Goal: Task Accomplishment & Management: Use online tool/utility

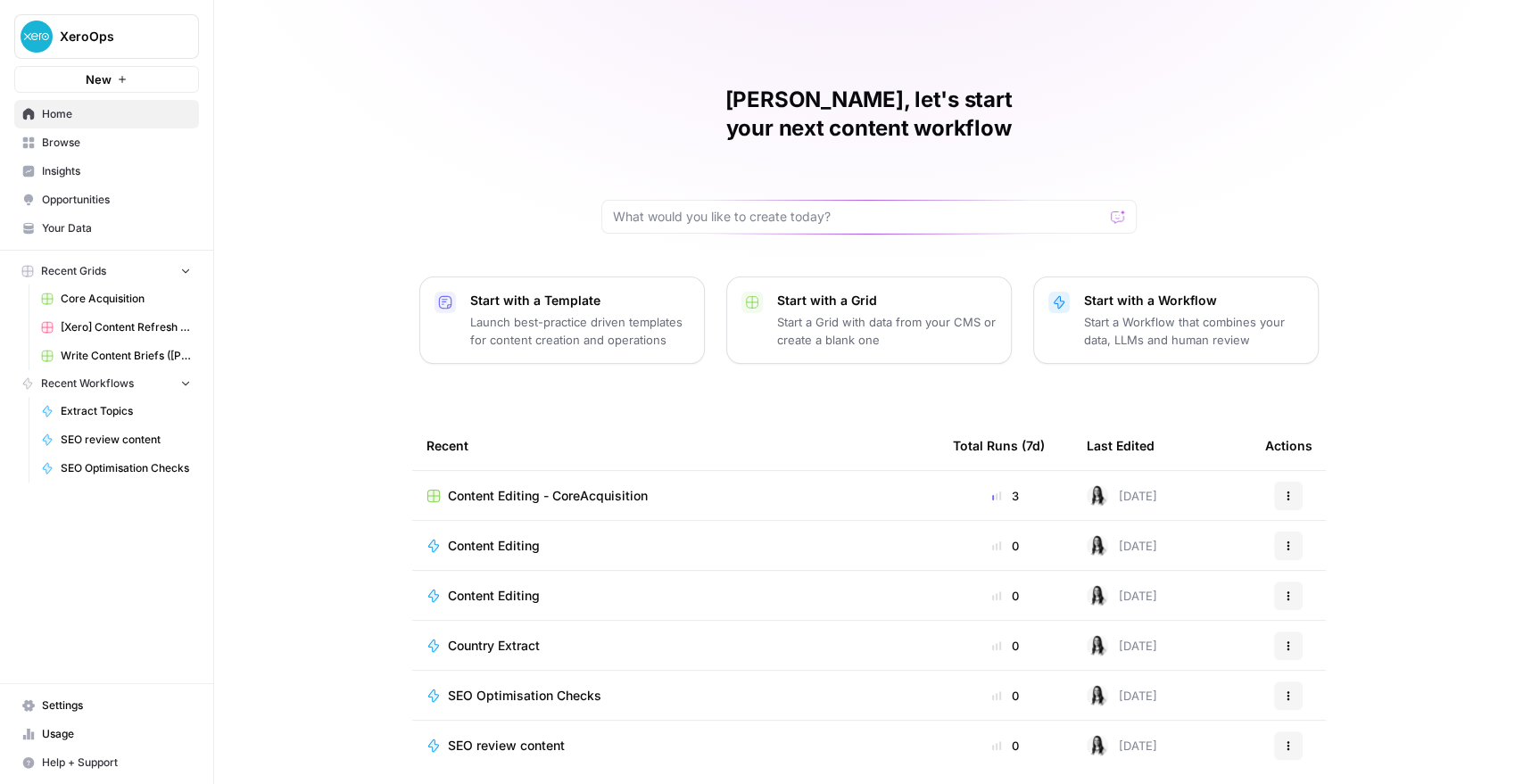
click at [512, 486] on span "Content Editing - CoreAcquisition" at bounding box center [547, 495] width 199 height 18
click at [570, 486] on span "Content Editing - CoreAcquisition" at bounding box center [547, 495] width 199 height 18
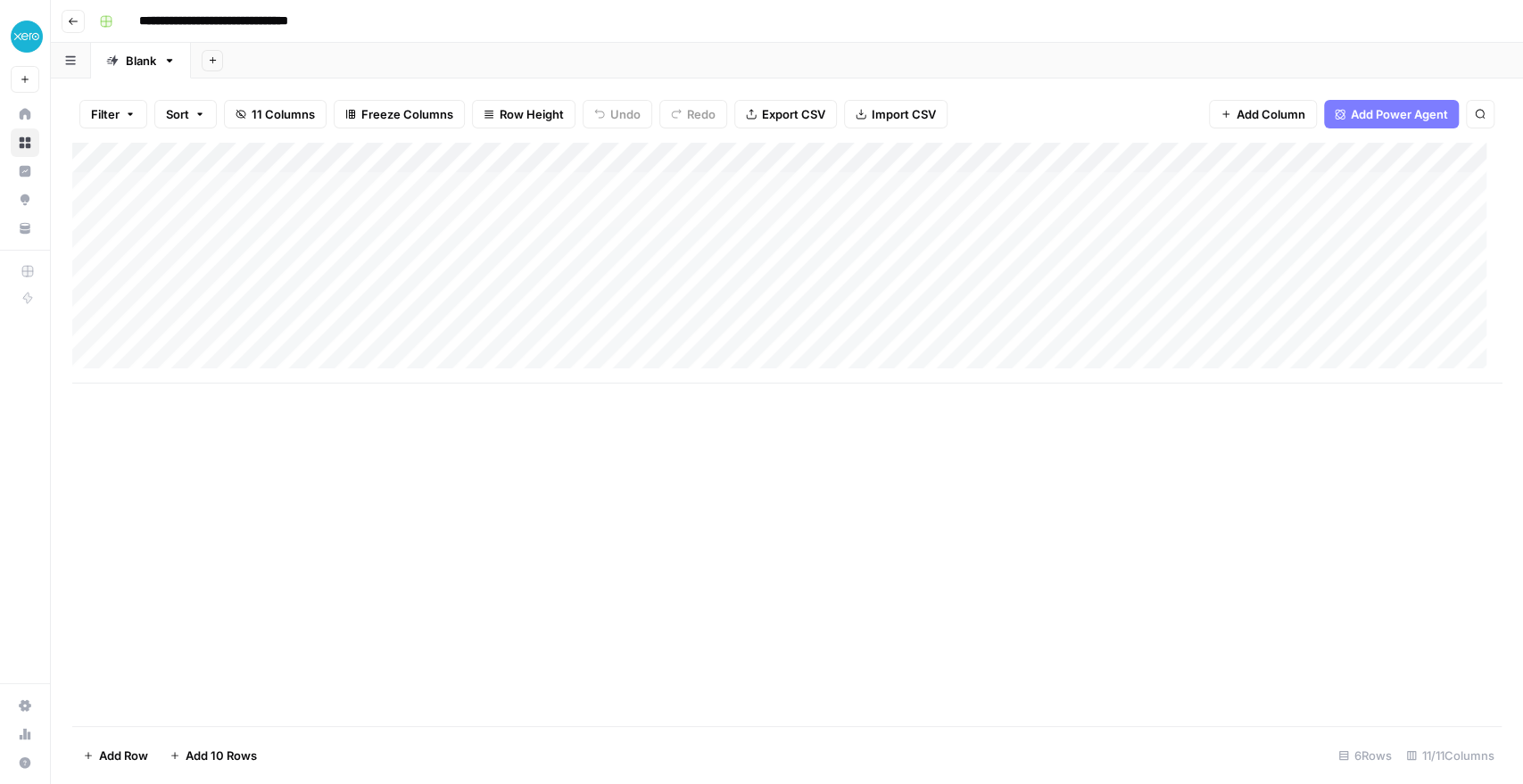
click at [1037, 183] on div "Add Column" at bounding box center [786, 263] width 1429 height 241
drag, startPoint x: 1159, startPoint y: 159, endPoint x: 1336, endPoint y: 165, distance: 177.1
click at [1336, 165] on div "Add Column" at bounding box center [786, 263] width 1429 height 241
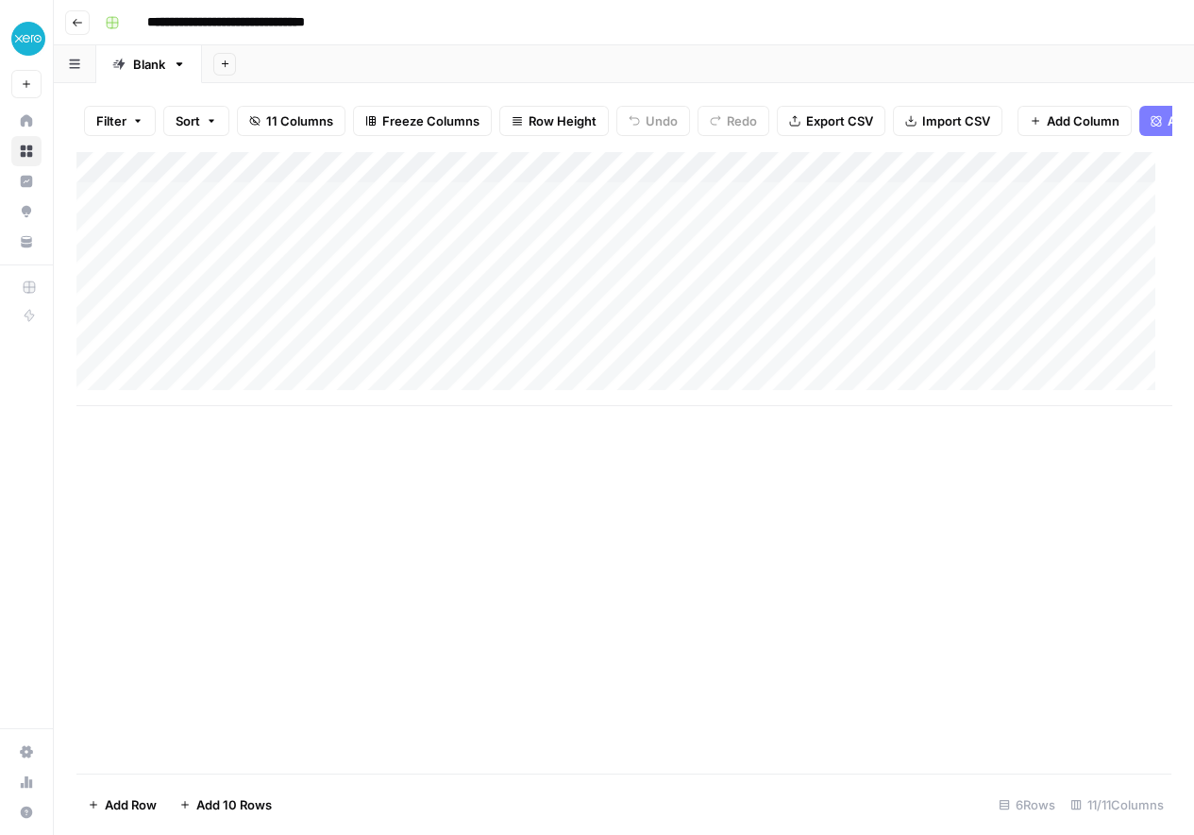
click at [195, 243] on div "Add Column" at bounding box center [623, 278] width 1095 height 255
type textarea "**********"
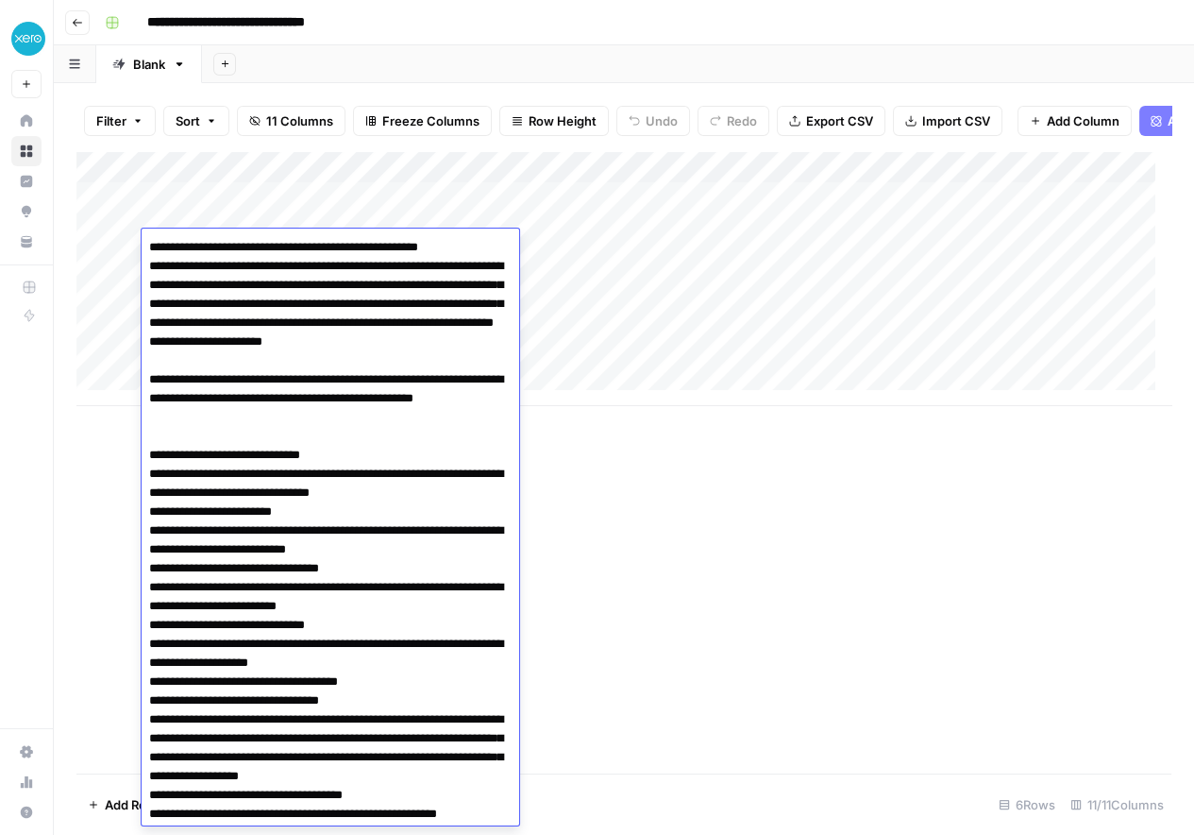
scroll to position [3224, 0]
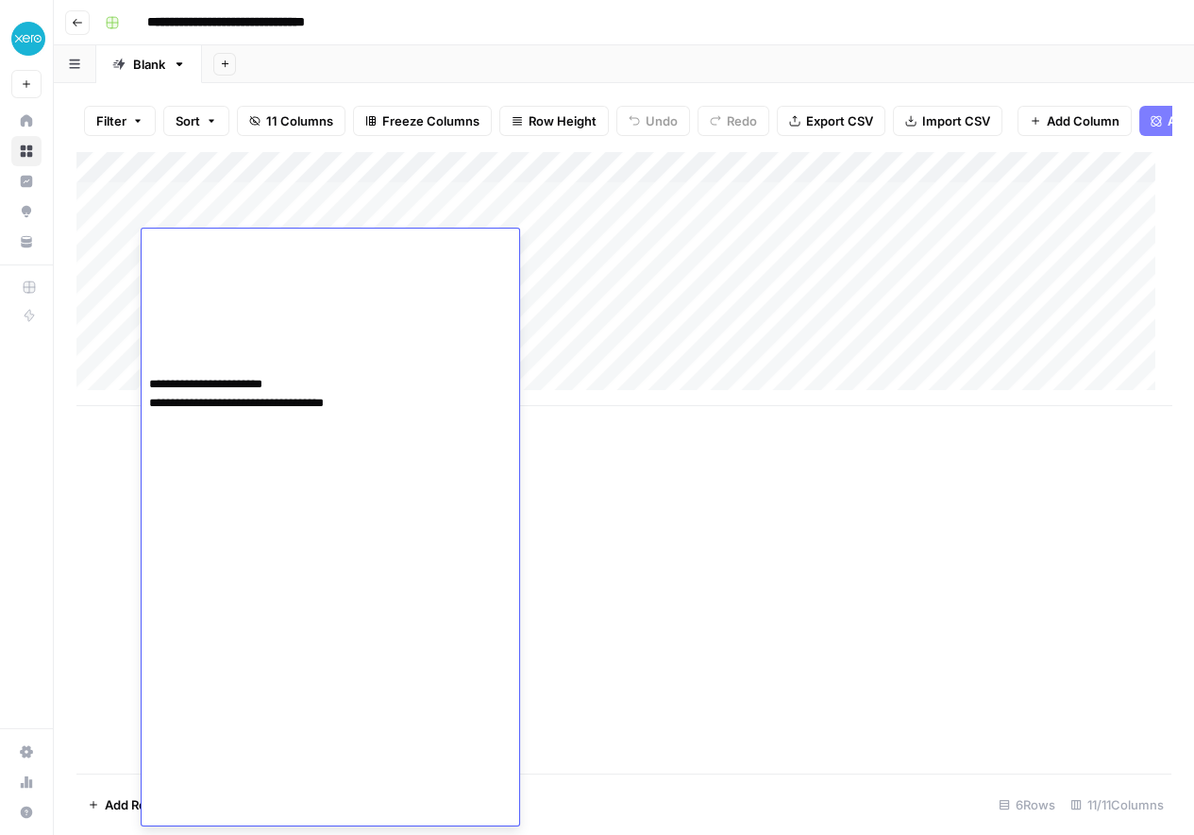
click at [803, 599] on div "Add Column" at bounding box center [623, 462] width 1095 height 622
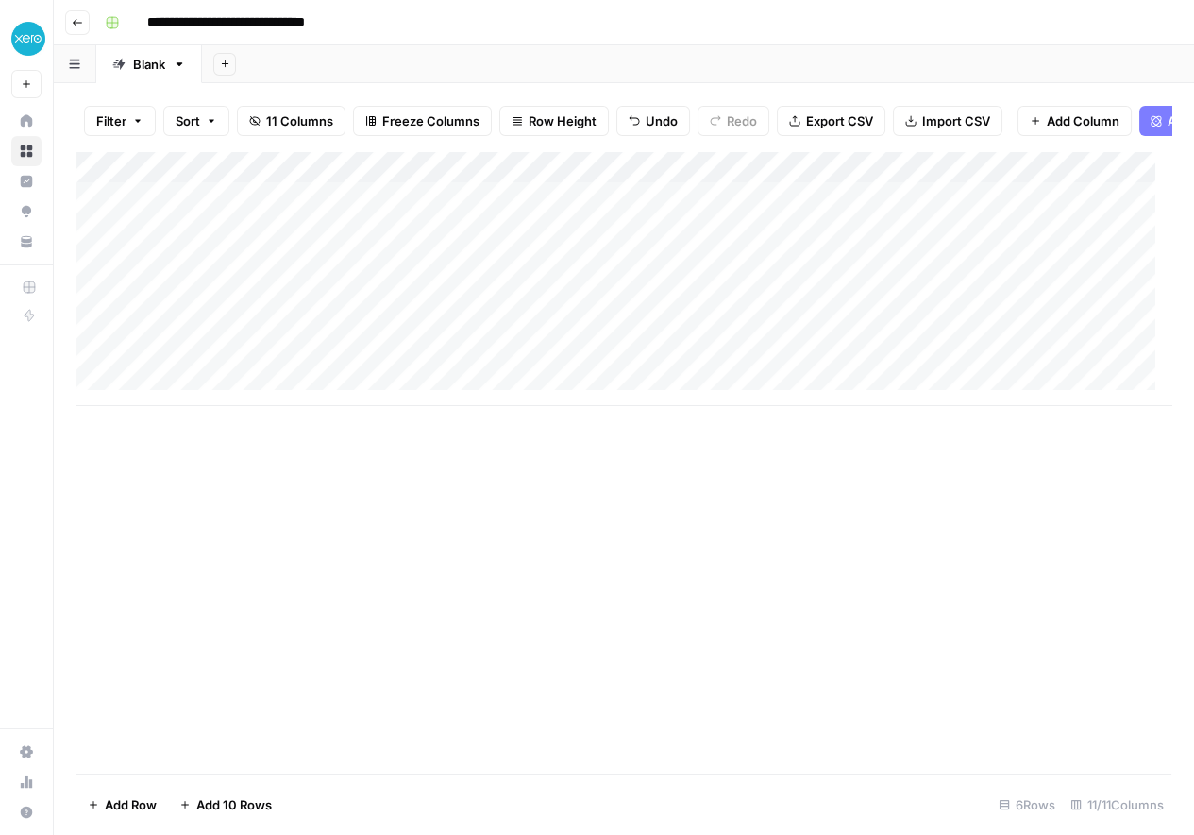
click at [527, 247] on div "Add Column" at bounding box center [623, 278] width 1095 height 255
click at [527, 247] on textarea at bounding box center [564, 247] width 302 height 26
type textarea "**********"
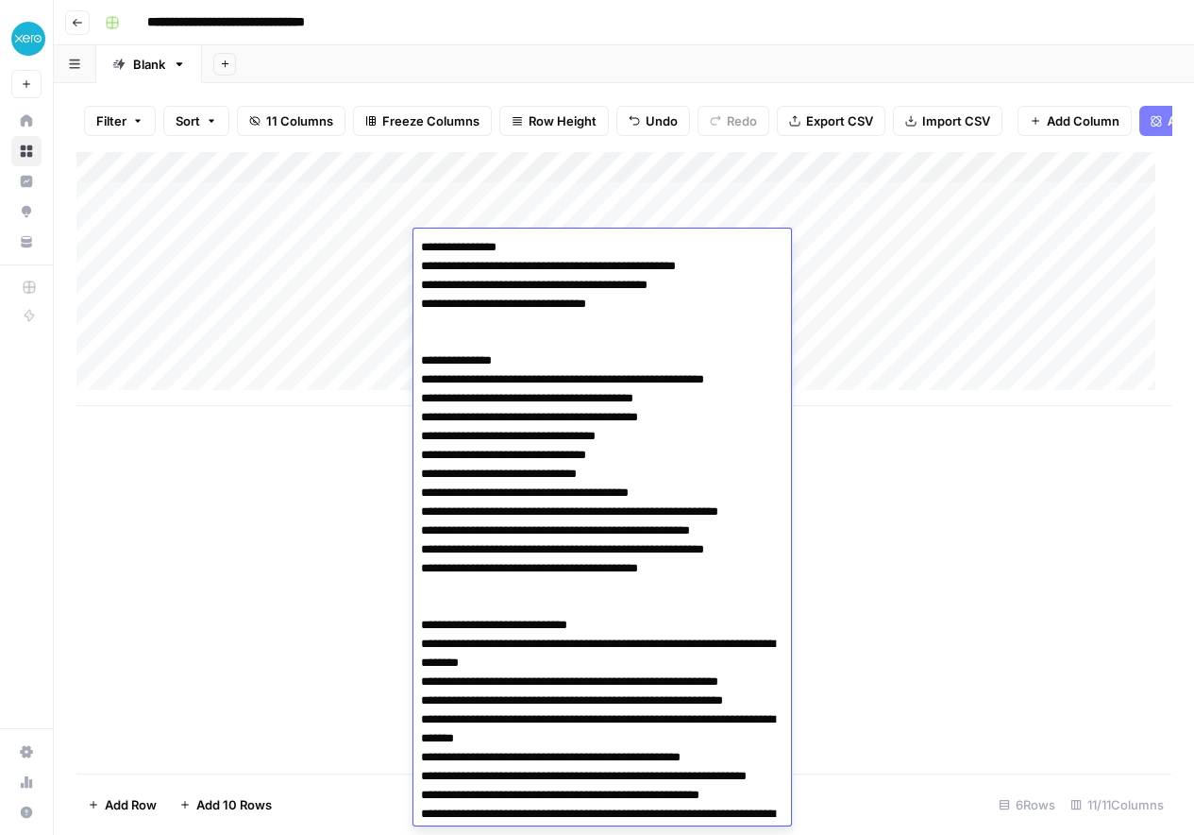
scroll to position [562, 0]
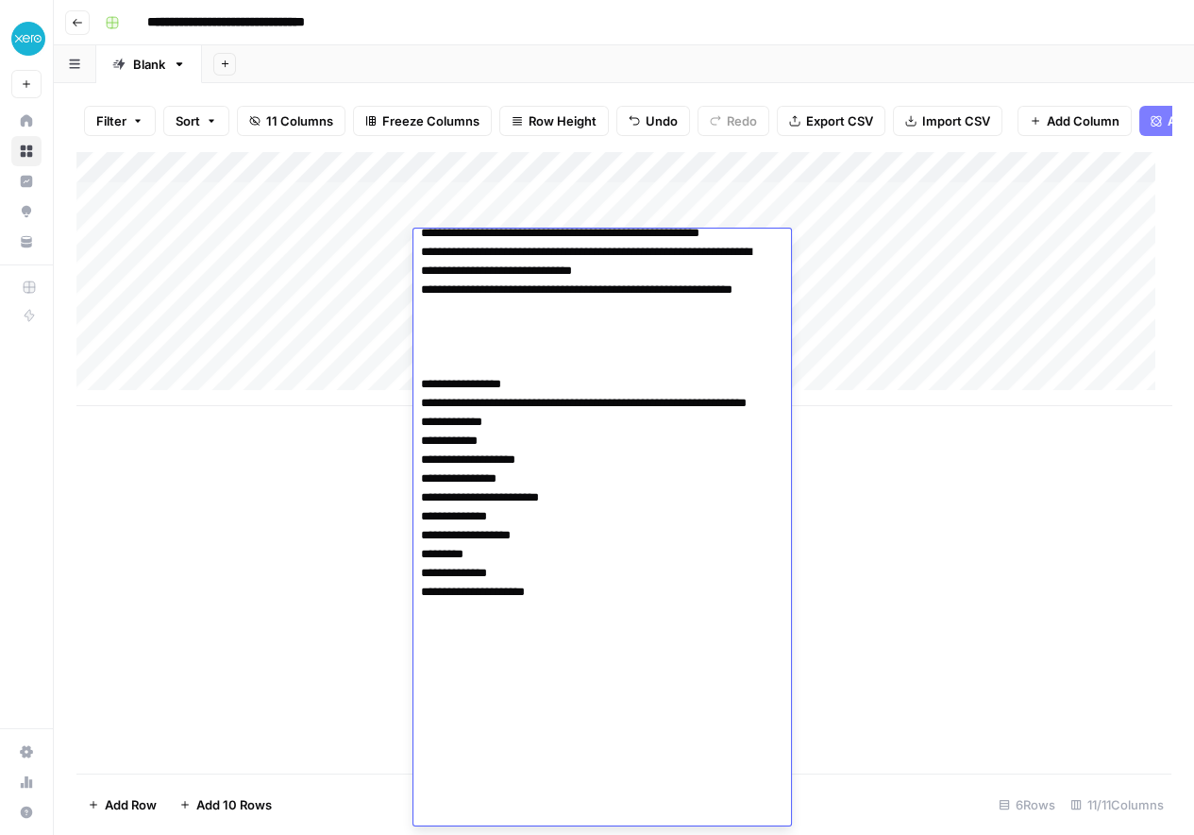
click at [873, 253] on div "Add Column" at bounding box center [623, 278] width 1095 height 255
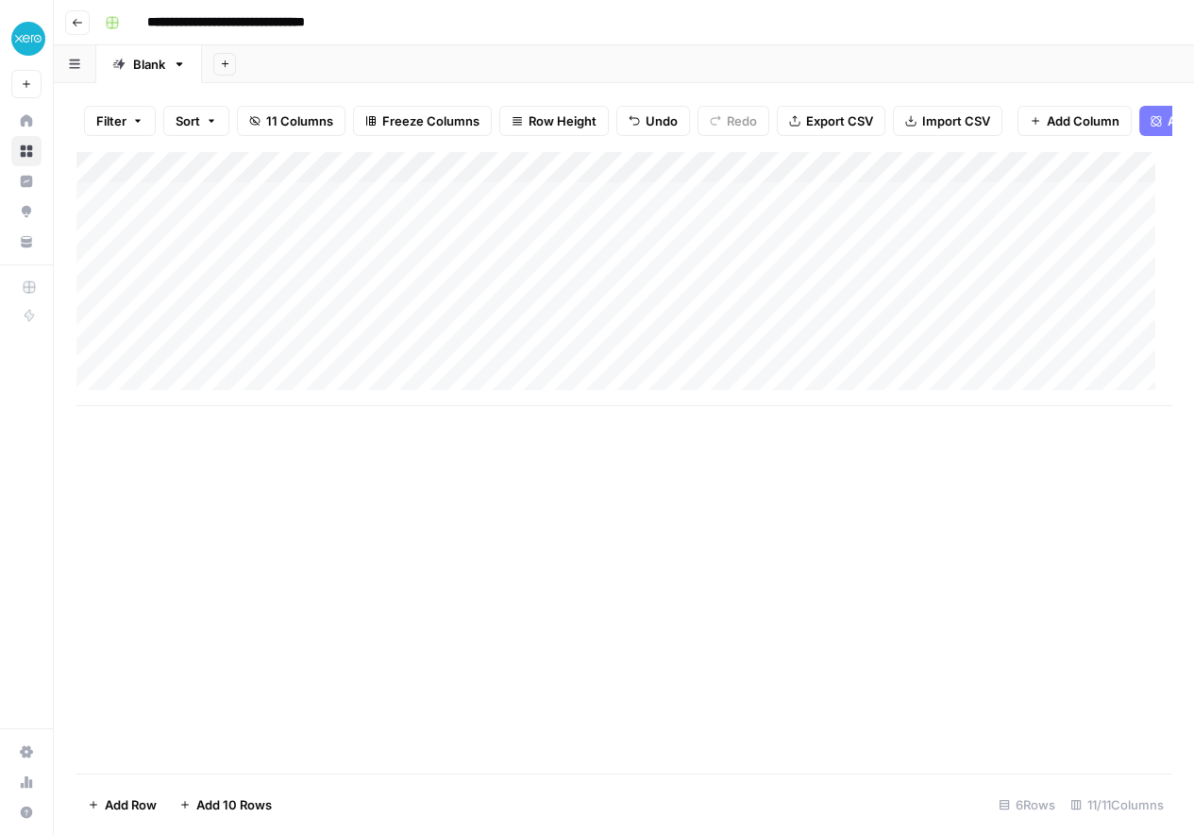
click at [835, 214] on div "Add Column" at bounding box center [623, 278] width 1095 height 255
type textarea "**"
click at [823, 247] on div "Add Column" at bounding box center [623, 278] width 1095 height 255
type textarea "**"
click at [1004, 246] on div "Add Column" at bounding box center [623, 278] width 1095 height 255
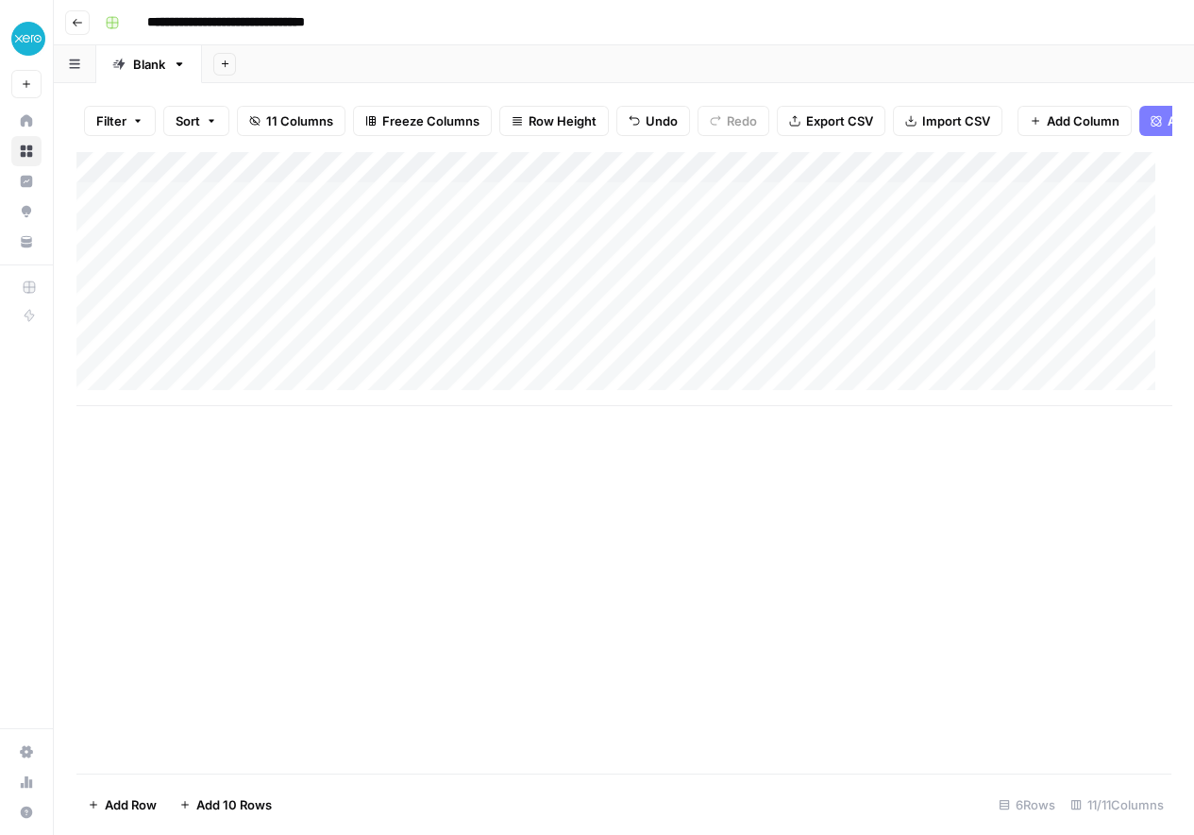
click at [1004, 246] on div "Add Column" at bounding box center [623, 278] width 1095 height 255
type textarea "**********"
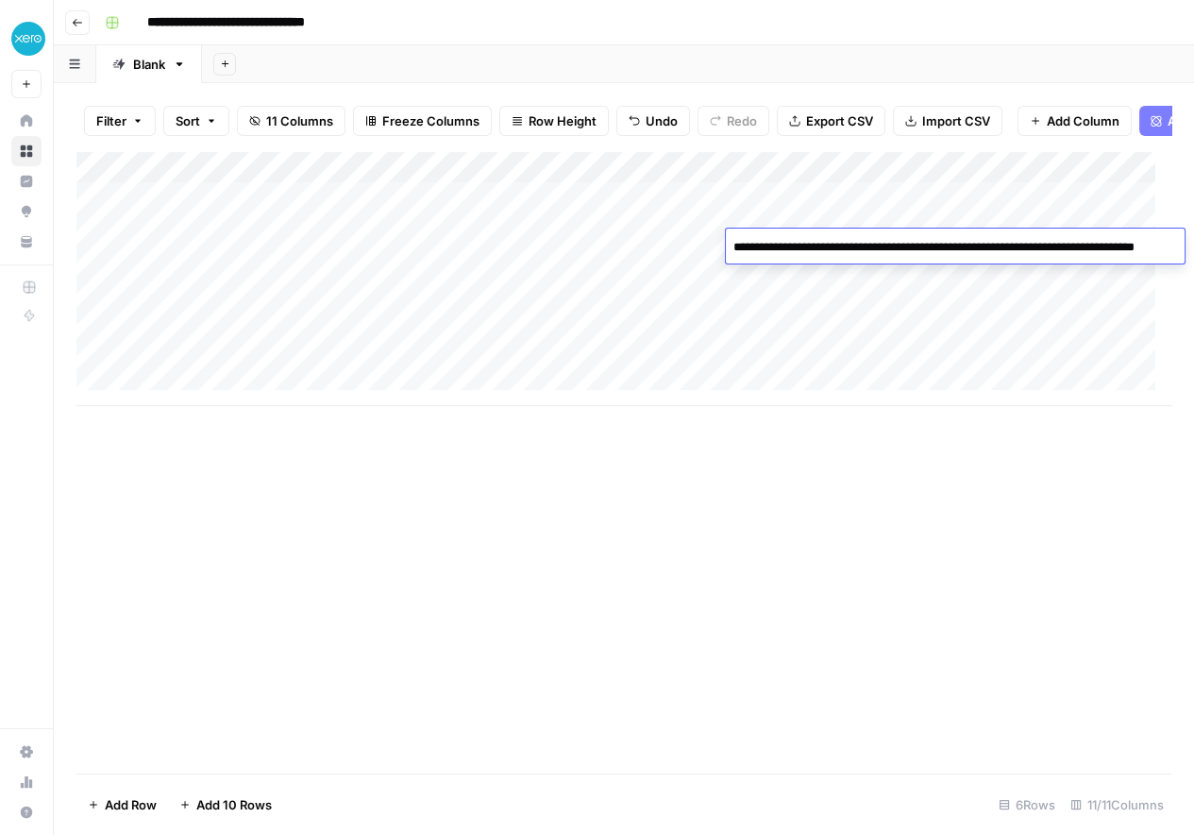
click at [952, 382] on div "Add Column" at bounding box center [623, 278] width 1095 height 255
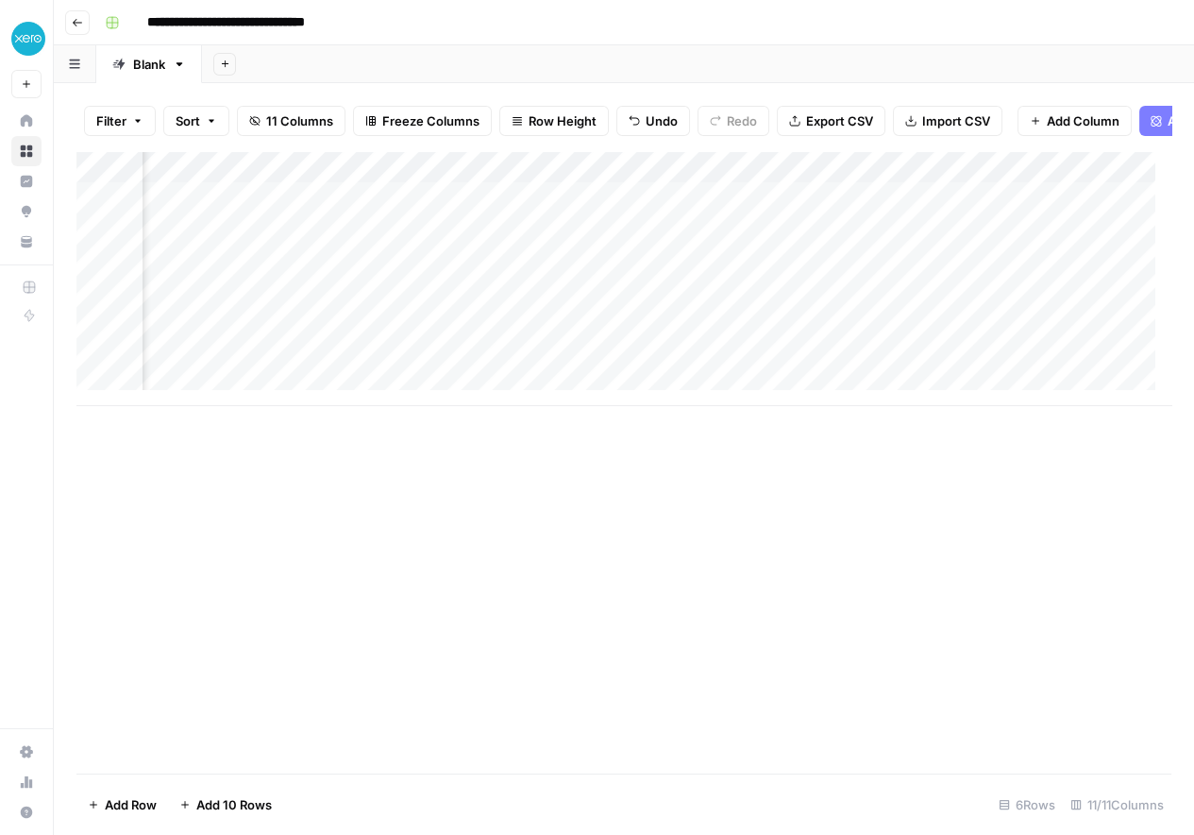
scroll to position [0, 802]
click at [726, 245] on div "Add Column" at bounding box center [623, 278] width 1095 height 255
click at [227, 278] on div "Add Column" at bounding box center [623, 278] width 1095 height 255
click at [200, 283] on div "Add Column" at bounding box center [623, 278] width 1095 height 255
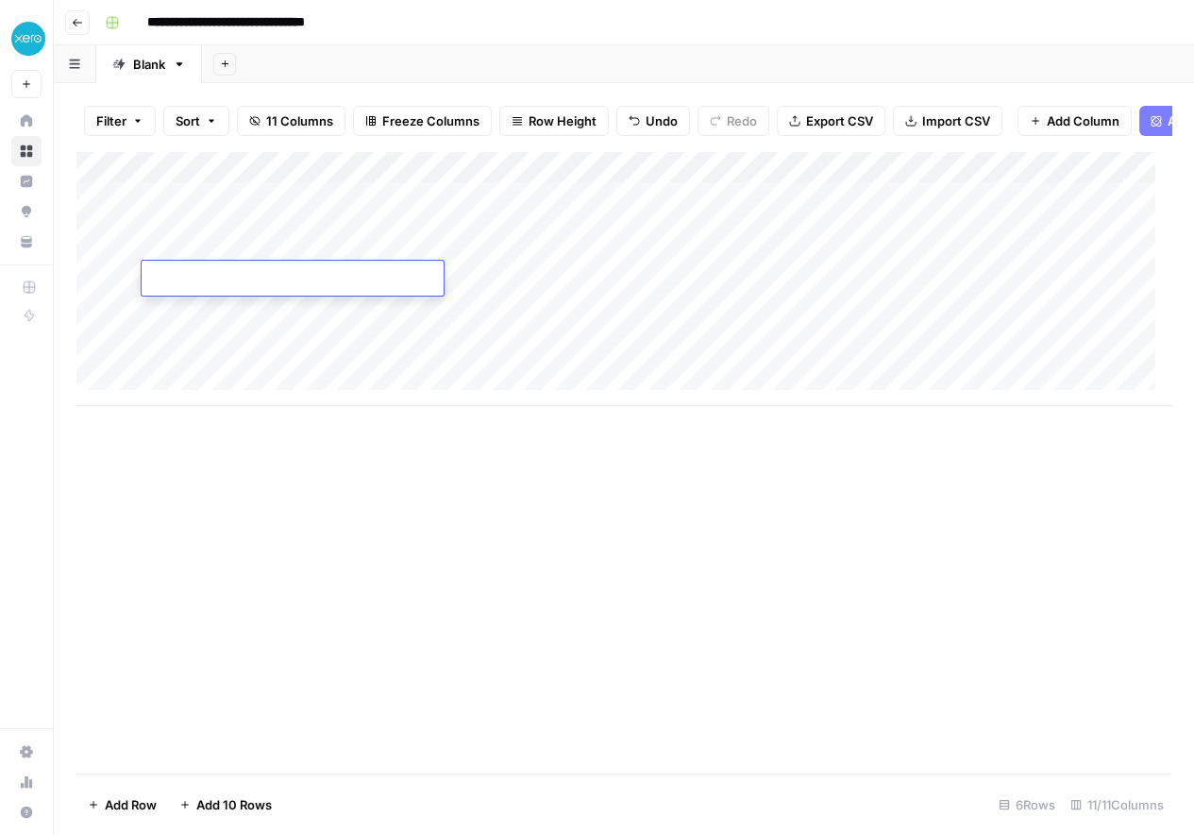
type textarea "**********"
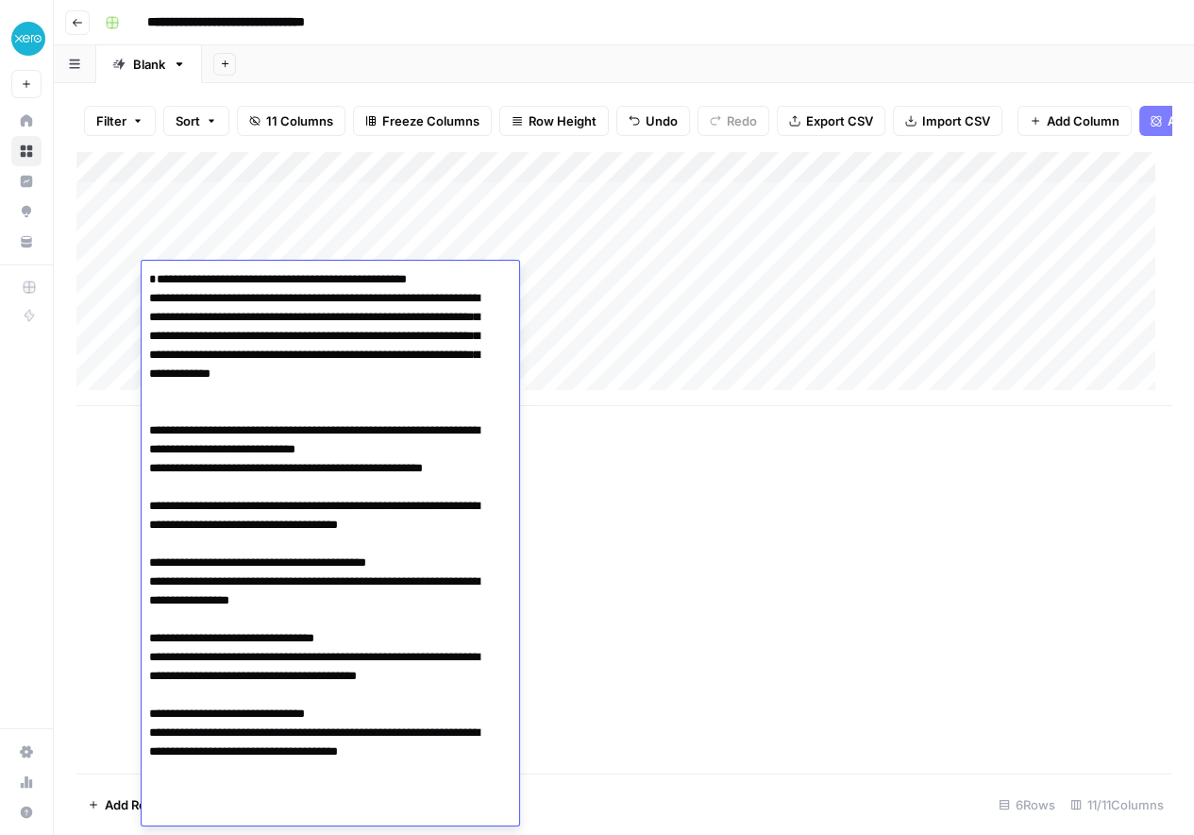
scroll to position [4200, 0]
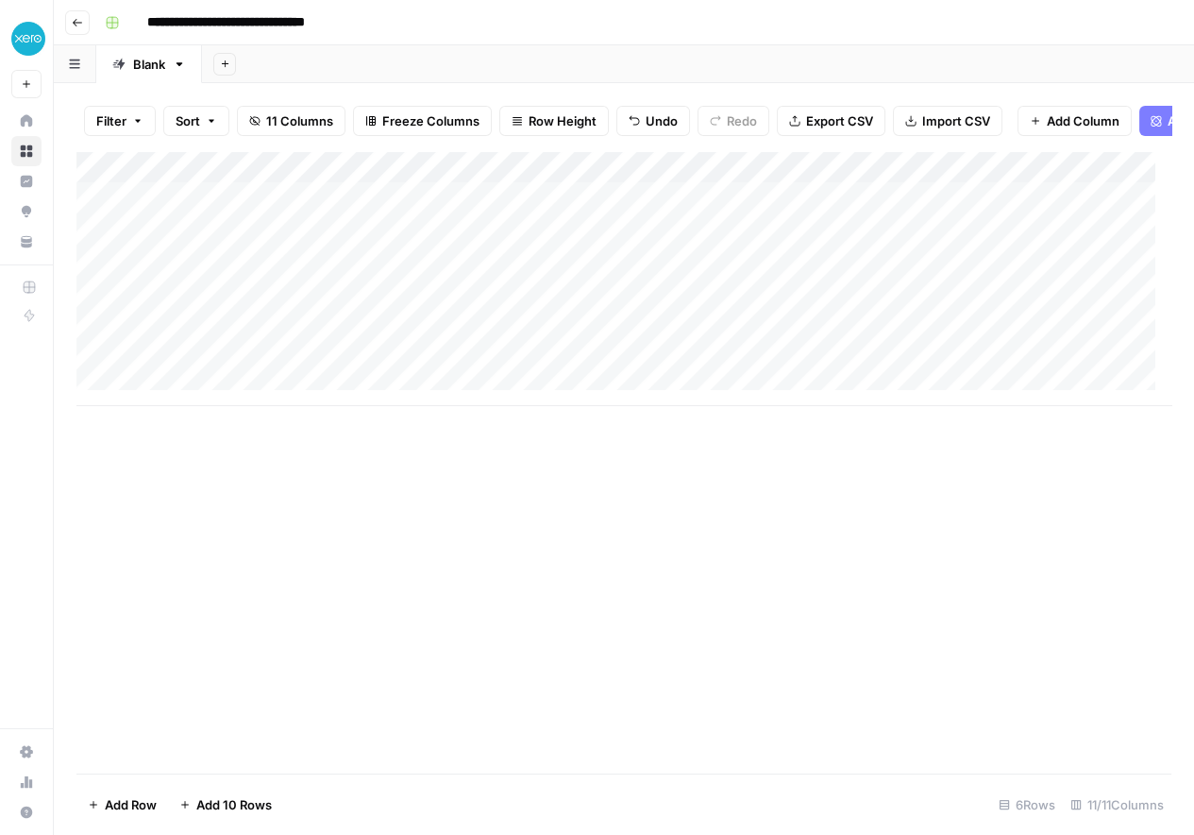
click at [618, 285] on div "Add Column" at bounding box center [623, 278] width 1095 height 255
click at [466, 278] on div "Add Column" at bounding box center [623, 278] width 1095 height 255
type textarea "**********"
click at [853, 274] on div "Add Column" at bounding box center [623, 278] width 1095 height 255
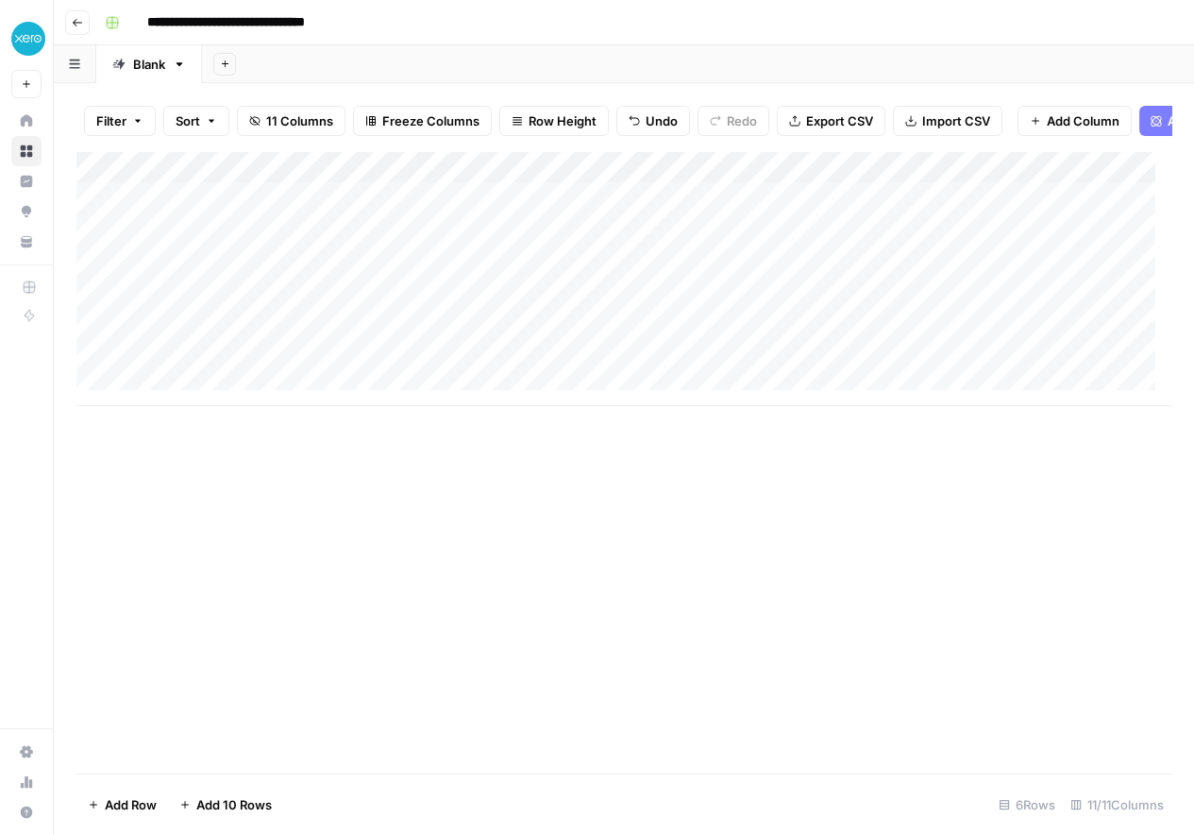
click at [740, 215] on div "Add Column" at bounding box center [623, 278] width 1095 height 255
drag, startPoint x: 956, startPoint y: 226, endPoint x: 956, endPoint y: 270, distance: 44.4
click at [956, 270] on div "Add Column" at bounding box center [623, 278] width 1095 height 255
click at [1034, 285] on div "Add Column" at bounding box center [623, 278] width 1095 height 255
click at [990, 284] on div "Add Column" at bounding box center [623, 278] width 1095 height 255
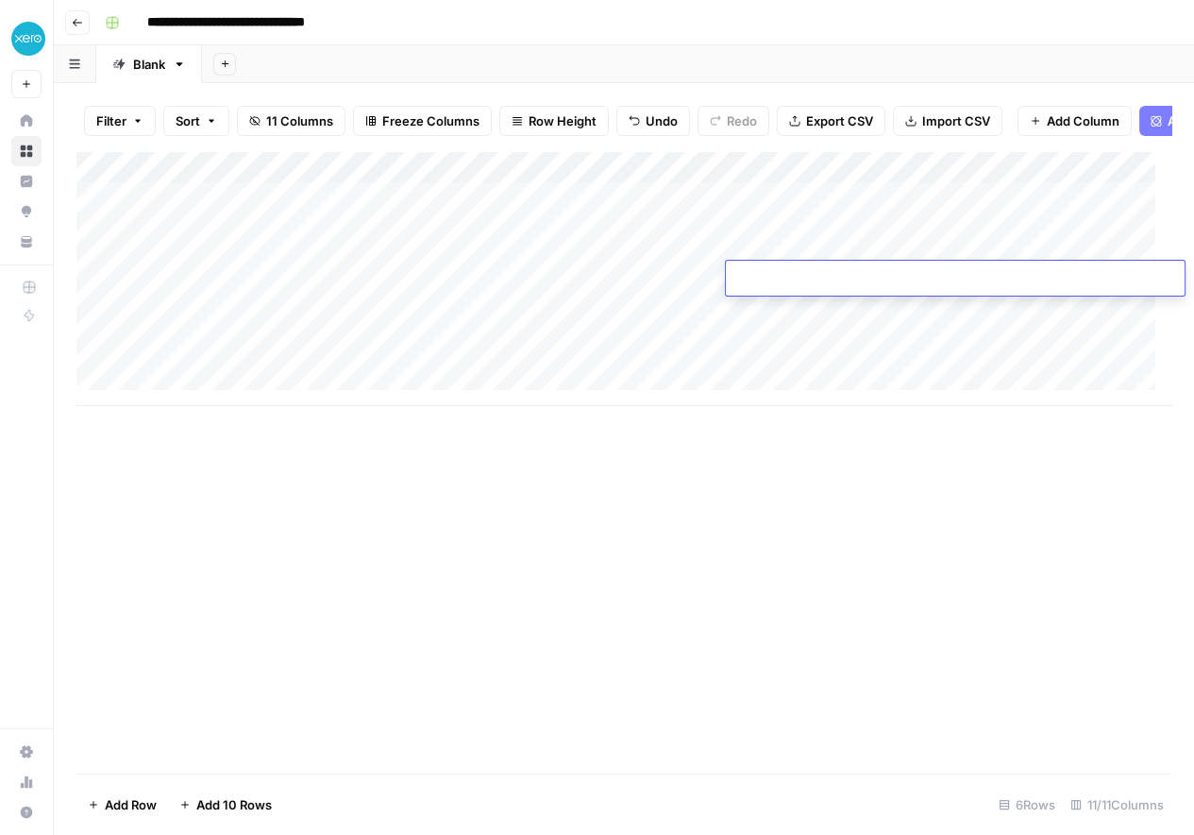
type textarea "**********"
click at [967, 525] on div "Add Column" at bounding box center [623, 462] width 1095 height 622
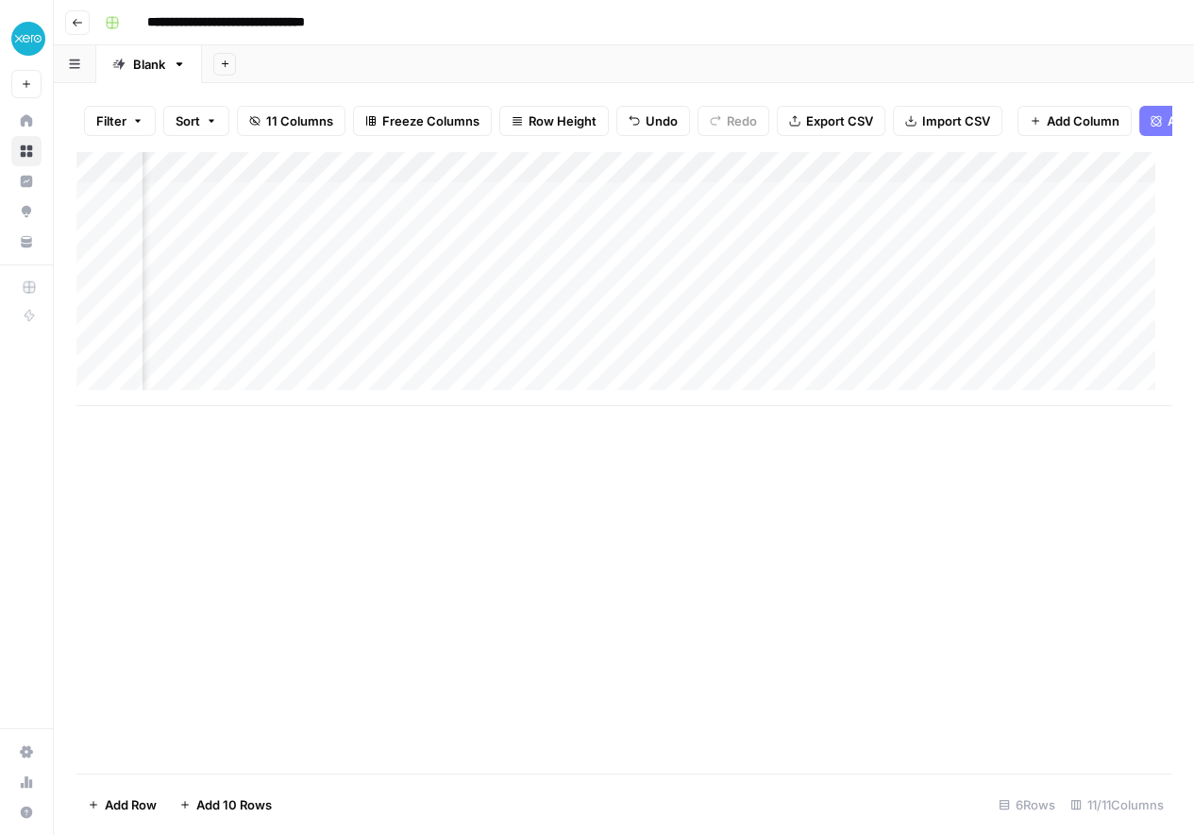
scroll to position [0, 887]
click at [640, 272] on div "Add Column" at bounding box center [623, 278] width 1095 height 255
click at [990, 247] on div "Add Column" at bounding box center [623, 278] width 1095 height 255
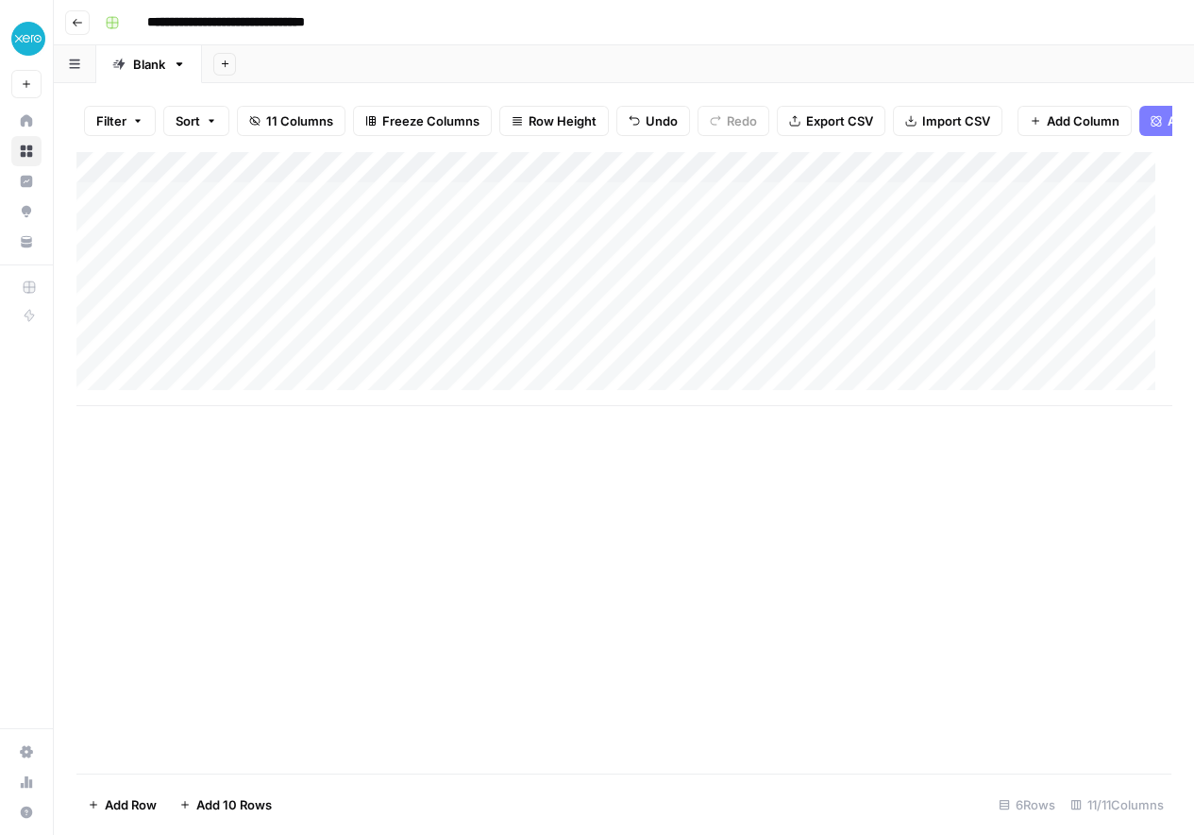
click at [182, 309] on div "Add Column" at bounding box center [623, 278] width 1095 height 255
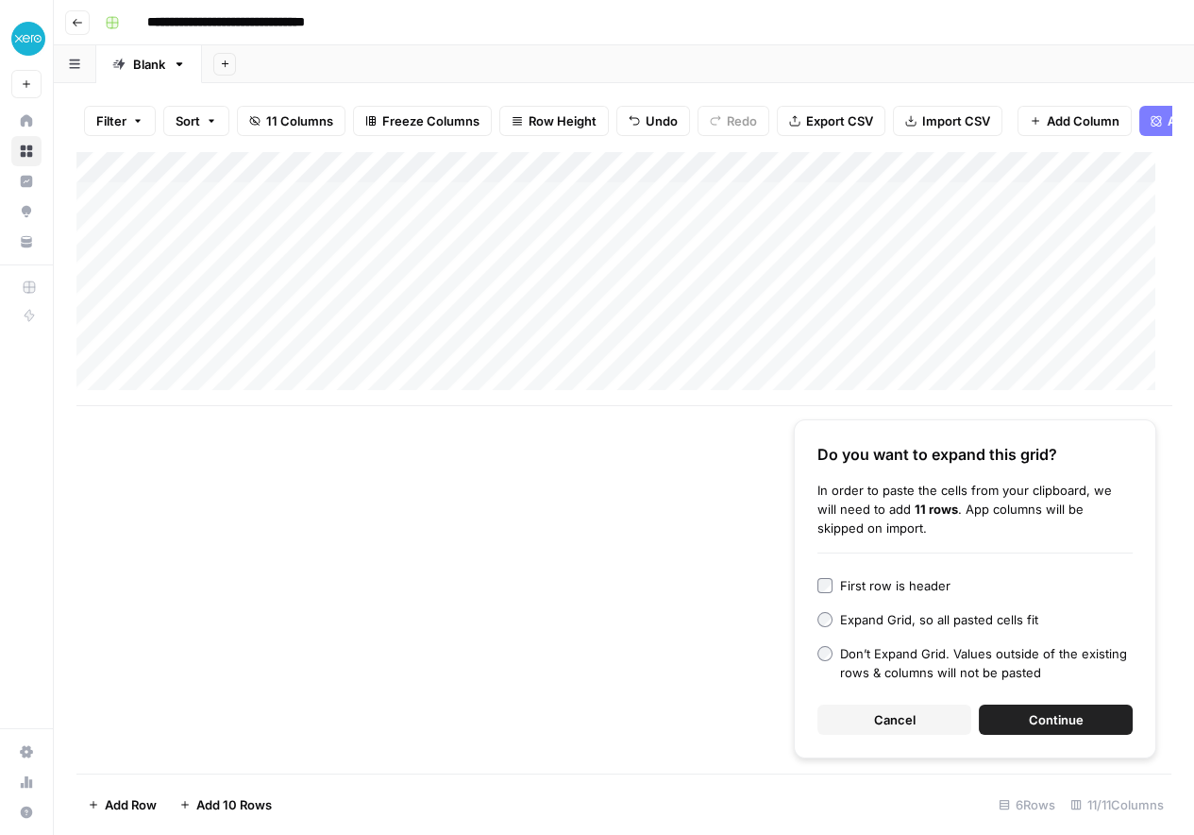
click at [874, 725] on span "Cancel" at bounding box center [895, 719] width 42 height 19
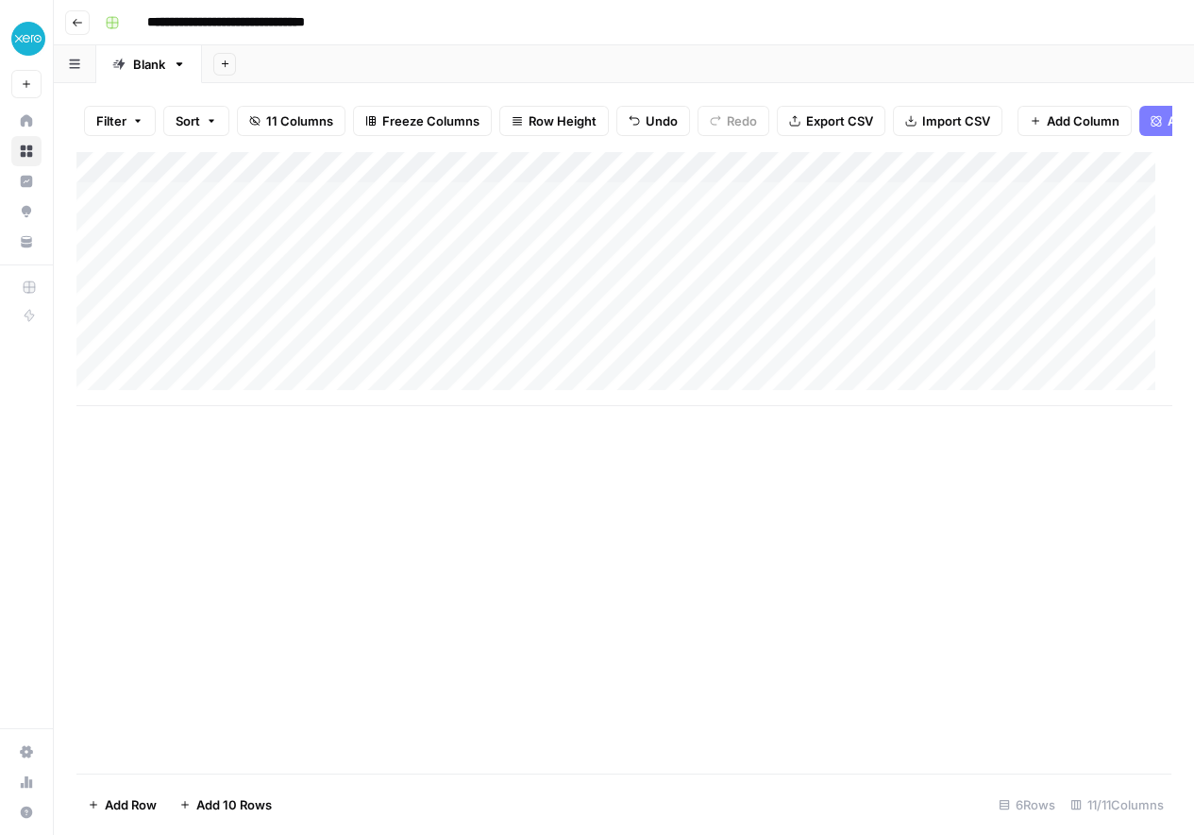
click at [211, 317] on div "Add Column" at bounding box center [623, 278] width 1095 height 255
click at [211, 317] on textarea at bounding box center [293, 311] width 302 height 26
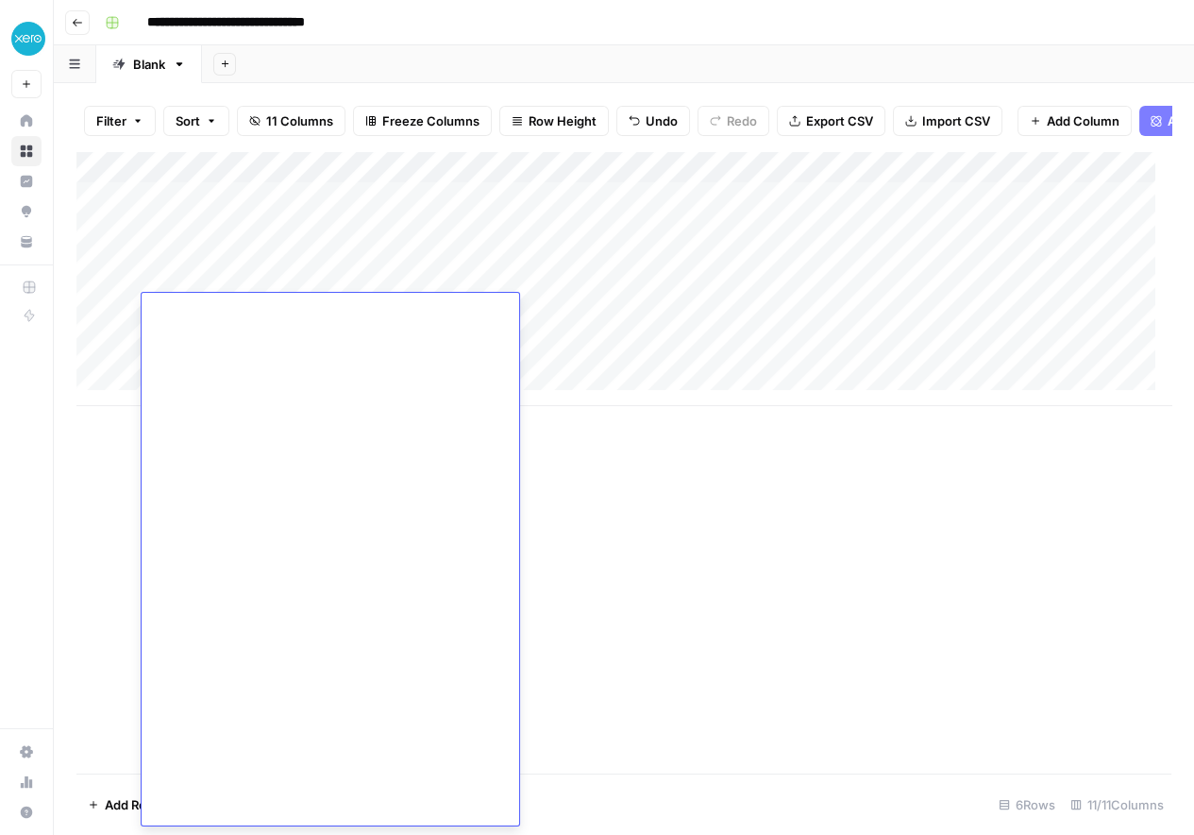
type textarea "**********"
click at [603, 307] on div "Add Column" at bounding box center [623, 278] width 1095 height 255
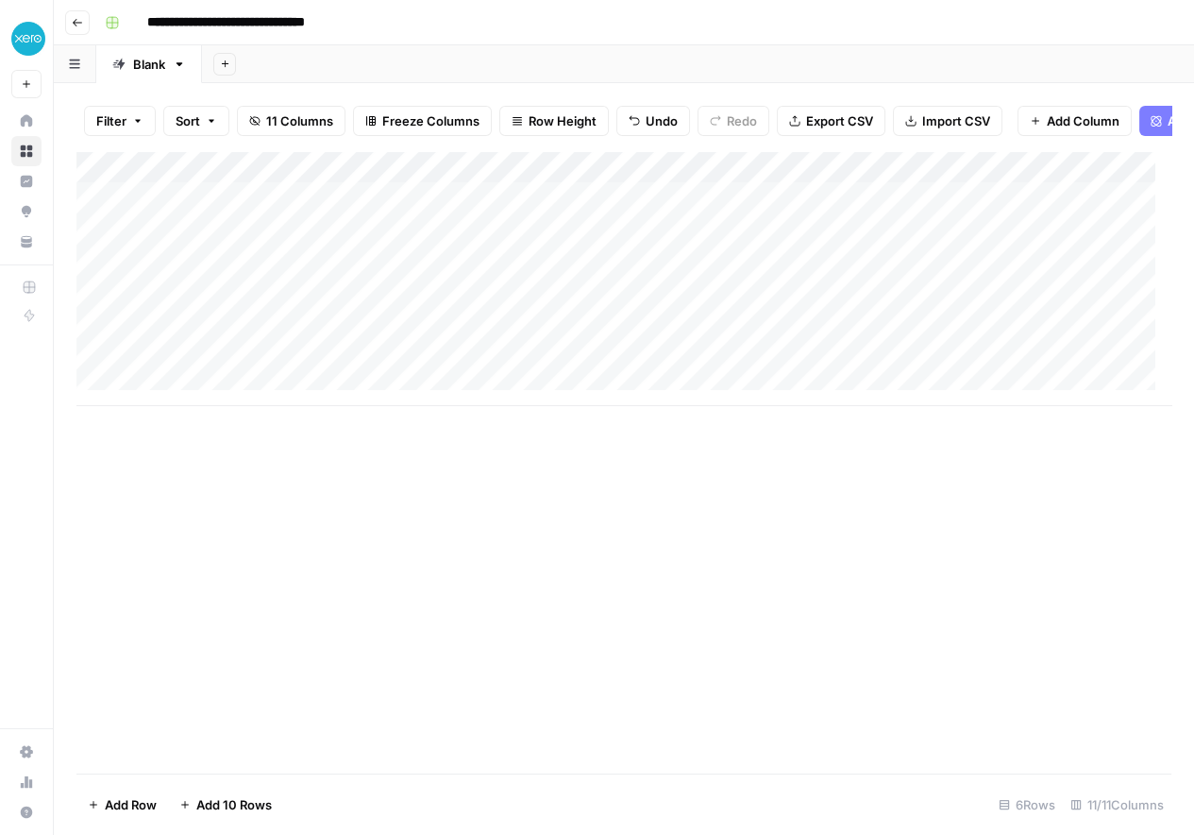
click at [536, 306] on div "Add Column" at bounding box center [623, 278] width 1095 height 255
click at [536, 306] on textarea at bounding box center [564, 311] width 302 height 26
type textarea "**********"
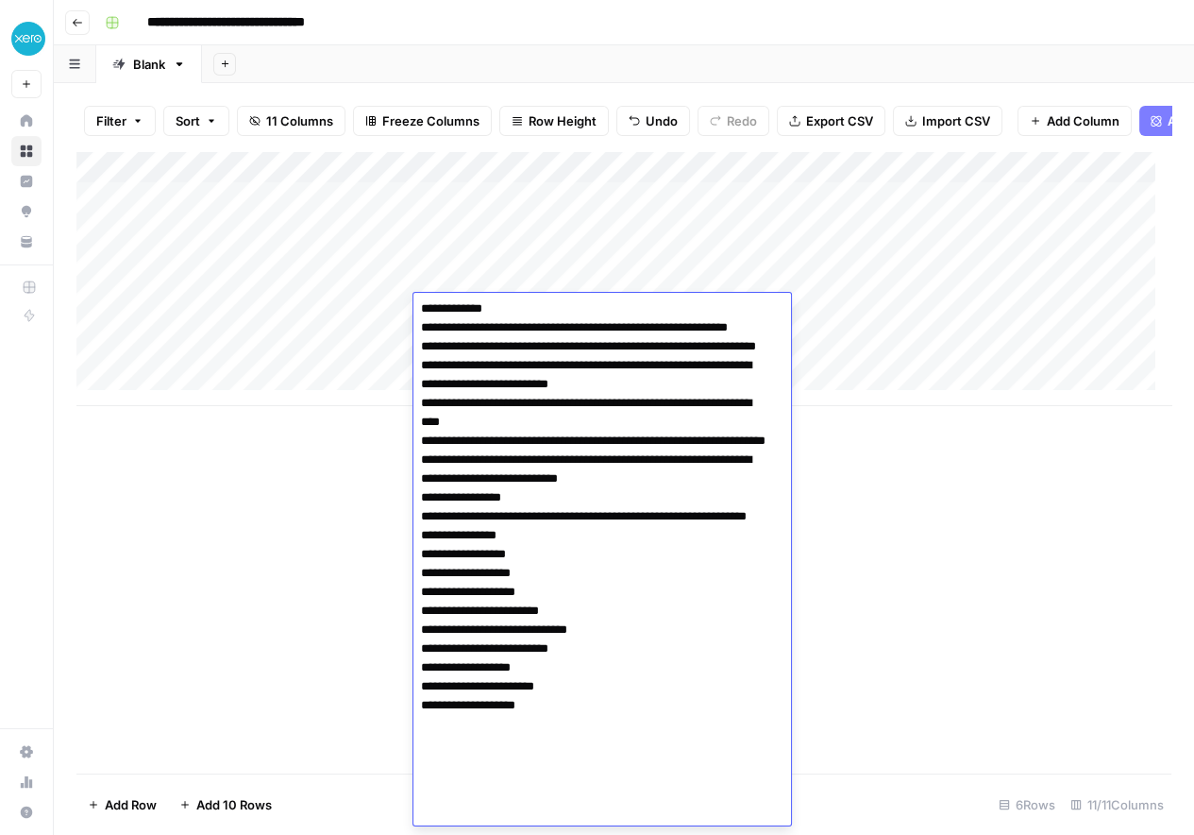
click at [881, 367] on div "Add Column" at bounding box center [623, 278] width 1095 height 255
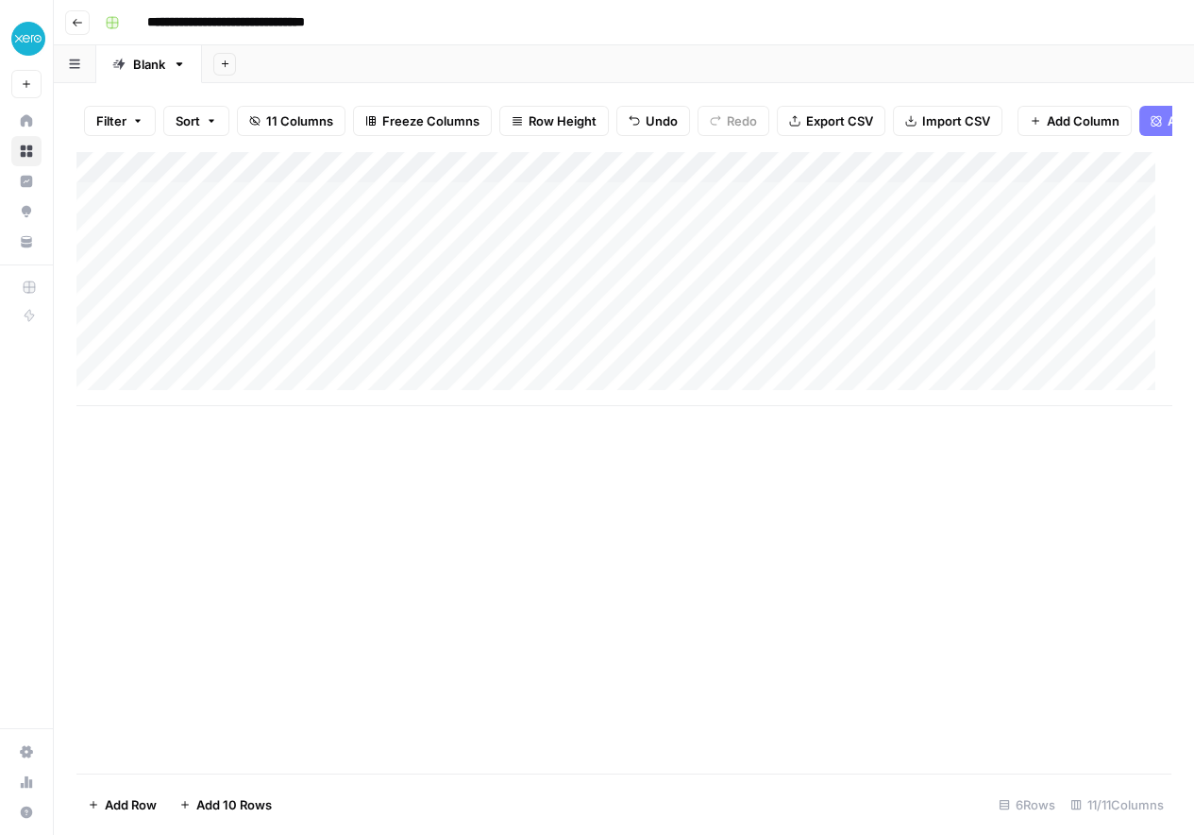
click at [783, 306] on div "Add Column" at bounding box center [623, 278] width 1095 height 255
type textarea "**"
click at [1023, 302] on div "Add Column" at bounding box center [623, 278] width 1095 height 255
click at [369, 307] on div "Add Column" at bounding box center [623, 278] width 1095 height 255
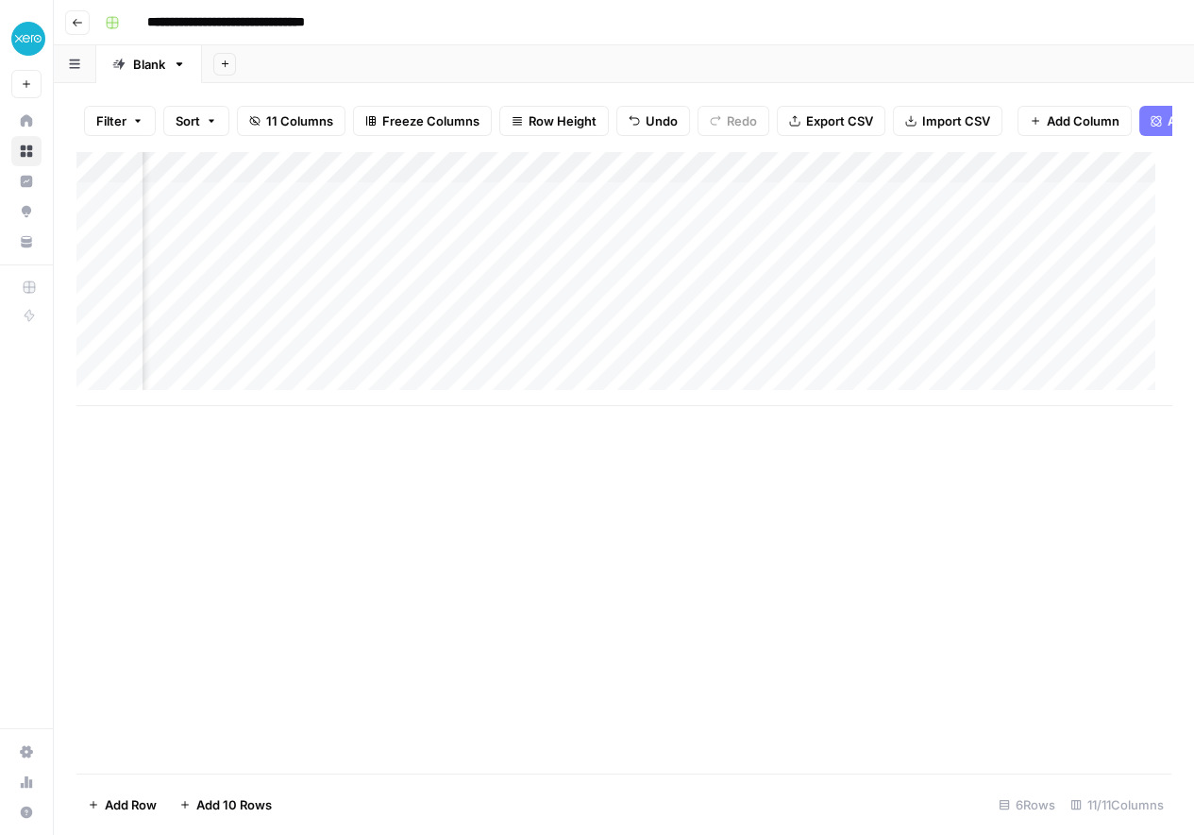
click at [989, 278] on div "Add Column" at bounding box center [623, 278] width 1095 height 255
click at [734, 234] on div "Add Column" at bounding box center [623, 278] width 1095 height 255
click at [595, 242] on div "Add Column" at bounding box center [623, 278] width 1095 height 255
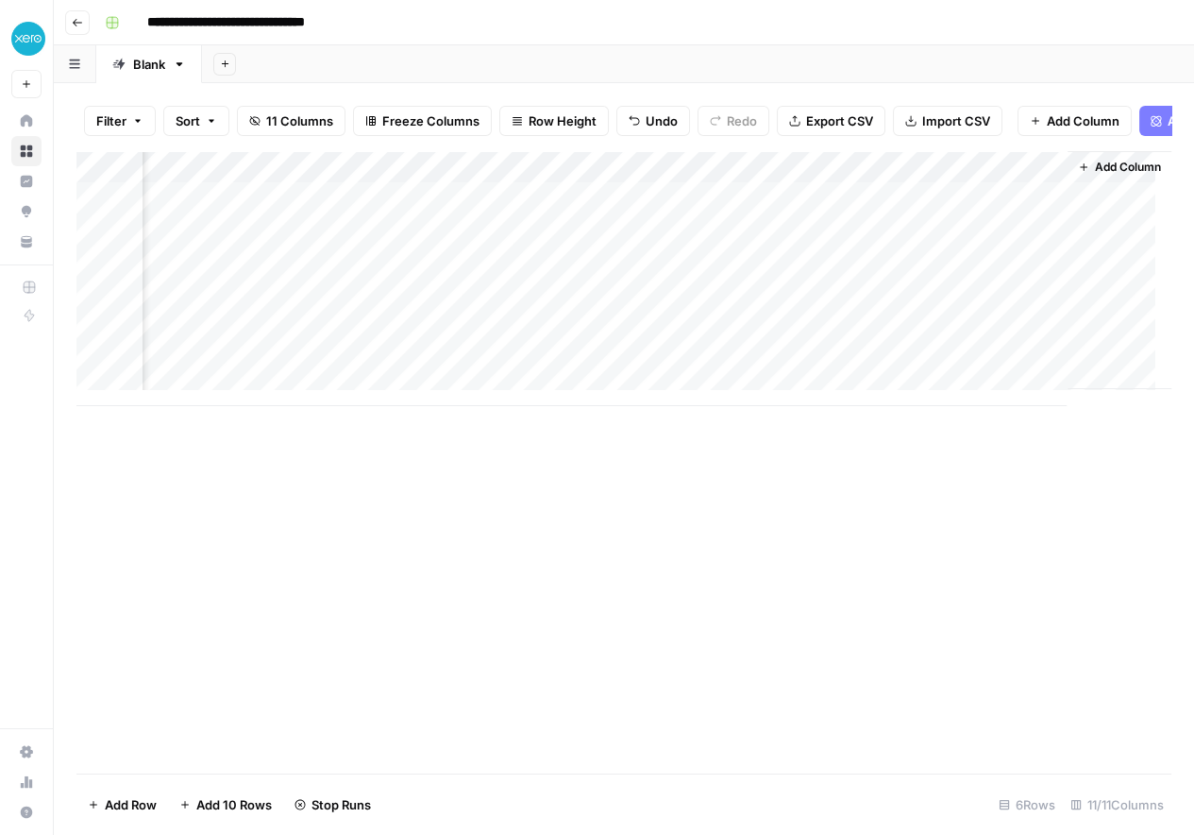
click at [595, 242] on div at bounding box center [614, 245] width 173 height 35
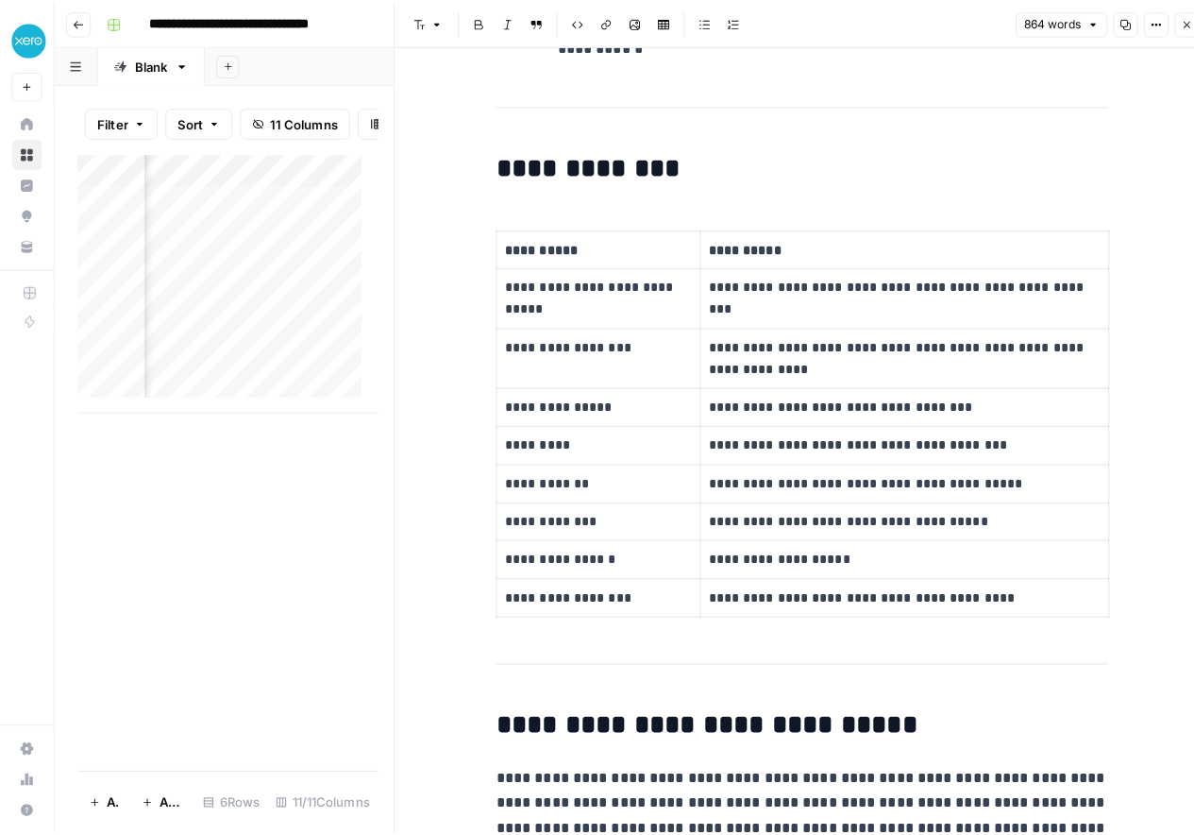
scroll to position [4566, 0]
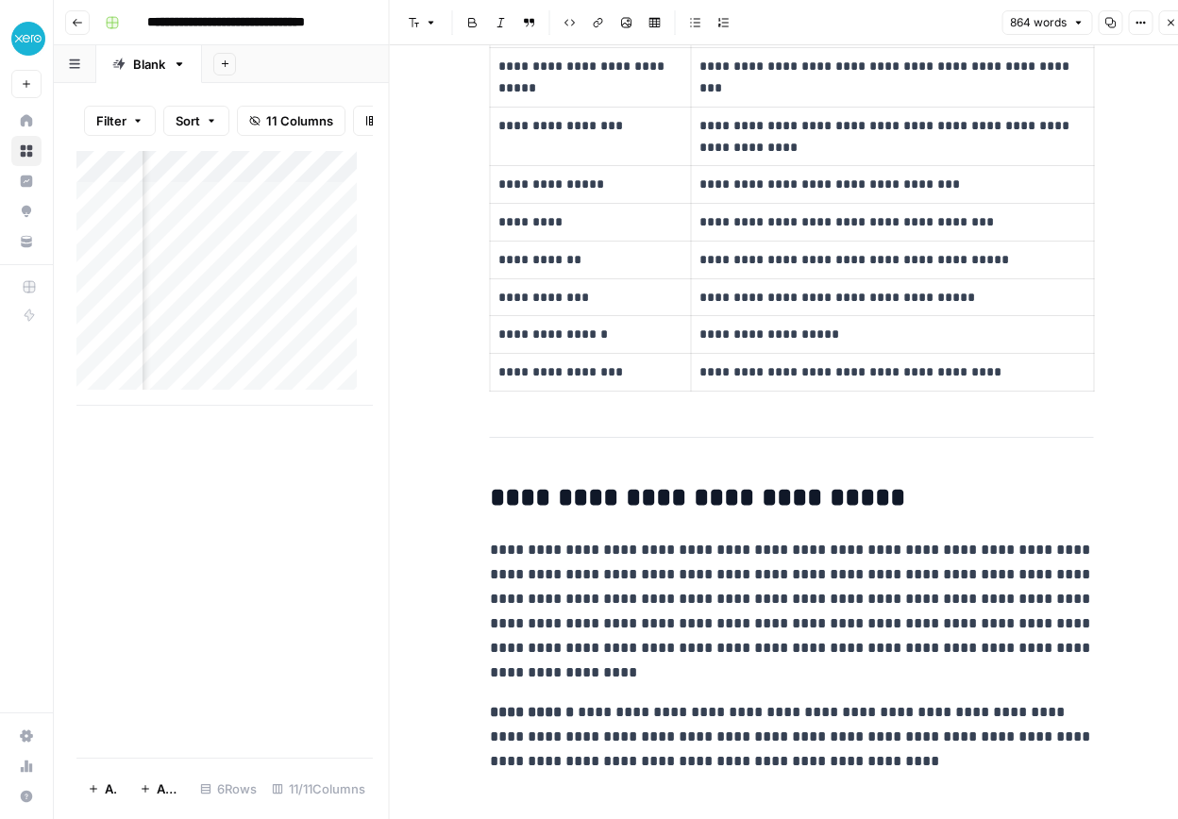
click at [370, 505] on div "Add Column" at bounding box center [224, 454] width 296 height 607
click at [1173, 14] on button "Close" at bounding box center [1170, 22] width 25 height 25
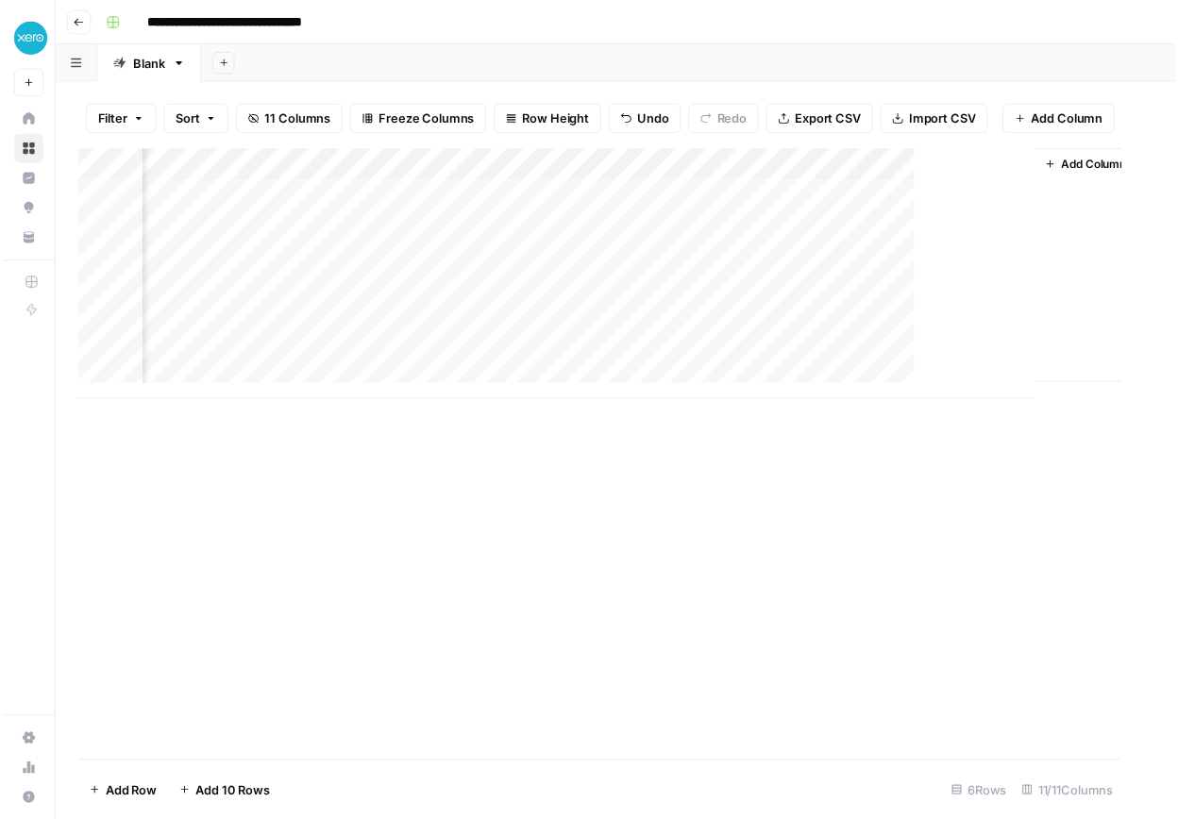
scroll to position [0, 1686]
click at [784, 278] on div "Add Column" at bounding box center [623, 278] width 1095 height 255
click at [364, 309] on div "Add Column" at bounding box center [623, 278] width 1095 height 255
click at [623, 277] on div "Add Column" at bounding box center [623, 278] width 1095 height 255
click at [620, 280] on div "Add Column" at bounding box center [623, 278] width 1095 height 255
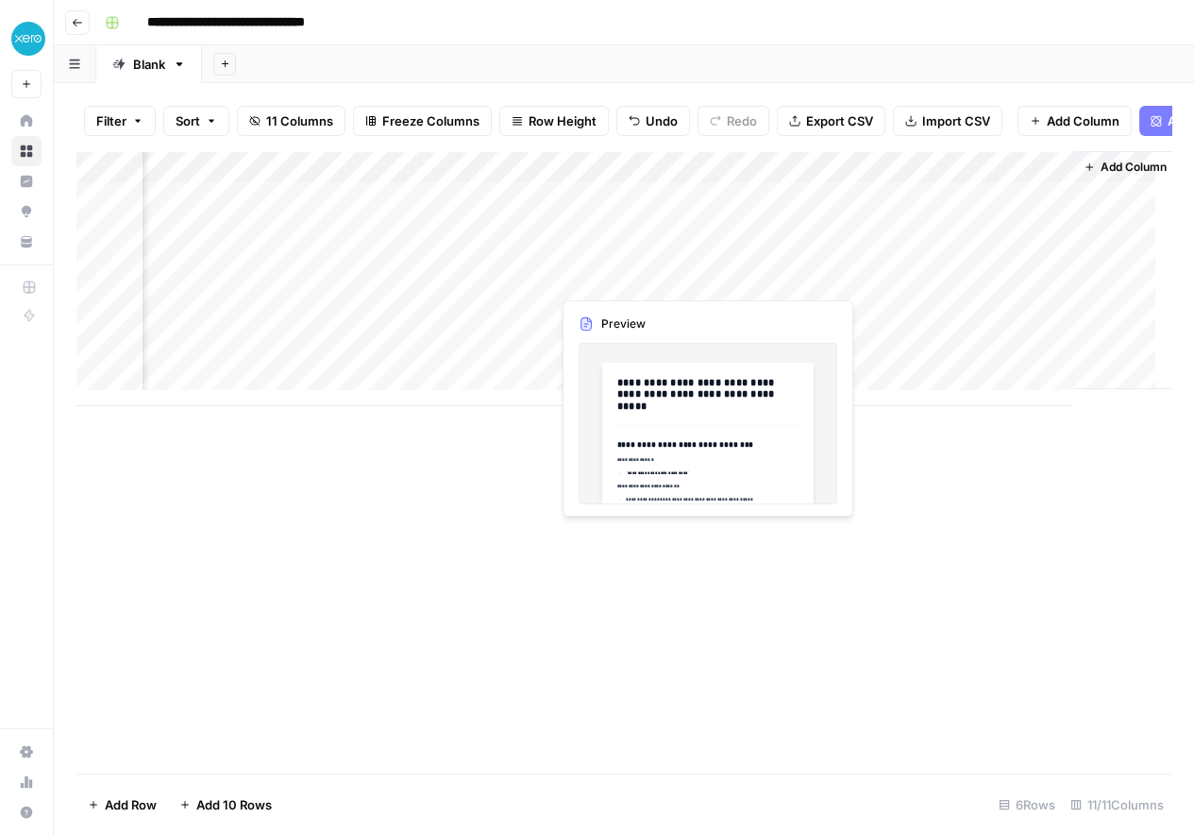
click at [620, 280] on div at bounding box center [636, 278] width 173 height 35
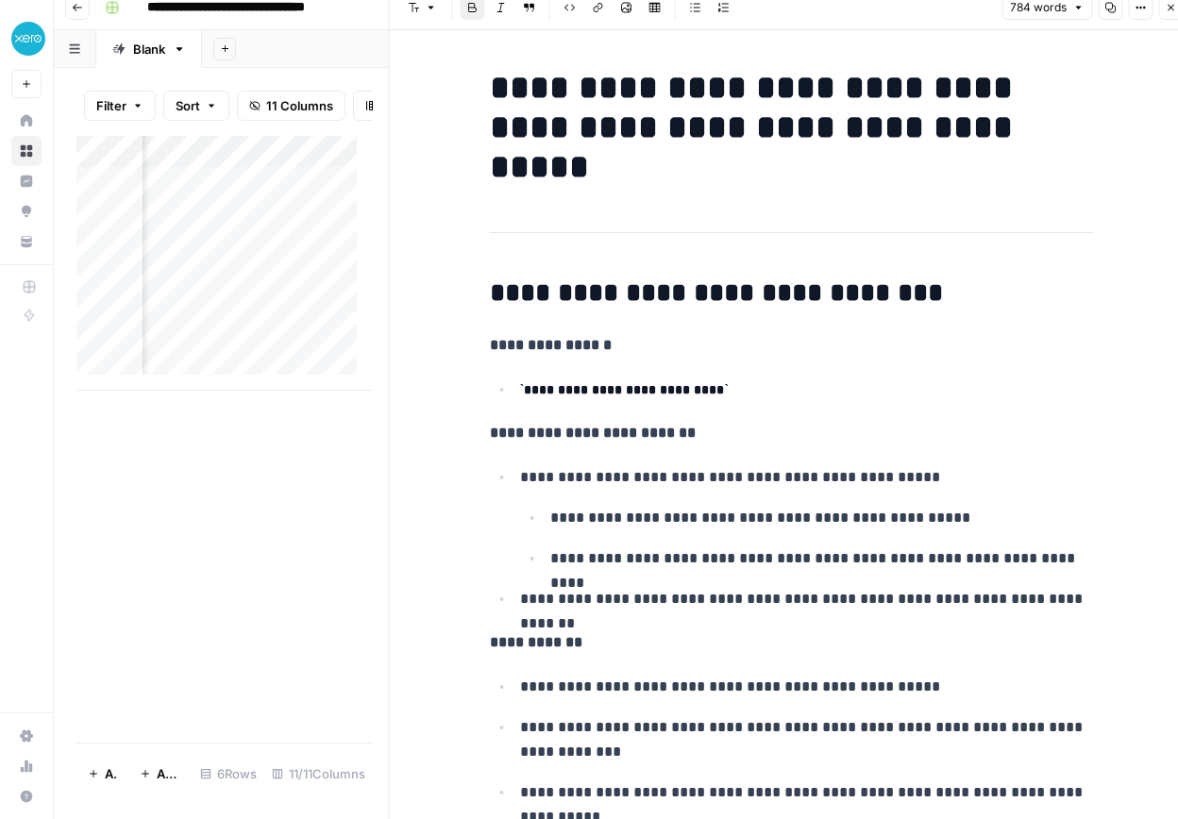
click at [199, 530] on div "Add Column" at bounding box center [224, 439] width 296 height 607
click at [1170, 6] on icon "button" at bounding box center [1170, 7] width 11 height 11
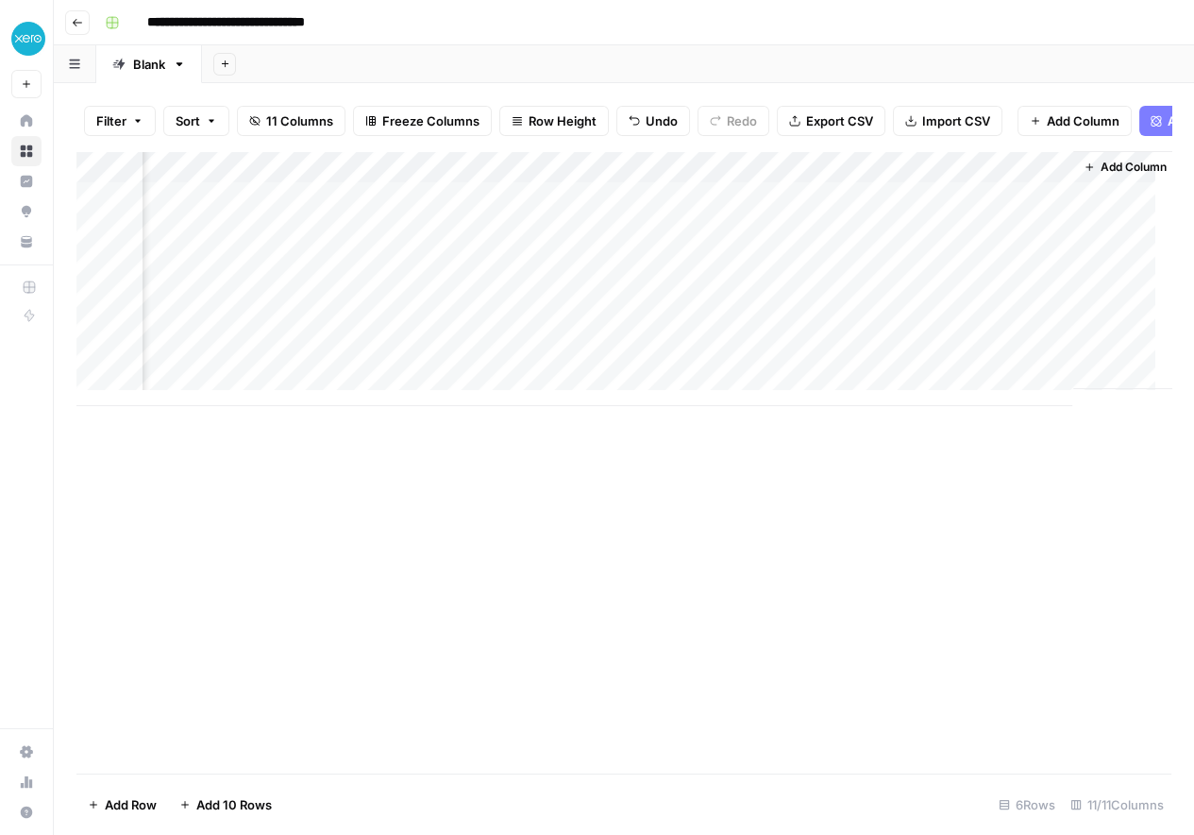
click at [504, 179] on div "Add Column" at bounding box center [623, 278] width 1095 height 255
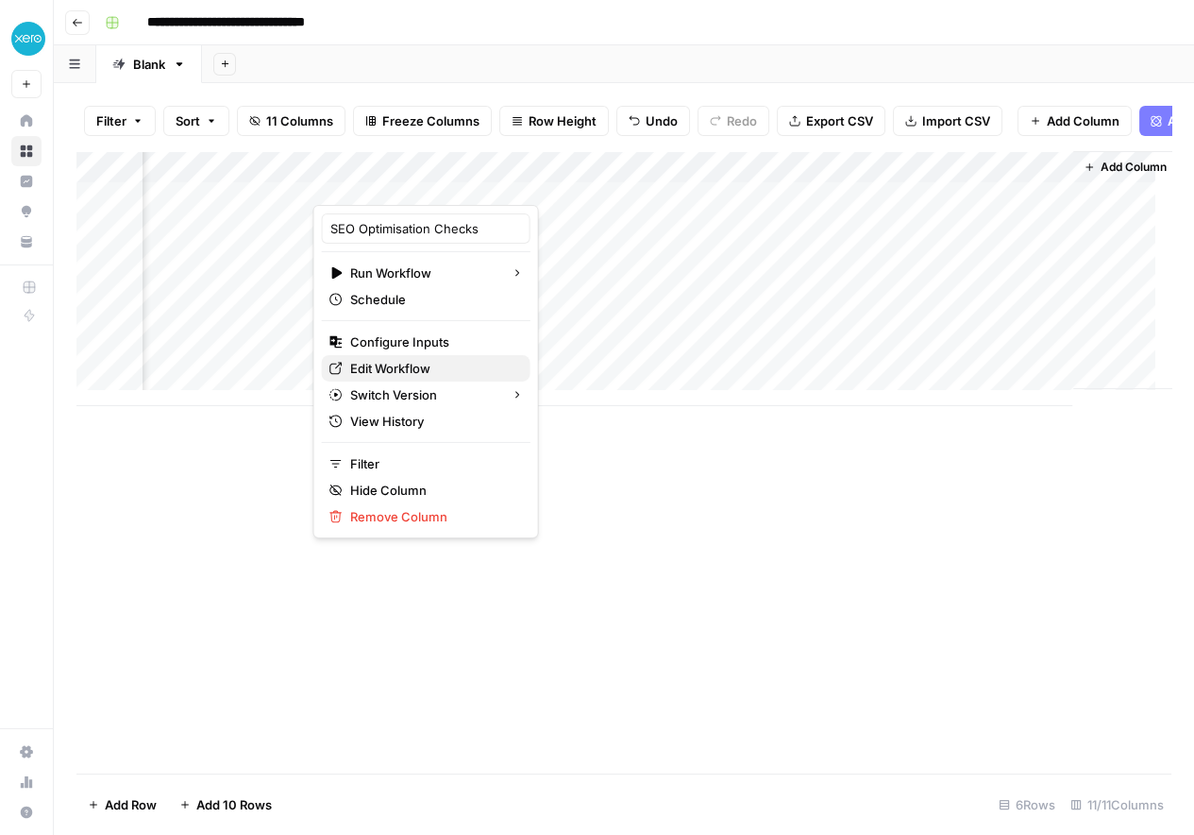
click at [423, 365] on span "Edit Workflow" at bounding box center [432, 368] width 165 height 19
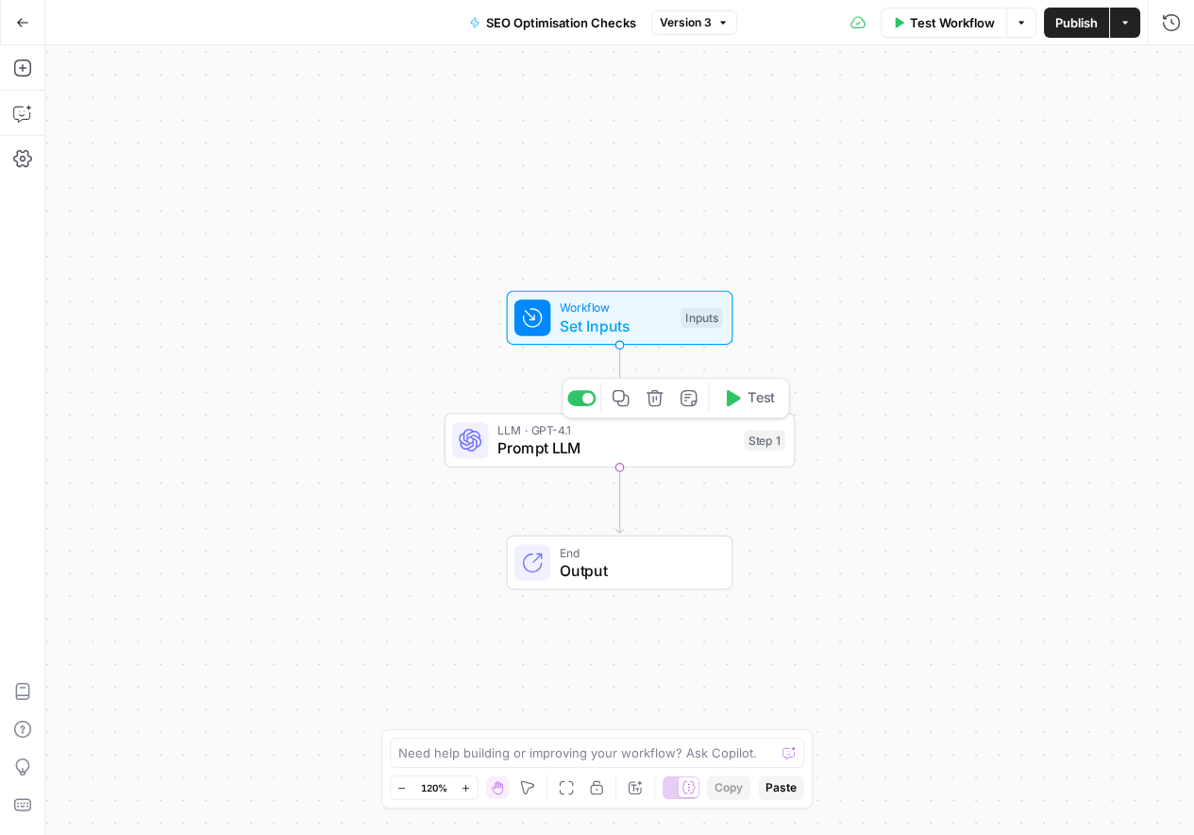
click at [591, 461] on div "LLM · GPT-4.1 Prompt LLM Step 1 Copy step Delete step Add Note Test" at bounding box center [620, 440] width 351 height 55
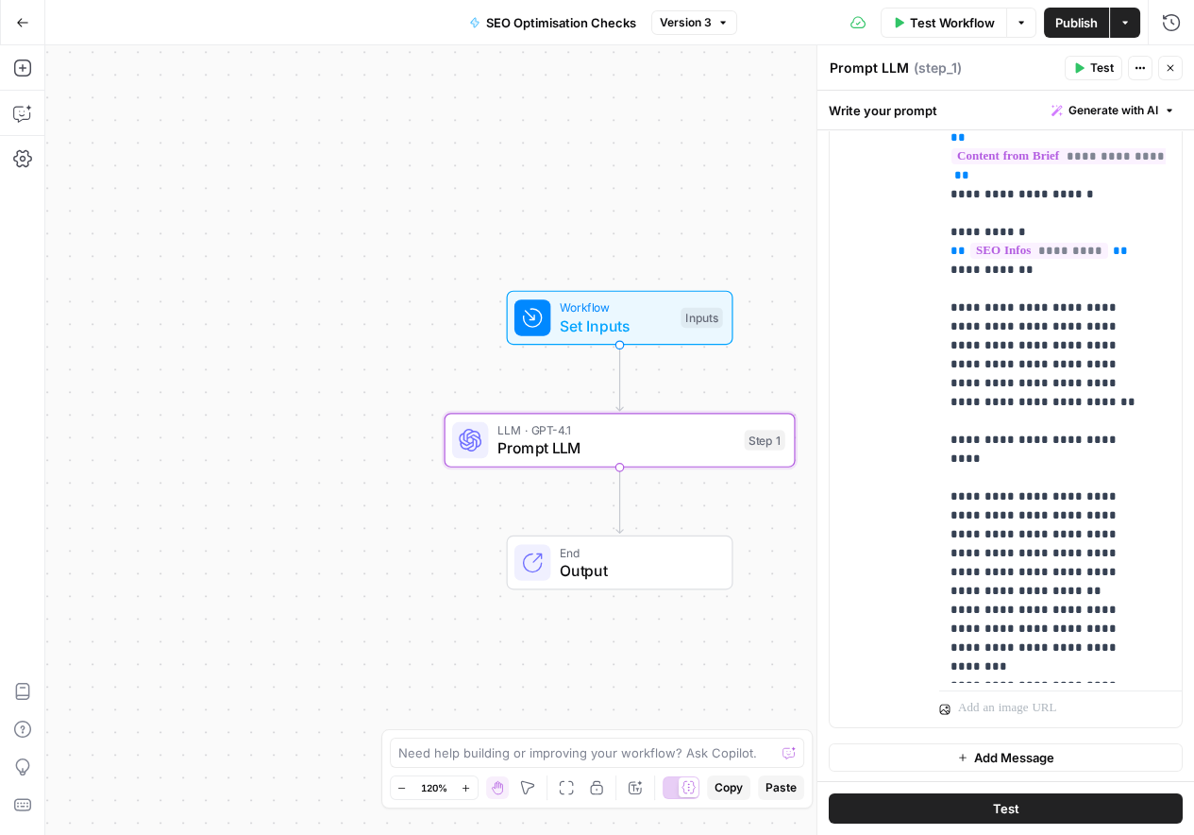
scroll to position [0, 26]
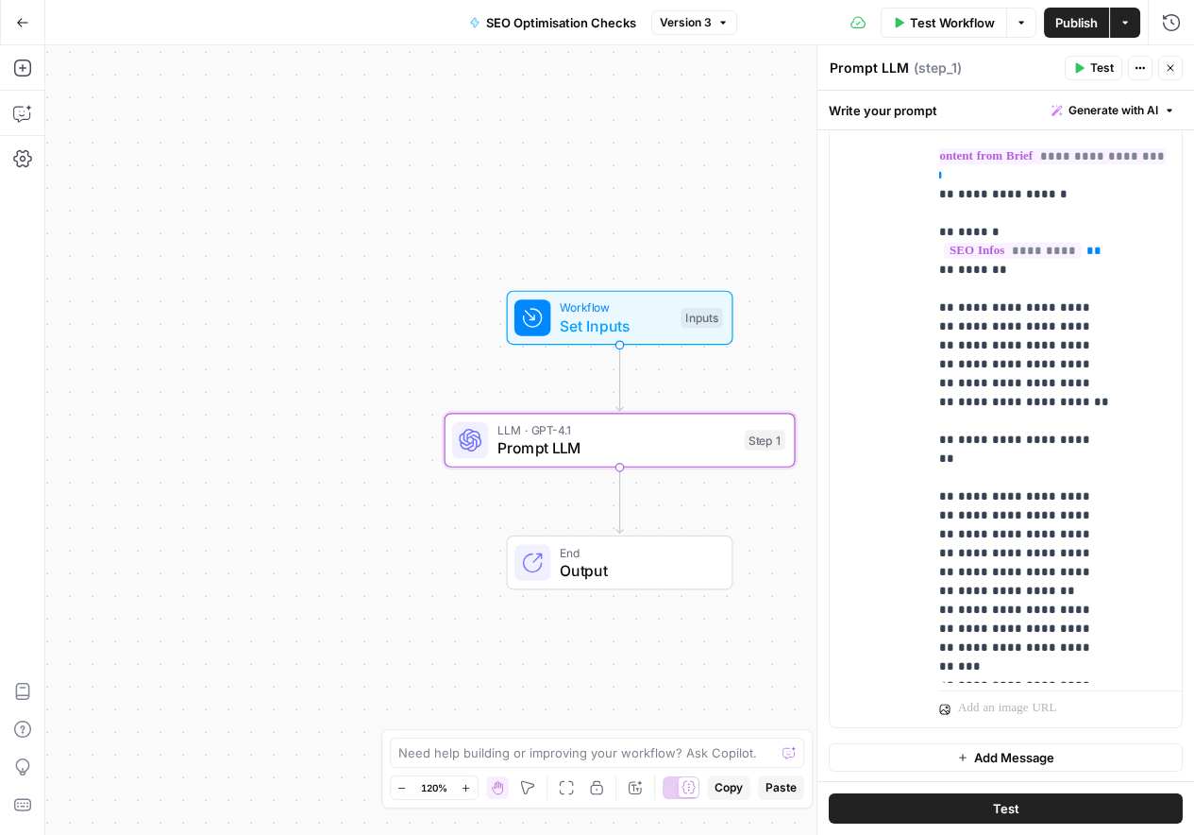
click at [1123, 109] on span "Generate with AI" at bounding box center [1114, 110] width 90 height 17
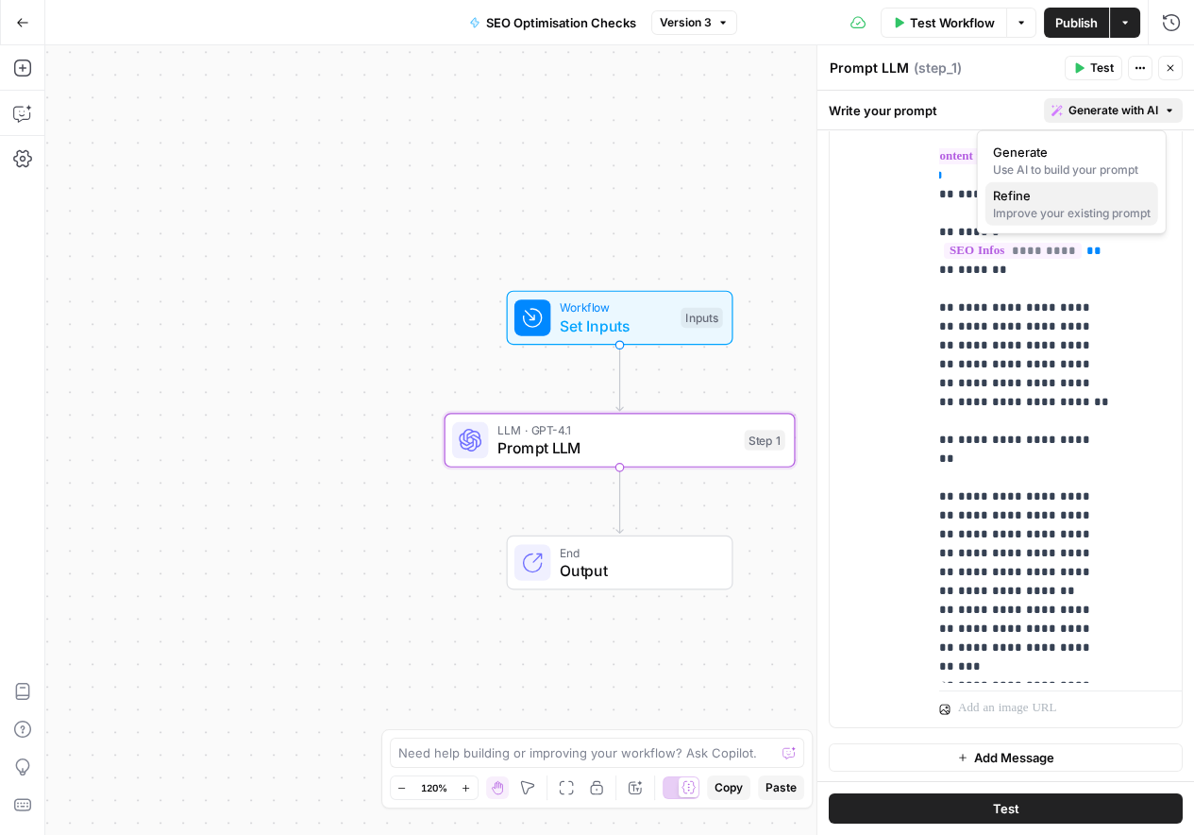
click at [1067, 206] on div "Improve your existing prompt" at bounding box center [1072, 213] width 158 height 17
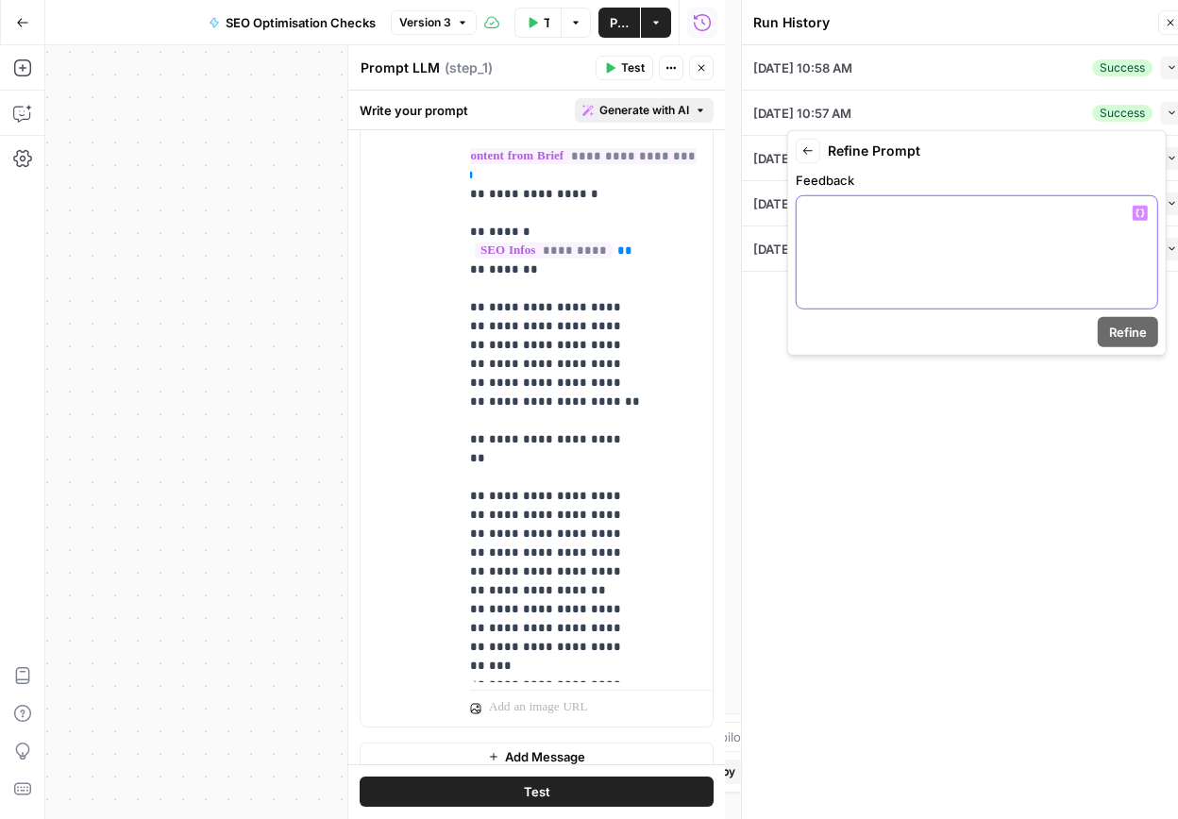
click at [846, 251] on div at bounding box center [977, 252] width 361 height 112
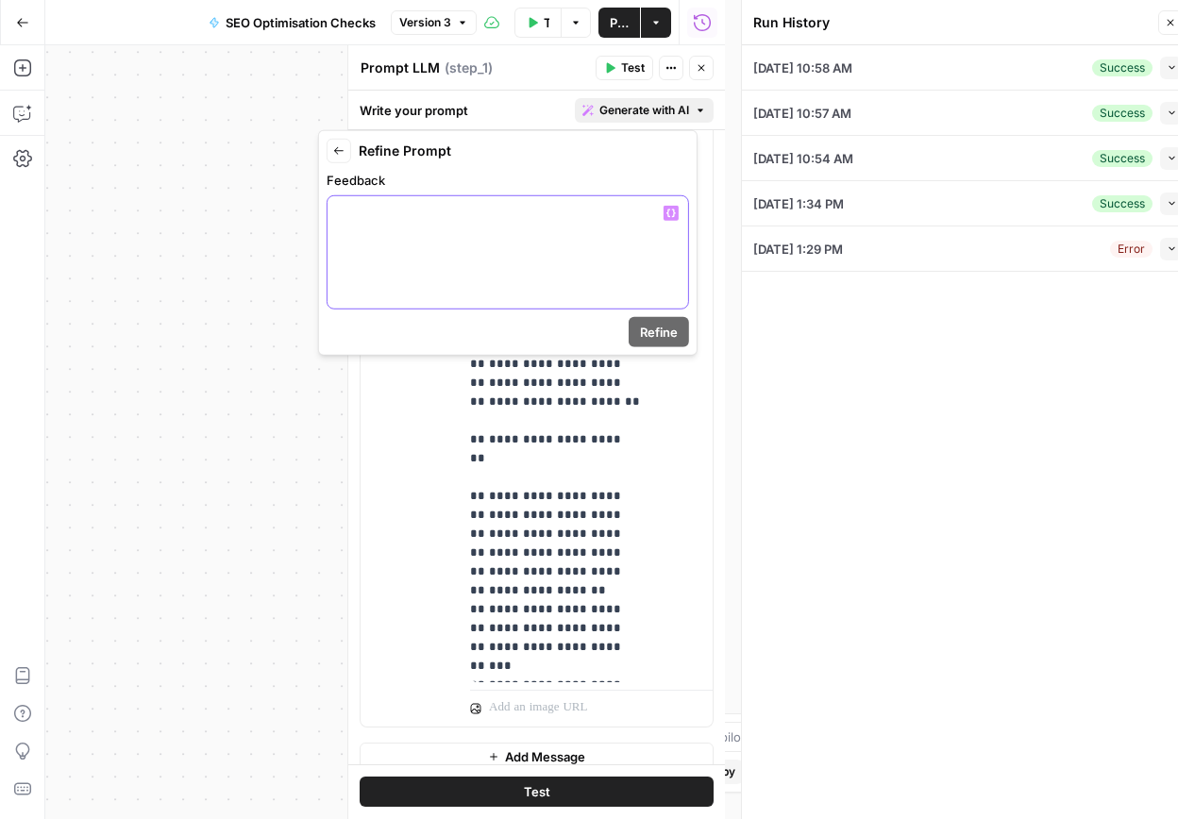
click at [538, 233] on div at bounding box center [508, 252] width 361 height 112
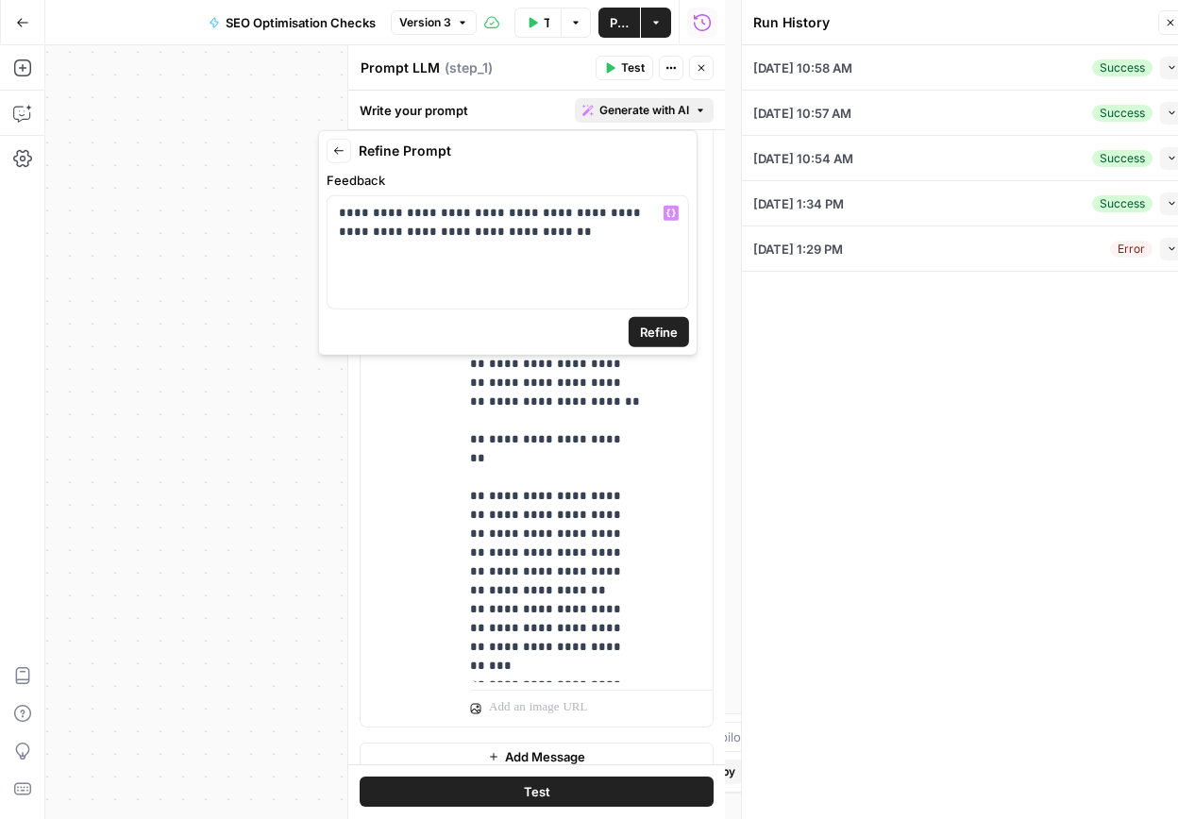
click at [643, 333] on span "Refine" at bounding box center [659, 332] width 38 height 19
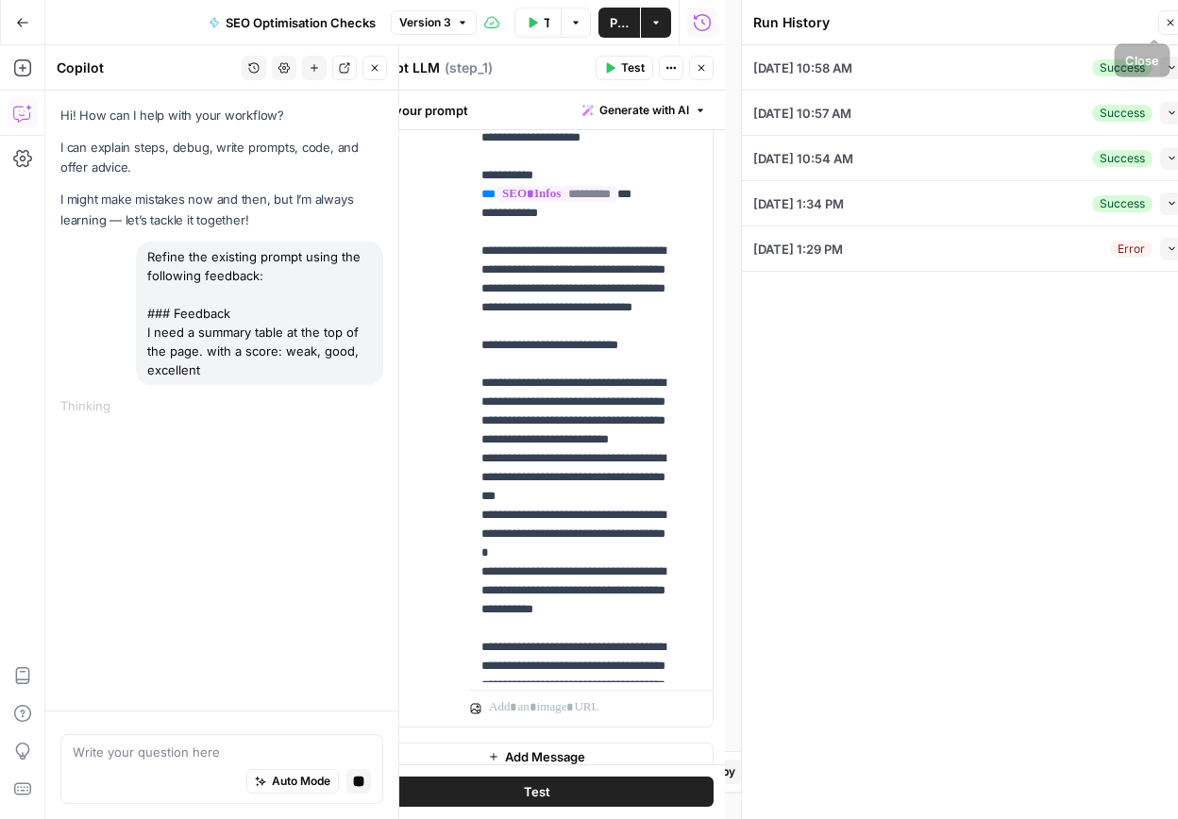
click at [1167, 26] on icon "button" at bounding box center [1170, 22] width 11 height 11
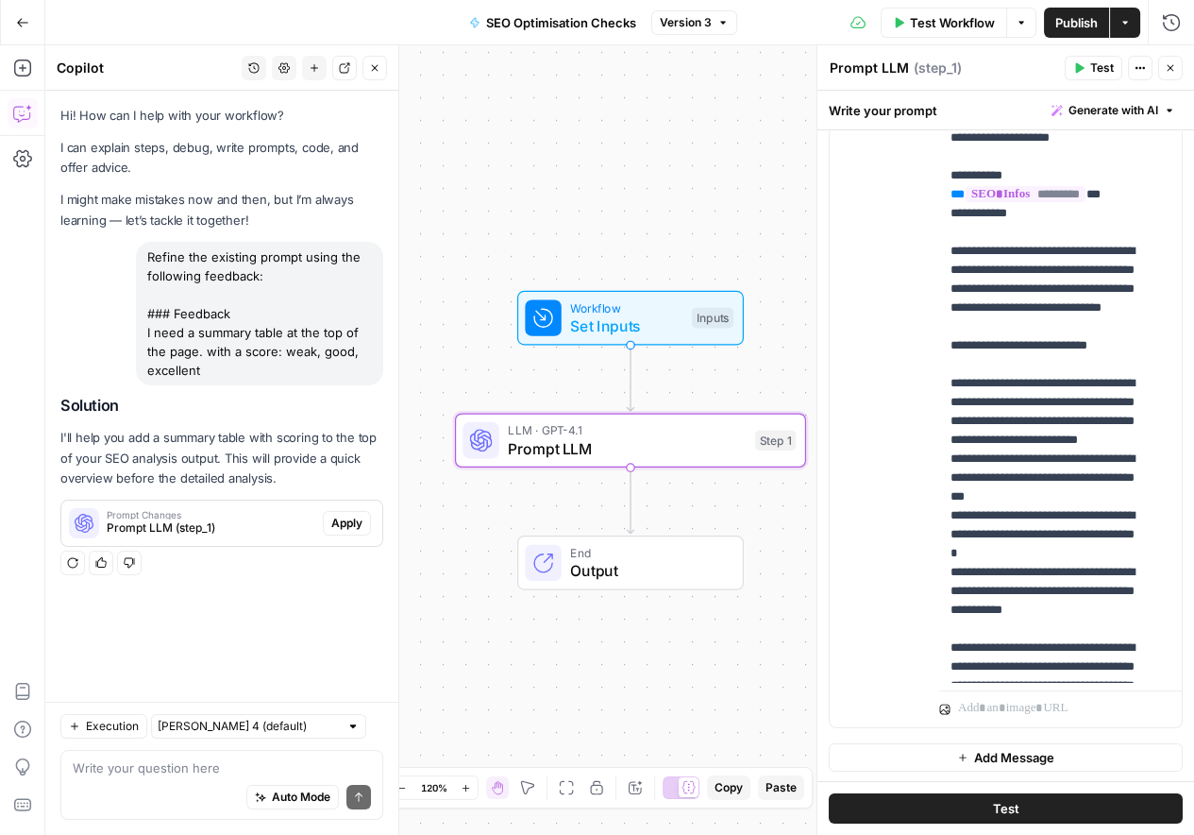
click at [340, 527] on span "Apply" at bounding box center [346, 523] width 31 height 17
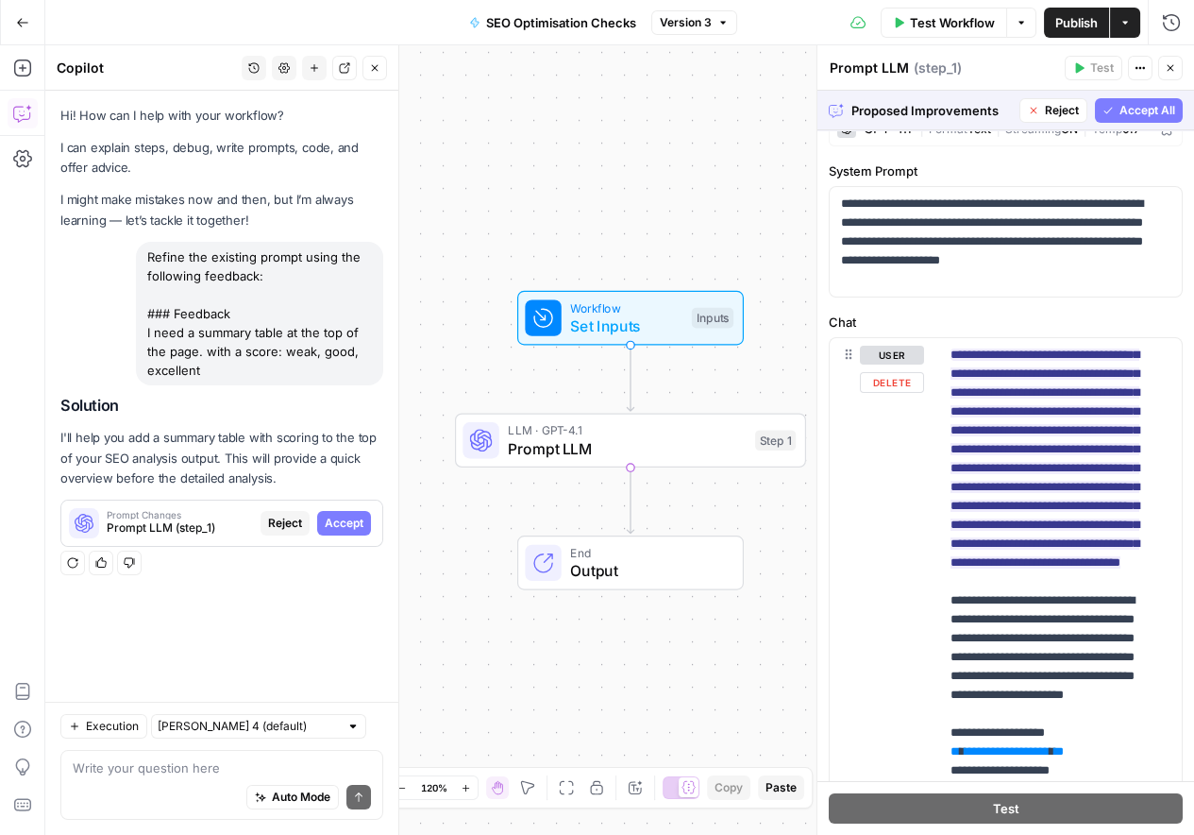
scroll to position [456, 0]
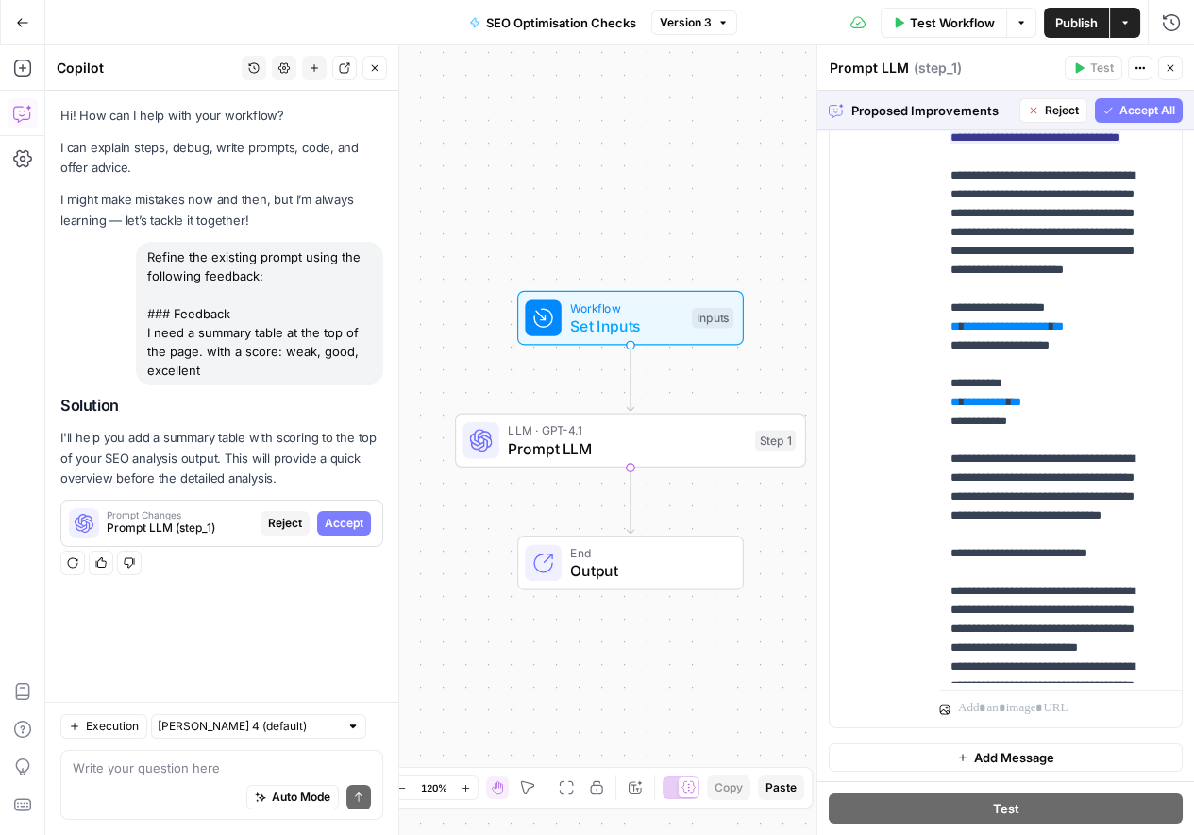
click at [1120, 113] on span "Accept All" at bounding box center [1148, 110] width 56 height 17
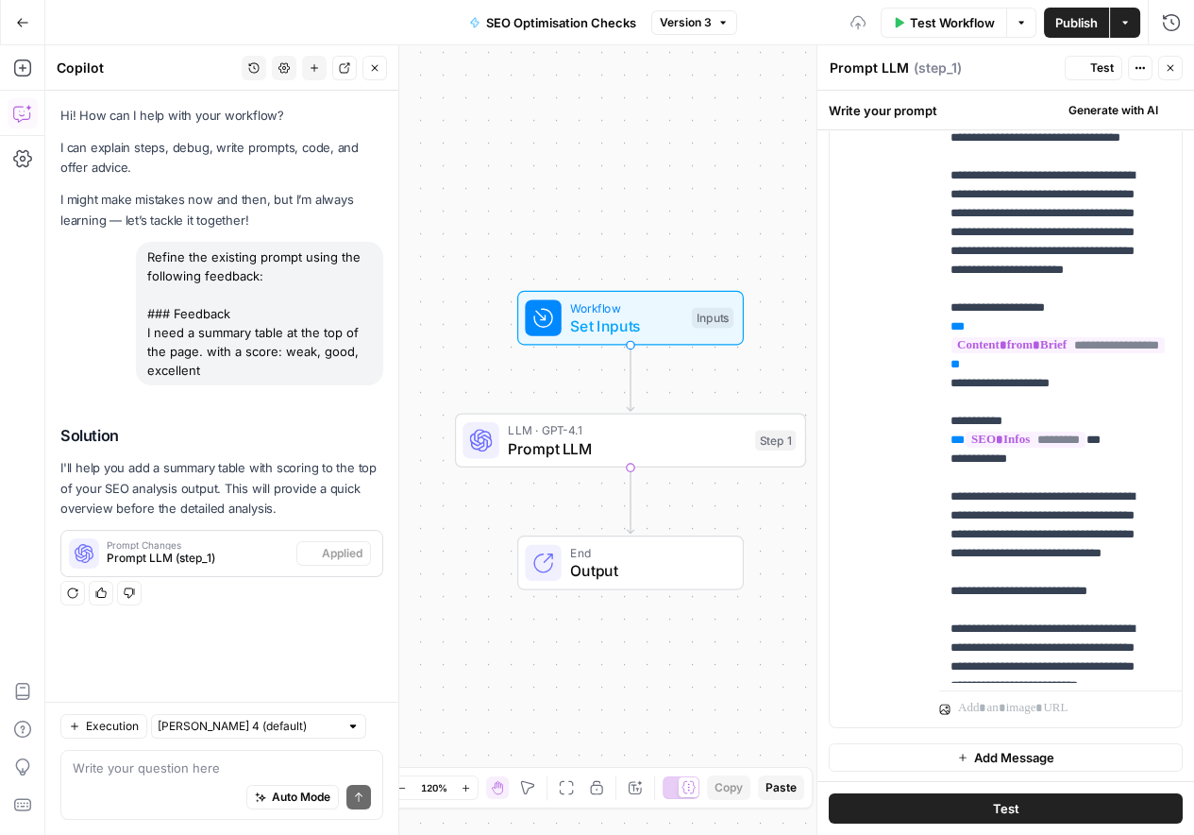
scroll to position [0, 0]
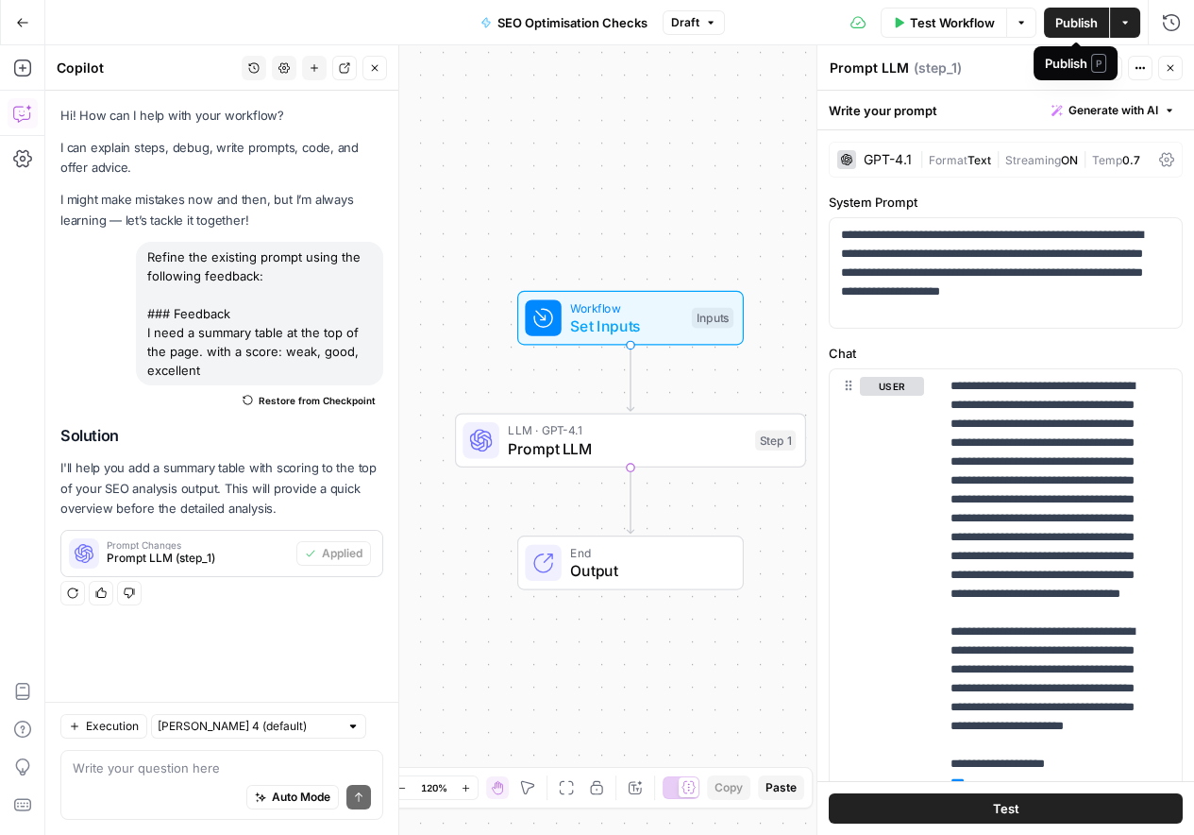
click at [1080, 25] on span "Publish" at bounding box center [1076, 22] width 42 height 19
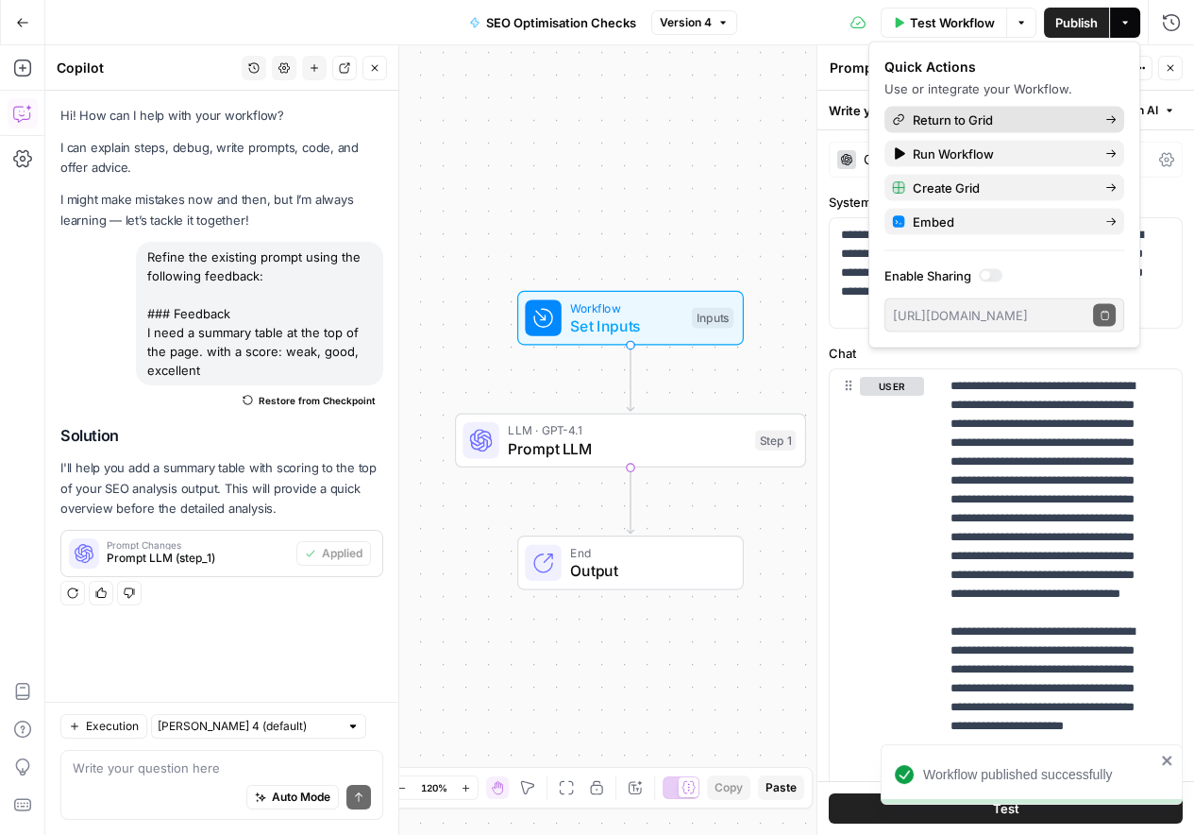
click at [952, 119] on span "Return to Grid" at bounding box center [1001, 119] width 177 height 19
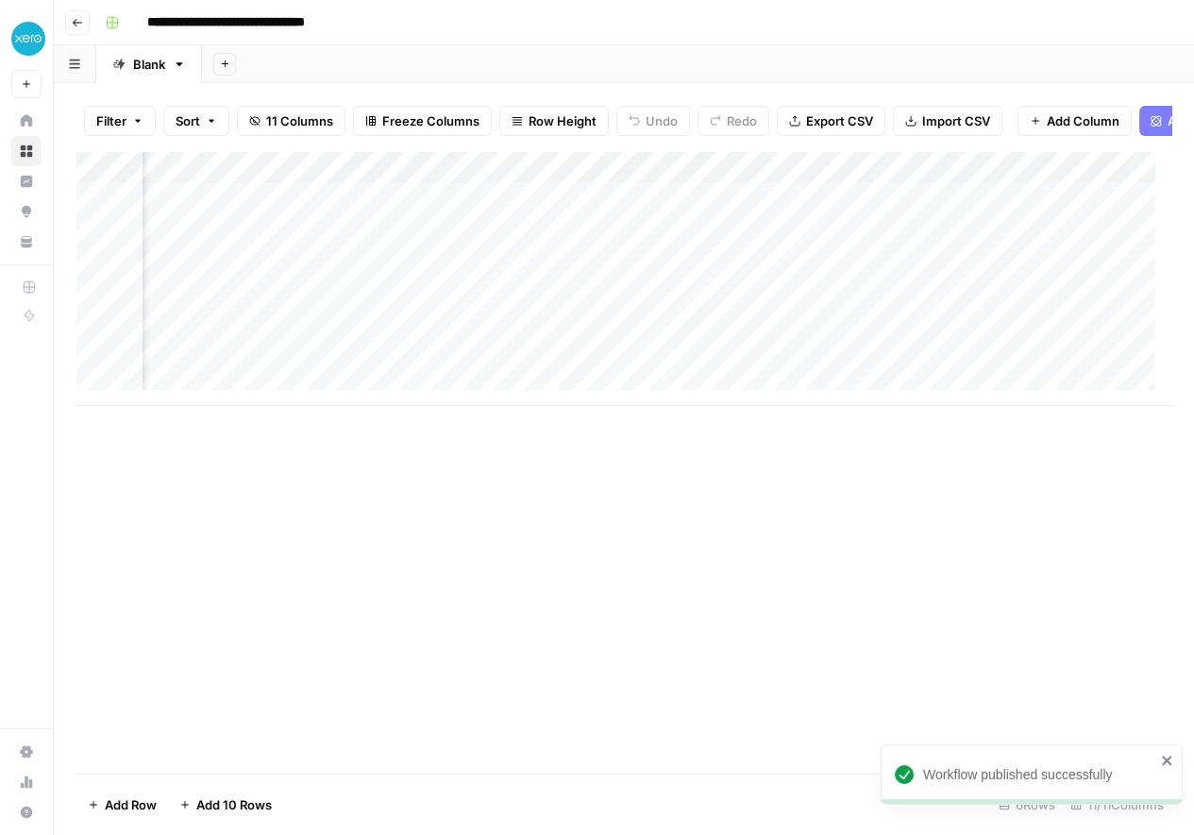
scroll to position [0, 361]
click at [417, 300] on div "Add Column" at bounding box center [623, 278] width 1095 height 255
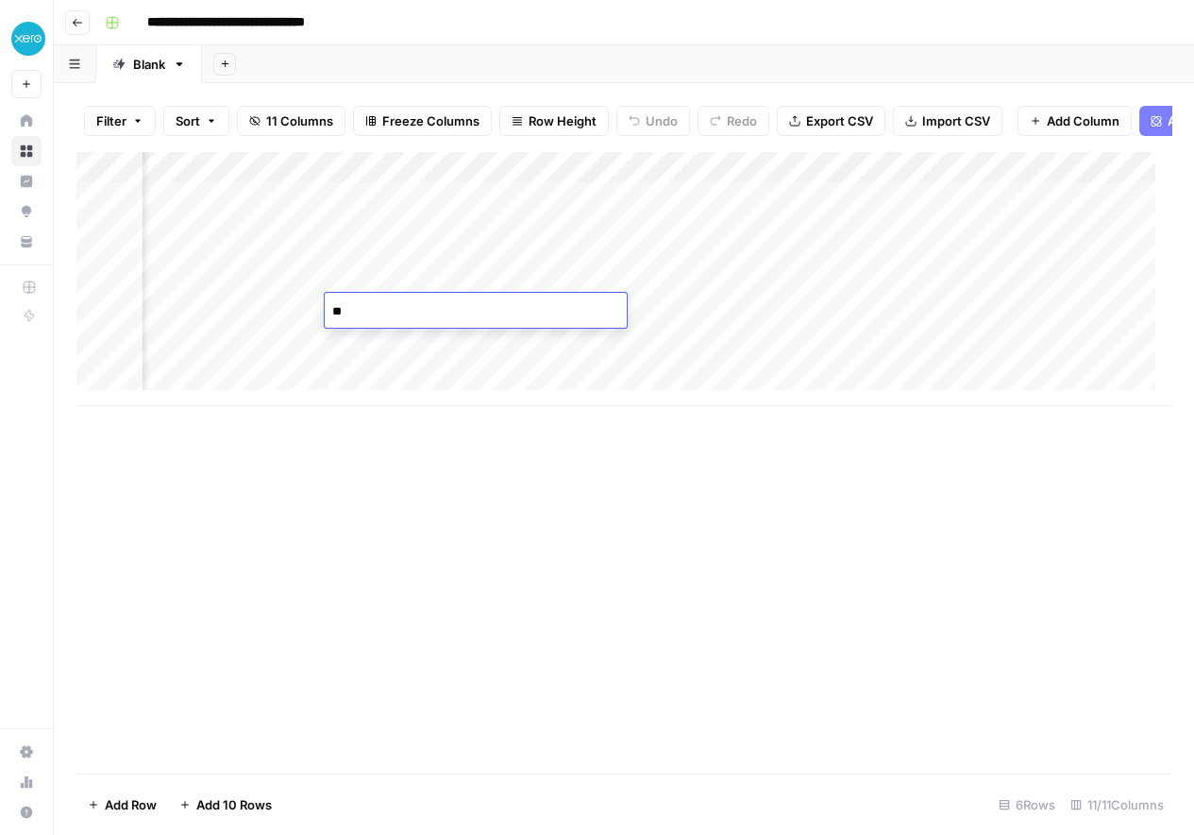
click at [650, 368] on div "Add Column" at bounding box center [623, 278] width 1095 height 255
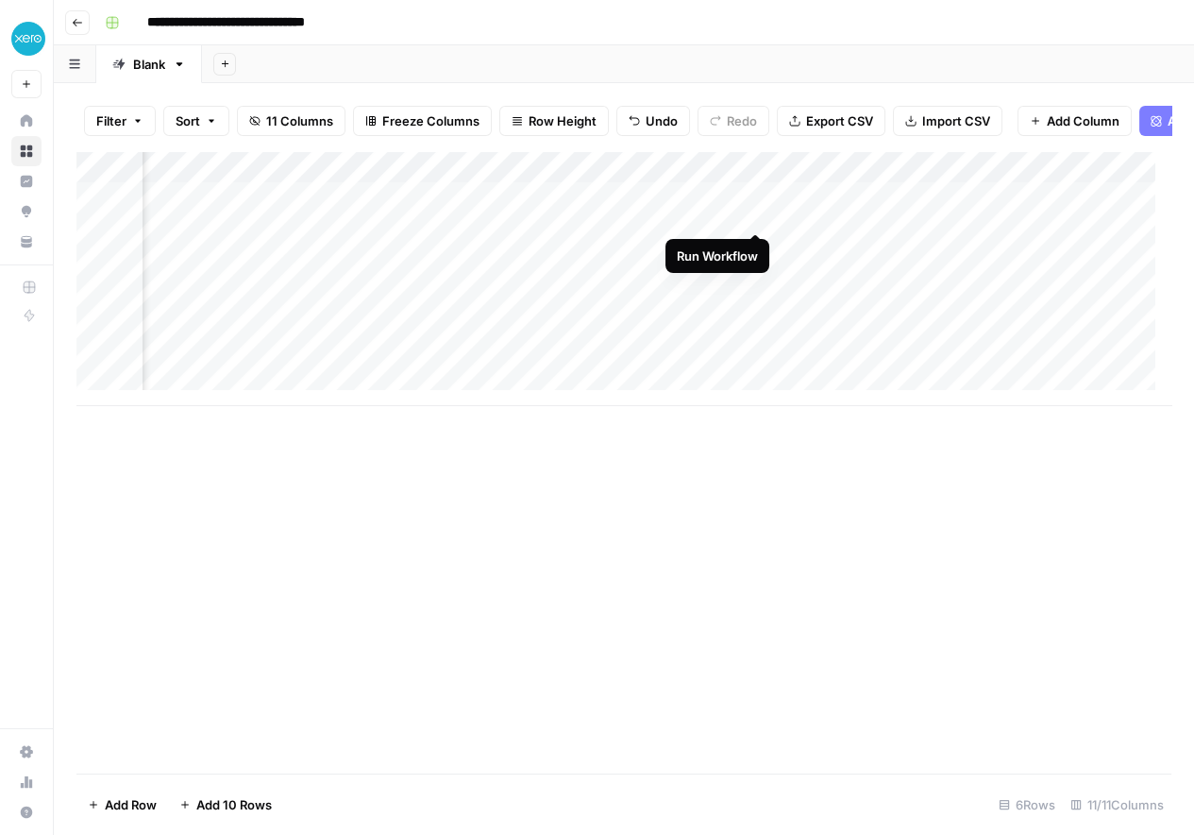
click at [751, 214] on div "Add Column" at bounding box center [623, 278] width 1095 height 255
click at [754, 246] on div "Add Column" at bounding box center [623, 278] width 1095 height 255
click at [755, 278] on div "Add Column" at bounding box center [623, 278] width 1095 height 255
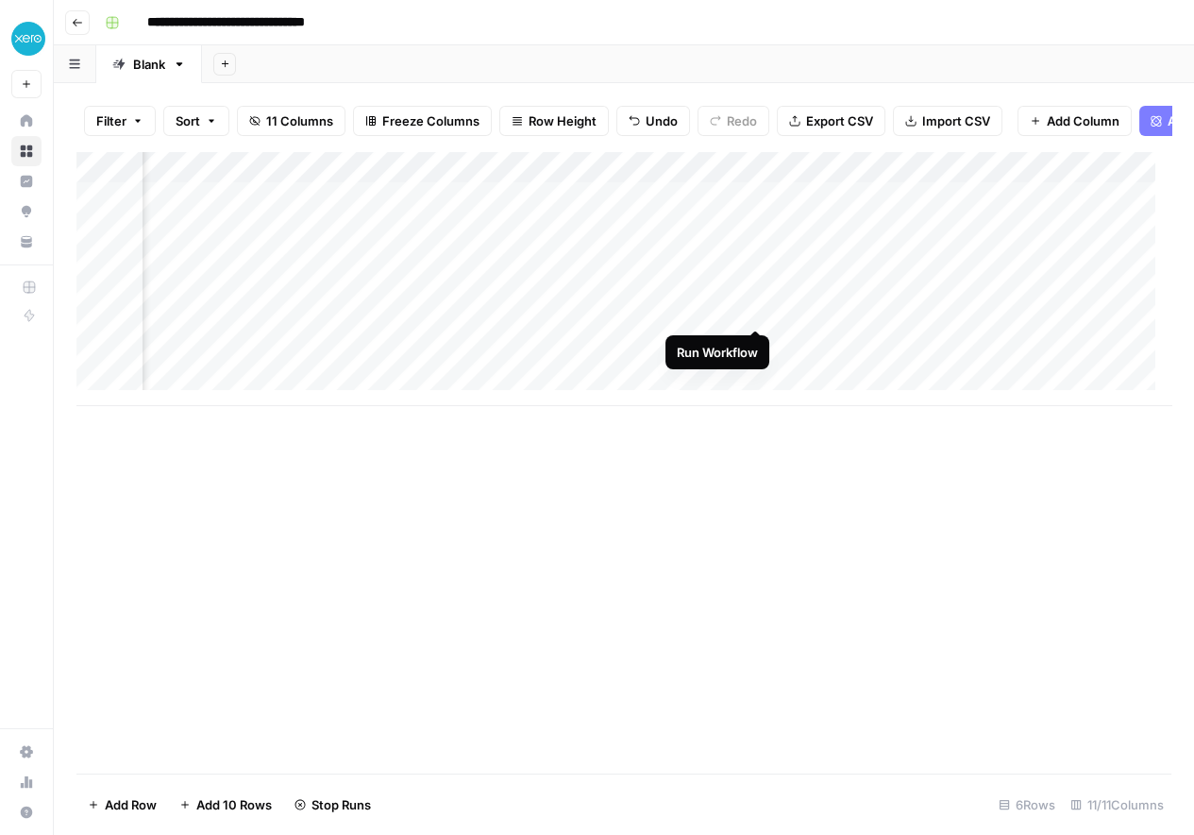
click at [755, 314] on div "Add Column" at bounding box center [623, 278] width 1095 height 255
click at [971, 309] on div "Add Column" at bounding box center [623, 278] width 1095 height 255
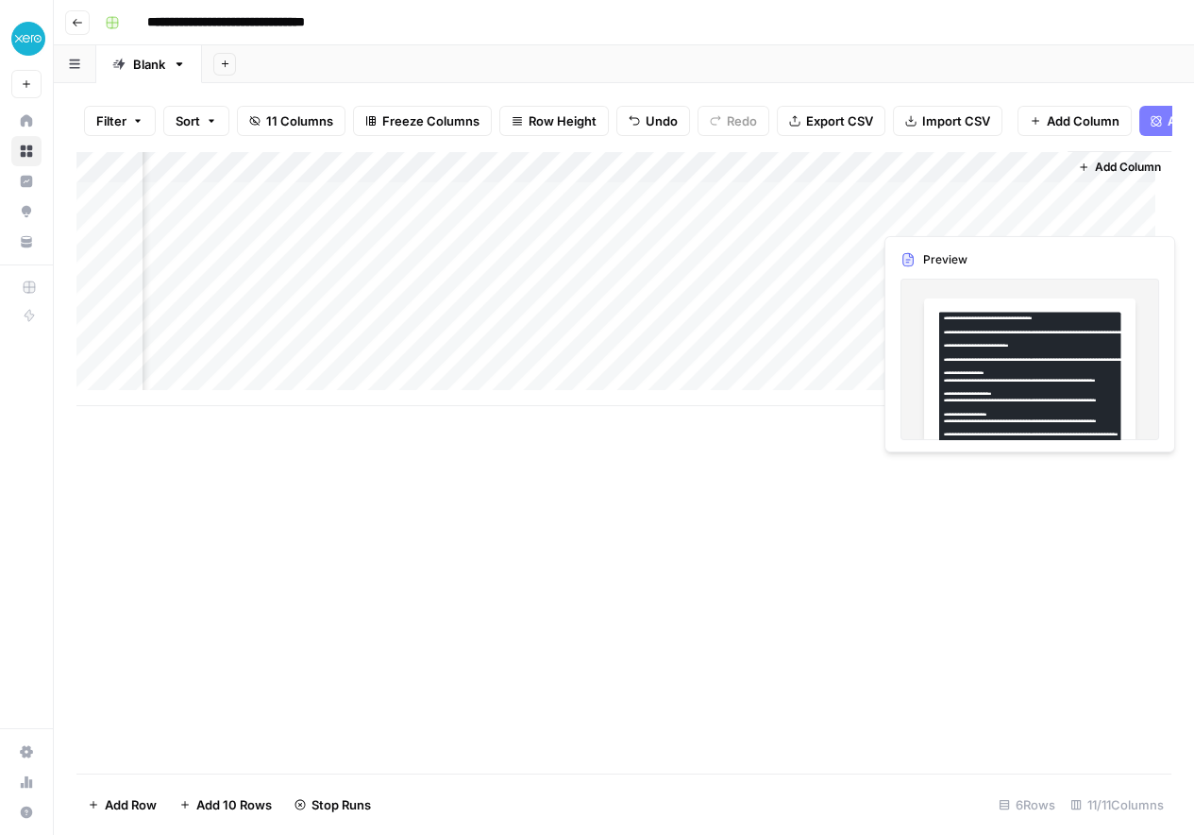
click at [942, 214] on div "Add Column" at bounding box center [623, 278] width 1095 height 255
click at [942, 214] on div at bounding box center [964, 213] width 173 height 35
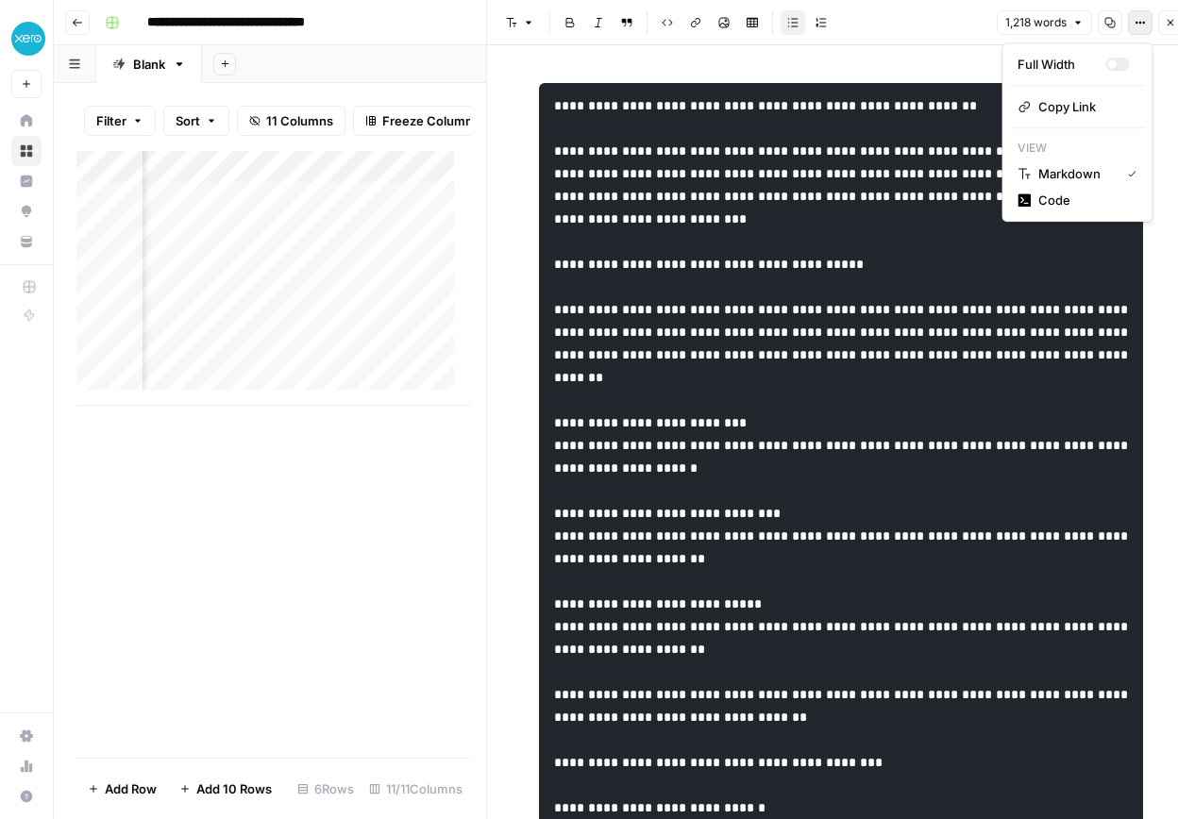
click at [1140, 25] on icon "button" at bounding box center [1140, 22] width 11 height 11
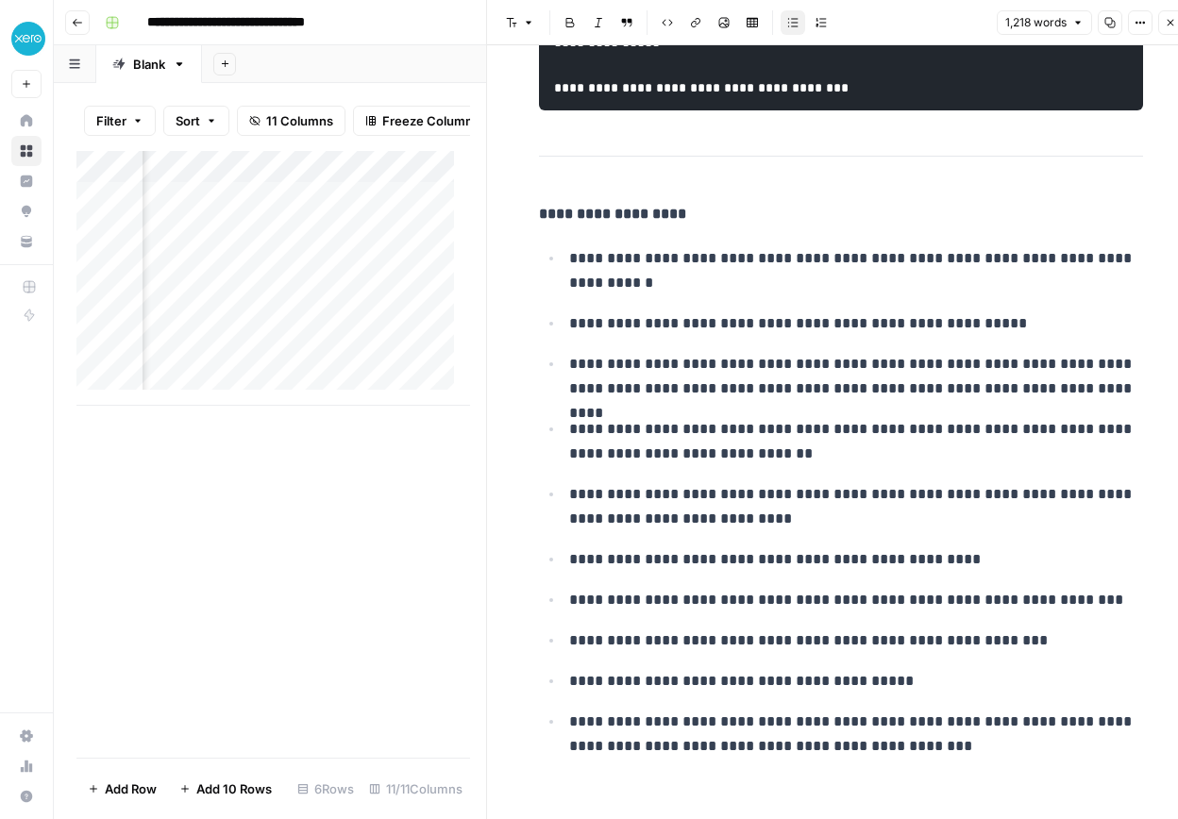
scroll to position [4185, 0]
click at [372, 519] on div "Add Column" at bounding box center [273, 454] width 394 height 607
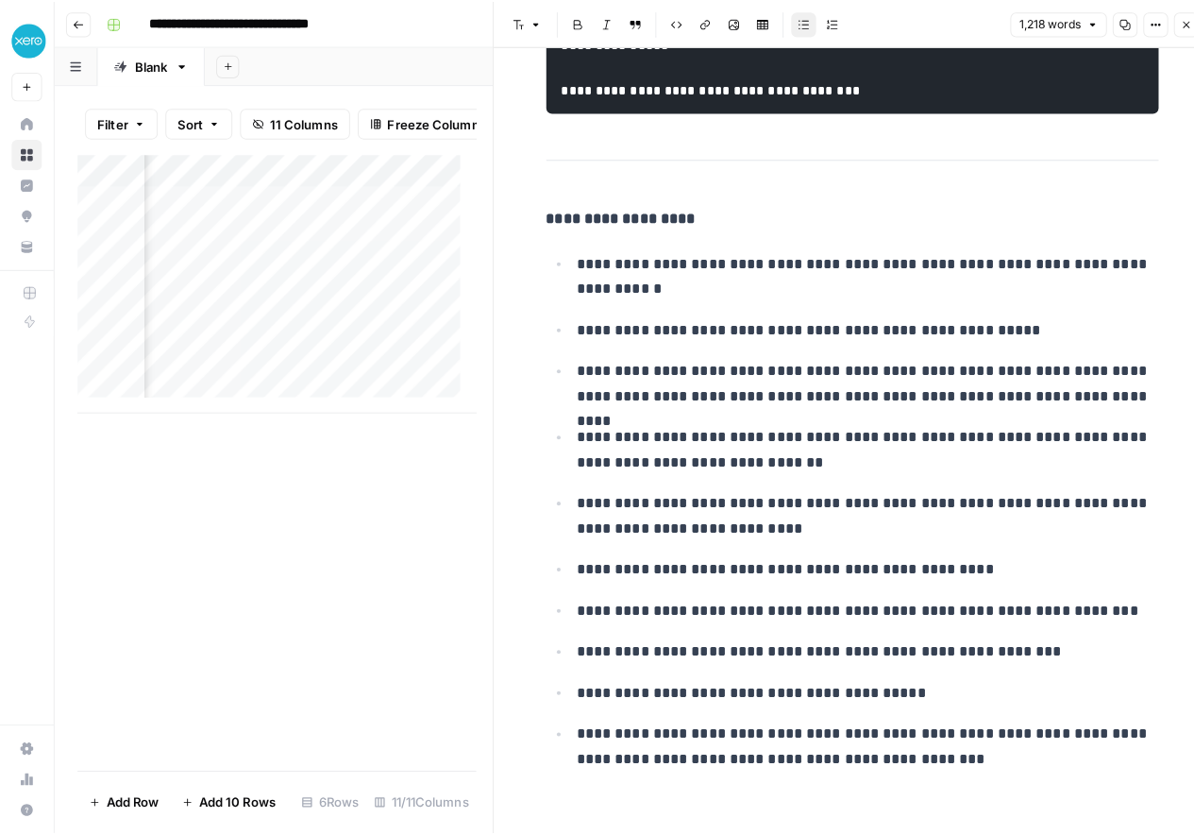
scroll to position [0, 1432]
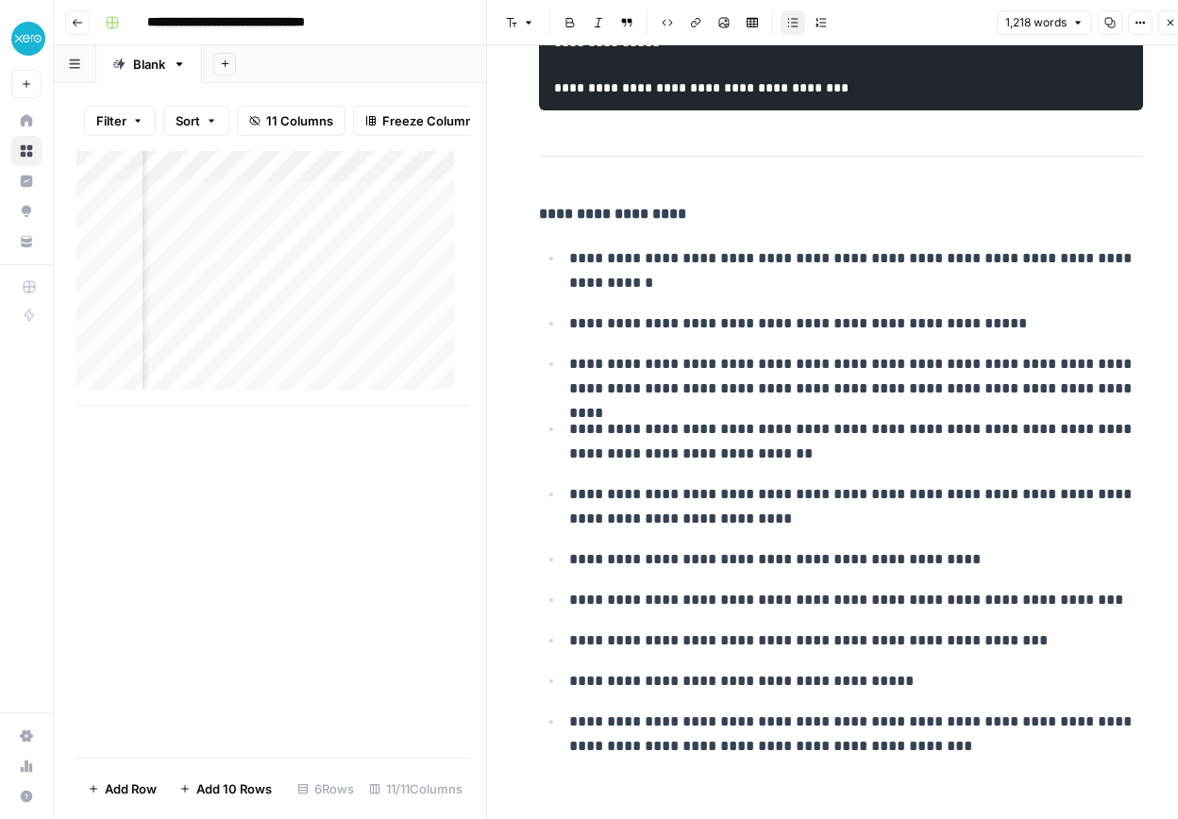
click at [1173, 18] on icon "button" at bounding box center [1170, 22] width 11 height 11
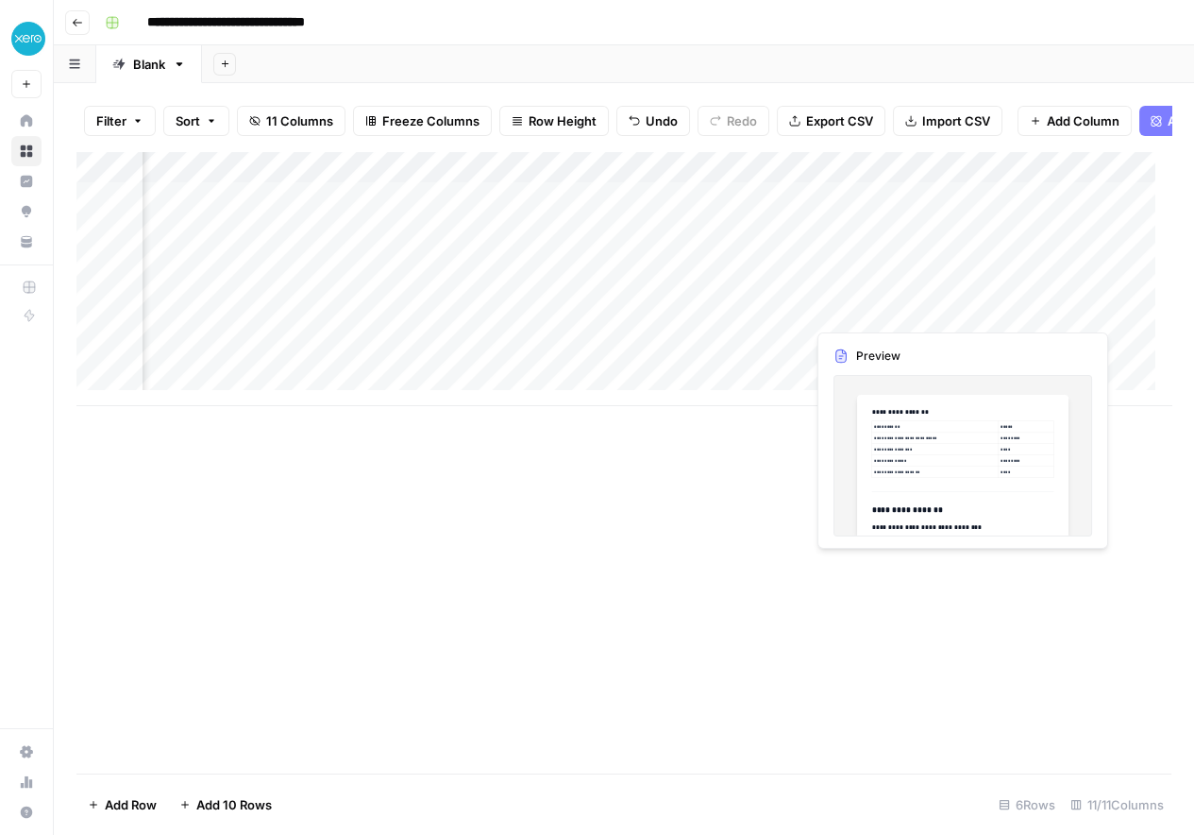
click at [858, 311] on div "Add Column" at bounding box center [623, 278] width 1095 height 255
drag, startPoint x: 858, startPoint y: 311, endPoint x: 831, endPoint y: 309, distance: 27.4
click at [831, 309] on button "button" at bounding box center [891, 310] width 171 height 33
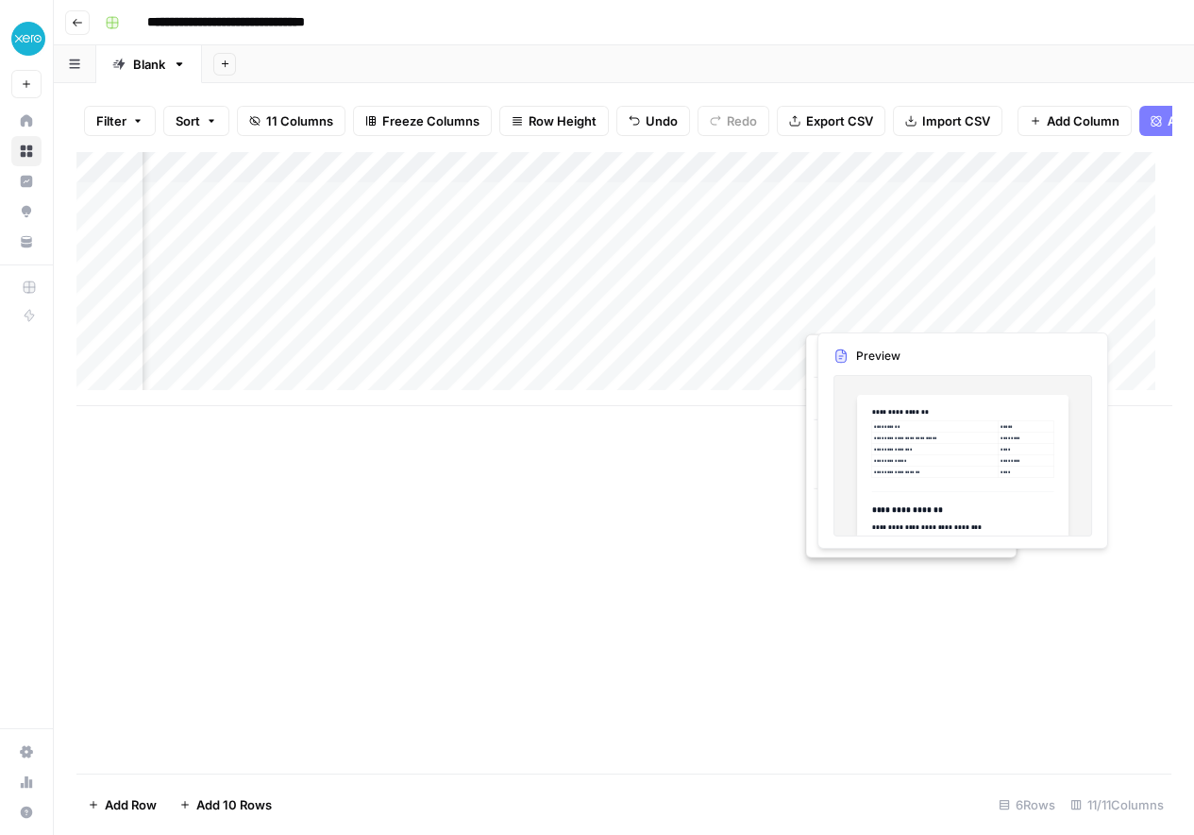
click at [831, 309] on button "button" at bounding box center [891, 310] width 171 height 33
click at [834, 311] on button "button" at bounding box center [891, 310] width 171 height 33
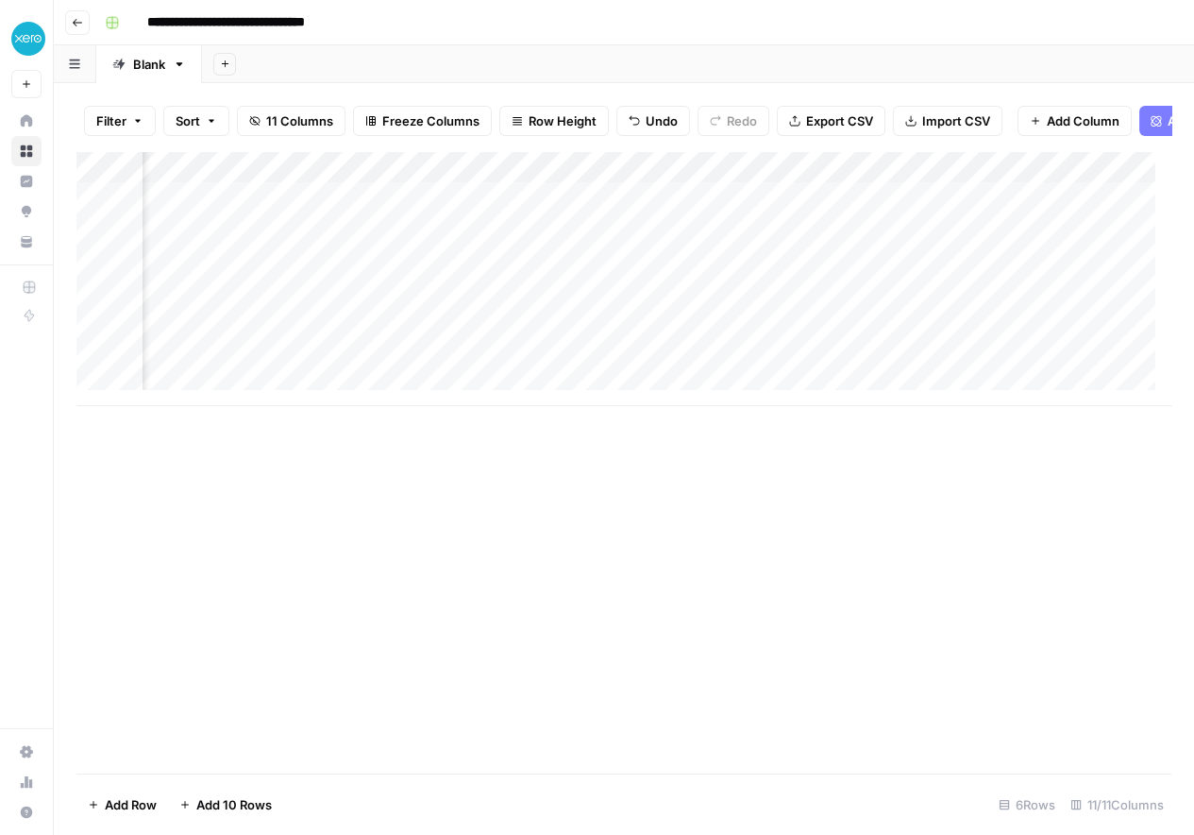
click at [693, 601] on div "Add Column" at bounding box center [623, 462] width 1095 height 622
click at [914, 306] on div "Add Column" at bounding box center [623, 278] width 1095 height 255
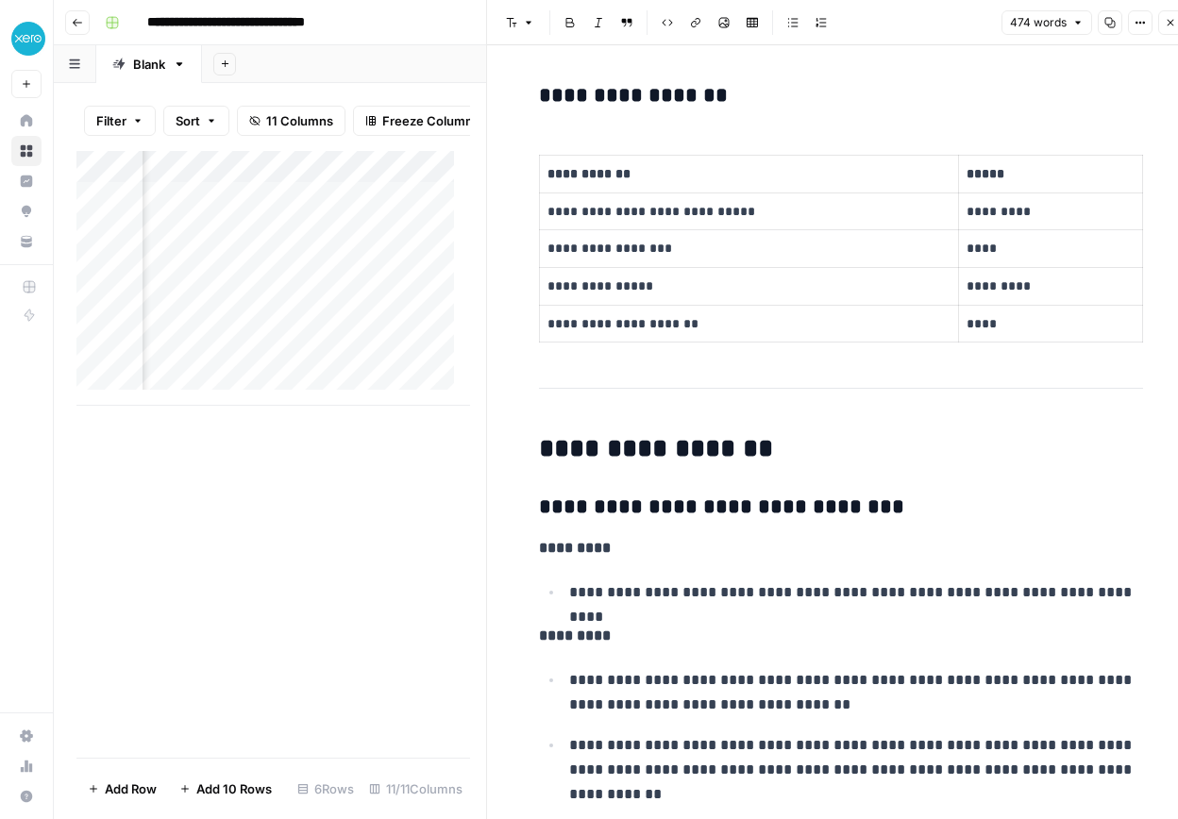
click at [329, 568] on div "Add Column" at bounding box center [273, 454] width 394 height 607
click at [1165, 28] on icon "button" at bounding box center [1170, 22] width 11 height 11
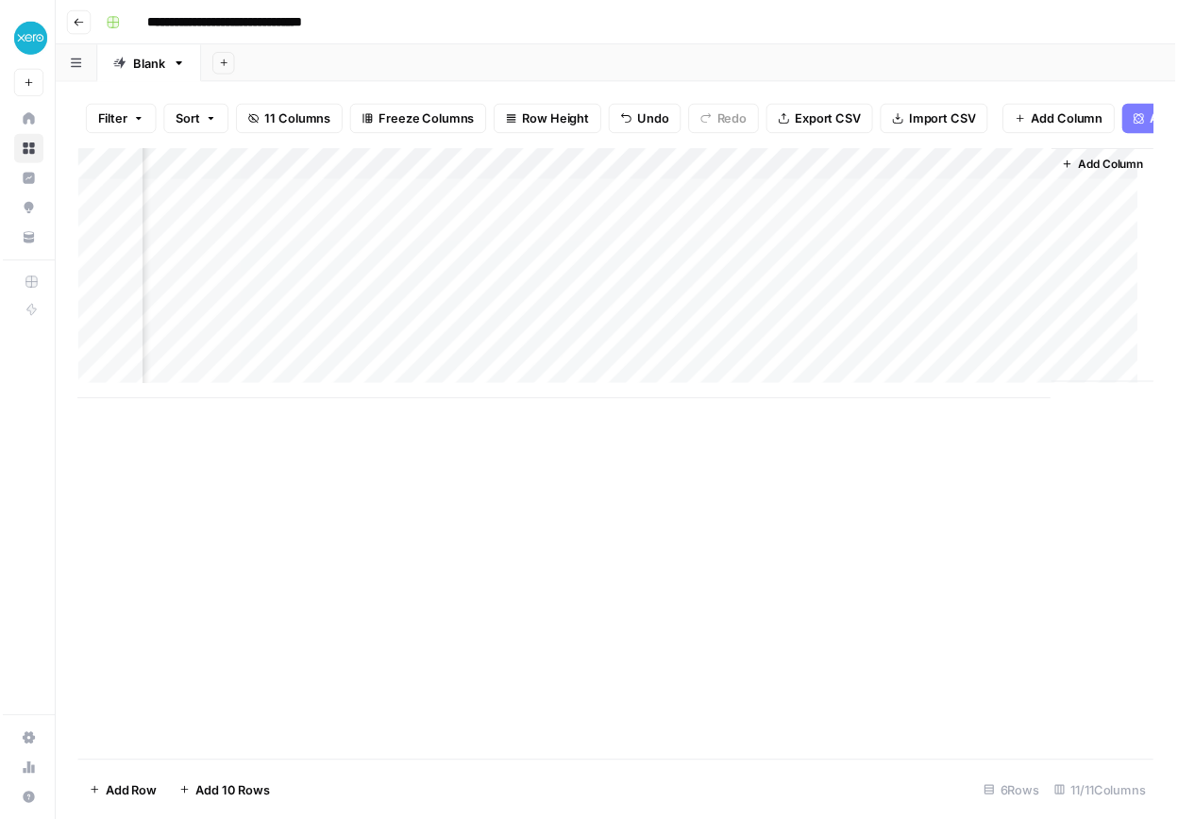
scroll to position [0, 1708]
click at [588, 213] on div "Add Column" at bounding box center [623, 278] width 1095 height 255
click at [588, 213] on div at bounding box center [615, 213] width 173 height 35
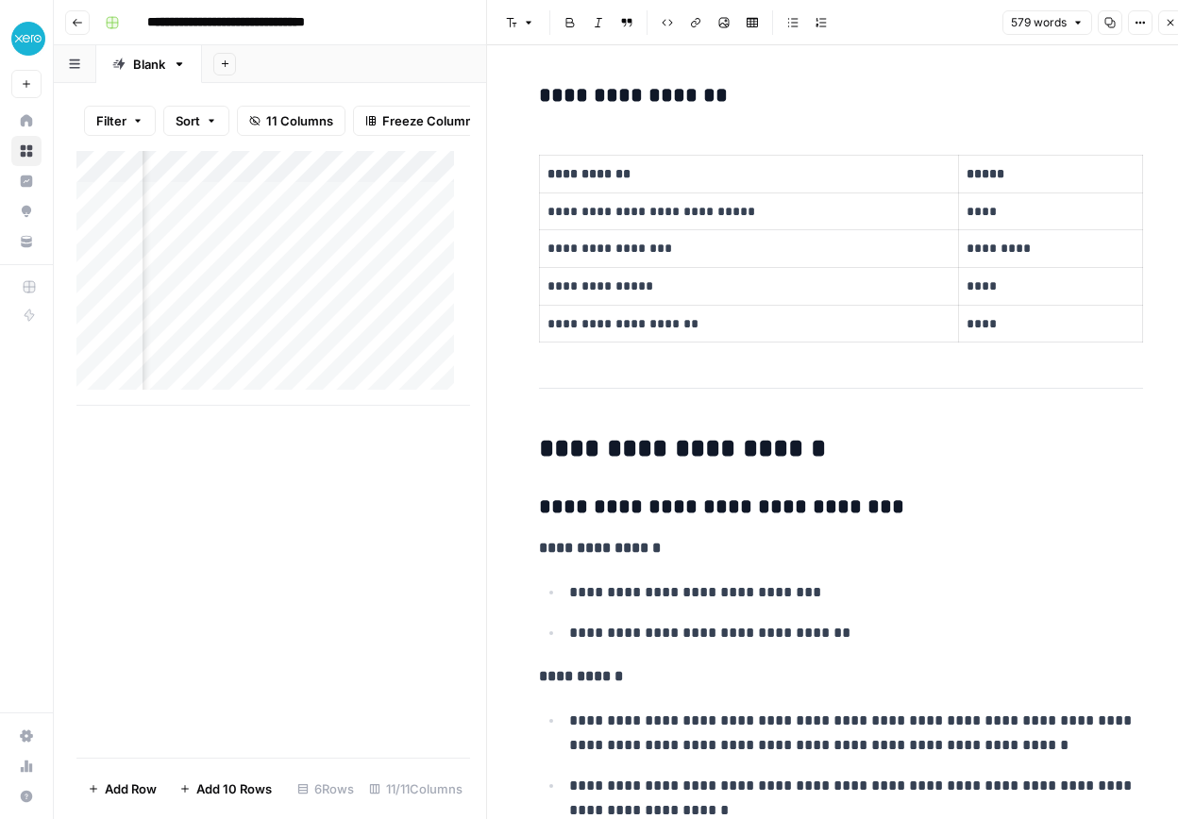
scroll to position [0, 1885]
click at [394, 245] on div "Add Column" at bounding box center [273, 278] width 394 height 255
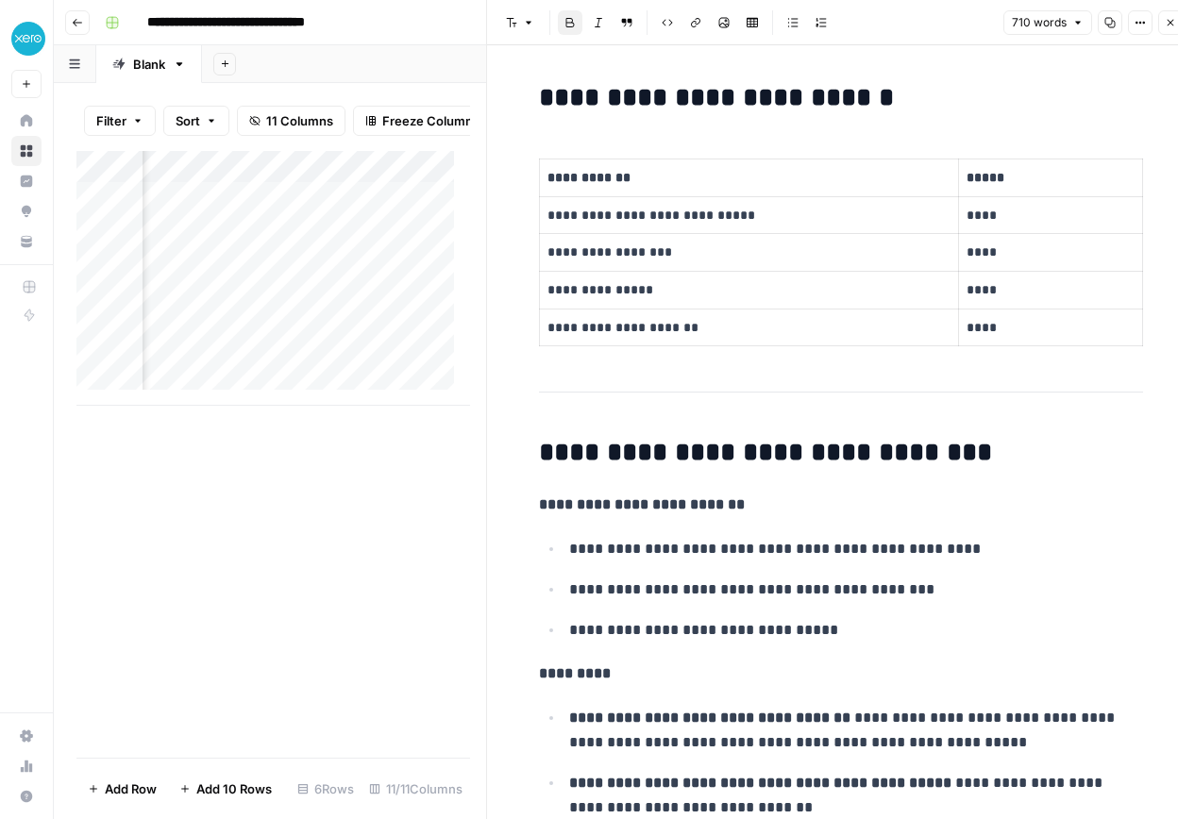
click at [398, 285] on div "Add Column" at bounding box center [273, 278] width 394 height 255
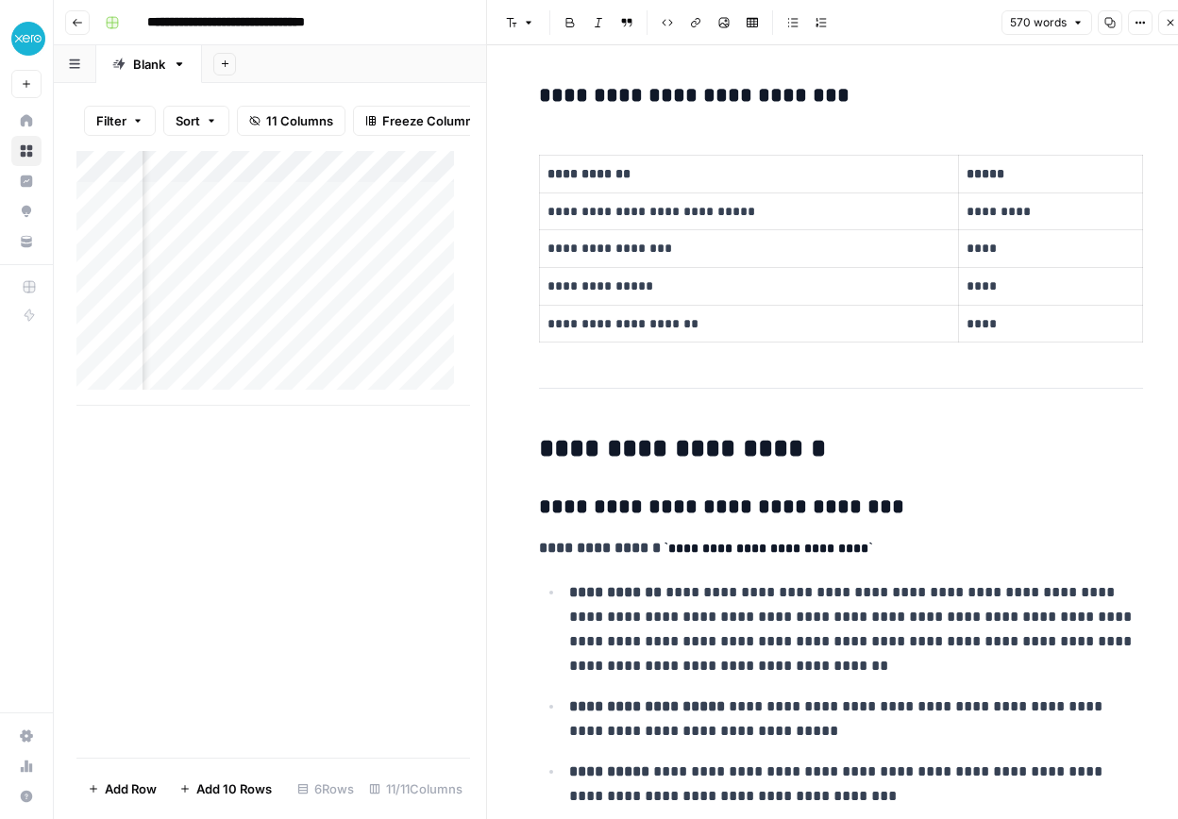
click at [407, 309] on div "Add Column" at bounding box center [273, 278] width 394 height 255
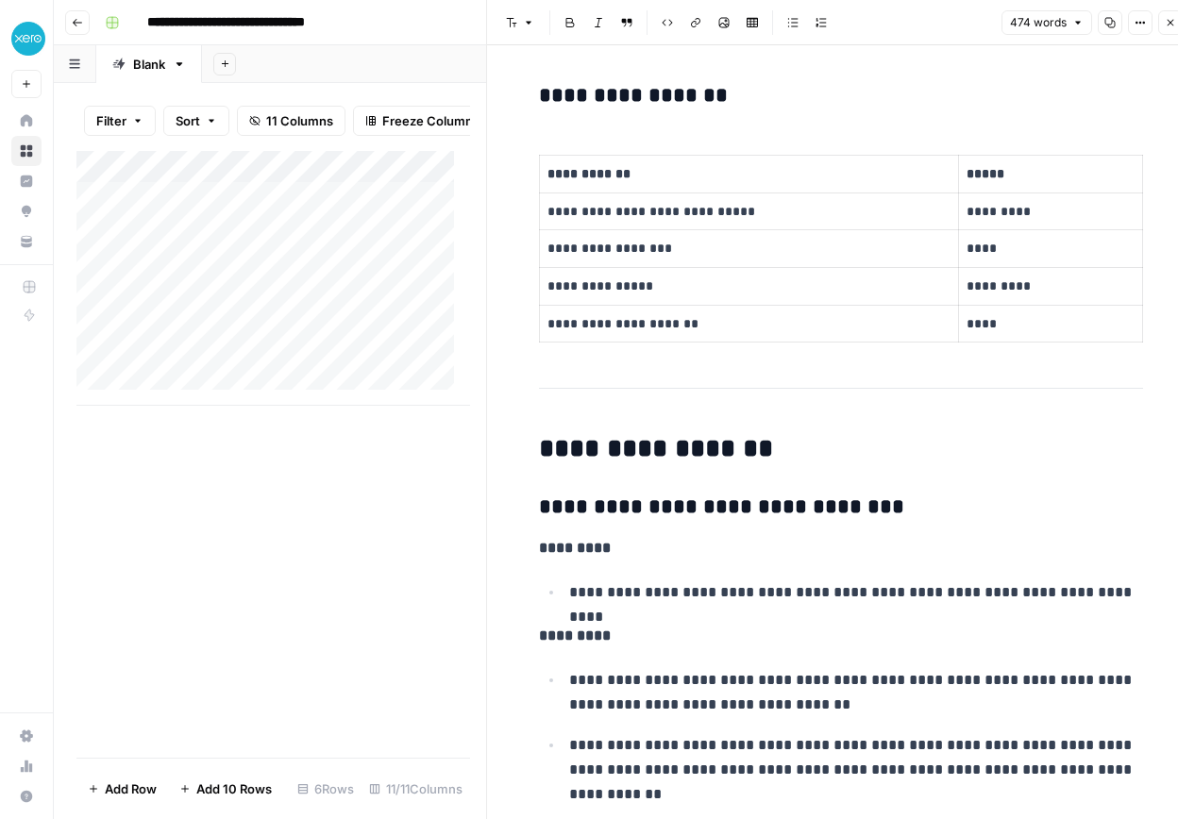
click at [1169, 24] on icon "button" at bounding box center [1171, 23] width 7 height 7
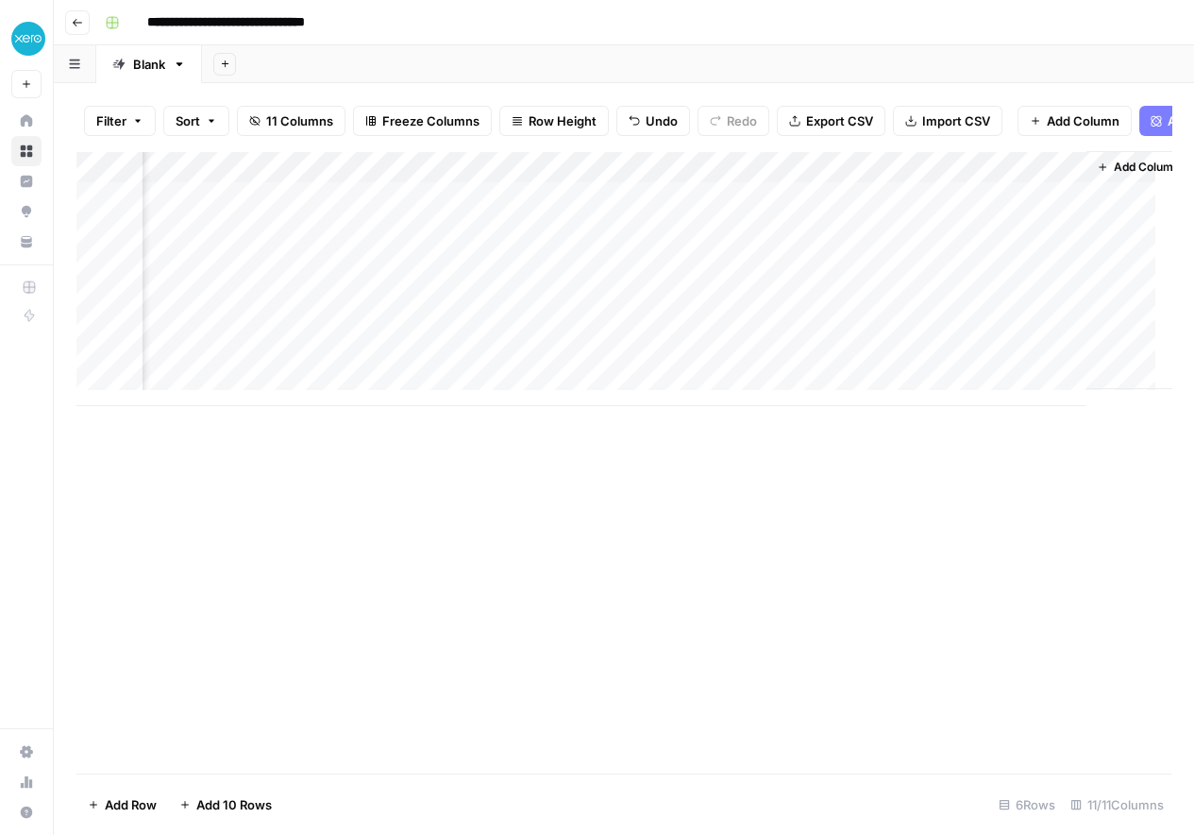
scroll to position [0, 1709]
click at [515, 278] on div "Add Column" at bounding box center [623, 278] width 1095 height 255
click at [217, 337] on div "Add Column" at bounding box center [623, 278] width 1095 height 255
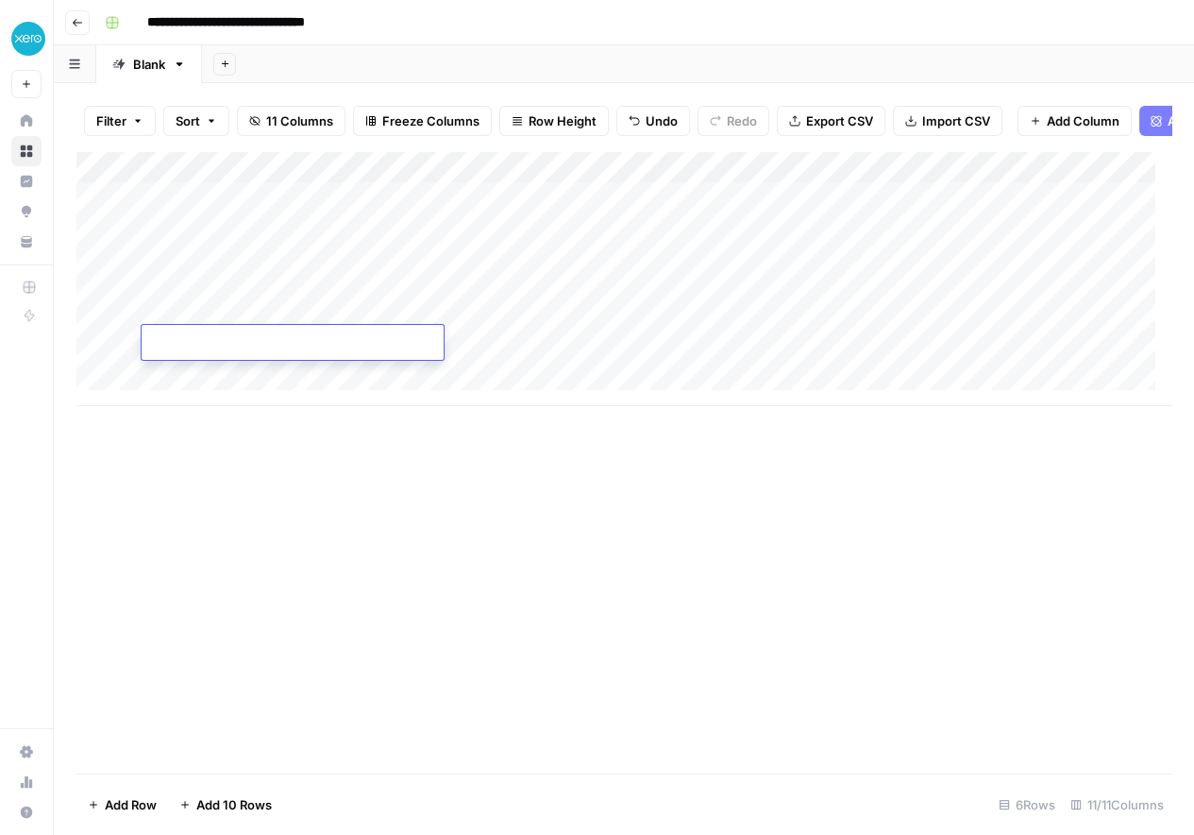
type textarea "**********"
click at [591, 352] on div "Add Column" at bounding box center [623, 278] width 1095 height 255
click at [515, 342] on div "Add Column" at bounding box center [623, 278] width 1095 height 255
click at [515, 342] on textarea at bounding box center [564, 343] width 302 height 26
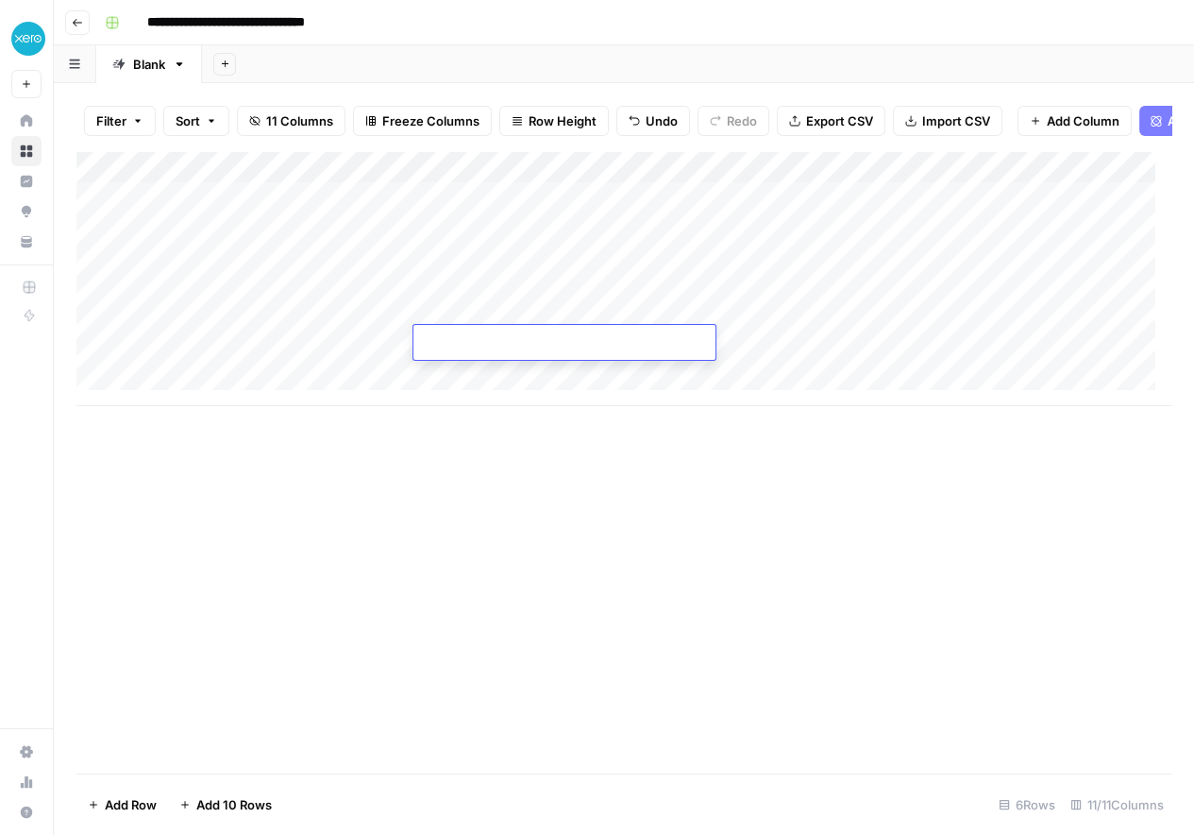
type textarea "**********"
click at [742, 345] on div "Add Column" at bounding box center [623, 278] width 1095 height 255
type textarea "**"
click at [1033, 344] on div "Add Column" at bounding box center [623, 278] width 1095 height 255
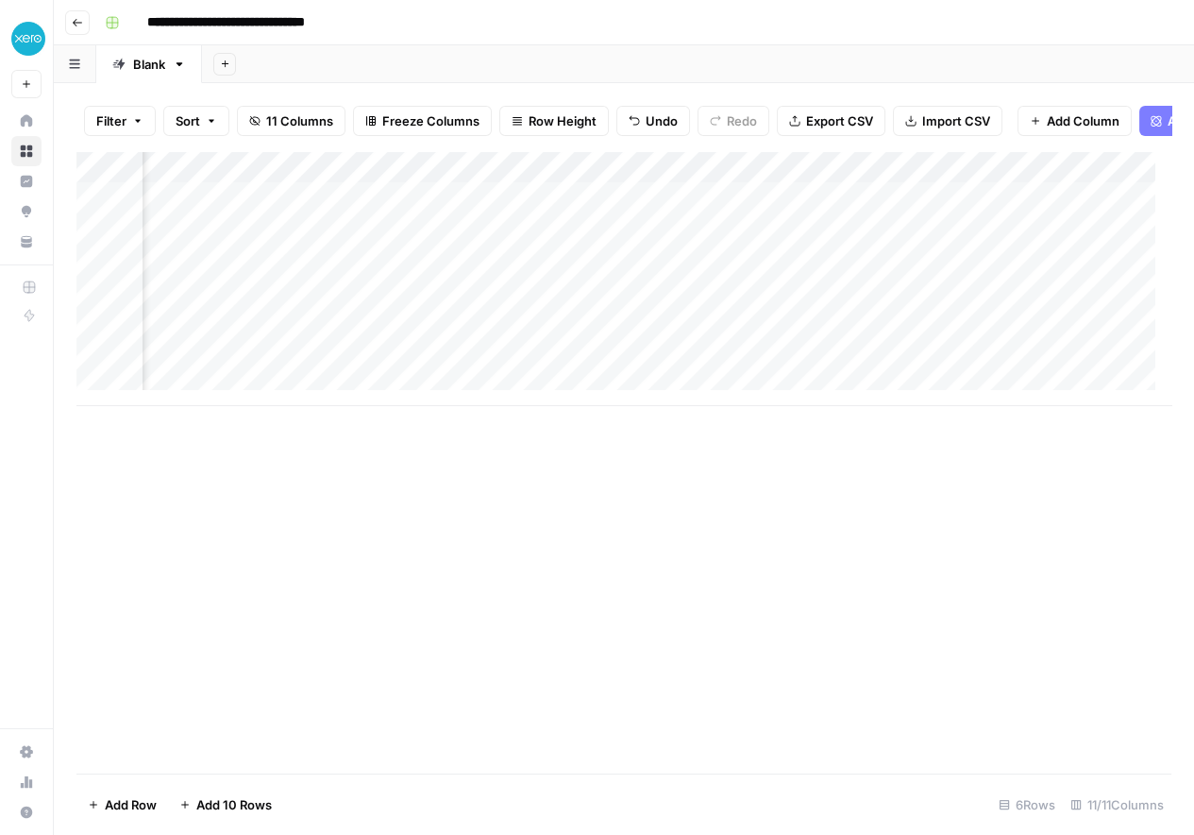
scroll to position [0, 394]
click at [933, 344] on div "Add Column" at bounding box center [623, 278] width 1095 height 255
type textarea "**********"
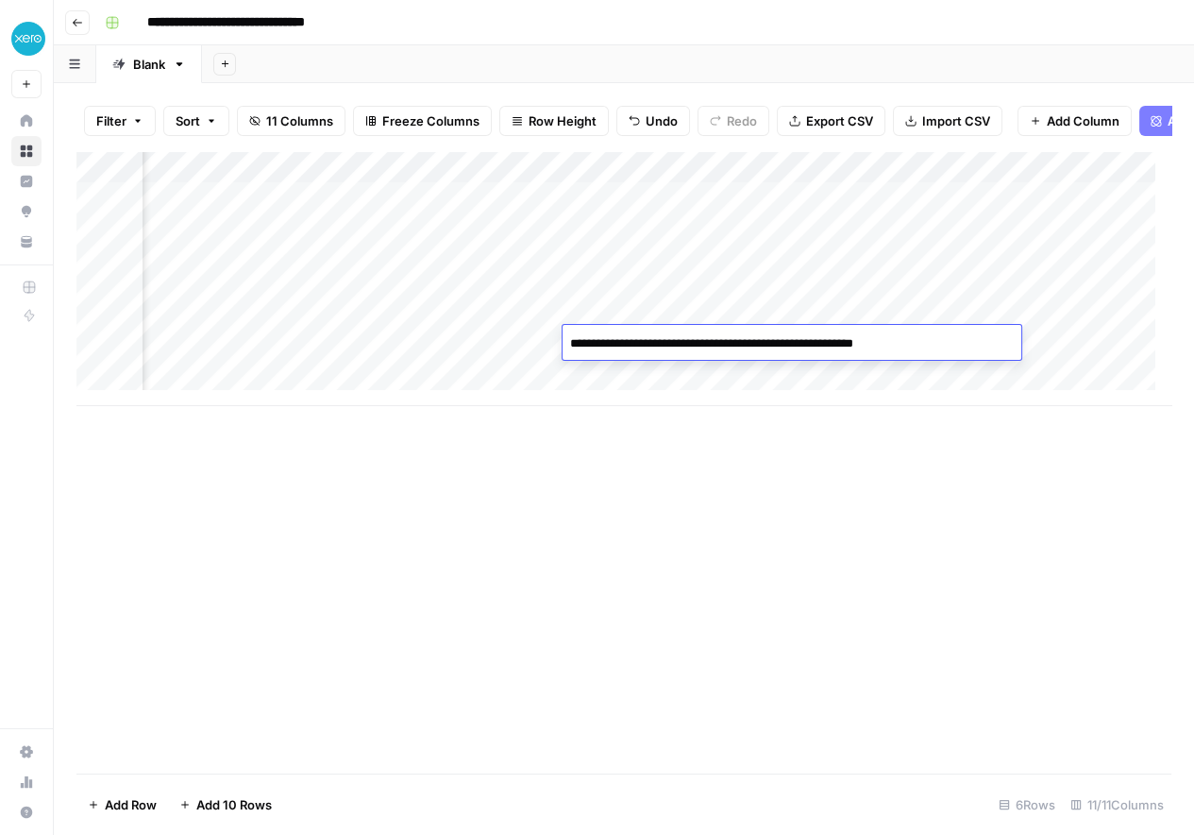
click at [1079, 345] on div "Add Column" at bounding box center [623, 278] width 1095 height 255
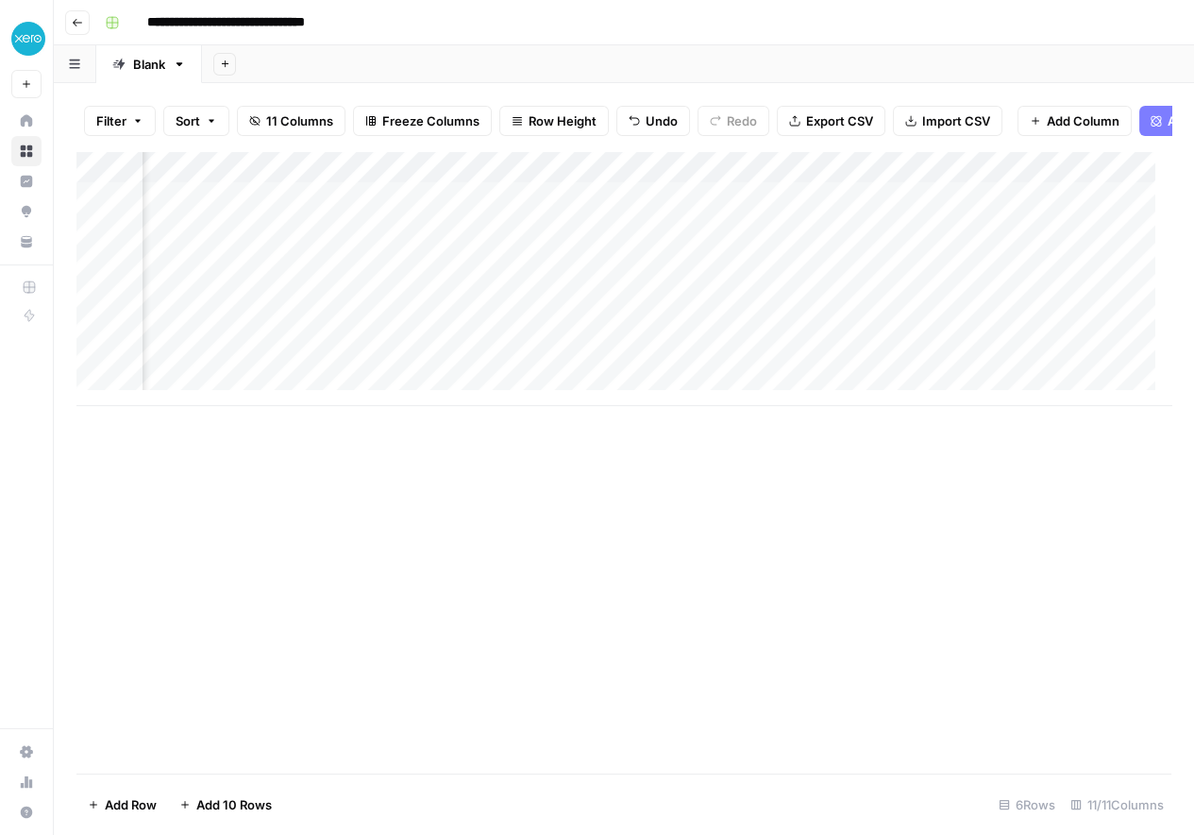
scroll to position [0, 1504]
click at [576, 347] on div "Add Column" at bounding box center [623, 278] width 1095 height 255
click at [536, 344] on div "Add Column" at bounding box center [623, 278] width 1095 height 255
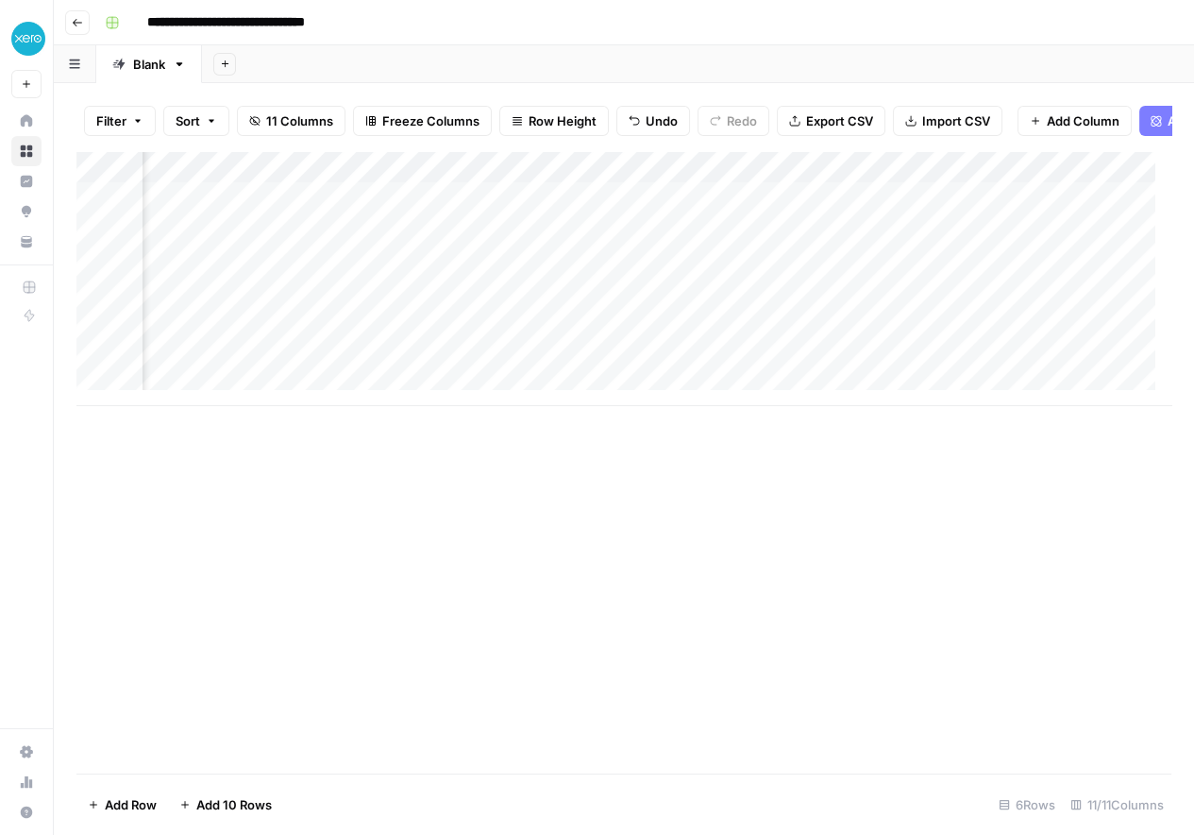
click at [715, 342] on div "Add Column" at bounding box center [623, 278] width 1095 height 255
click at [720, 338] on div "Add Column" at bounding box center [623, 278] width 1095 height 255
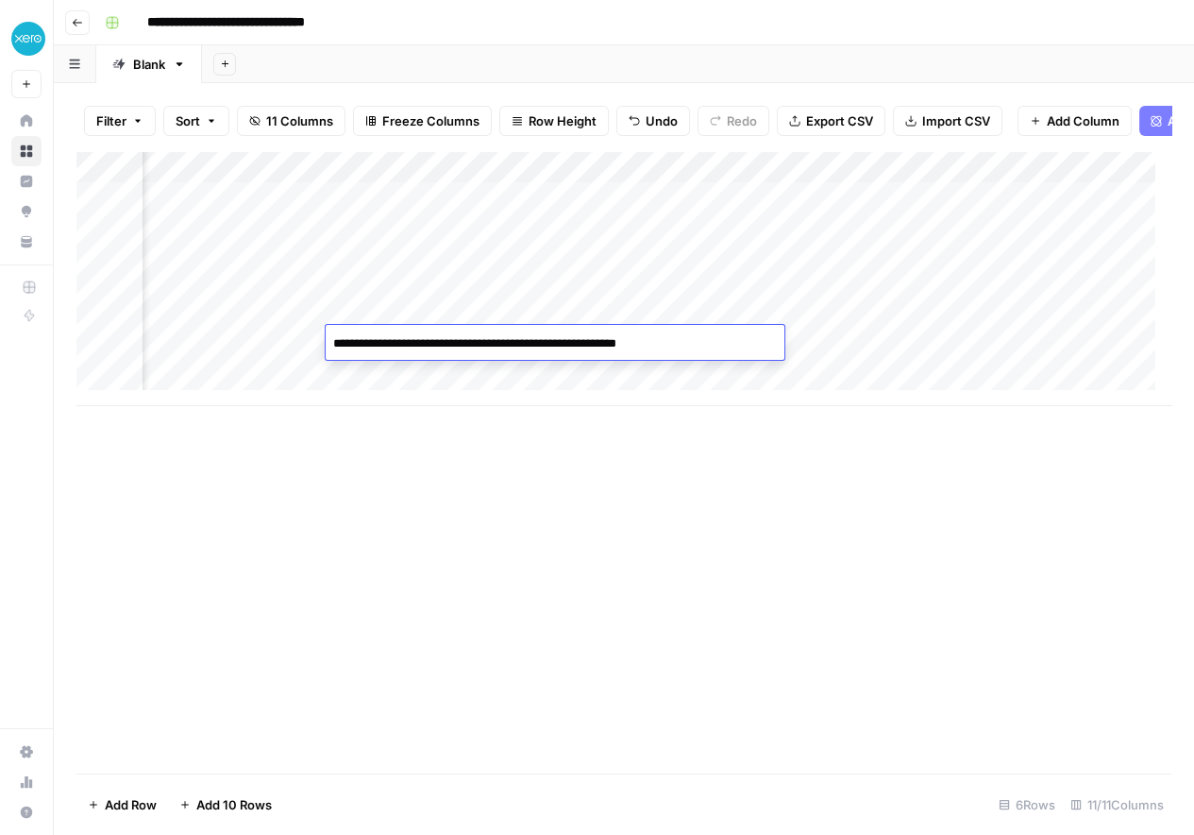
type textarea "**********"
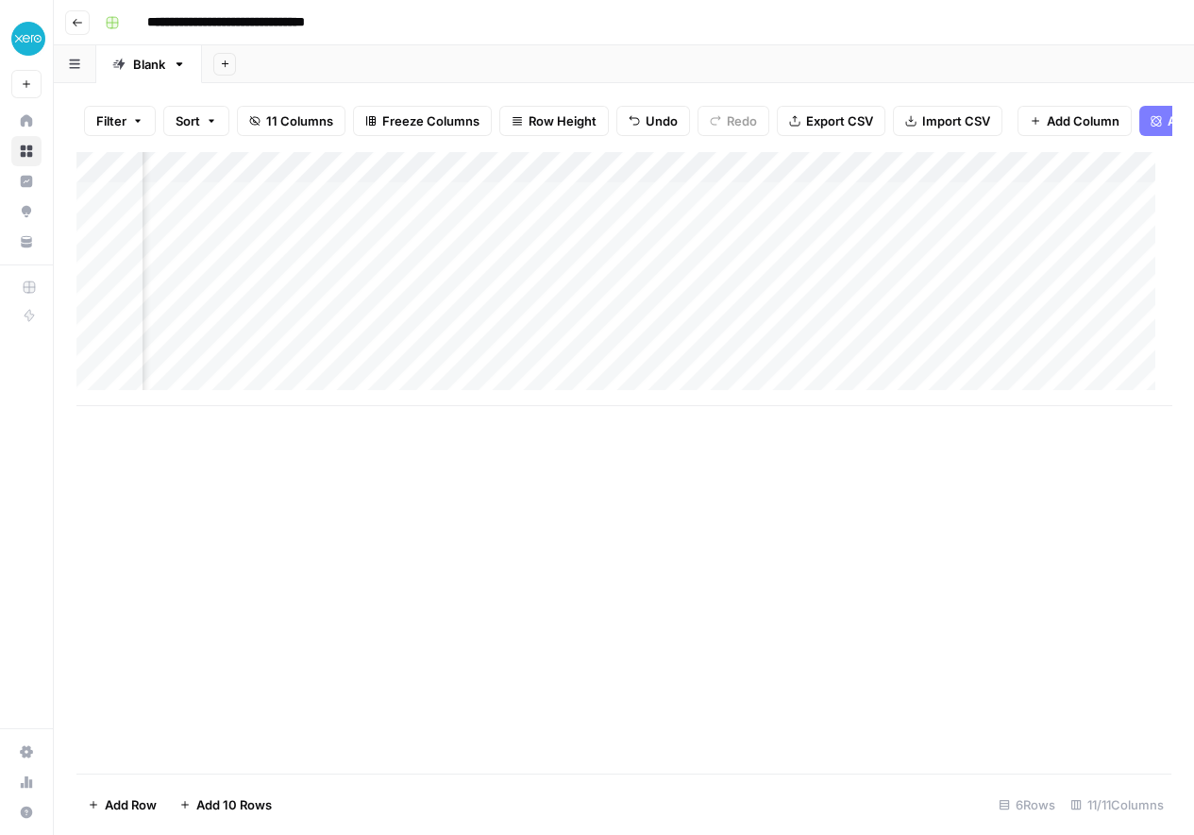
scroll to position [0, 1297]
click at [342, 344] on div "Add Column" at bounding box center [623, 278] width 1095 height 255
click at [536, 339] on div "Add Column" at bounding box center [623, 278] width 1095 height 255
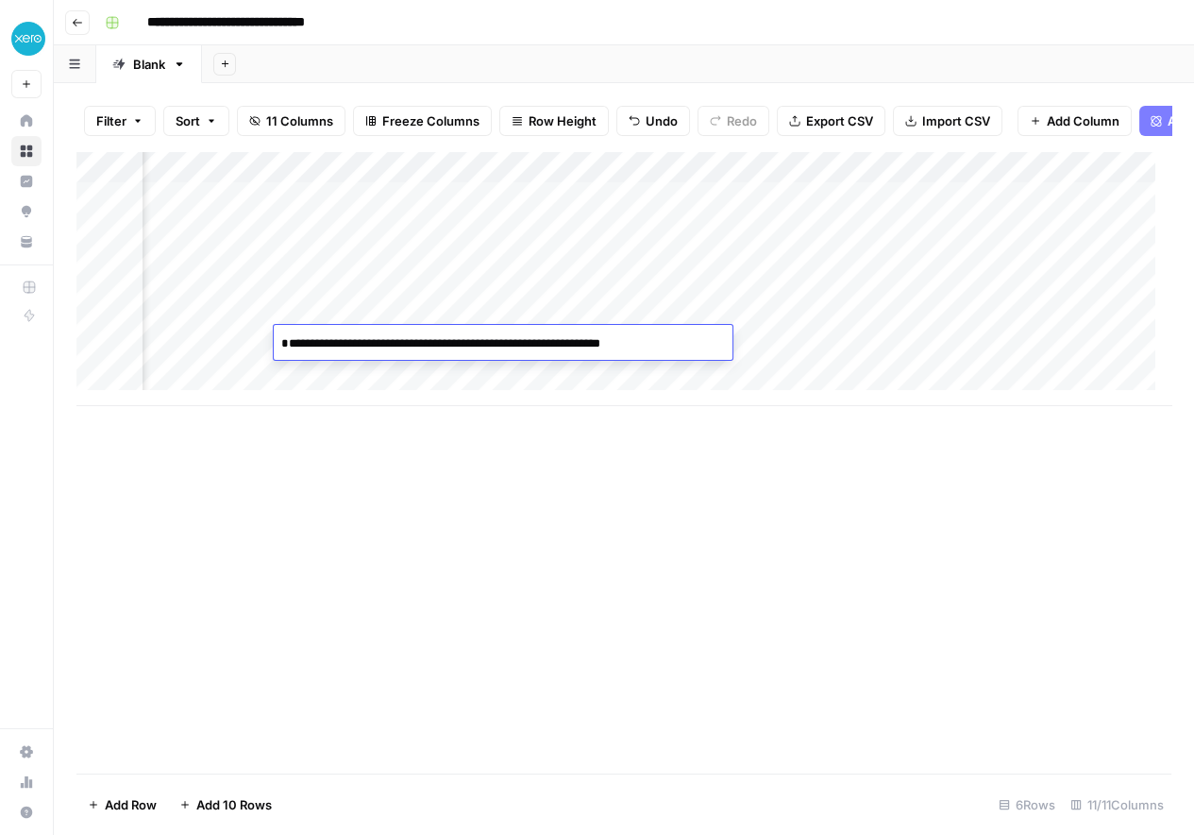
type textarea "**********"
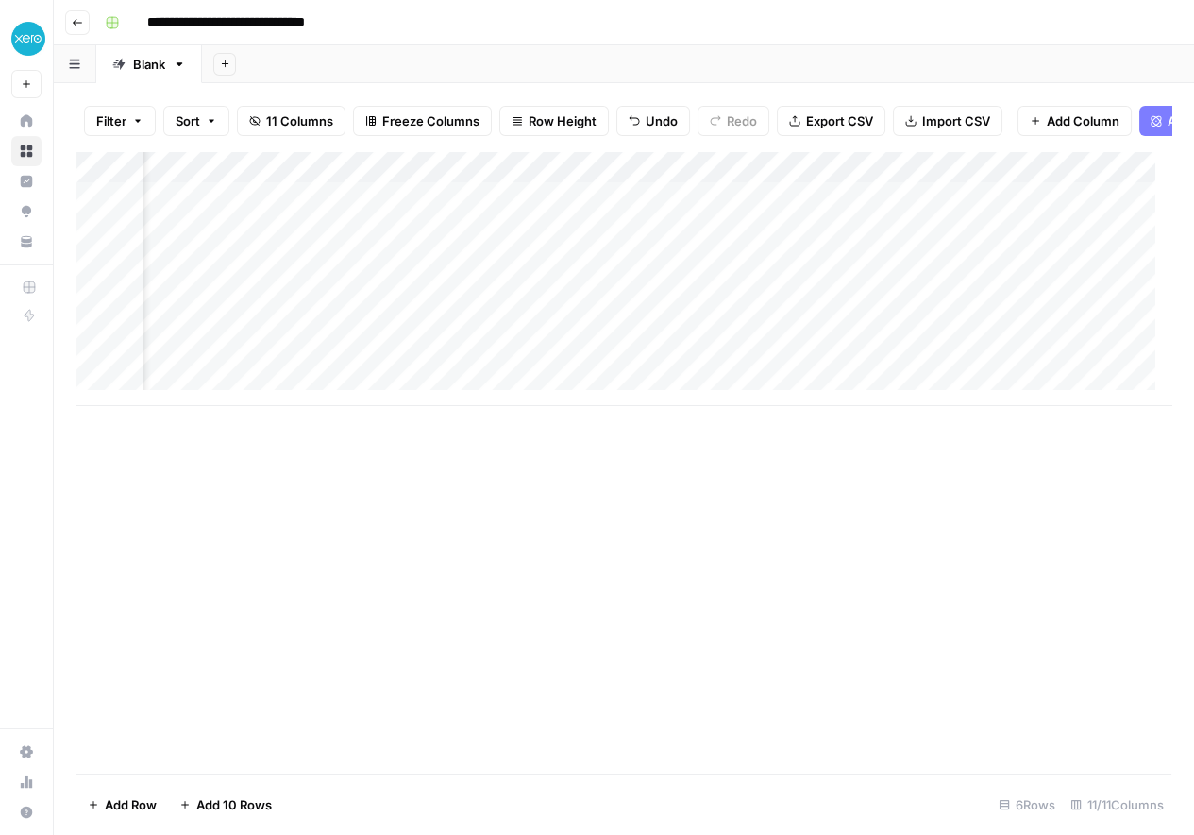
click at [705, 512] on div "Add Column" at bounding box center [623, 462] width 1095 height 622
click at [955, 337] on div "Add Column" at bounding box center [623, 278] width 1095 height 255
click at [793, 342] on div "Add Column" at bounding box center [623, 278] width 1095 height 255
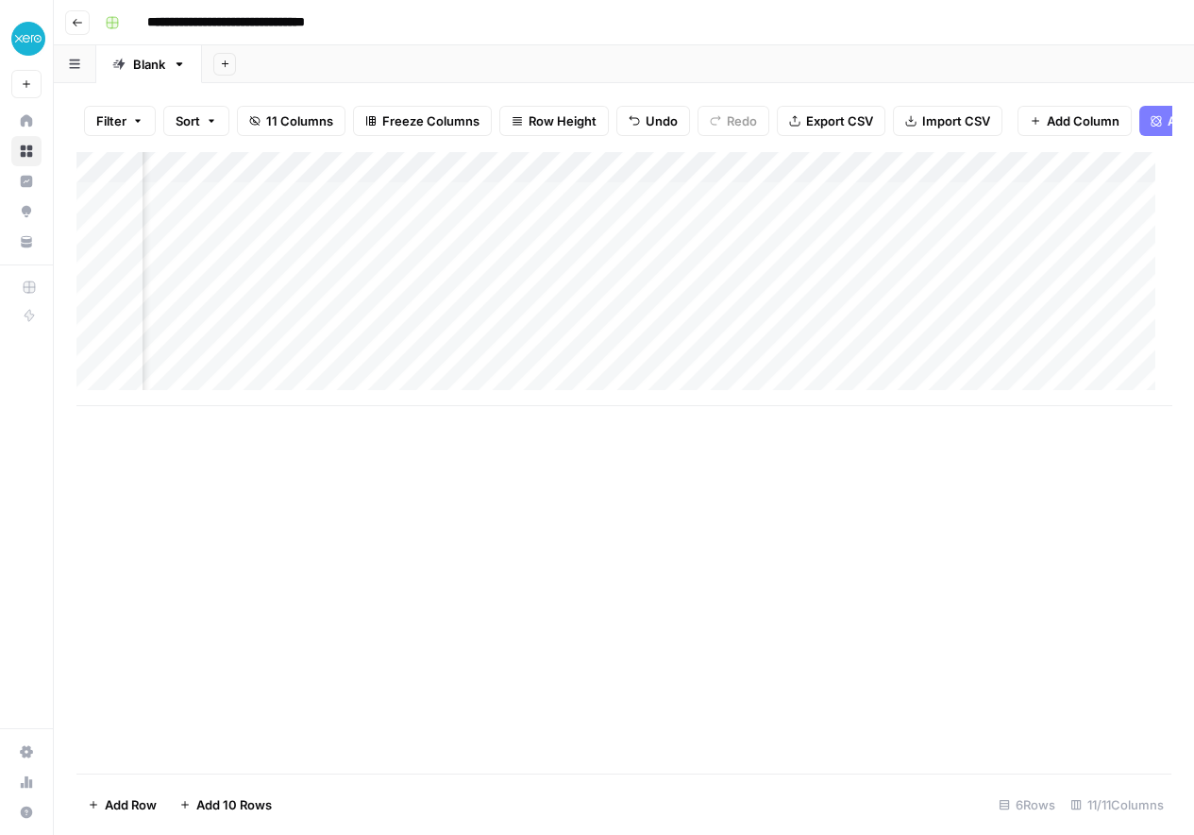
click at [863, 210] on div "Add Column" at bounding box center [623, 278] width 1095 height 255
click at [290, 219] on div "Add Column" at bounding box center [623, 278] width 1095 height 255
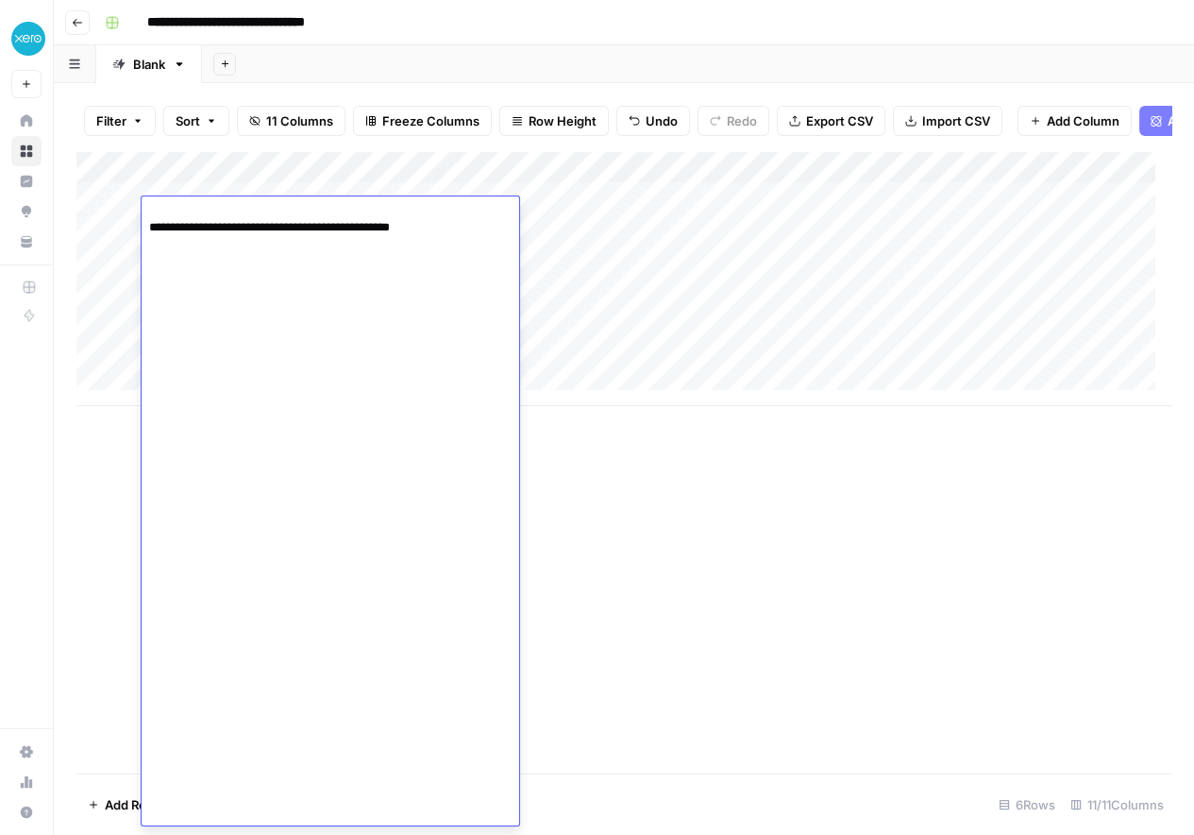
click at [923, 214] on div "Add Column" at bounding box center [623, 278] width 1095 height 255
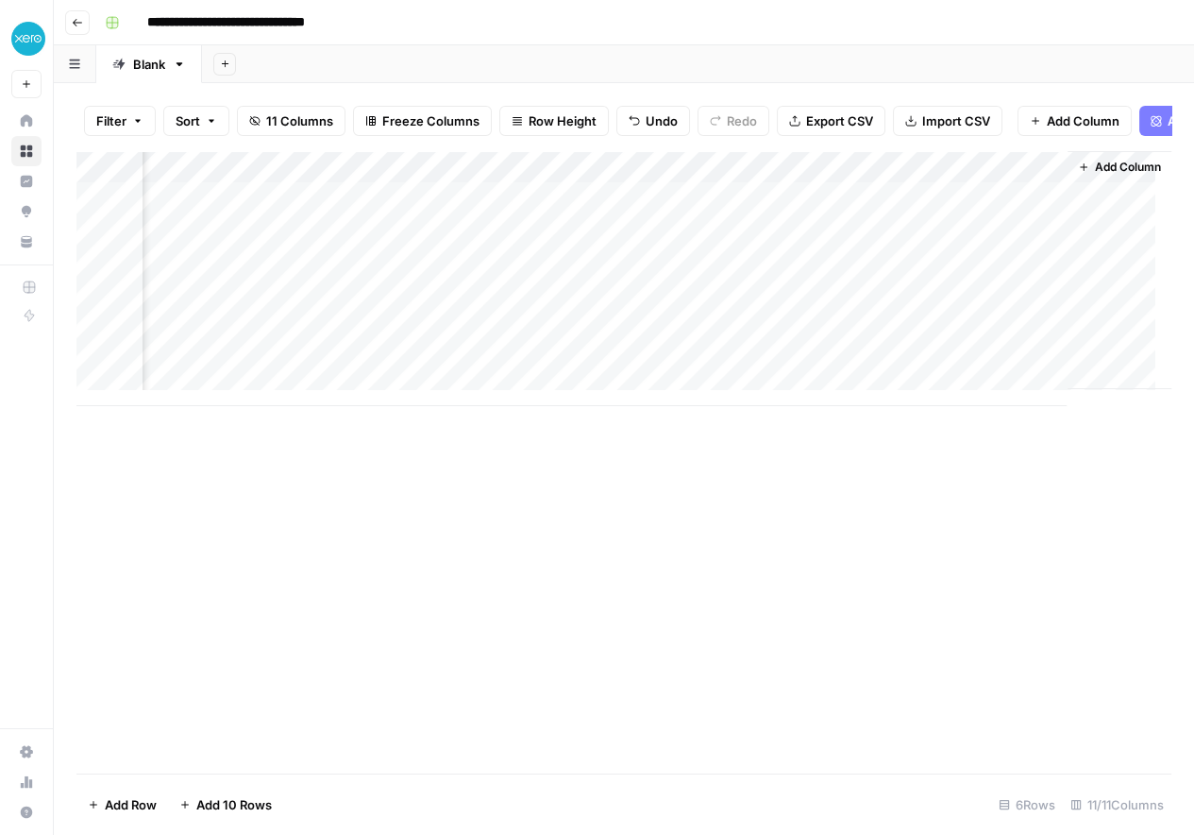
click at [923, 214] on div "Add Column" at bounding box center [623, 278] width 1095 height 255
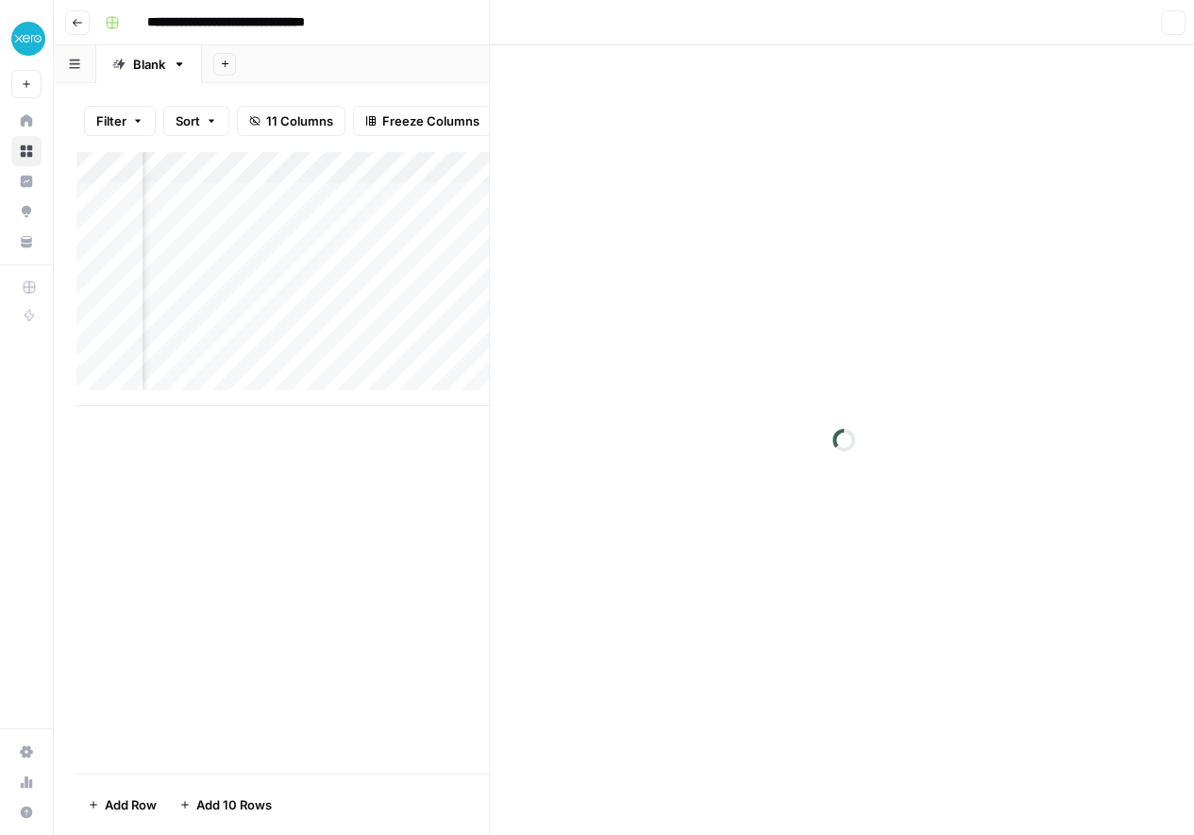
click at [923, 214] on div at bounding box center [964, 213] width 173 height 35
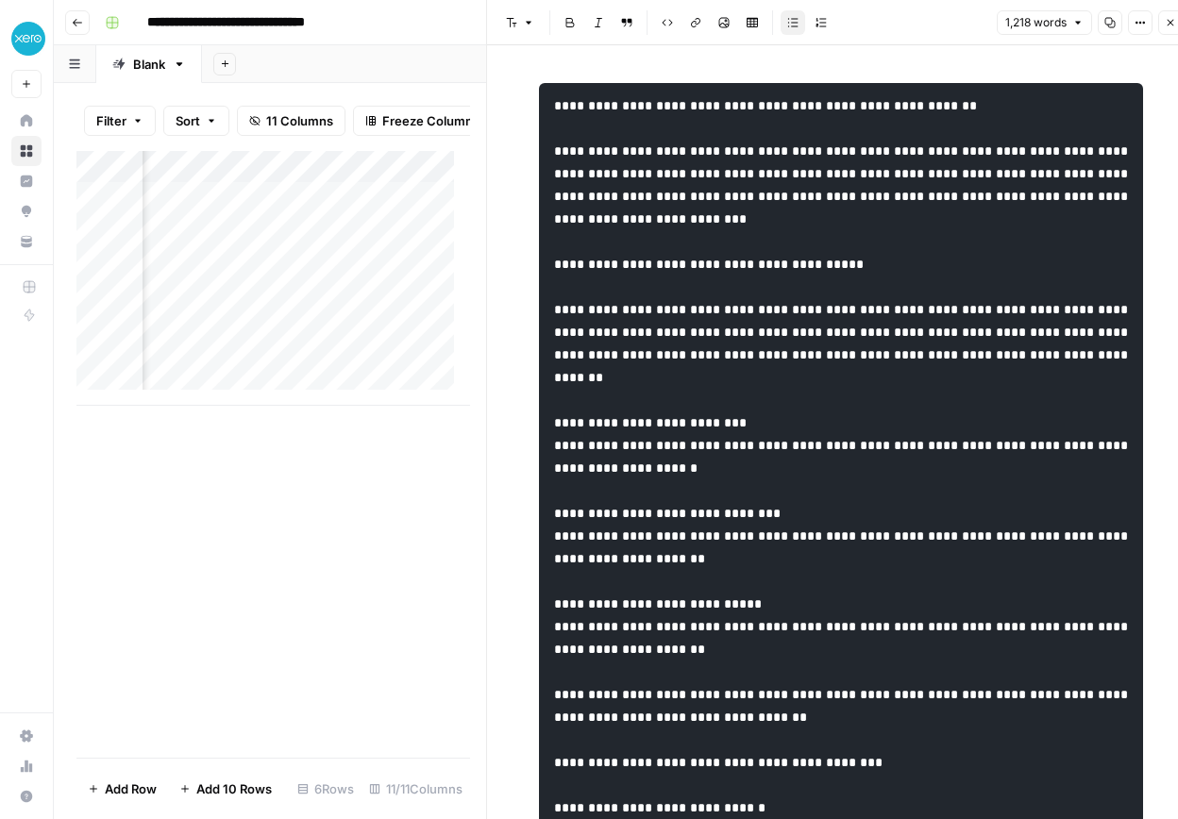
copy div "**********"
click at [426, 246] on div "Add Column" at bounding box center [273, 278] width 394 height 255
click at [395, 234] on div "Add Column" at bounding box center [273, 278] width 394 height 255
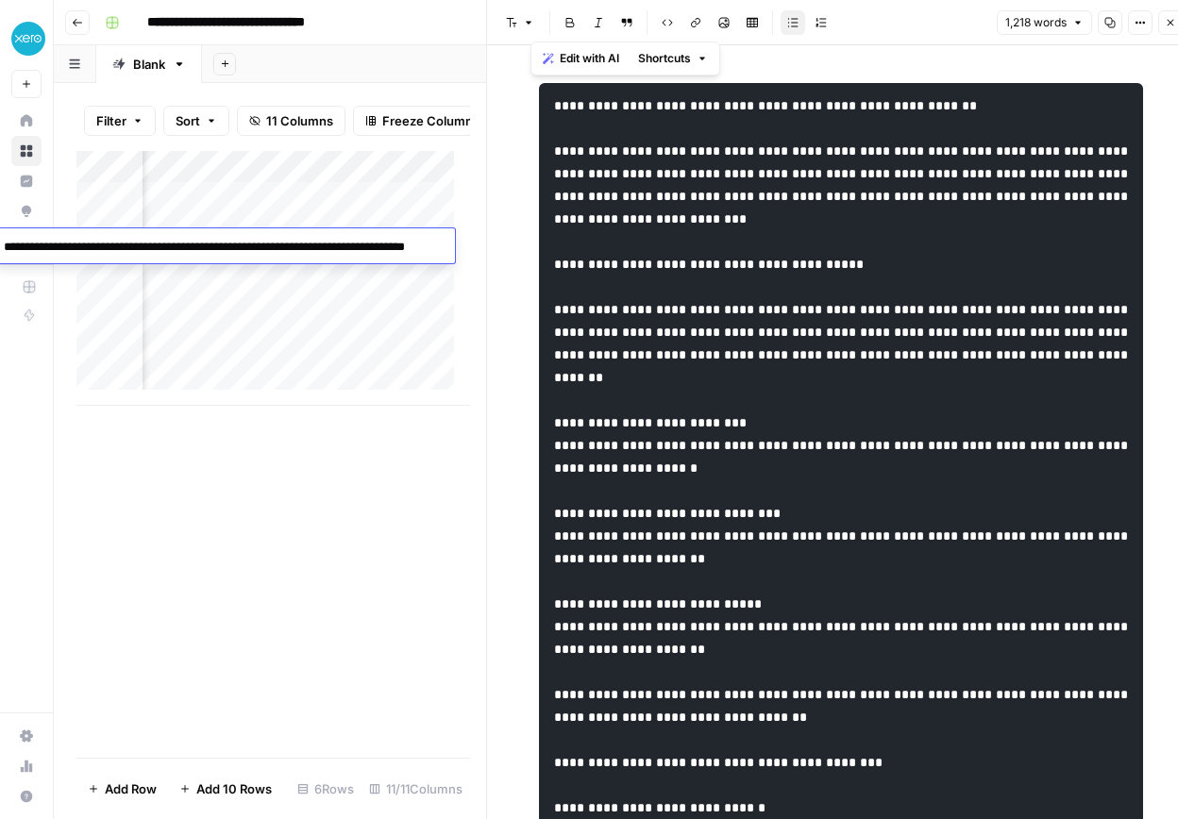
click at [395, 234] on textarea "**********" at bounding box center [225, 256] width 459 height 45
click at [348, 547] on div "Add Column" at bounding box center [273, 454] width 394 height 607
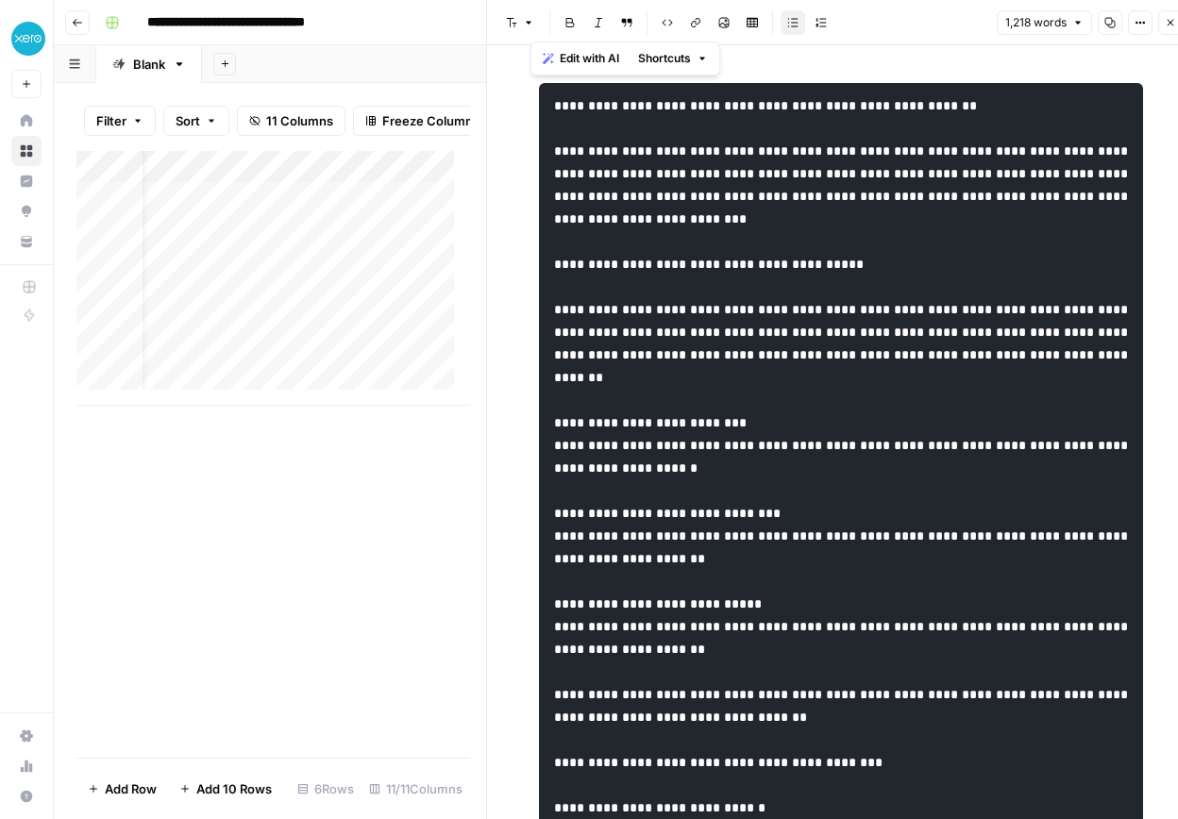
scroll to position [0, 0]
click at [237, 245] on div "Add Column" at bounding box center [273, 278] width 394 height 255
click at [237, 246] on div "Add Column" at bounding box center [273, 278] width 394 height 255
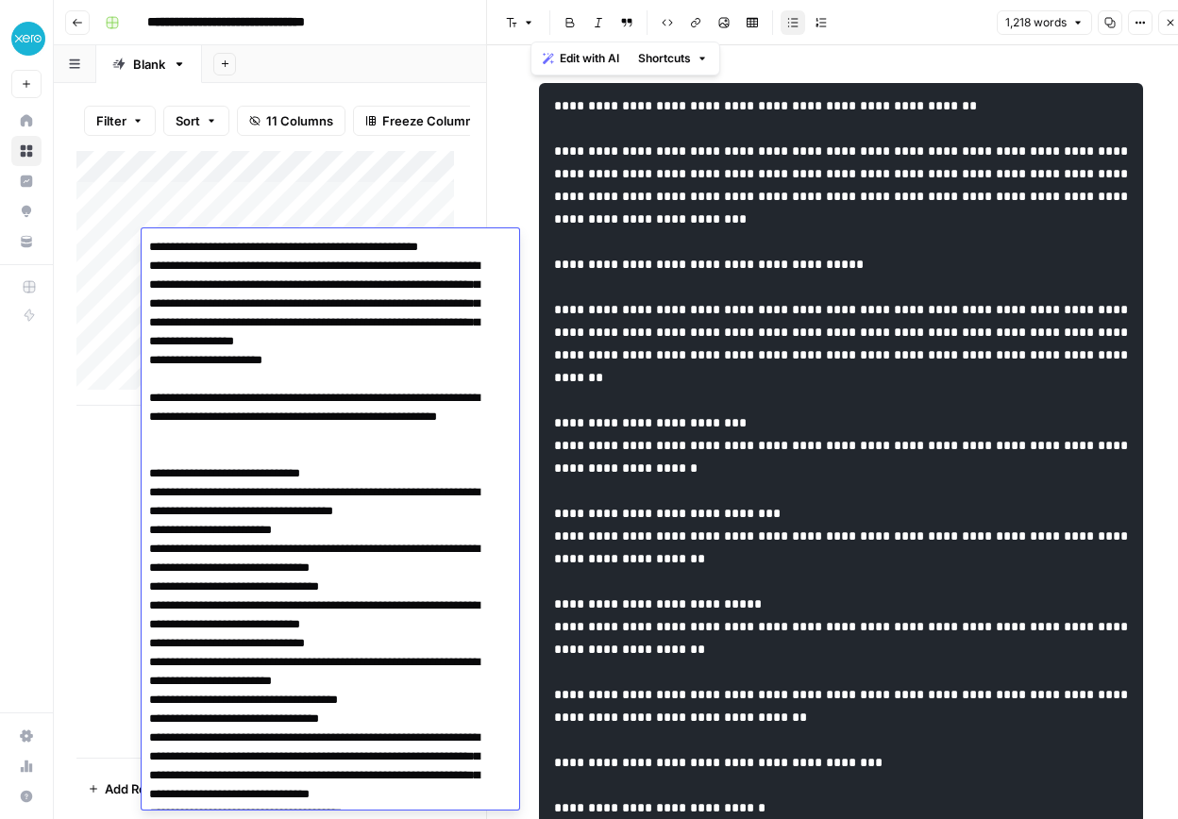
scroll to position [3230, 0]
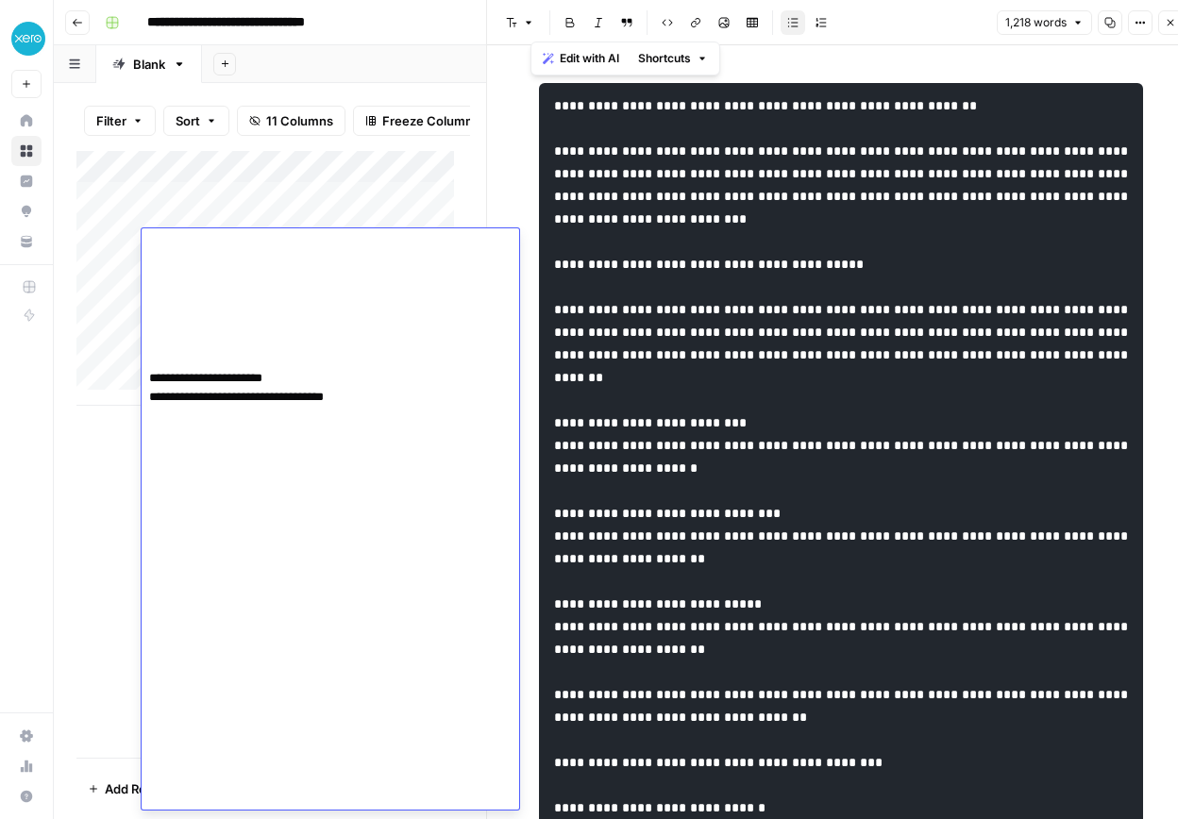
click at [97, 538] on div "Add Column" at bounding box center [273, 454] width 394 height 607
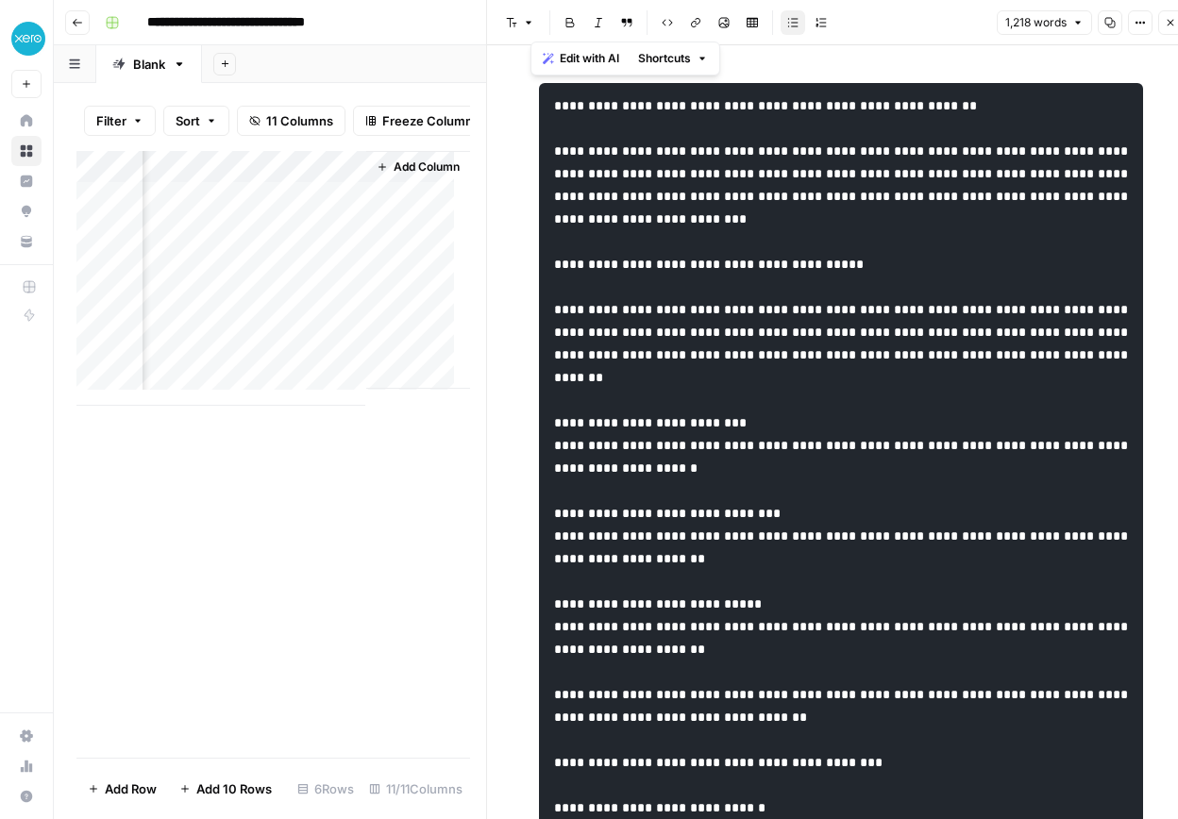
scroll to position [0, 15]
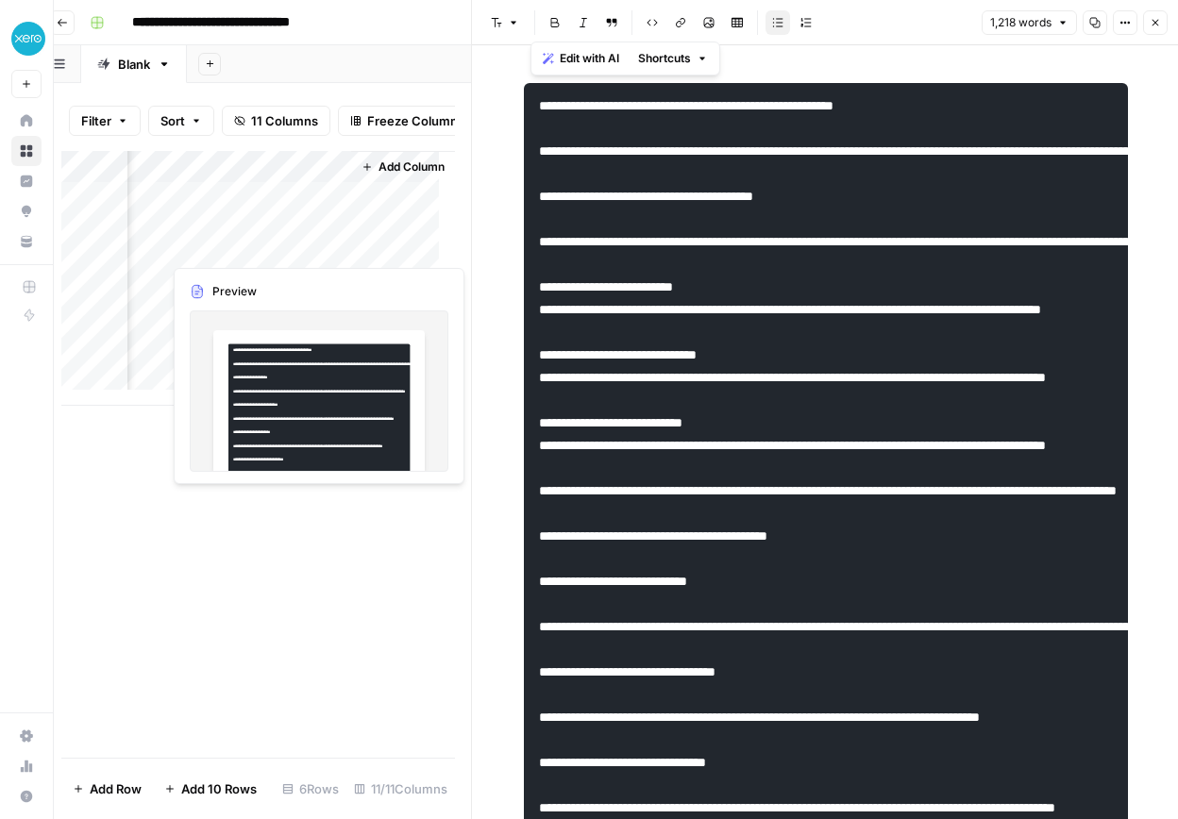
click at [247, 245] on div "Add Column" at bounding box center [258, 278] width 394 height 255
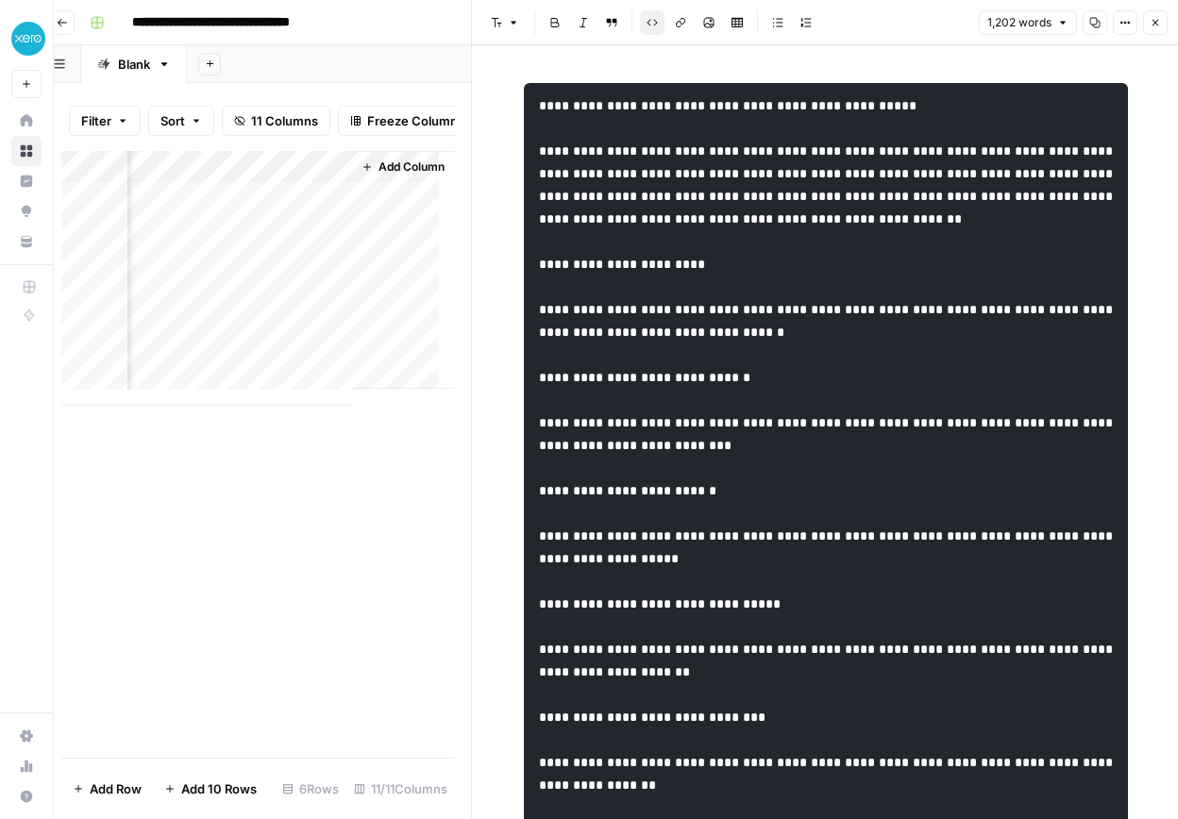
copy div "**********"
click at [259, 481] on div "Add Column" at bounding box center [258, 454] width 394 height 607
click at [281, 245] on div "Add Column" at bounding box center [258, 278] width 394 height 255
click at [282, 272] on div "Add Column" at bounding box center [258, 278] width 394 height 255
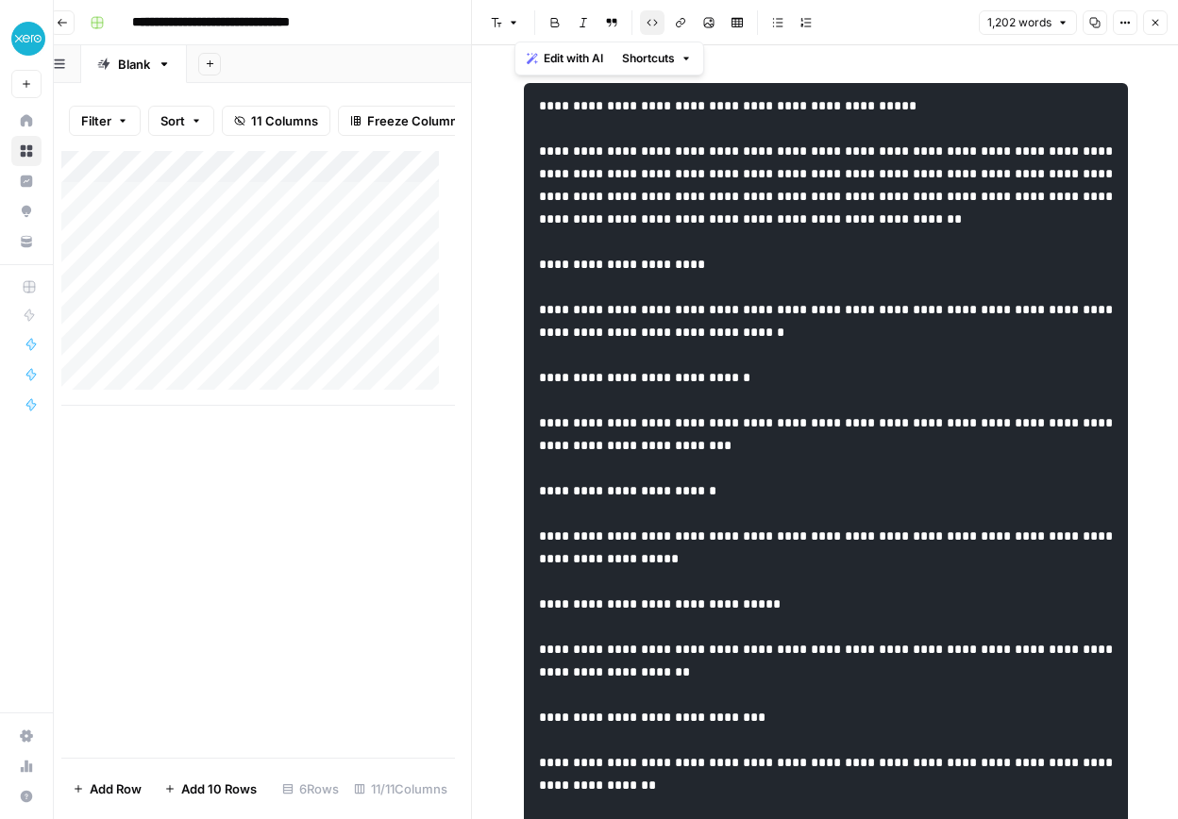
click at [282, 273] on div "Add Column" at bounding box center [258, 278] width 394 height 255
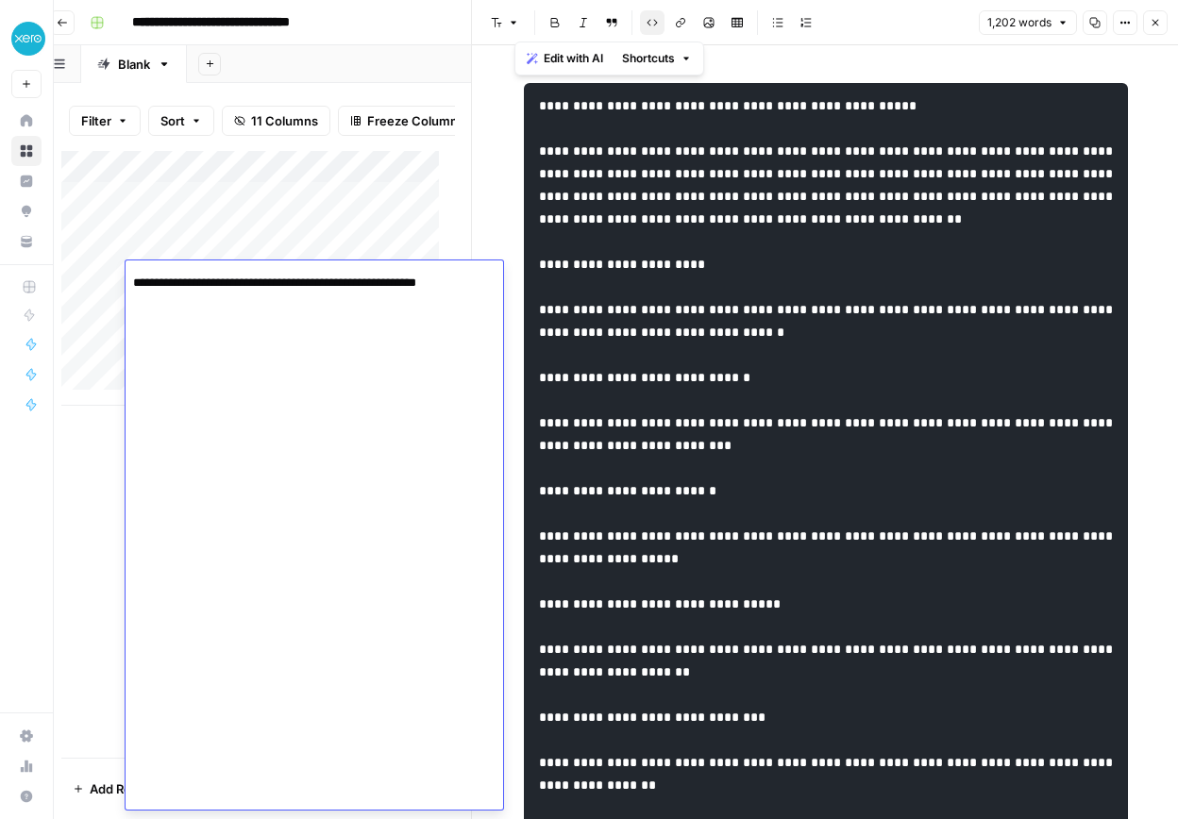
click at [97, 504] on div "Add Column" at bounding box center [258, 454] width 394 height 607
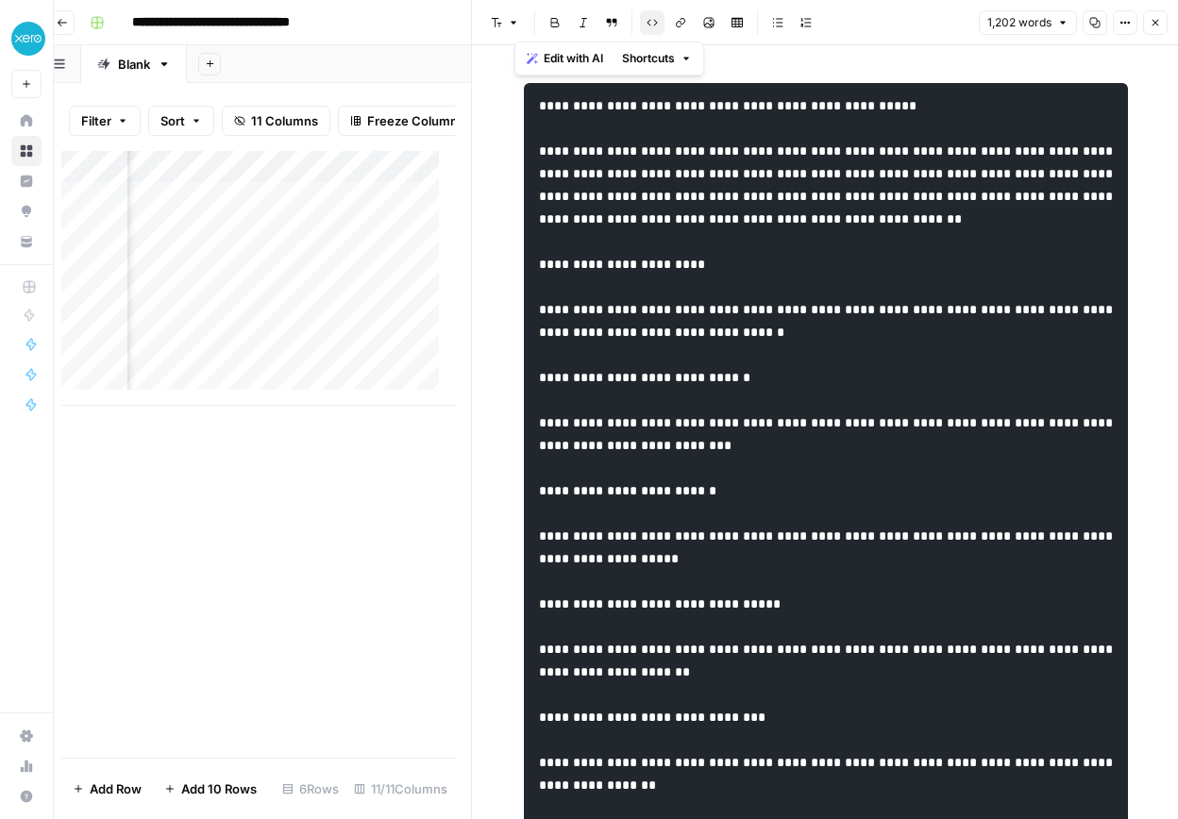
scroll to position [0, 800]
click at [325, 288] on div "Add Column" at bounding box center [258, 278] width 394 height 255
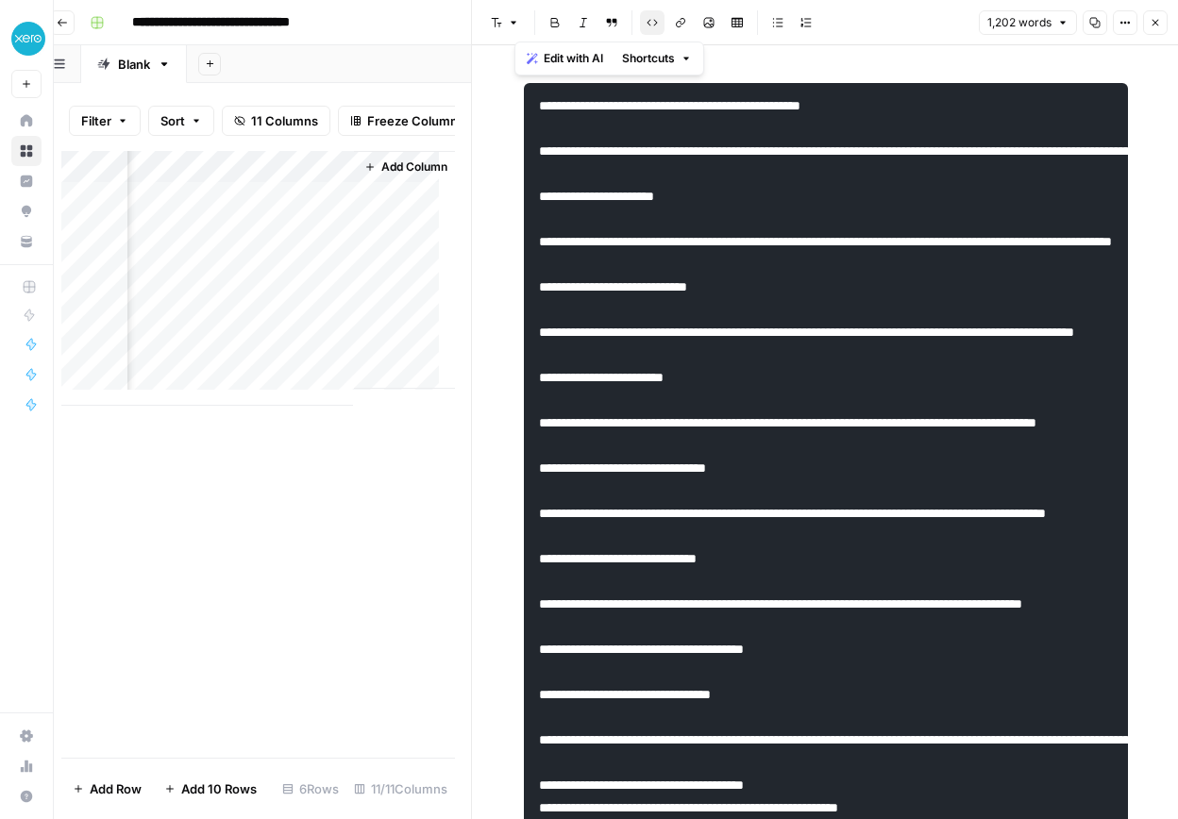
click at [275, 273] on div "Add Column" at bounding box center [258, 278] width 394 height 255
copy code "*****"
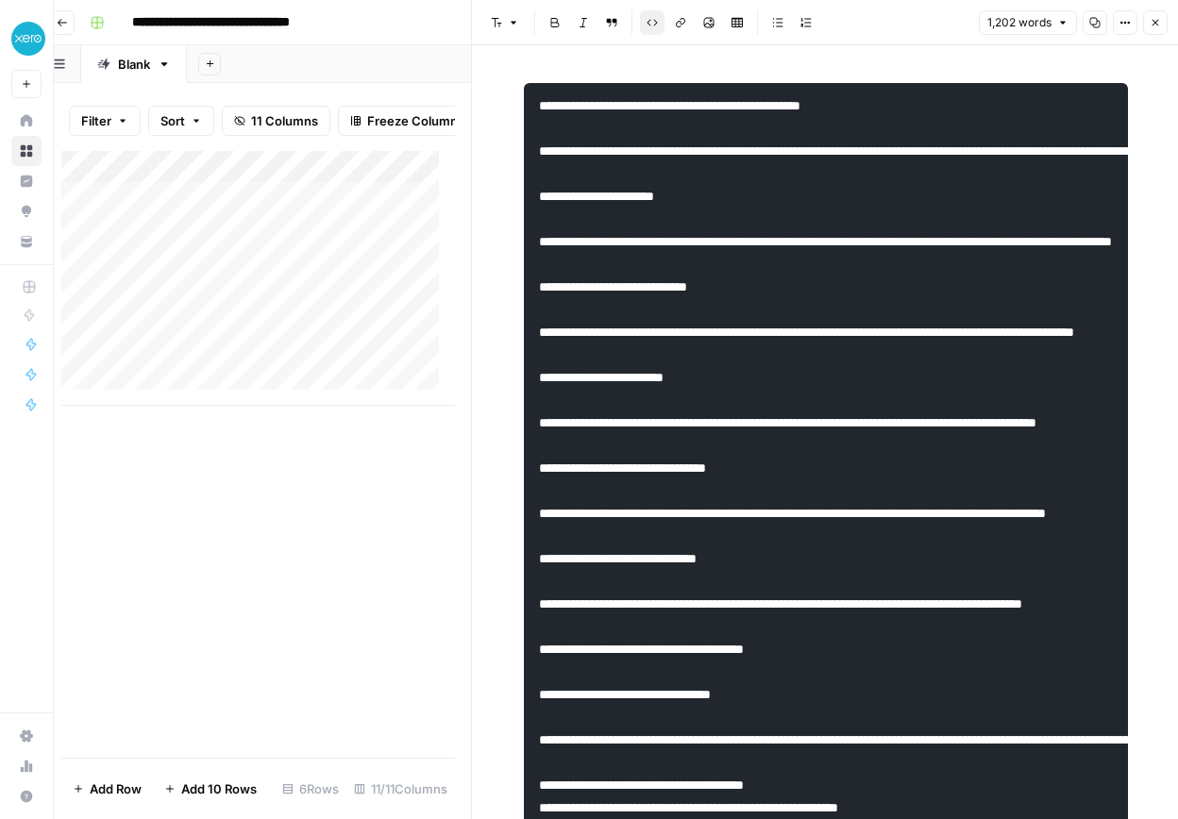
scroll to position [0, 0]
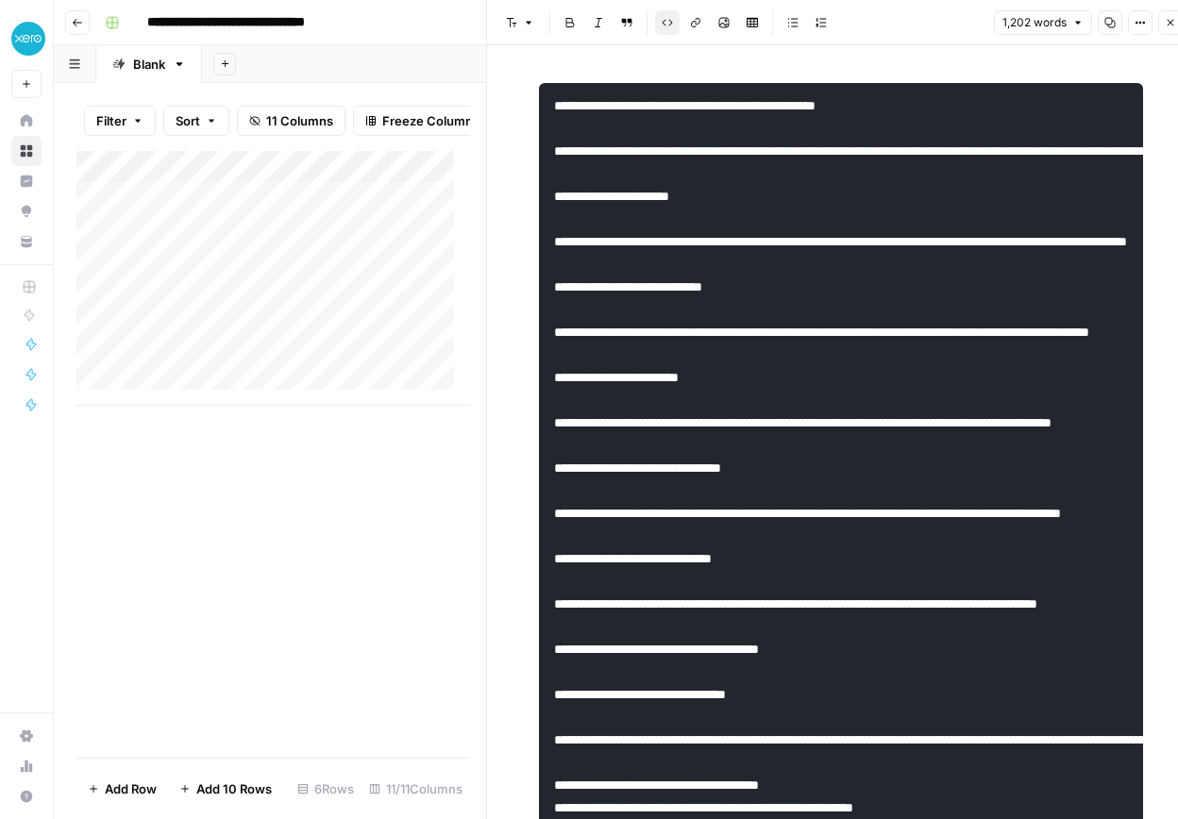
click at [278, 313] on div "Add Column" at bounding box center [273, 278] width 394 height 255
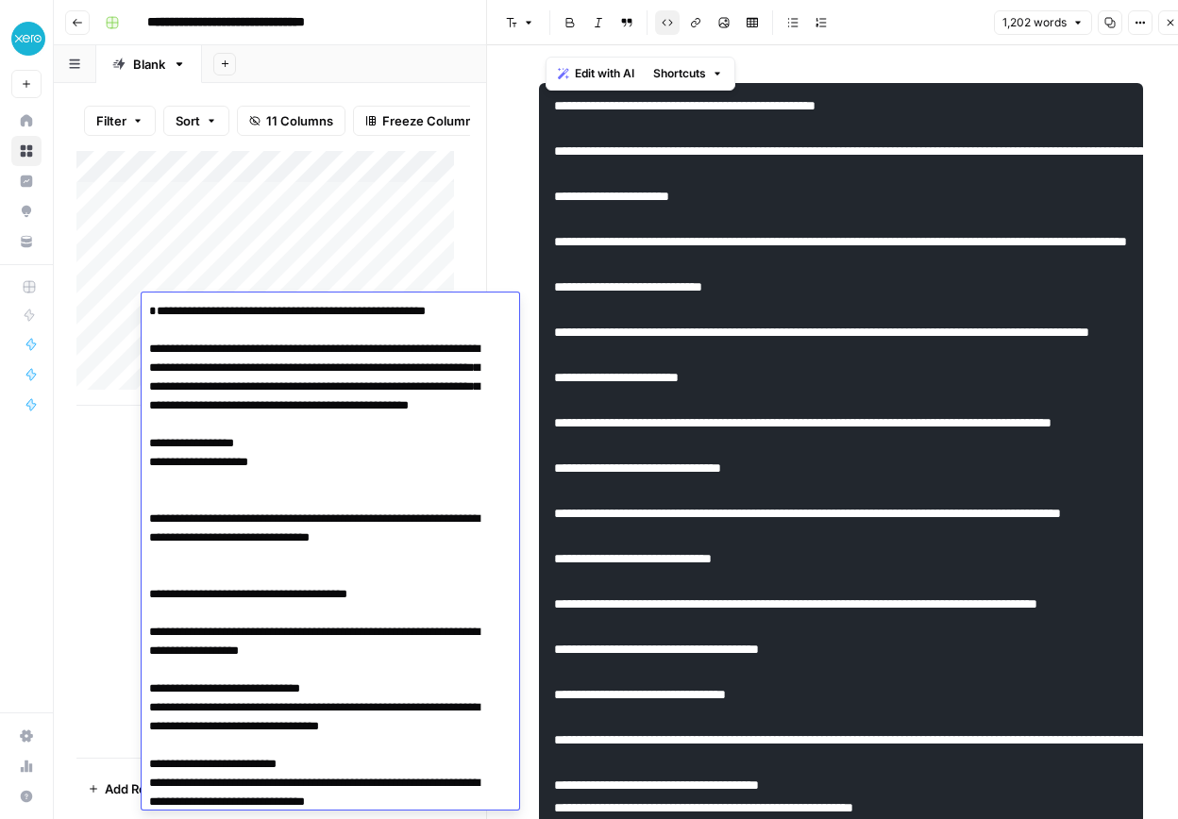
scroll to position [3577, 0]
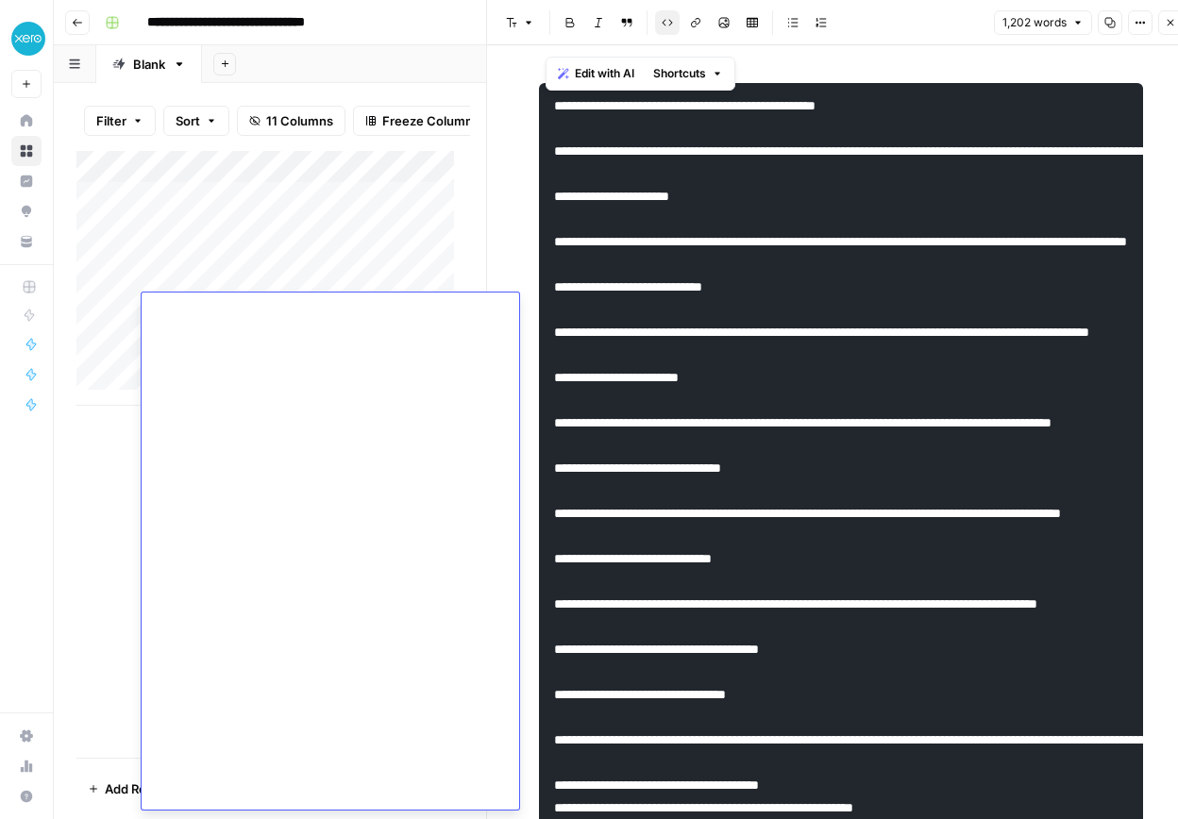
click at [108, 497] on div "Add Column" at bounding box center [273, 454] width 394 height 607
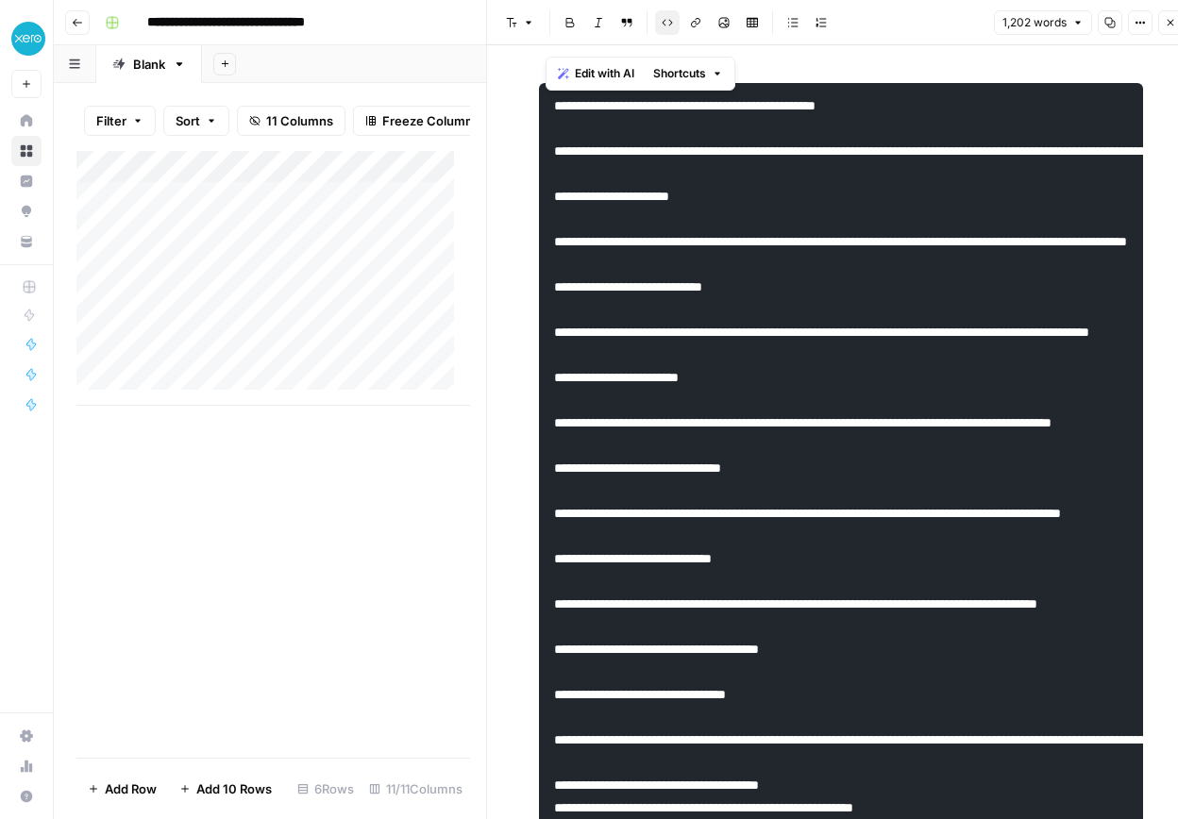
click at [428, 307] on div "Add Column" at bounding box center [273, 278] width 394 height 255
click at [423, 308] on div "Add Column" at bounding box center [273, 278] width 394 height 255
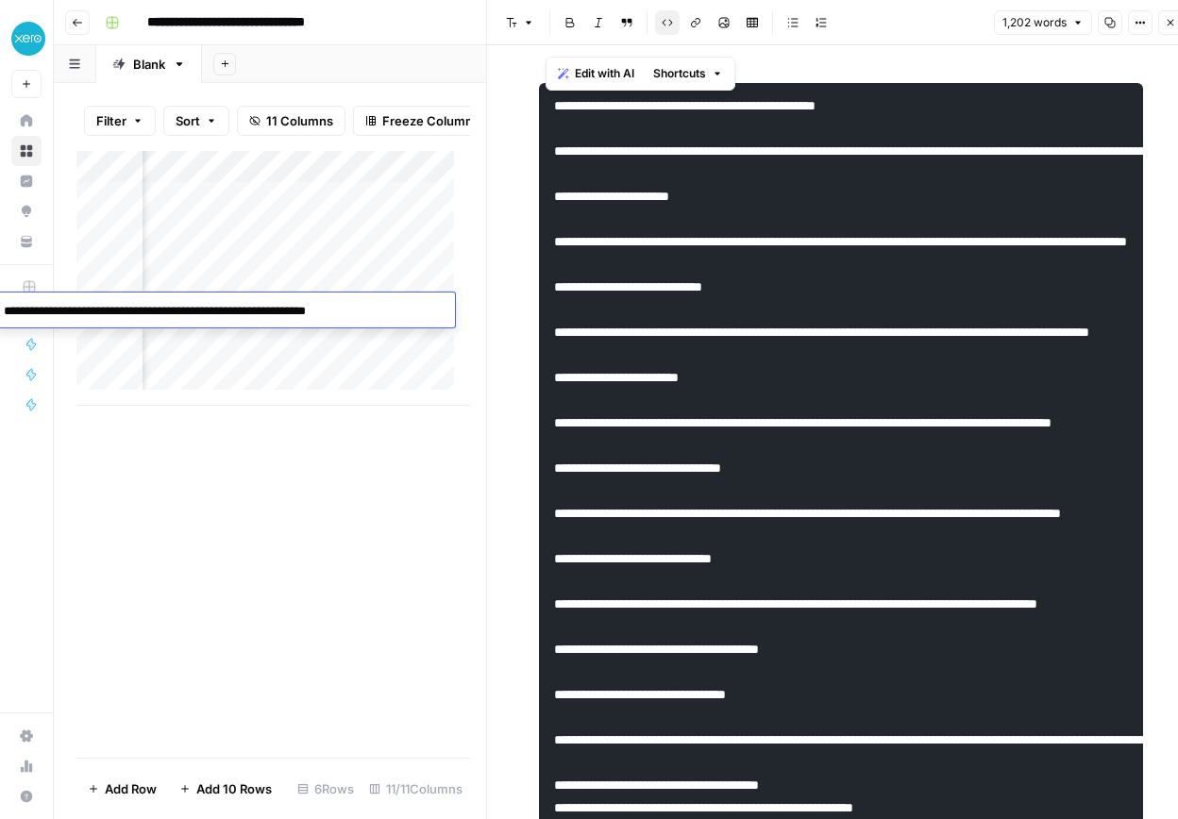
click at [370, 341] on div "Add Column" at bounding box center [273, 278] width 394 height 255
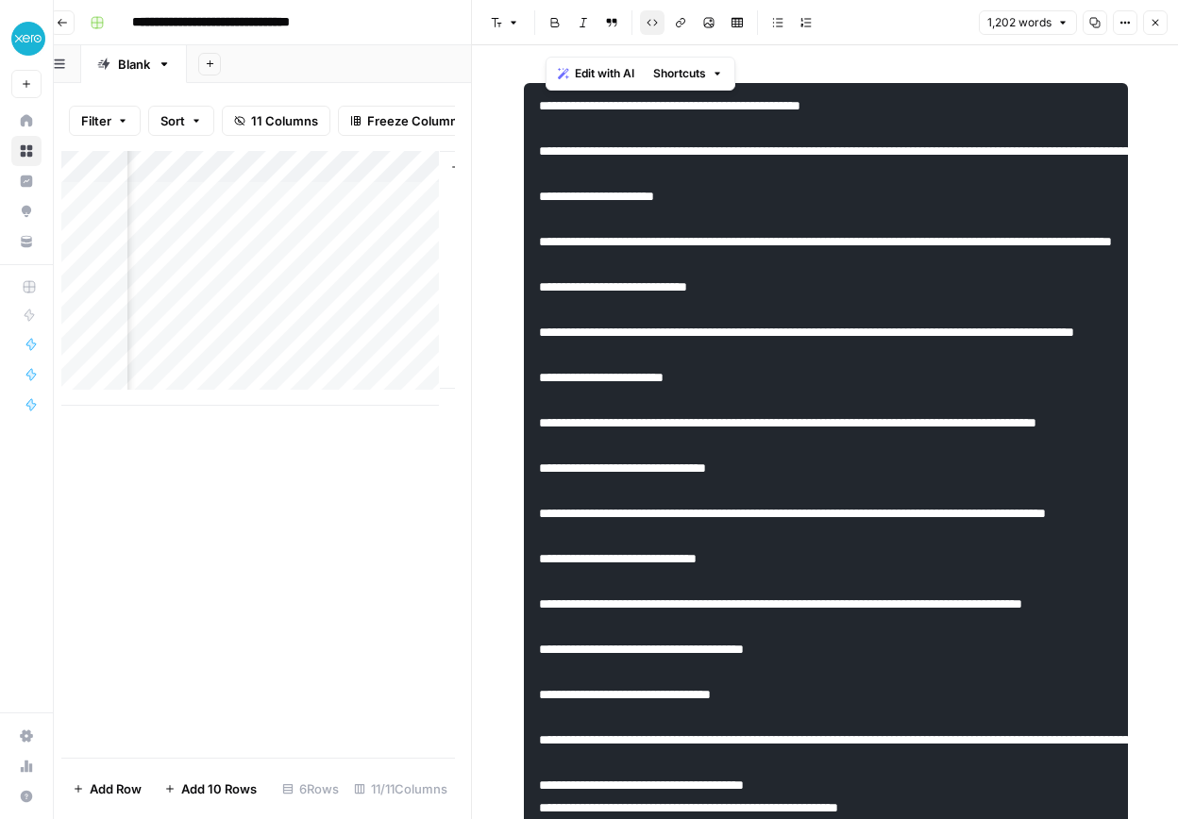
scroll to position [0, 15]
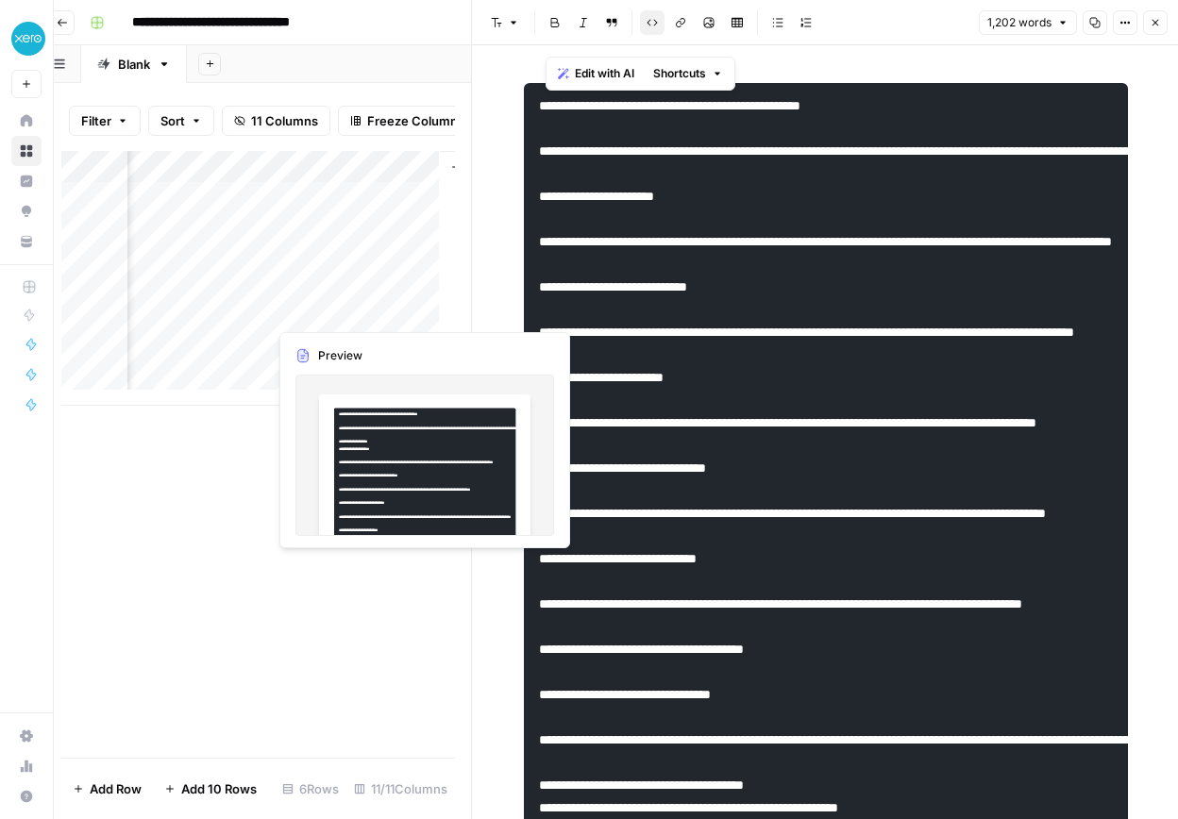
click at [345, 311] on div "Add Column" at bounding box center [258, 278] width 394 height 255
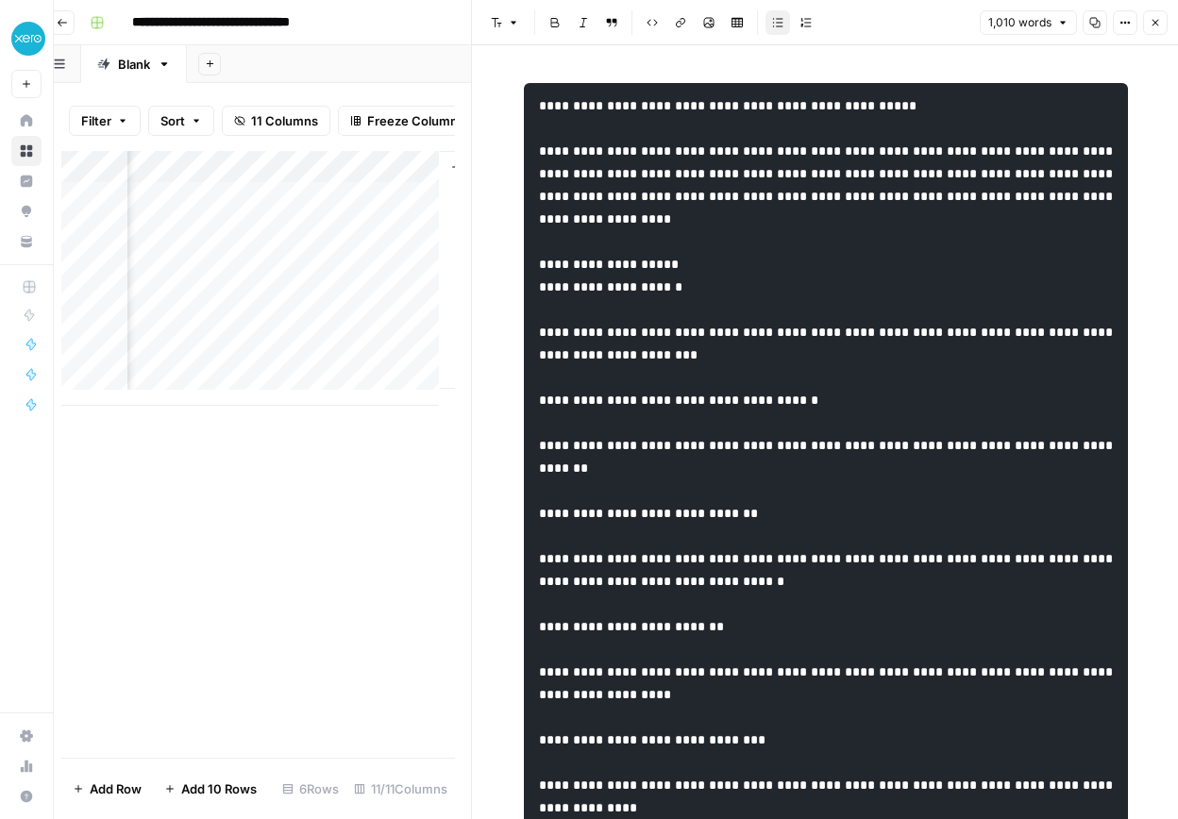
copy div "**********"
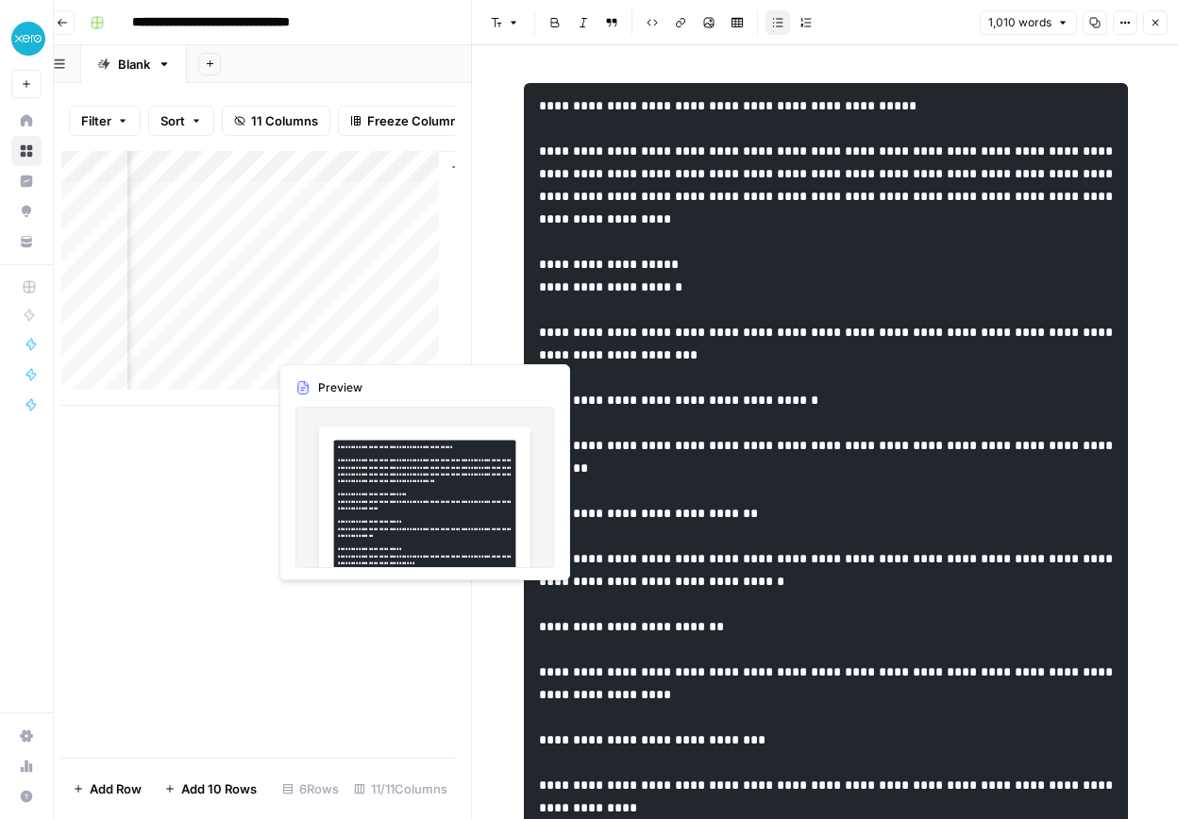
click at [344, 331] on div "Add Column" at bounding box center [258, 278] width 394 height 255
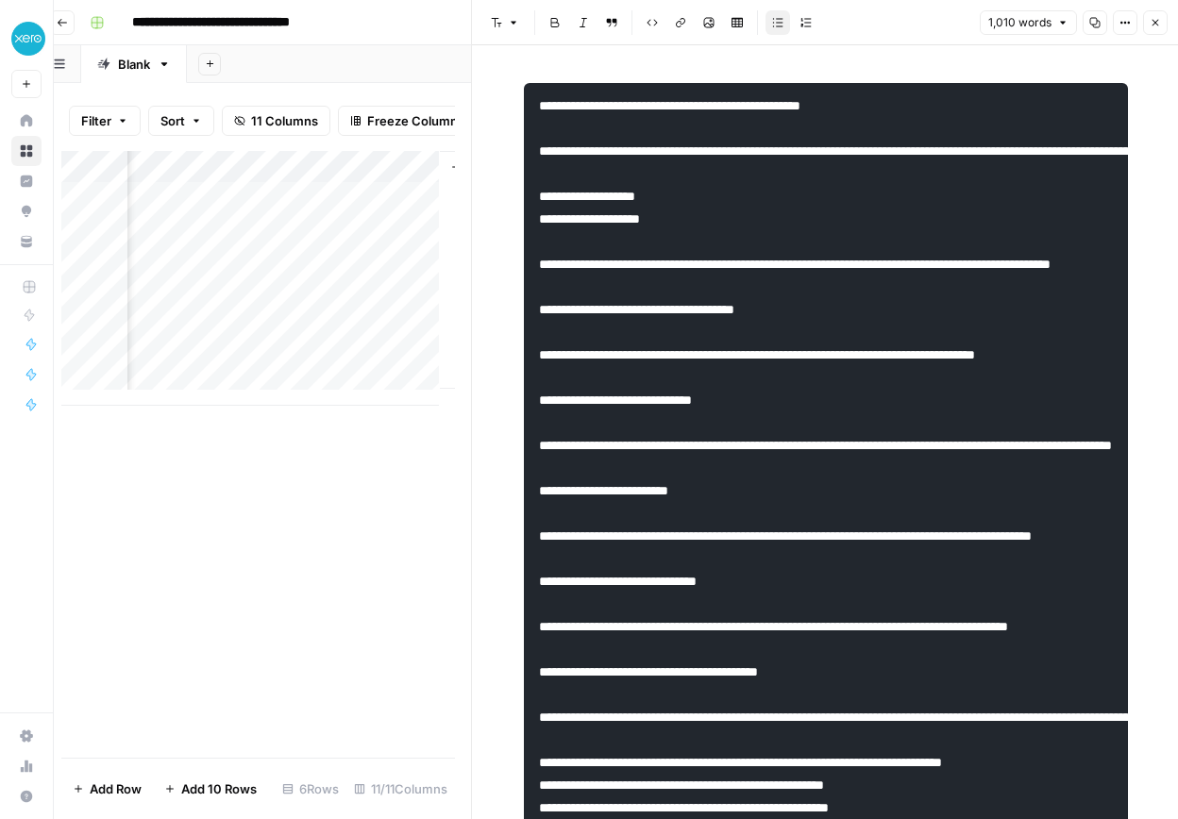
click at [224, 336] on div "Add Column" at bounding box center [258, 278] width 394 height 255
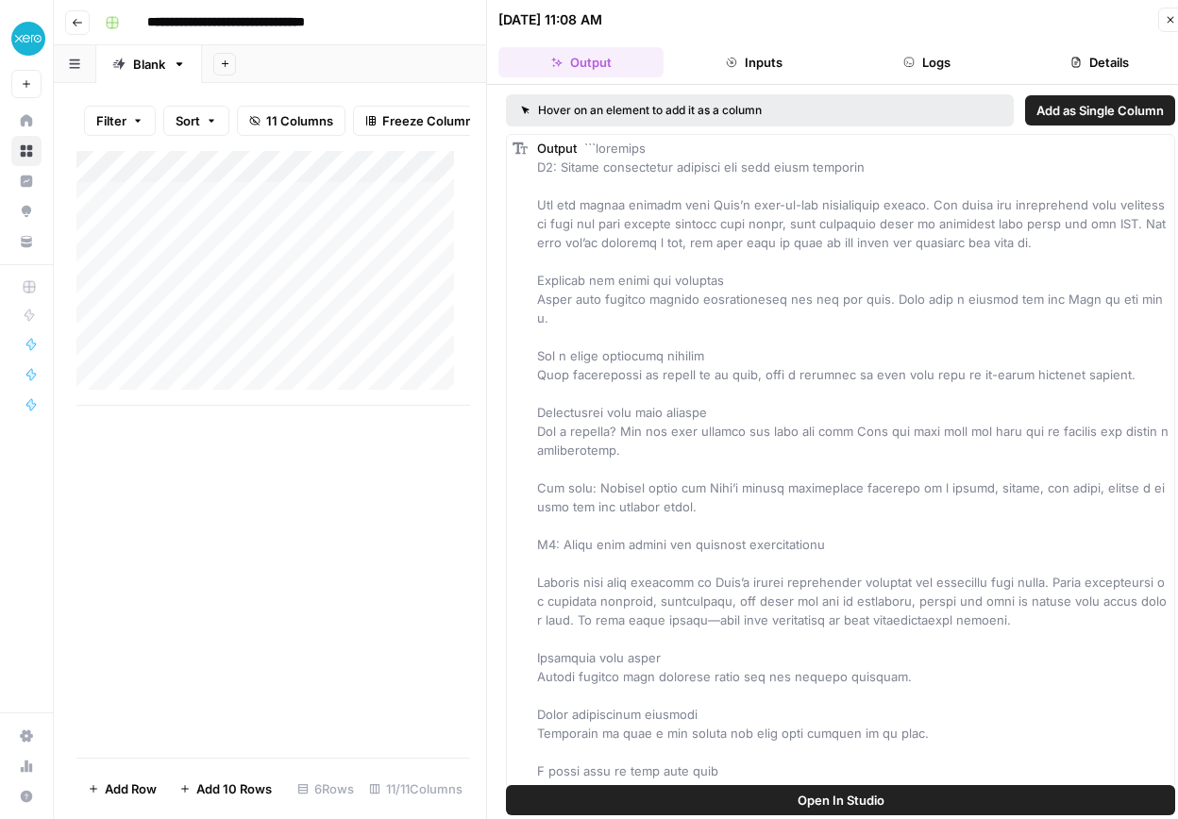
click at [234, 349] on div "Add Column" at bounding box center [273, 278] width 394 height 255
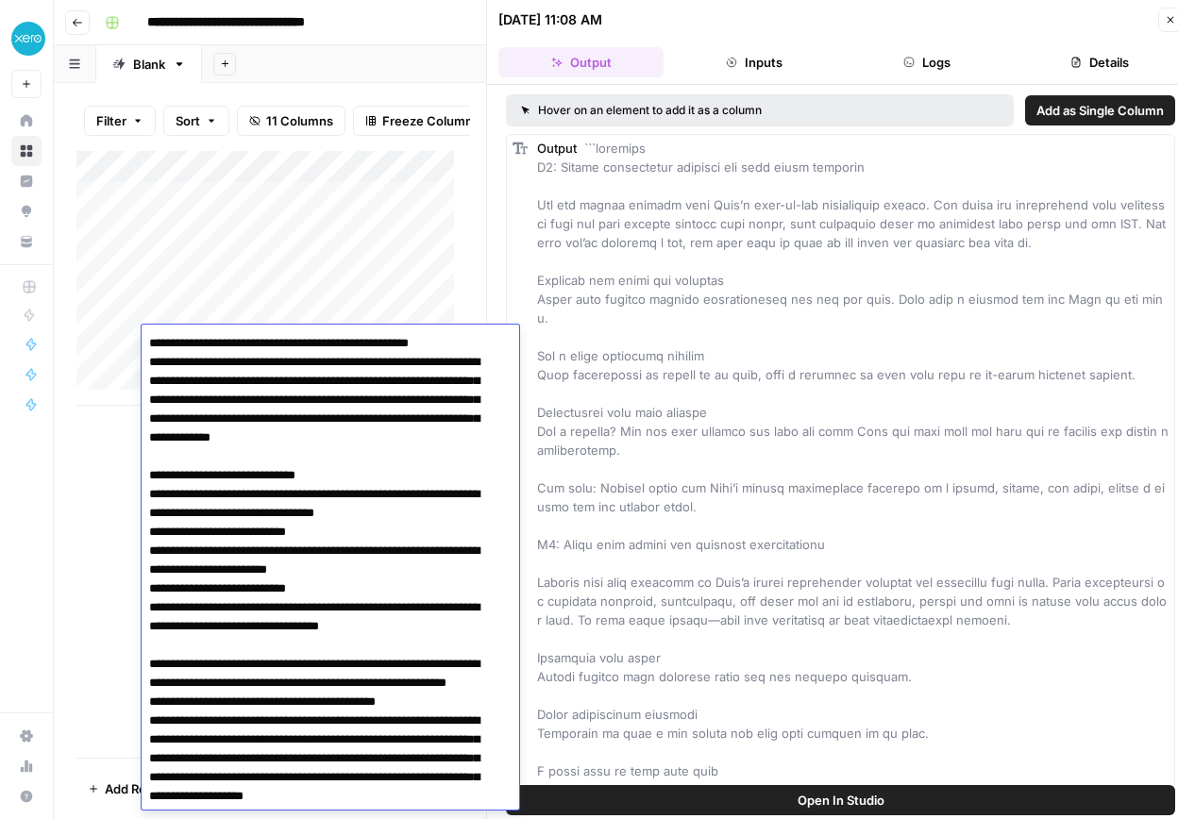
scroll to position [3439, 0]
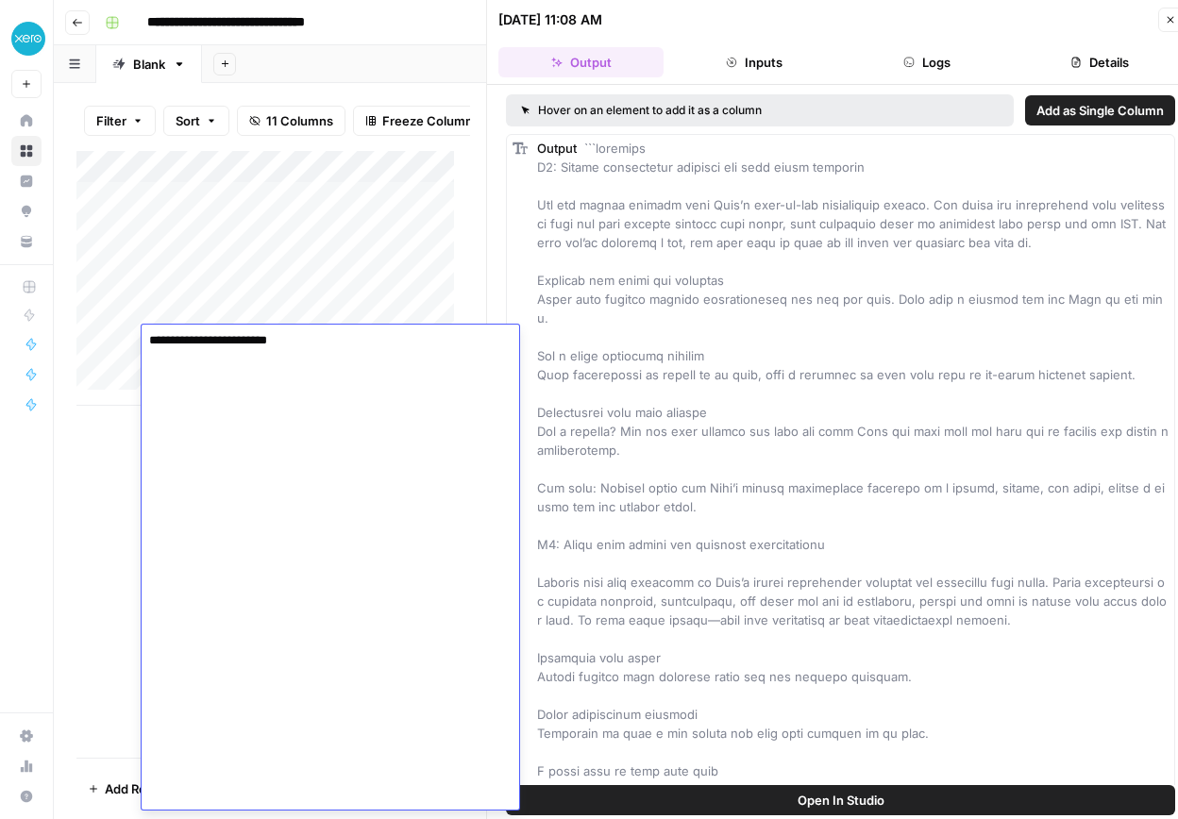
click at [93, 508] on div "Add Column" at bounding box center [273, 454] width 394 height 607
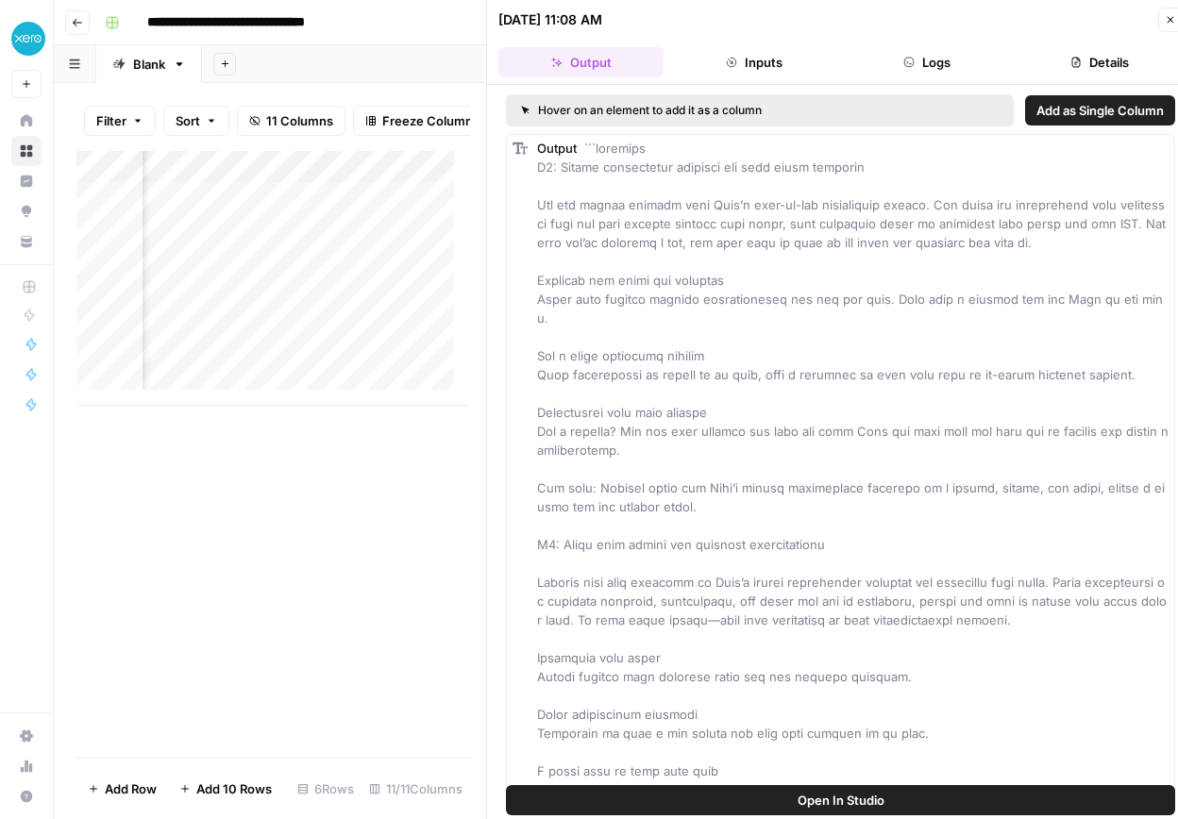
scroll to position [0, 700]
click at [399, 345] on div "Add Column" at bounding box center [273, 278] width 394 height 255
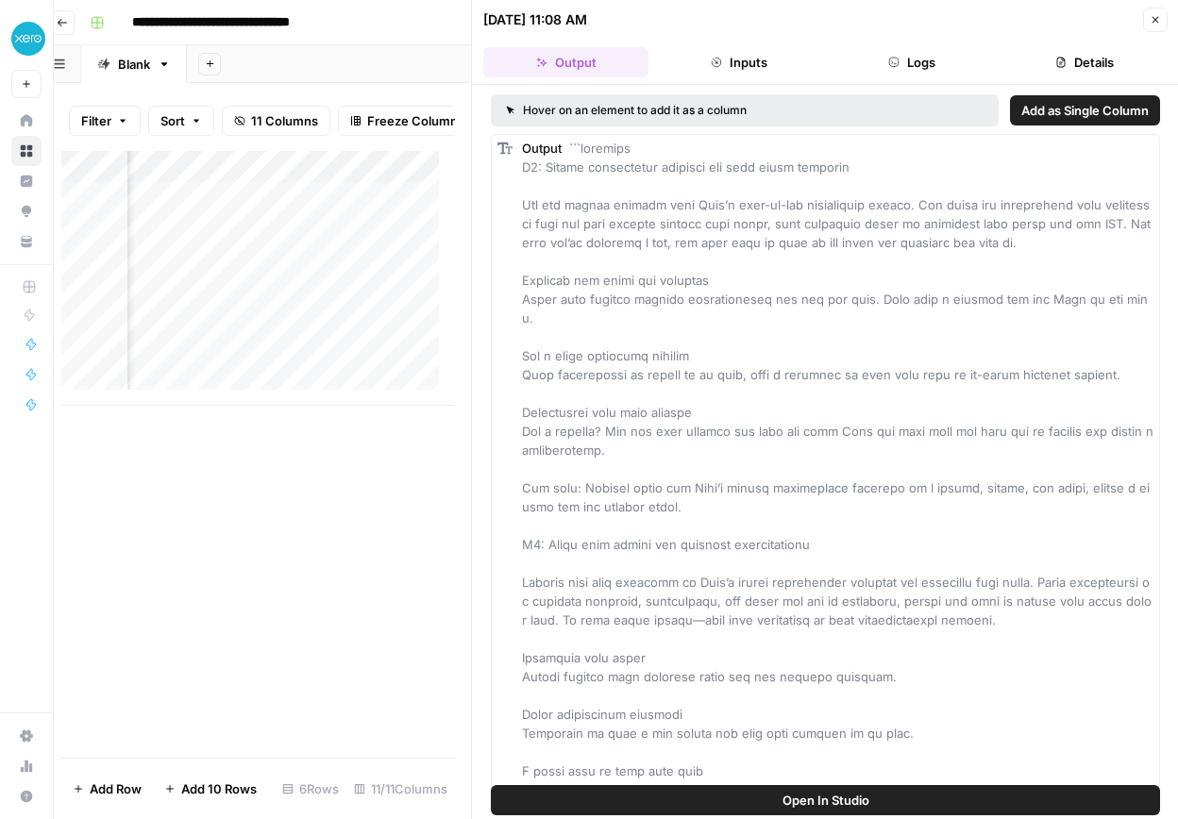
click at [281, 494] on div "Add Column" at bounding box center [258, 454] width 394 height 607
click at [211, 338] on div "Add Column" at bounding box center [258, 278] width 394 height 255
click at [212, 342] on div "Add Column" at bounding box center [258, 278] width 394 height 255
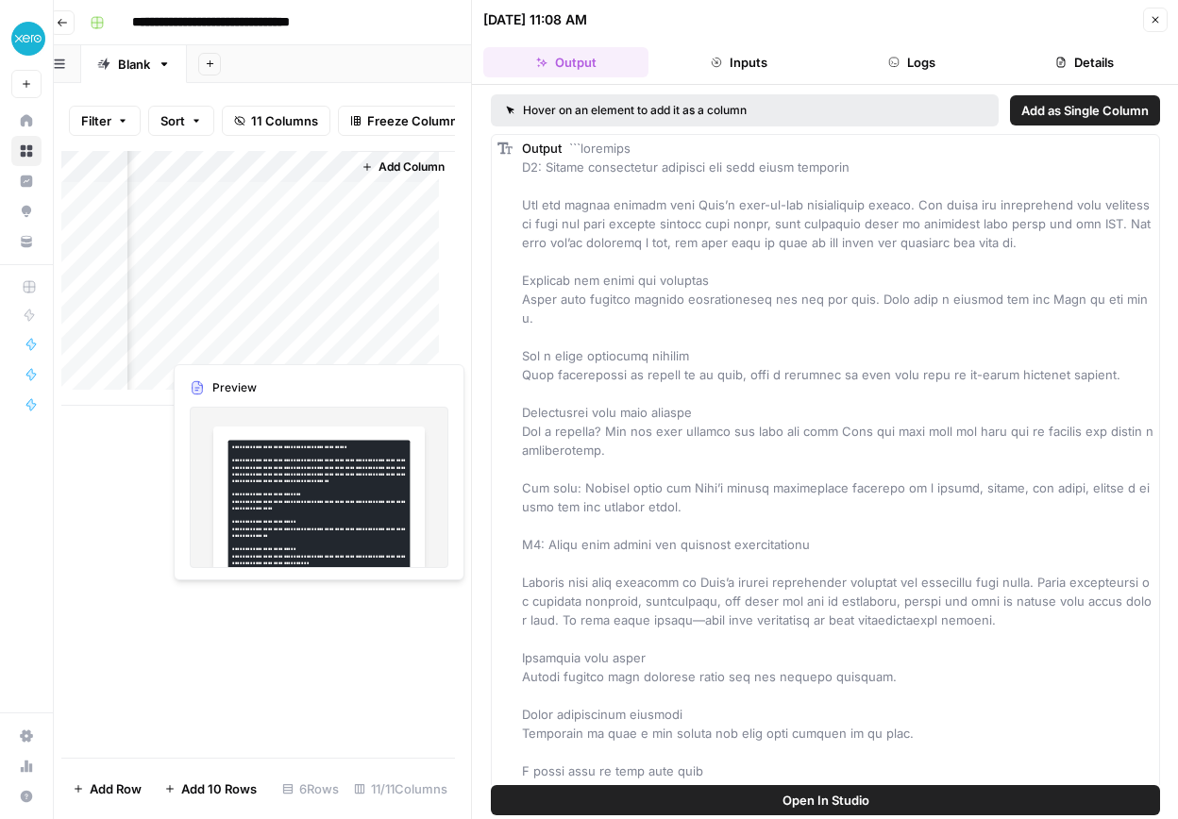
click at [213, 342] on div "Add Column" at bounding box center [258, 278] width 394 height 255
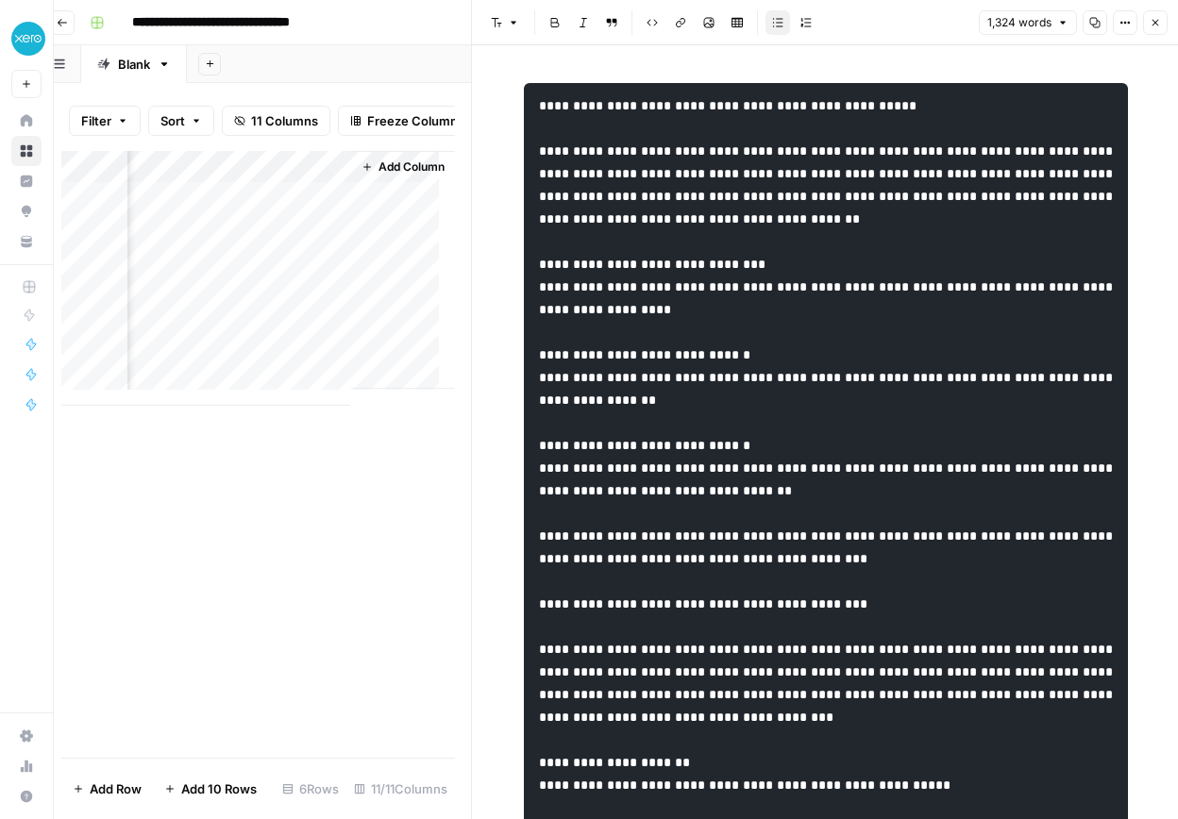
copy div "**********"
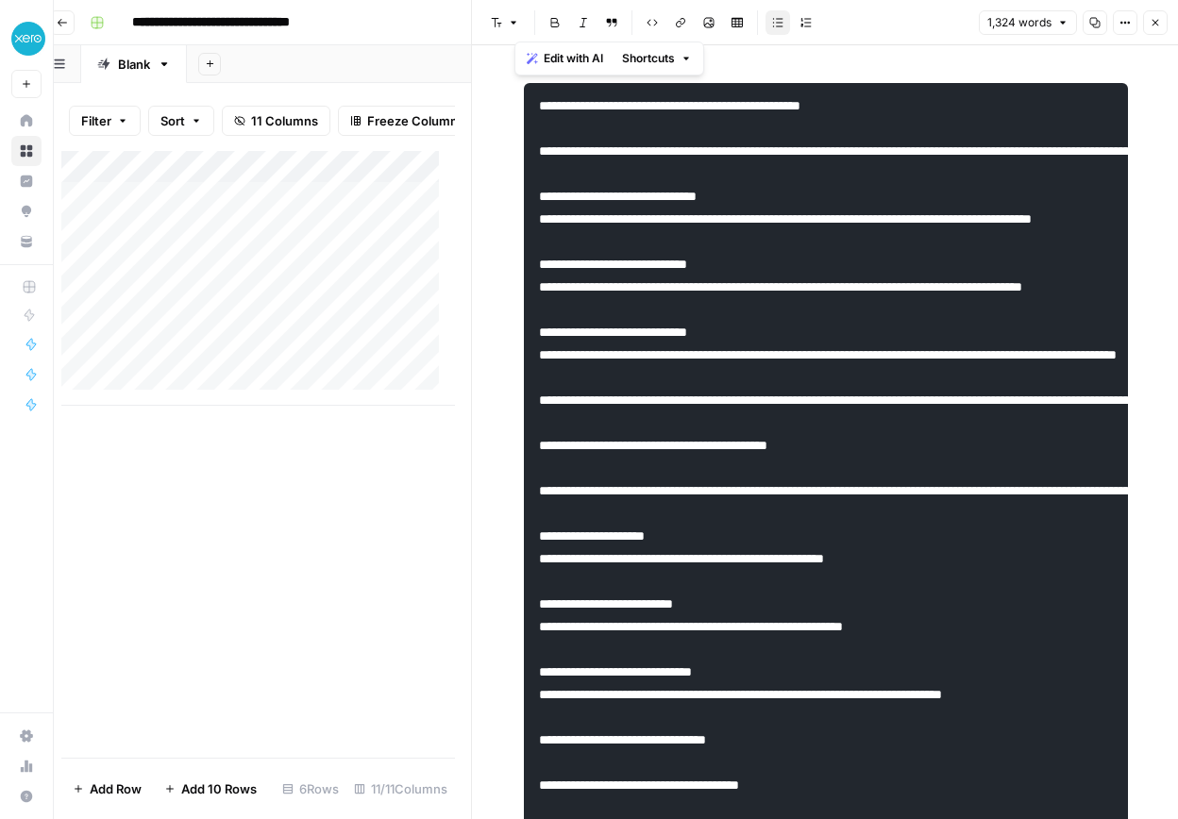
click at [255, 280] on div "Add Column" at bounding box center [258, 278] width 394 height 255
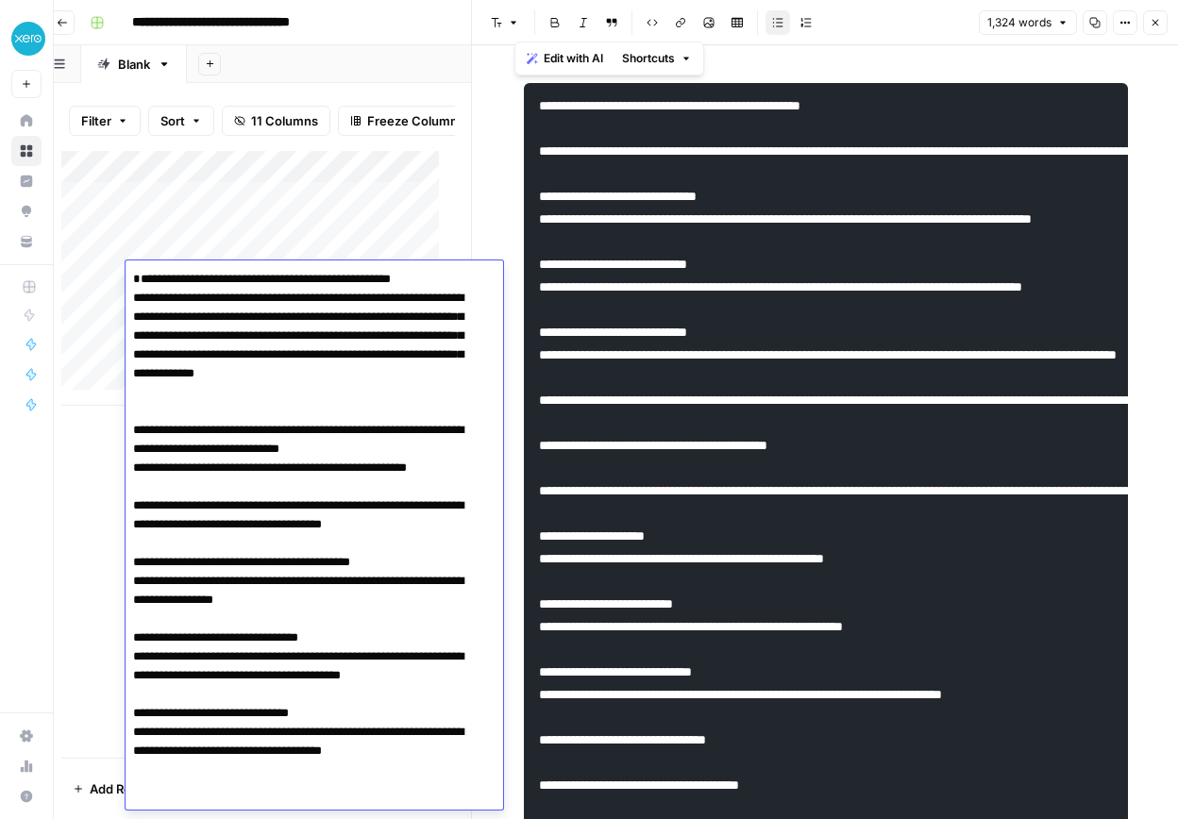
scroll to position [4207, 0]
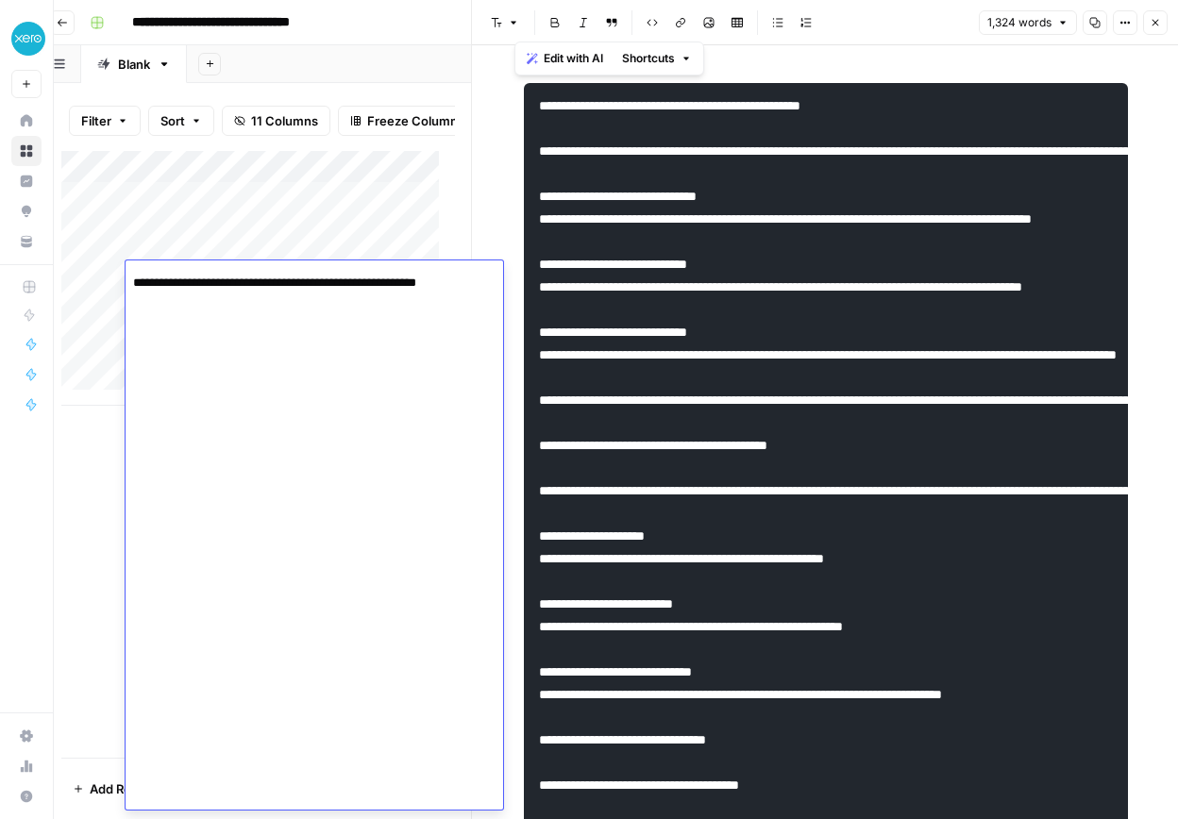
click at [87, 504] on div "Add Column" at bounding box center [258, 454] width 394 height 607
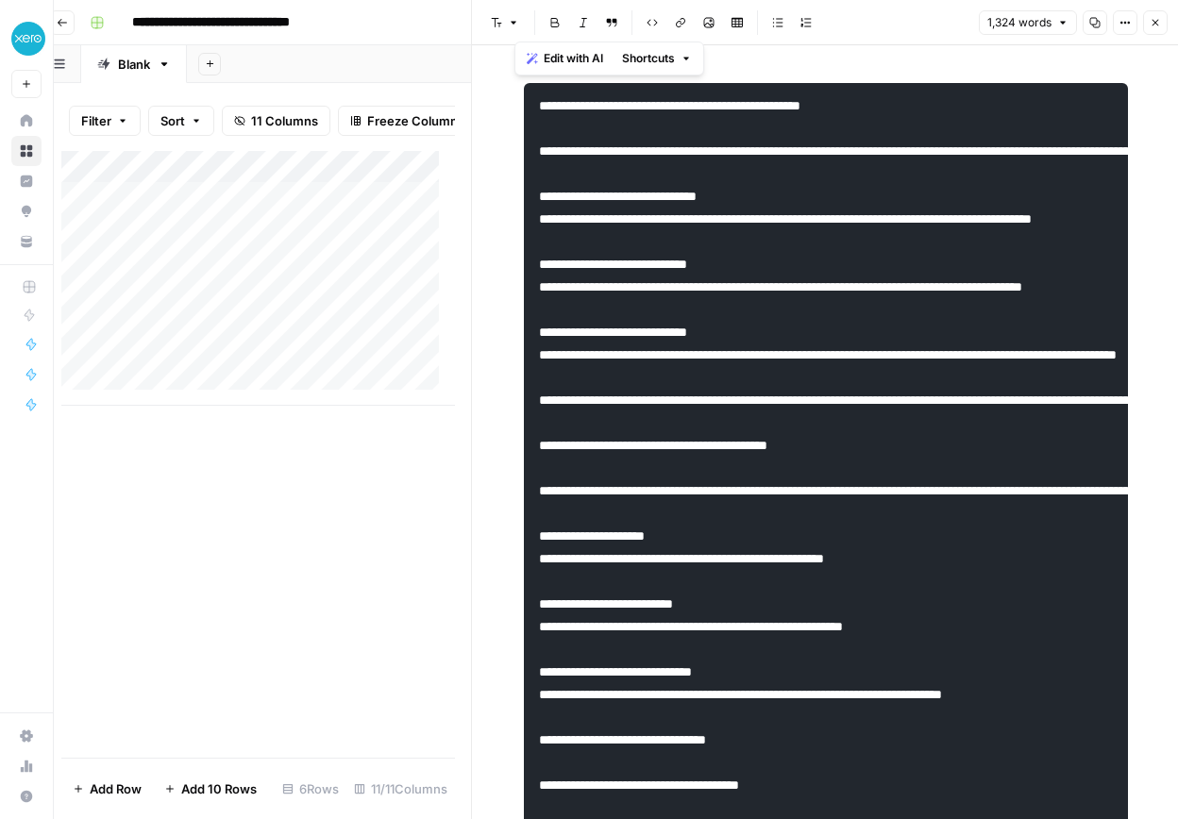
click at [413, 276] on div "Add Column" at bounding box center [258, 278] width 394 height 255
click at [413, 276] on div at bounding box center [352, 278] width 173 height 35
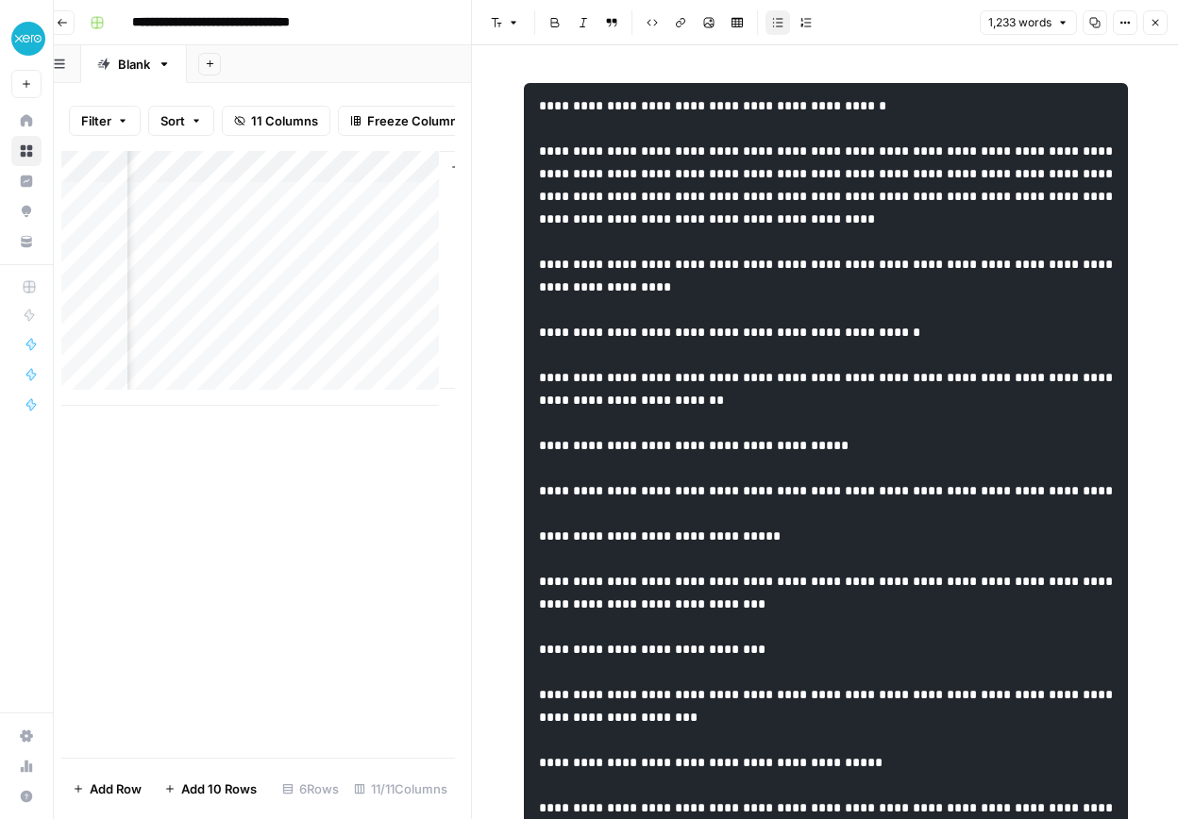
copy div "**********"
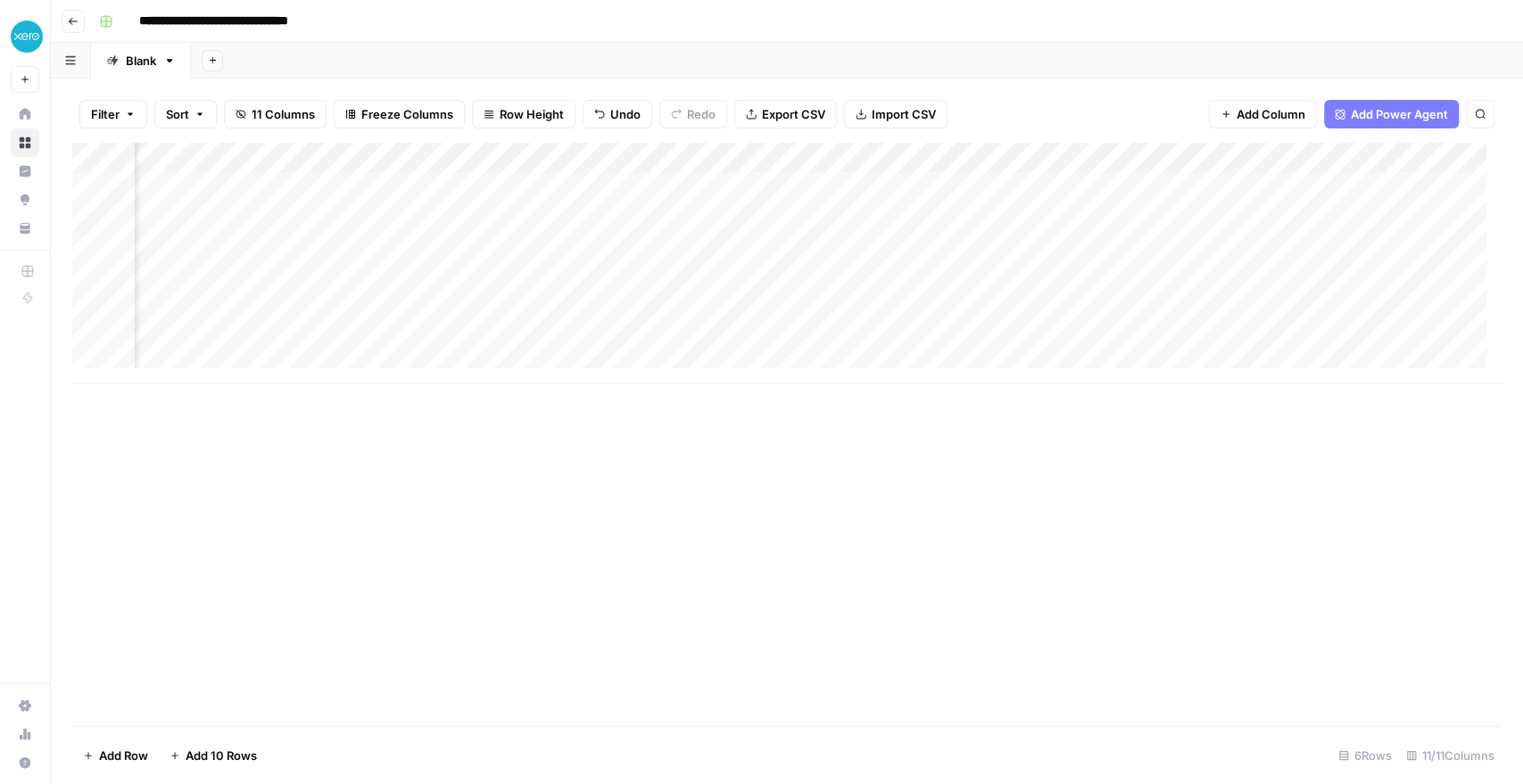
scroll to position [0, 1220]
click at [285, 626] on div "Add Column" at bounding box center [786, 434] width 1429 height 583
click at [511, 608] on div "Add Column" at bounding box center [786, 434] width 1429 height 583
click at [978, 179] on div "Add Column" at bounding box center [786, 263] width 1429 height 241
click at [936, 180] on div "Add Column" at bounding box center [786, 263] width 1429 height 241
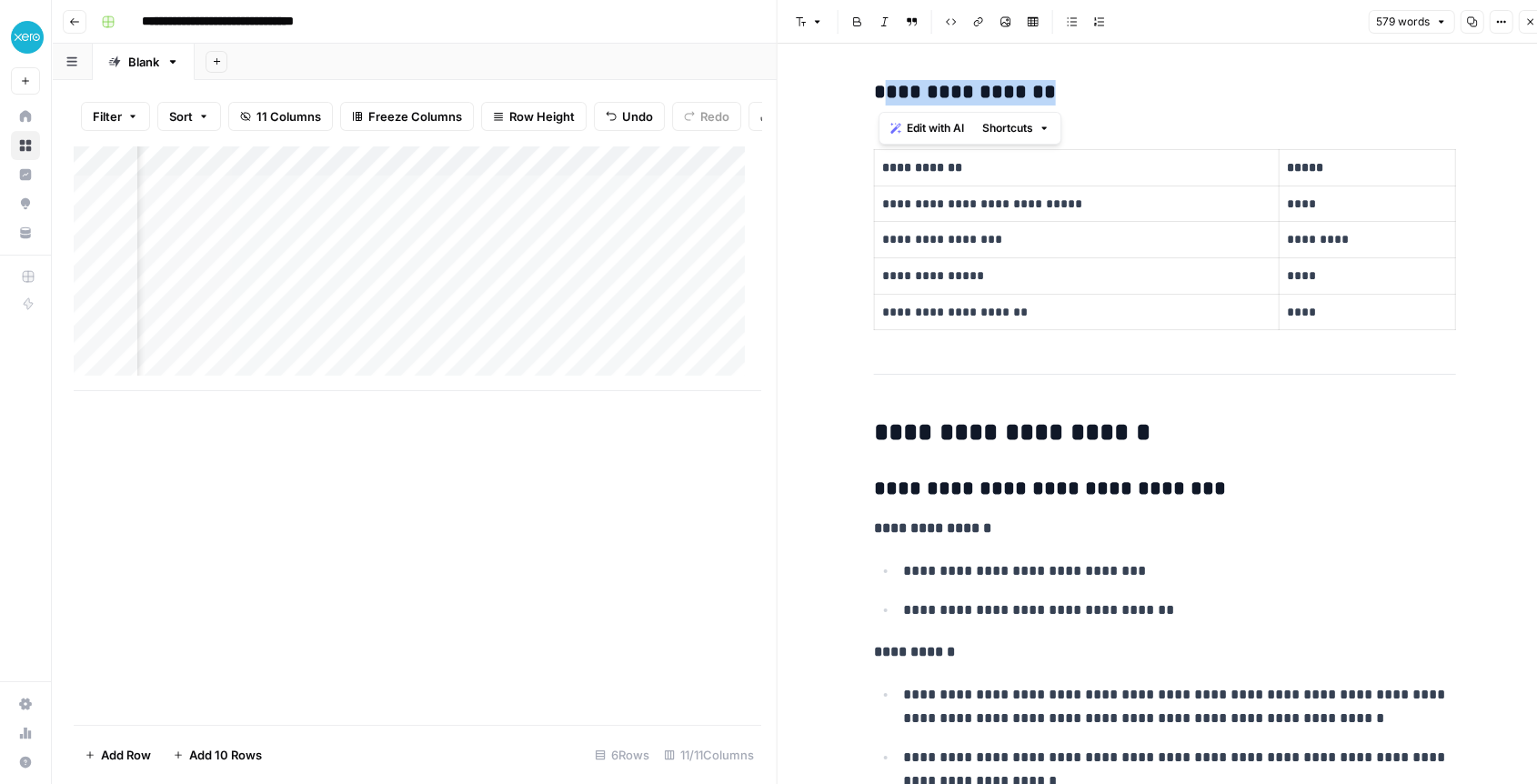
scroll to position [0, 14]
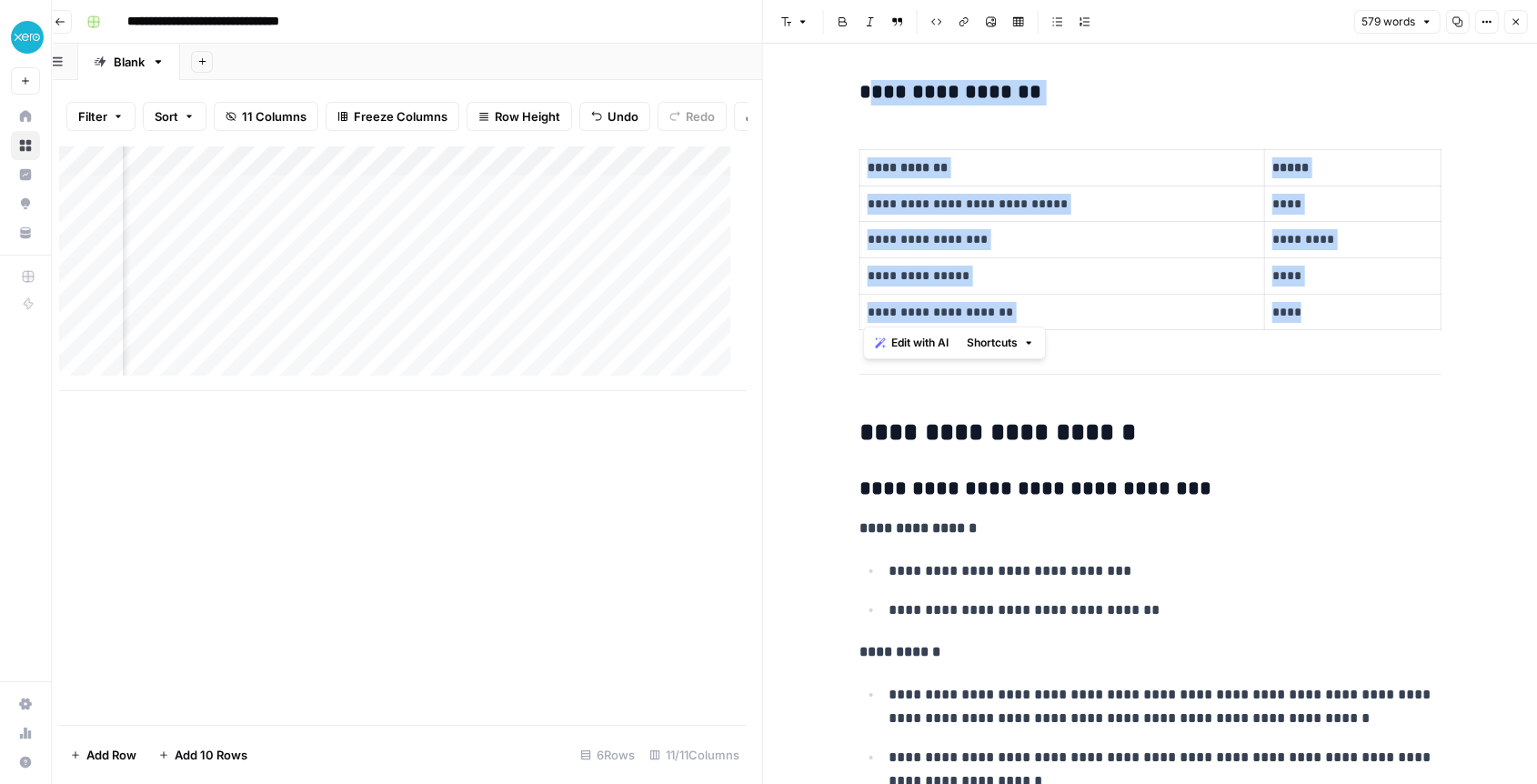
drag, startPoint x: 881, startPoint y: 84, endPoint x: 1228, endPoint y: 337, distance: 429.4
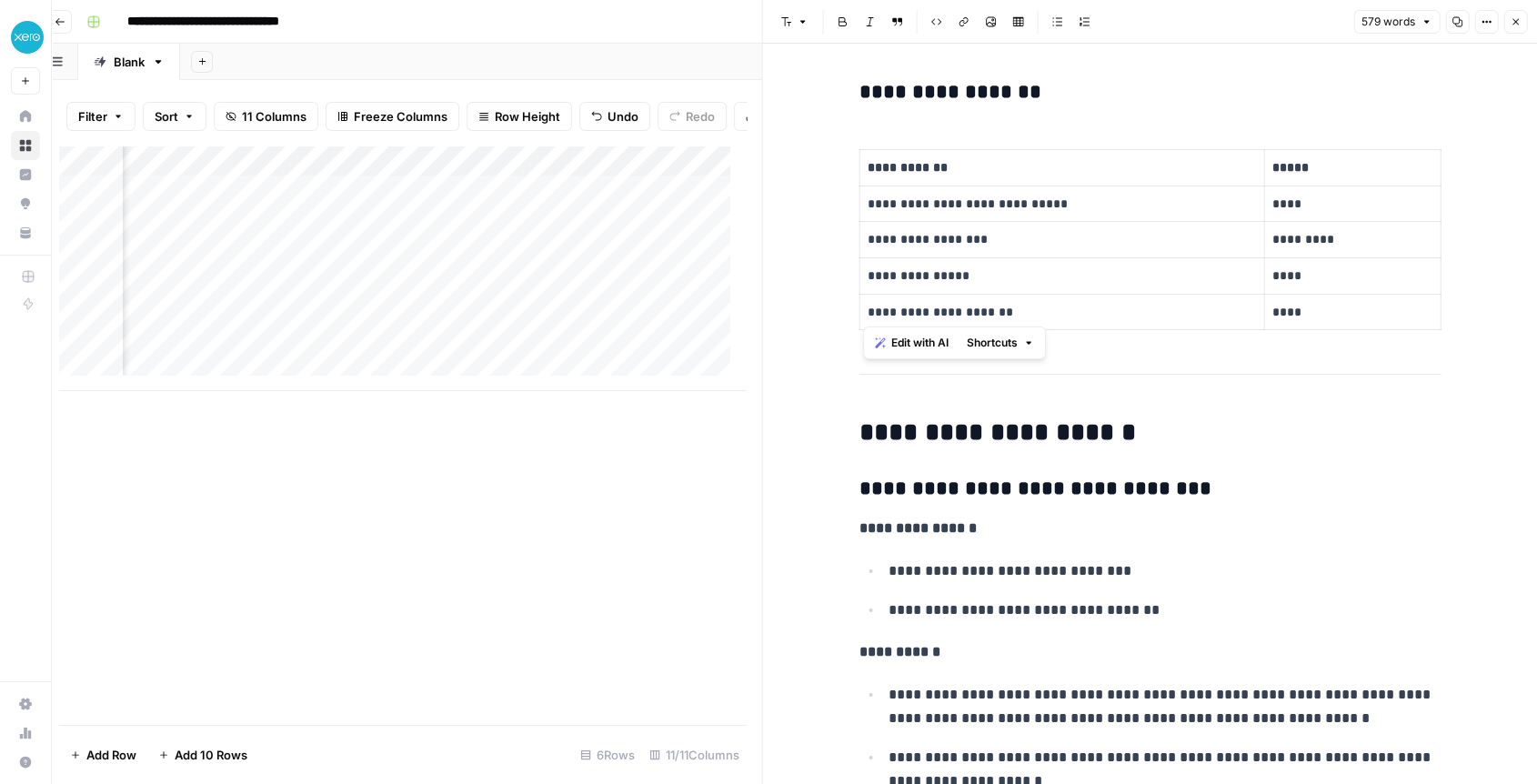
click at [946, 200] on p "**********" at bounding box center [1063, 204] width 389 height 21
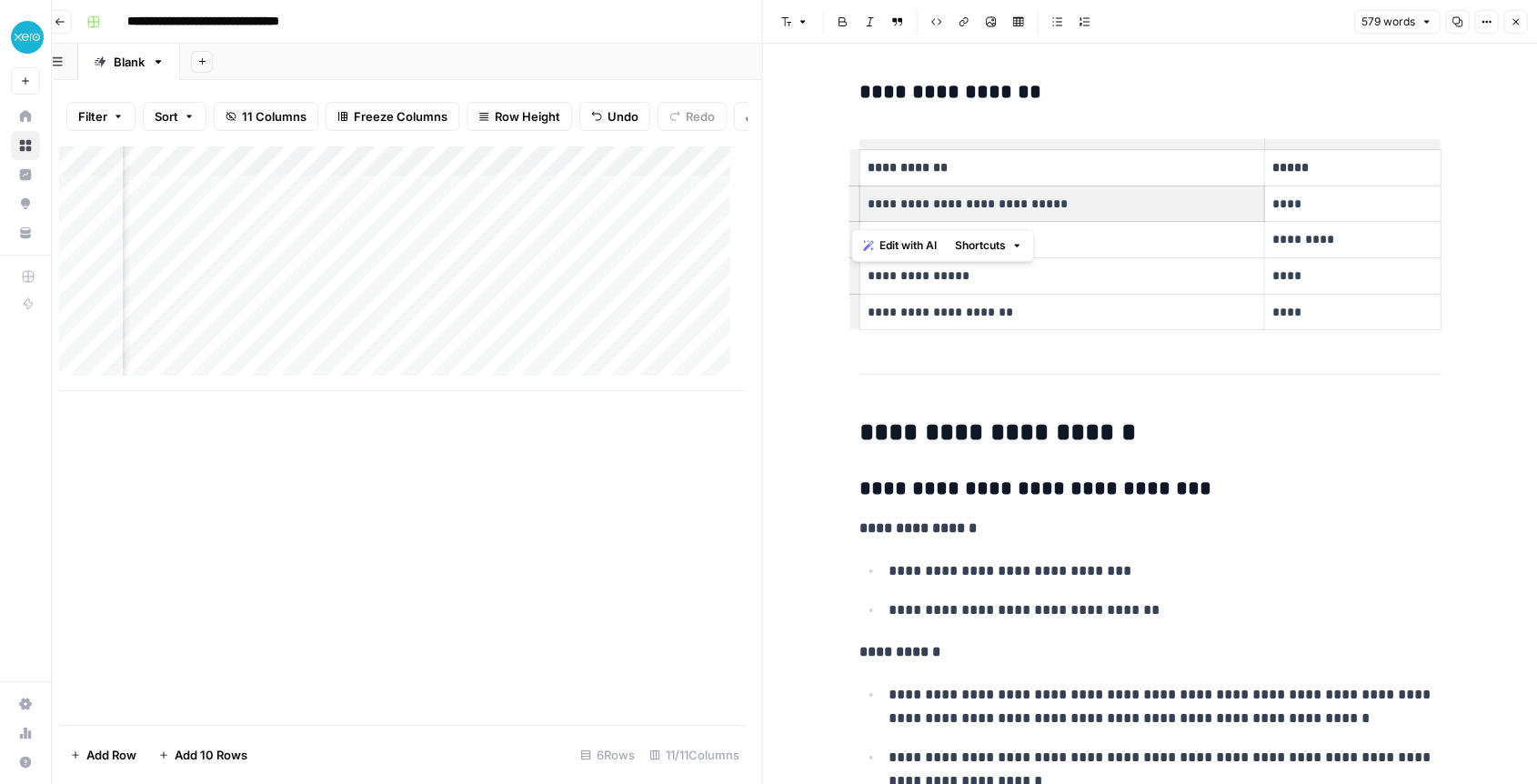
click at [970, 209] on p "**********" at bounding box center [1063, 204] width 389 height 21
click at [918, 237] on p "**********" at bounding box center [1063, 240] width 389 height 21
click at [956, 282] on p "**********" at bounding box center [1063, 276] width 389 height 21
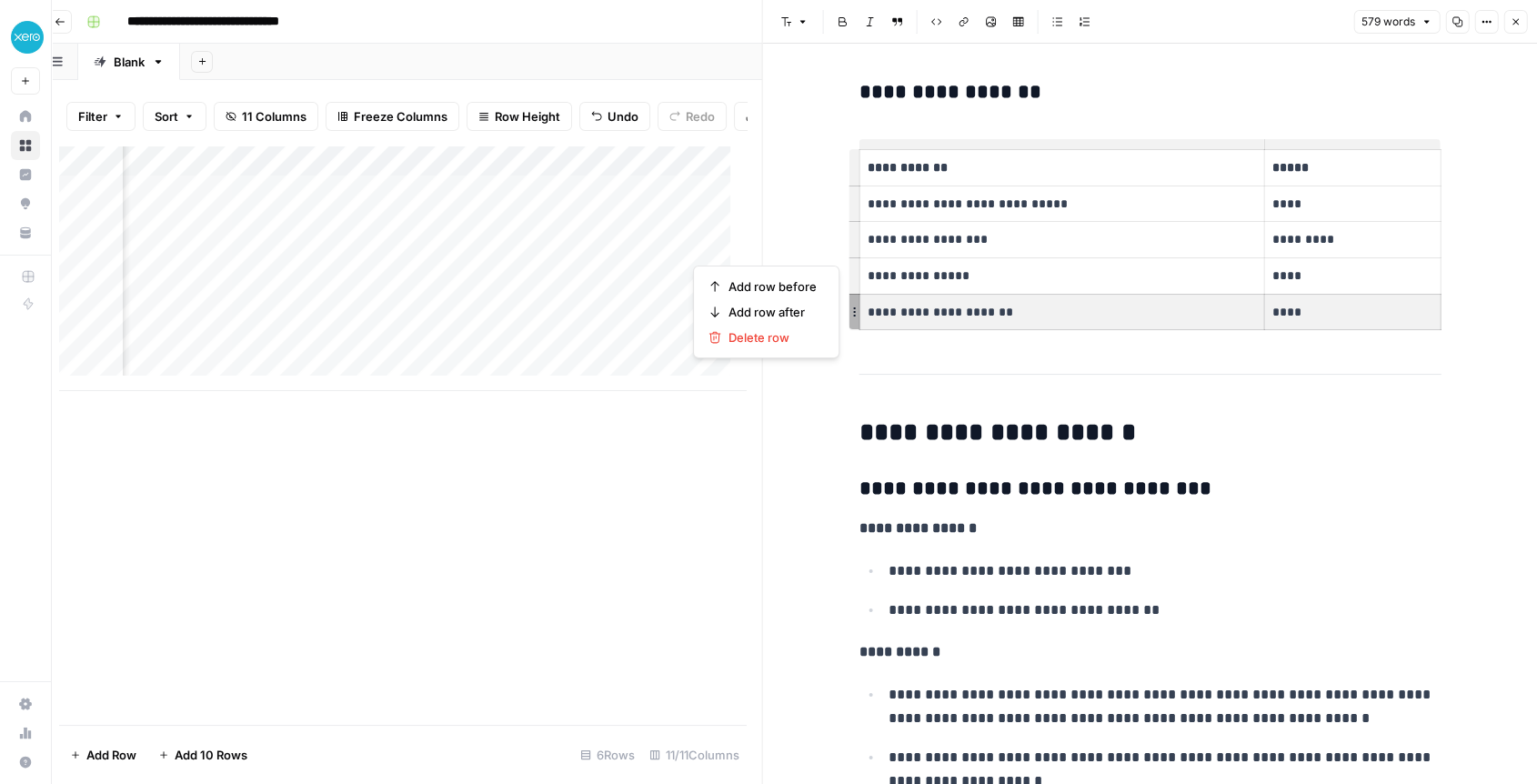
drag, startPoint x: 990, startPoint y: 312, endPoint x: 1282, endPoint y: 321, distance: 292.1
click at [1282, 321] on tr "**********" at bounding box center [1150, 312] width 581 height 37
click at [1288, 315] on p "****" at bounding box center [1353, 312] width 161 height 21
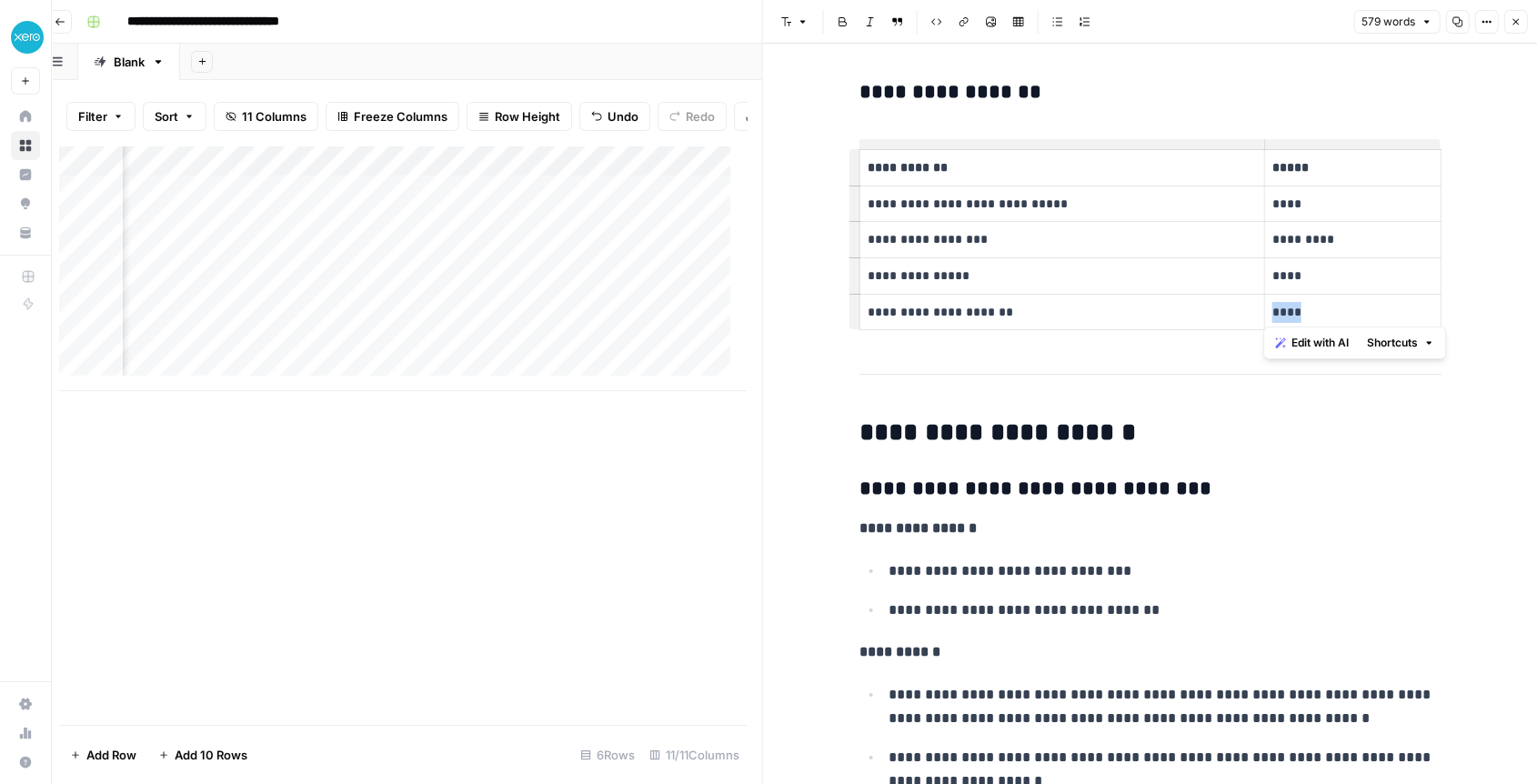
click at [1288, 315] on p "****" at bounding box center [1353, 312] width 161 height 21
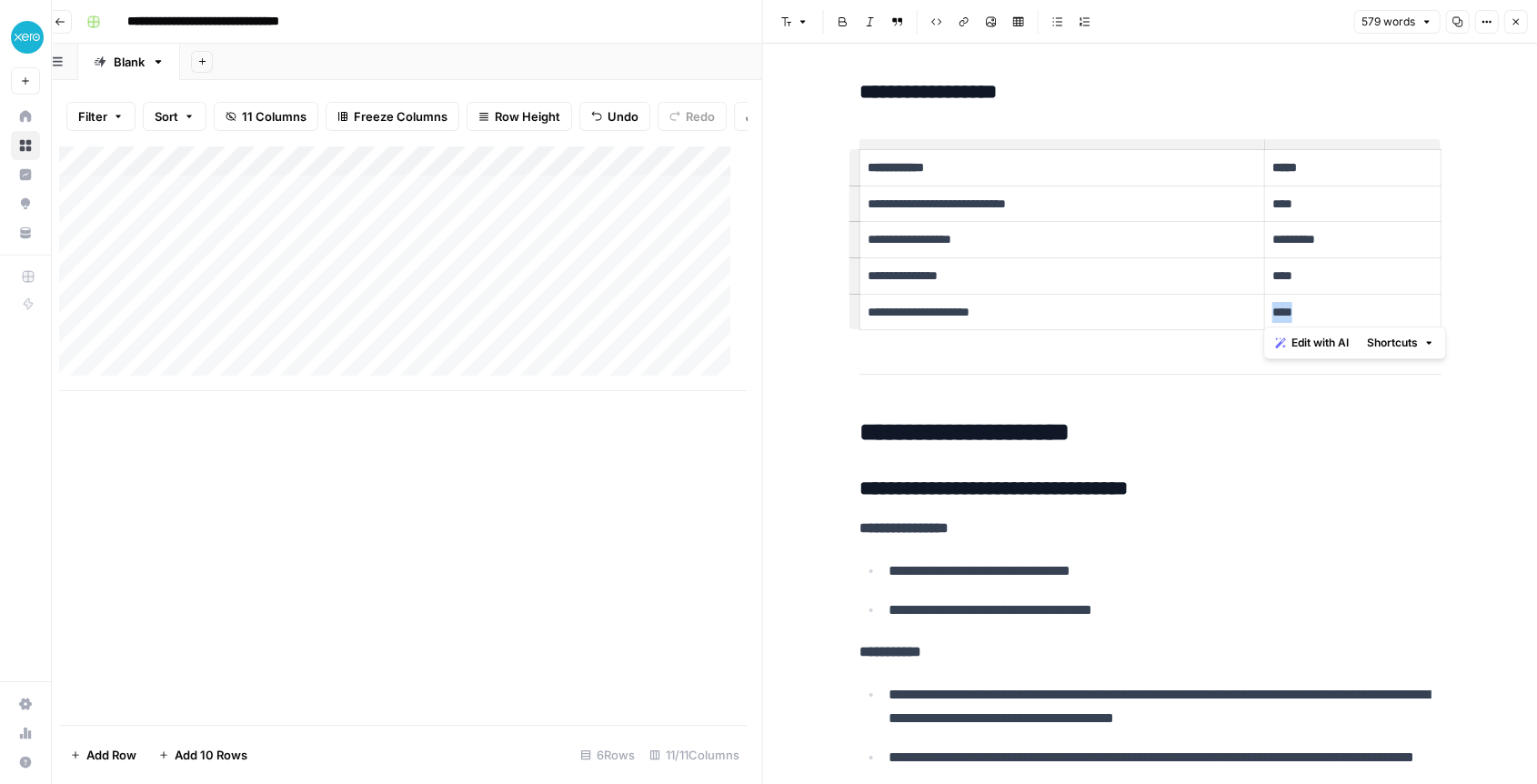
scroll to position [0, 0]
click at [503, 215] on div "Add Column" at bounding box center [402, 268] width 687 height 246
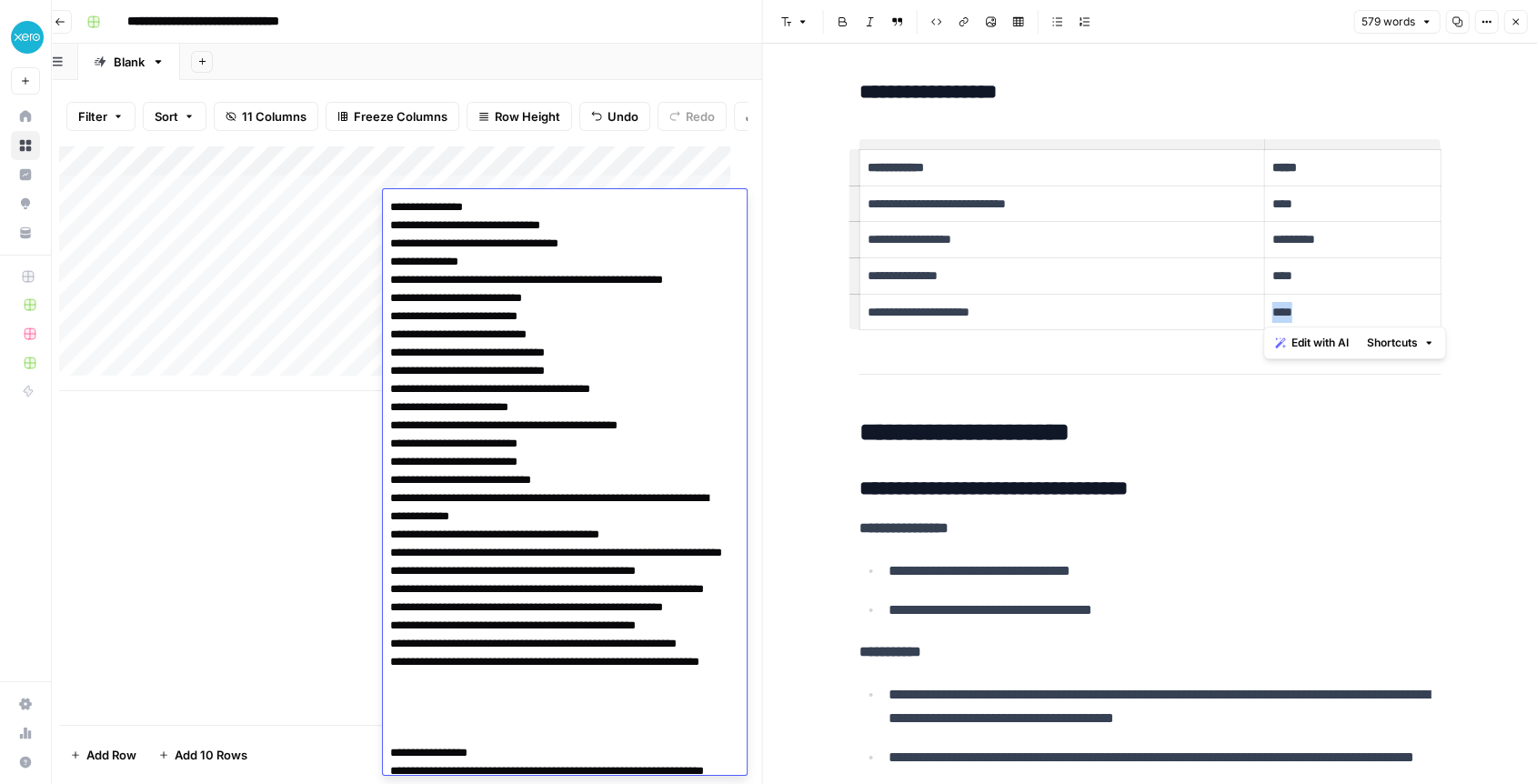
click at [503, 215] on textarea at bounding box center [557, 670] width 349 height 953
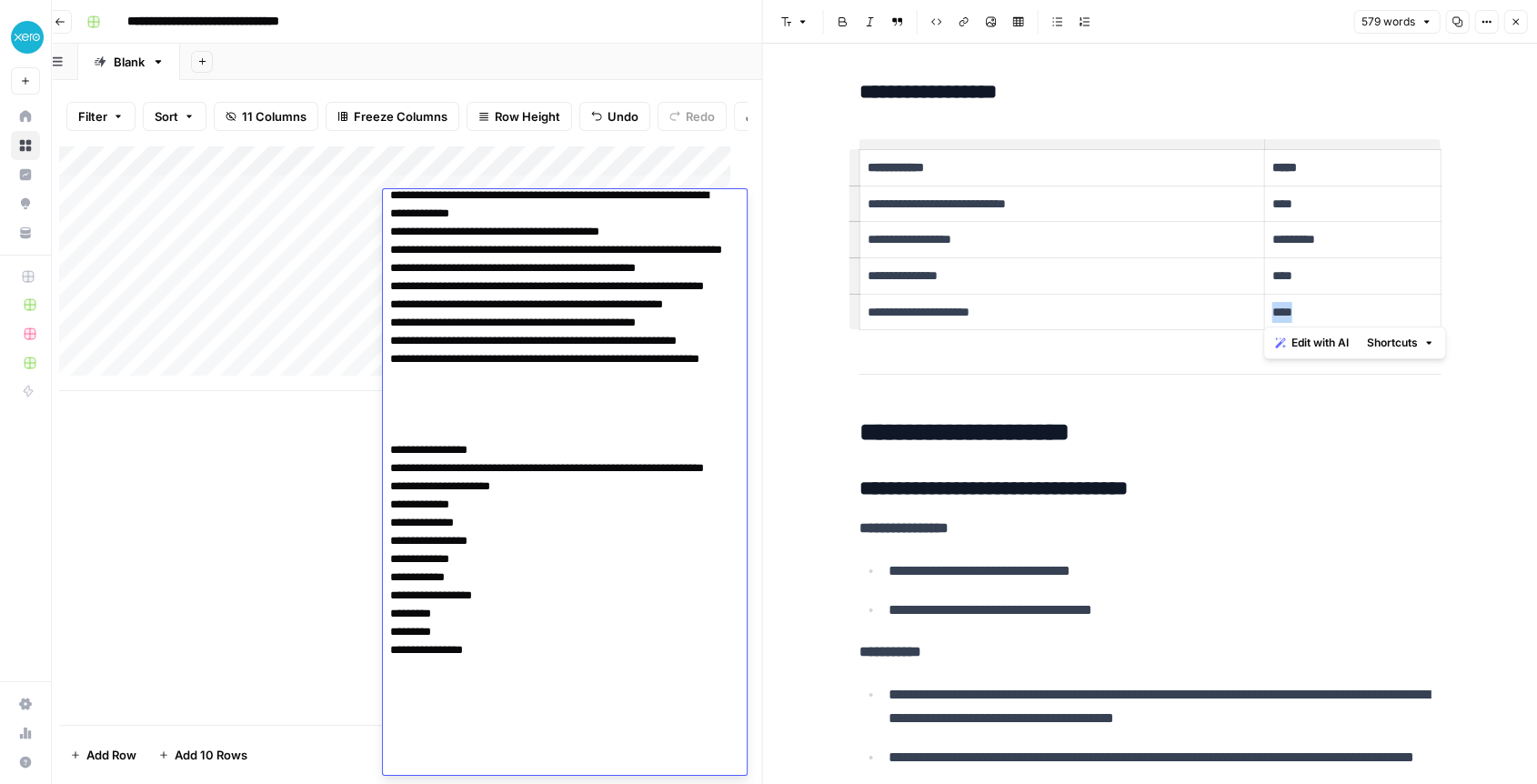
scroll to position [101, 0]
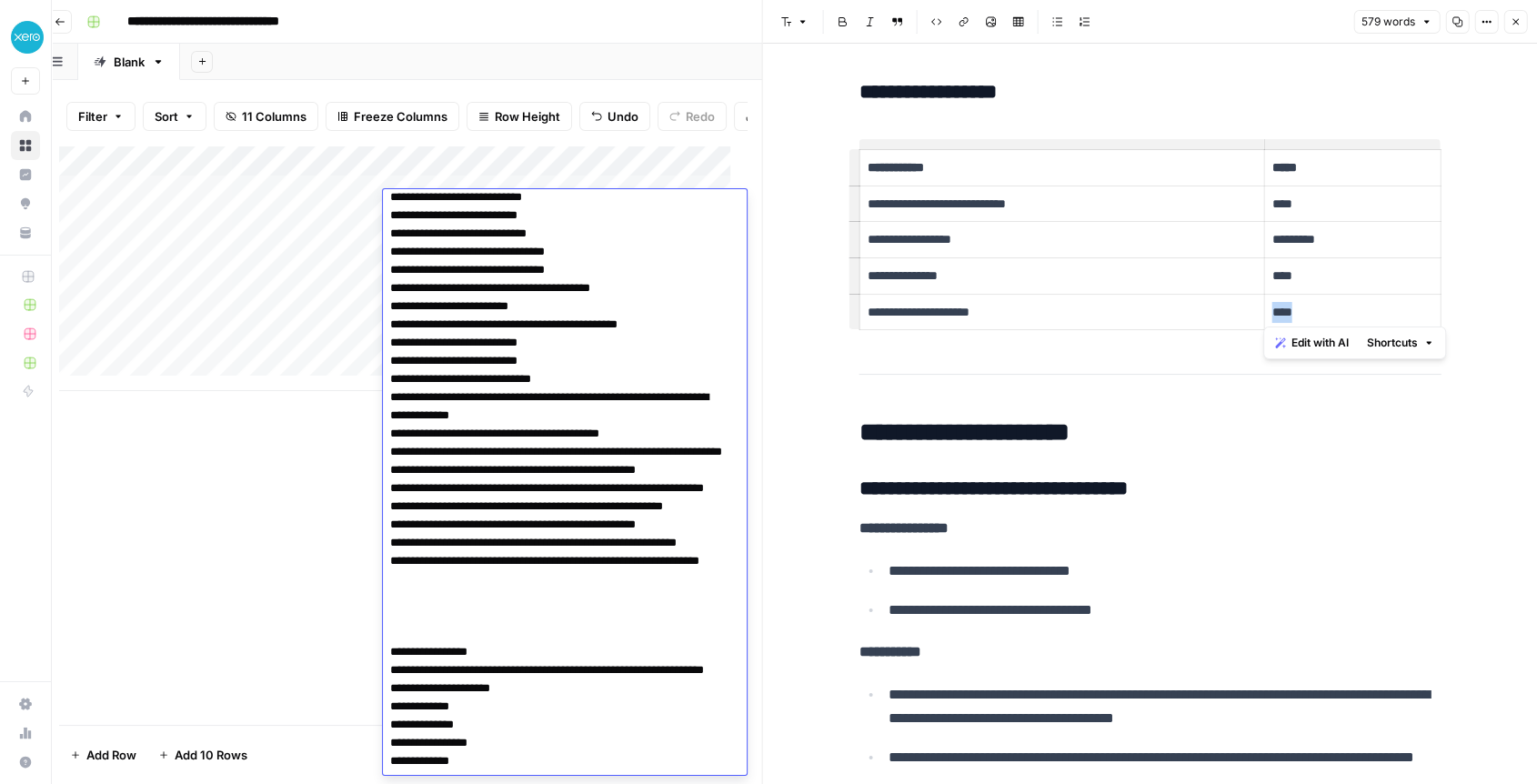
drag, startPoint x: 426, startPoint y: 325, endPoint x: 592, endPoint y: 333, distance: 166.2
click at [592, 333] on textarea at bounding box center [557, 569] width 349 height 953
click at [449, 427] on textarea at bounding box center [557, 569] width 349 height 953
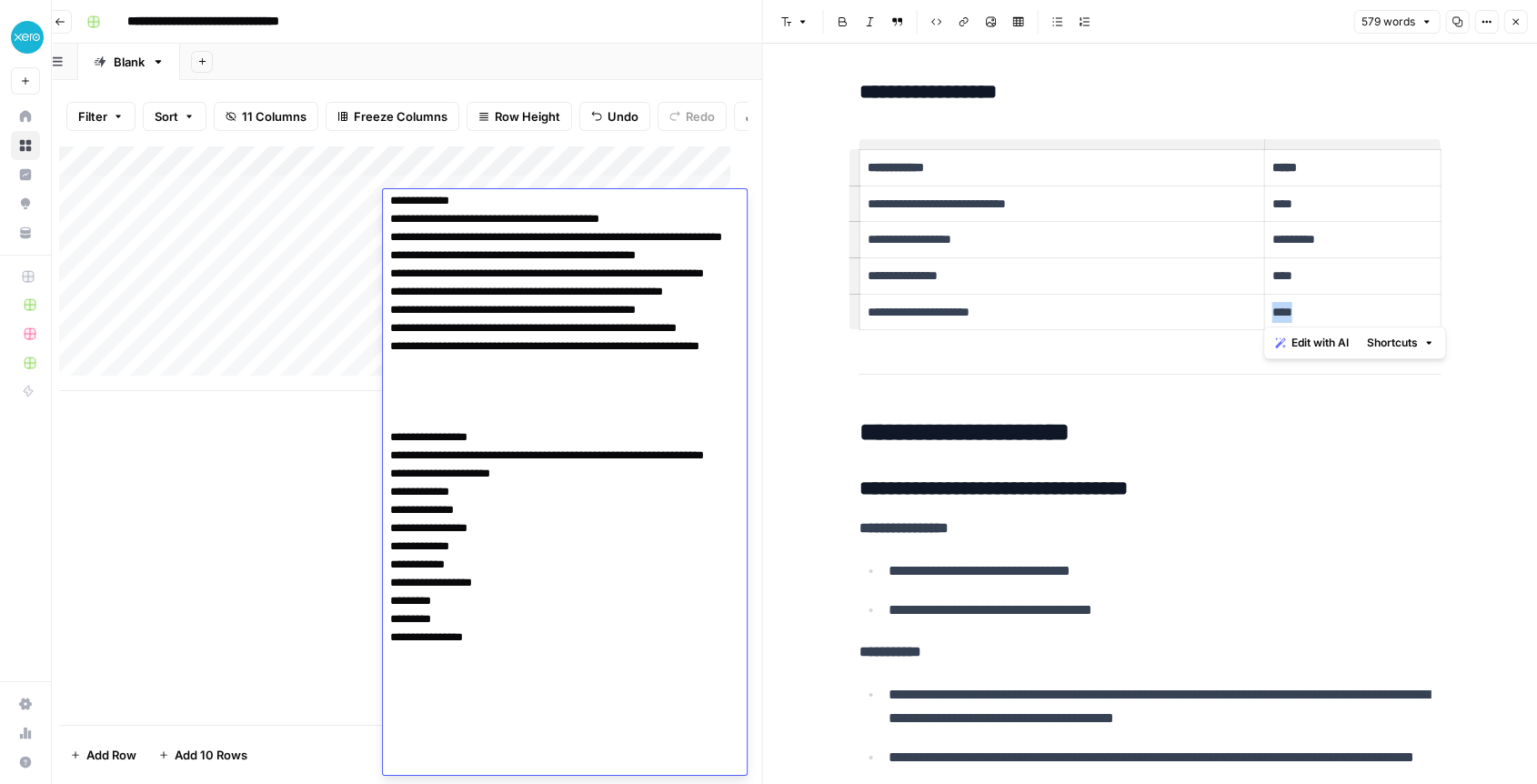
scroll to position [356, 0]
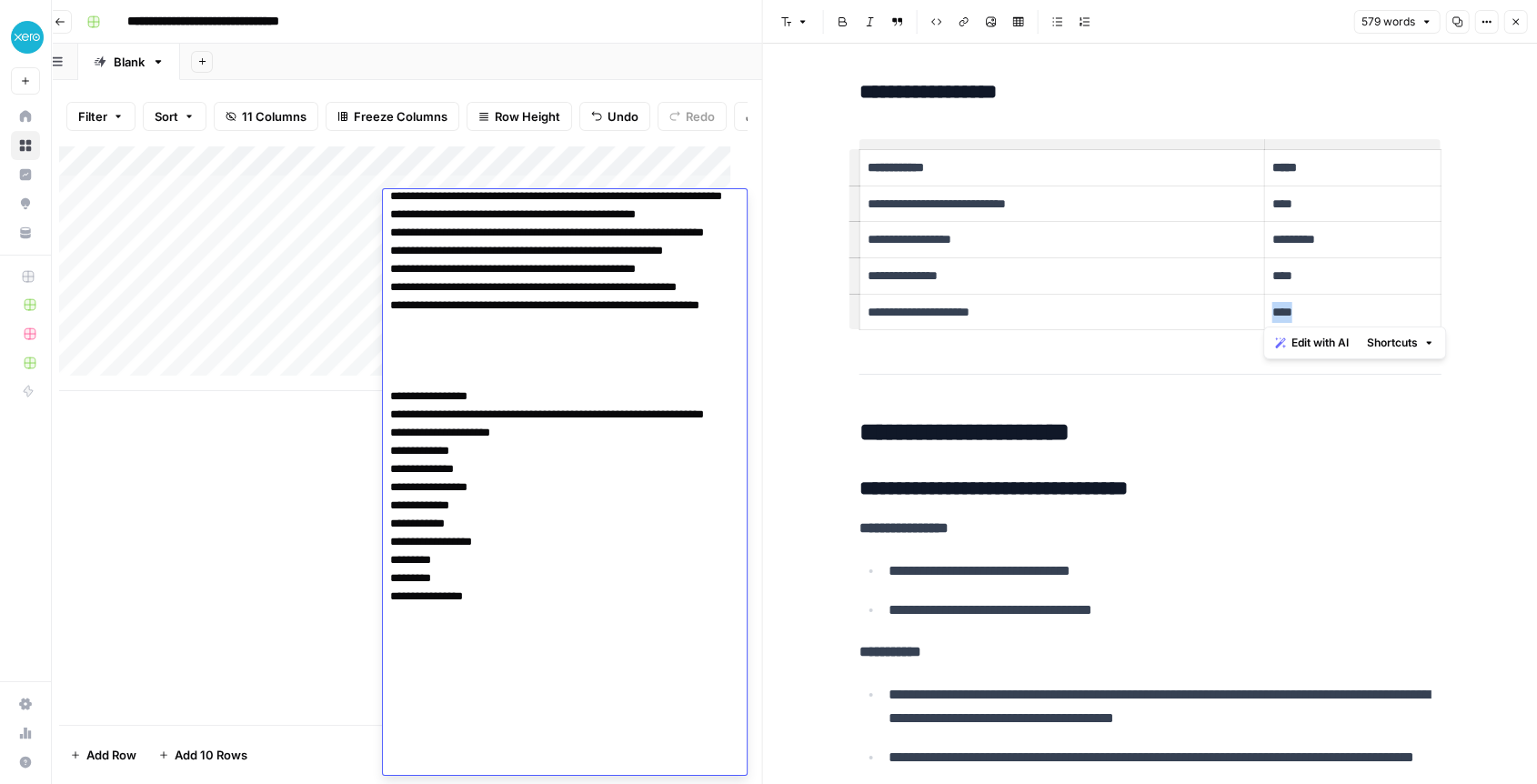
drag, startPoint x: 410, startPoint y: 485, endPoint x: 466, endPoint y: 708, distance: 229.9
click at [466, 708] on textarea at bounding box center [557, 314] width 349 height 953
click at [467, 708] on textarea at bounding box center [557, 314] width 349 height 953
click at [227, 215] on div "Add Column" at bounding box center [402, 268] width 687 height 246
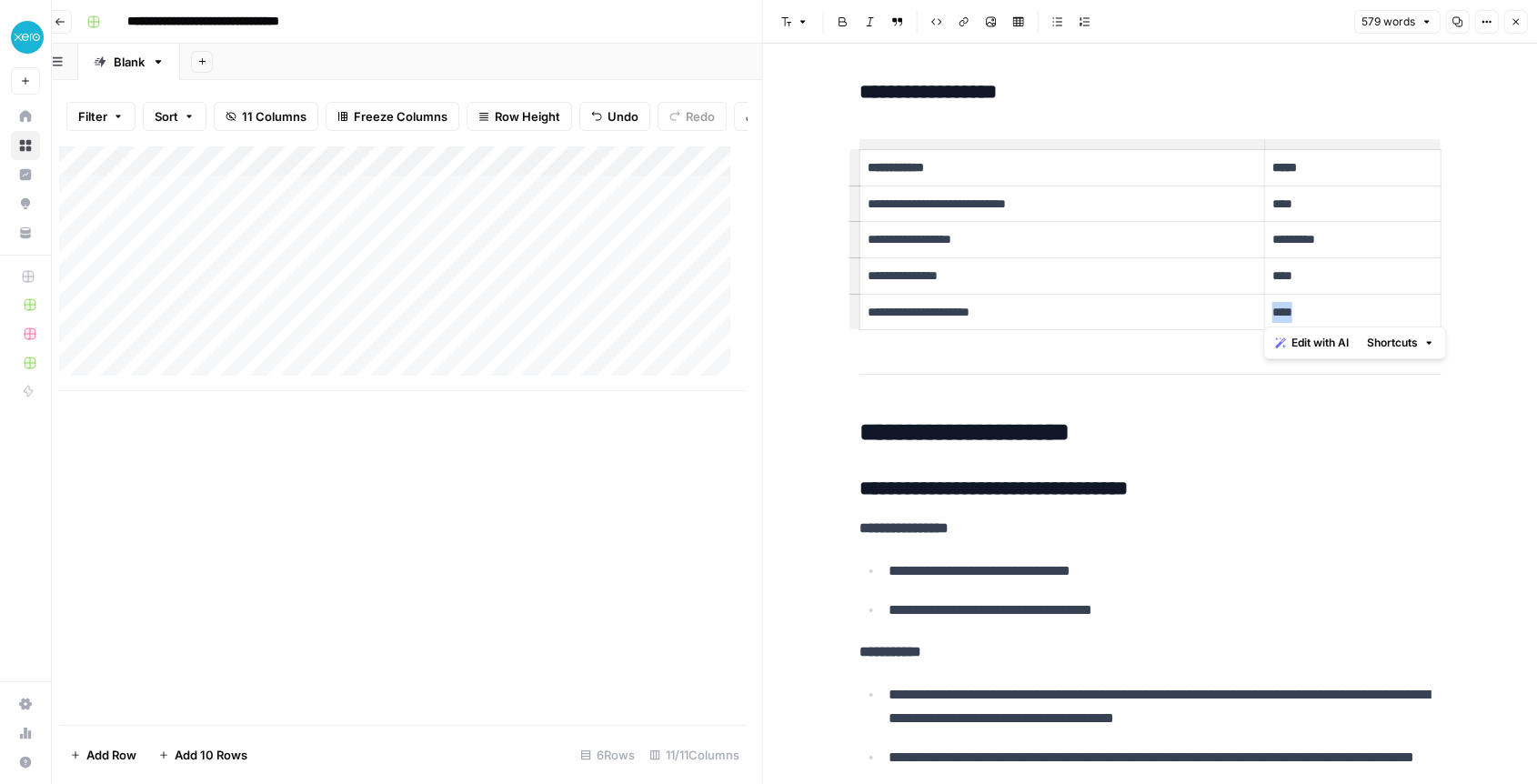
click at [227, 215] on div "Add Column" at bounding box center [402, 268] width 687 height 246
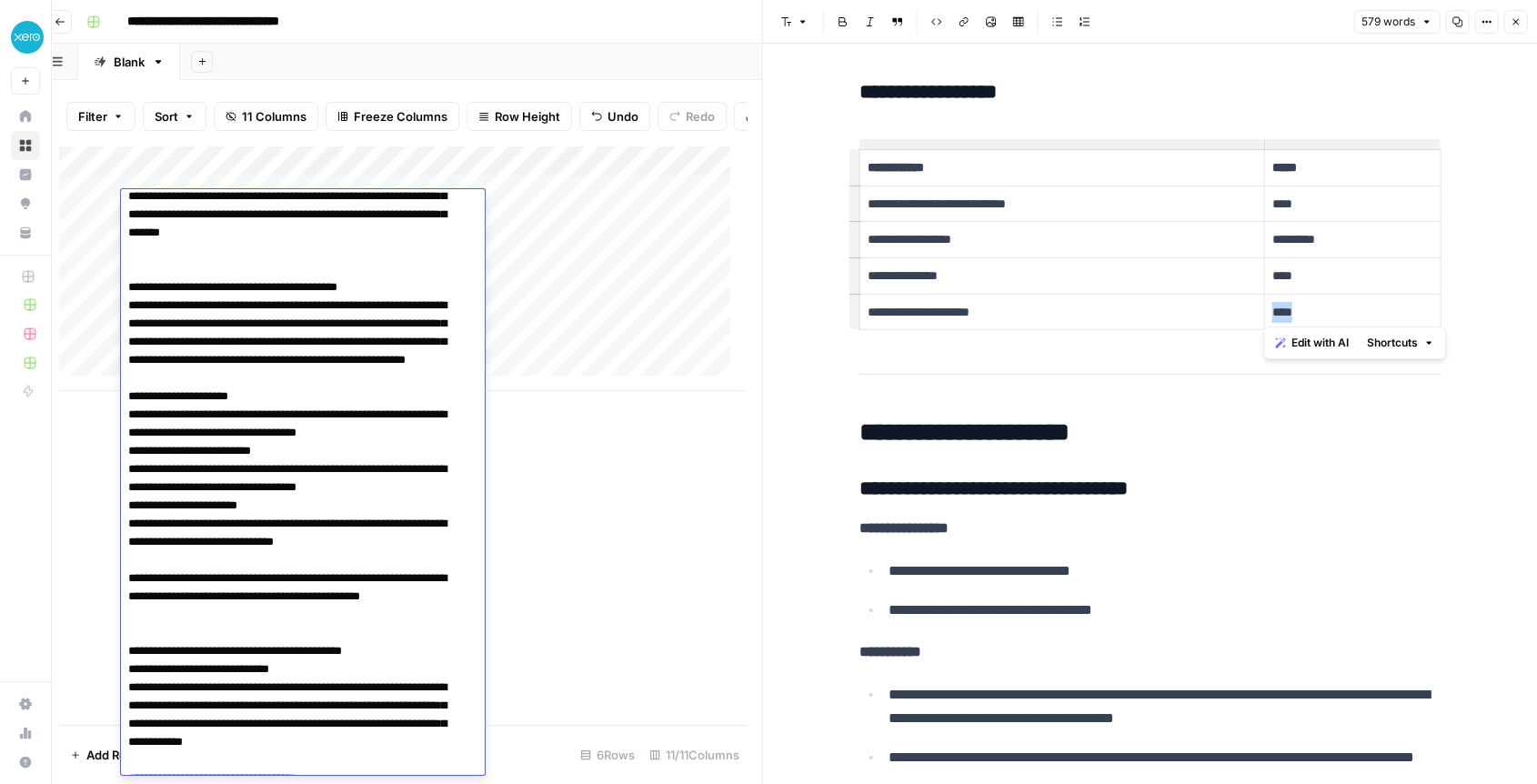
scroll to position [34, 0]
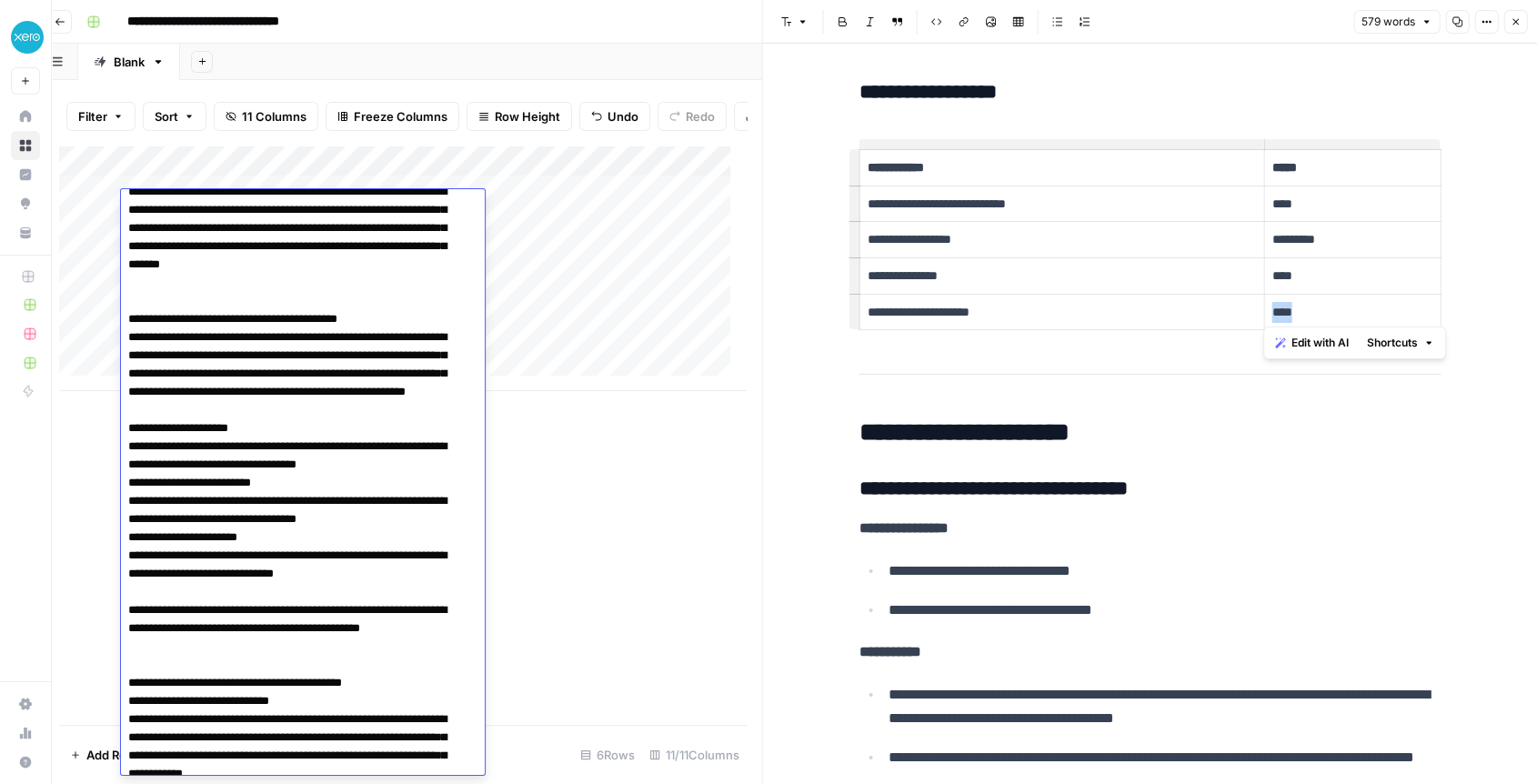
click at [564, 204] on div "Add Column" at bounding box center [402, 268] width 687 height 246
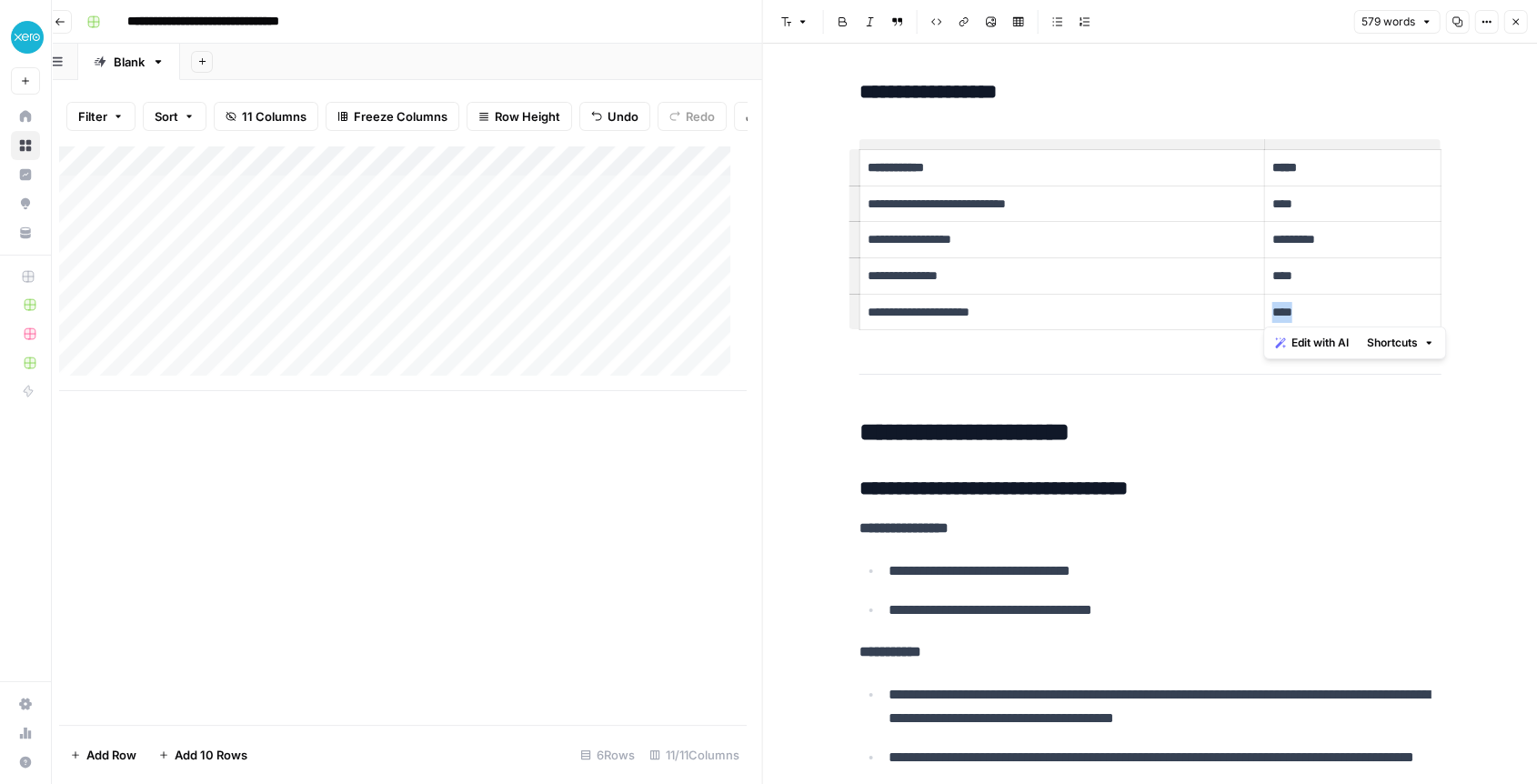
click at [564, 204] on div "Add Column" at bounding box center [402, 268] width 687 height 246
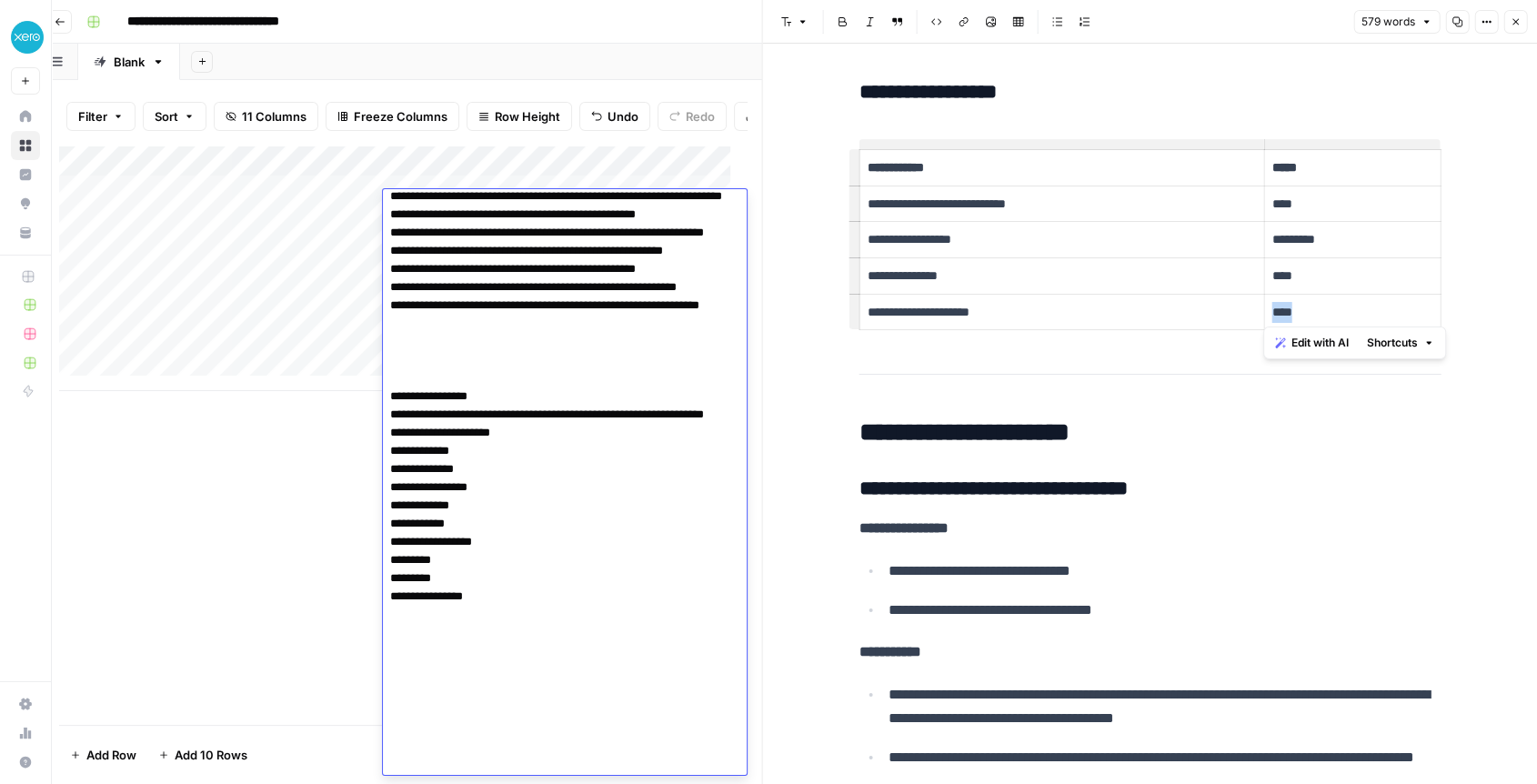
scroll to position [0, 0]
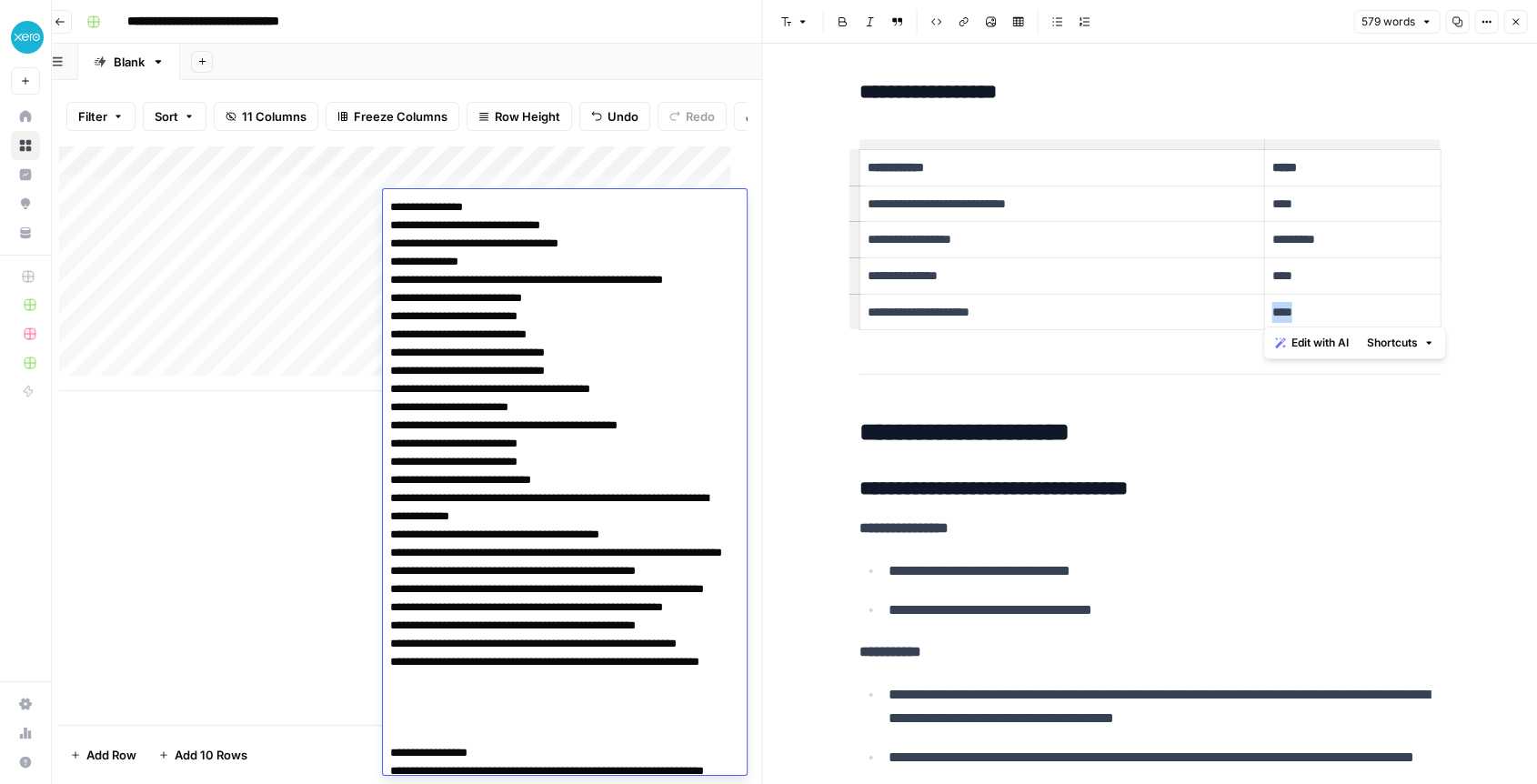
click at [262, 424] on div "Add Column" at bounding box center [403, 434] width 688 height 579
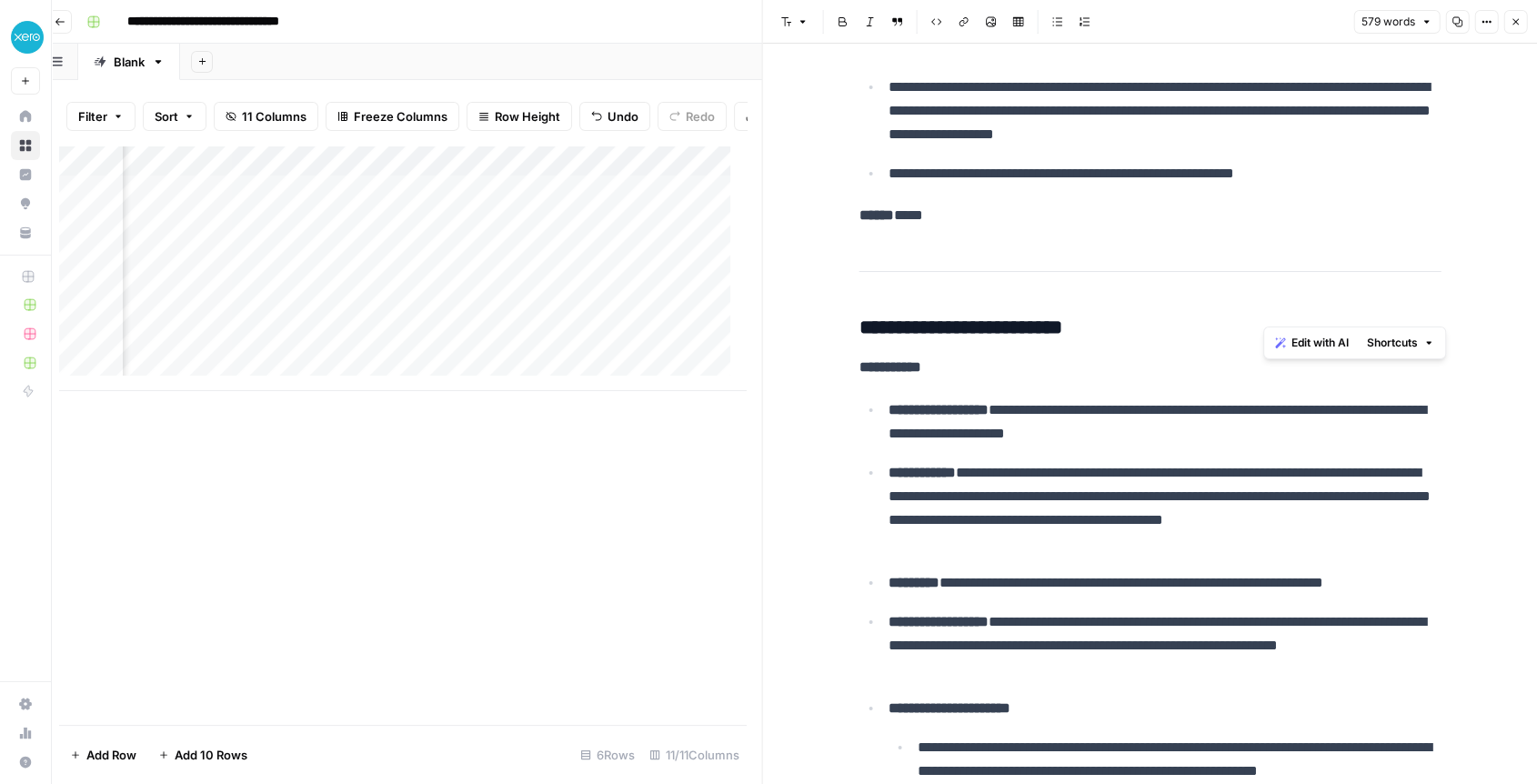
scroll to position [0, 1888]
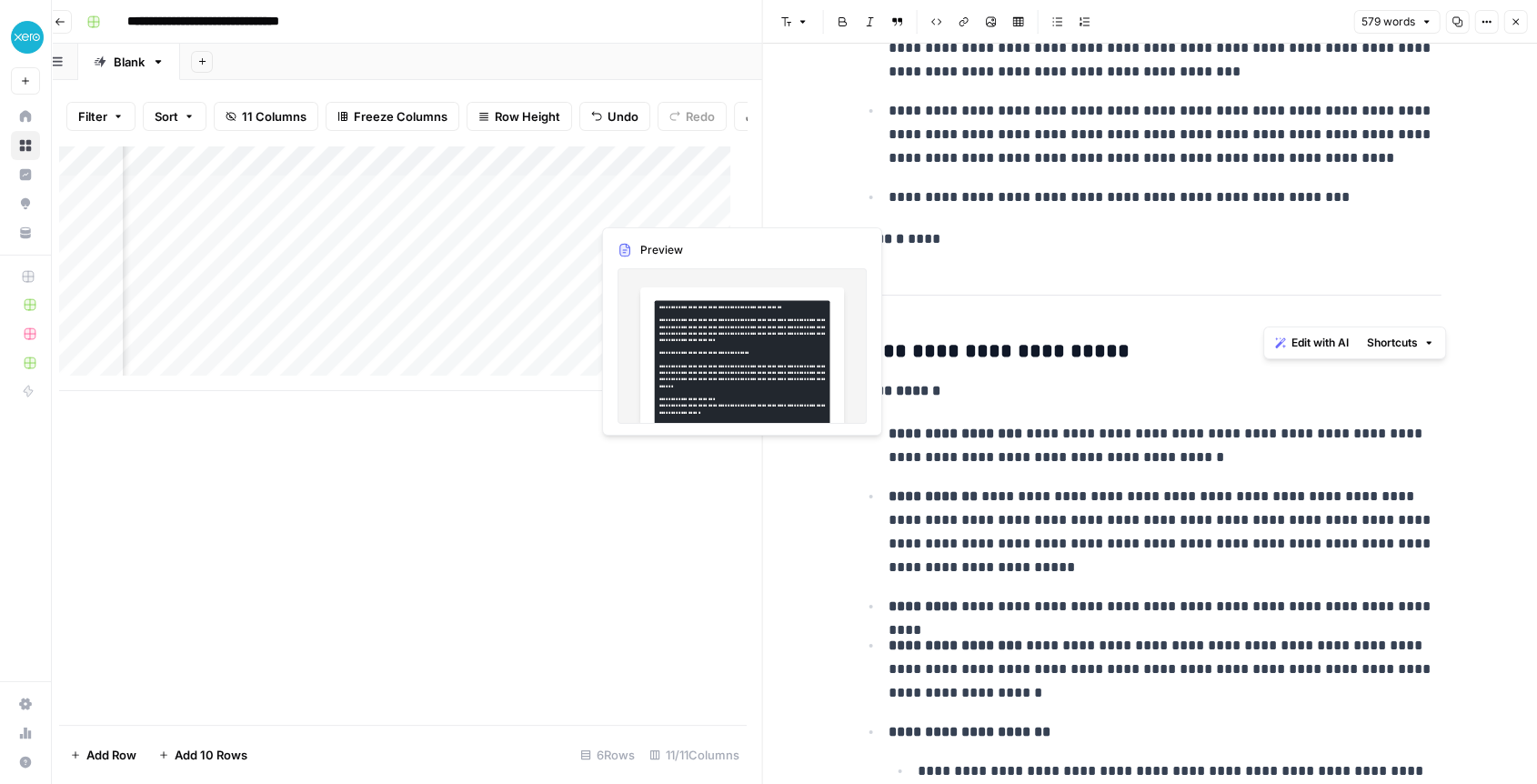
click at [657, 212] on div "Add Column" at bounding box center [402, 268] width 687 height 246
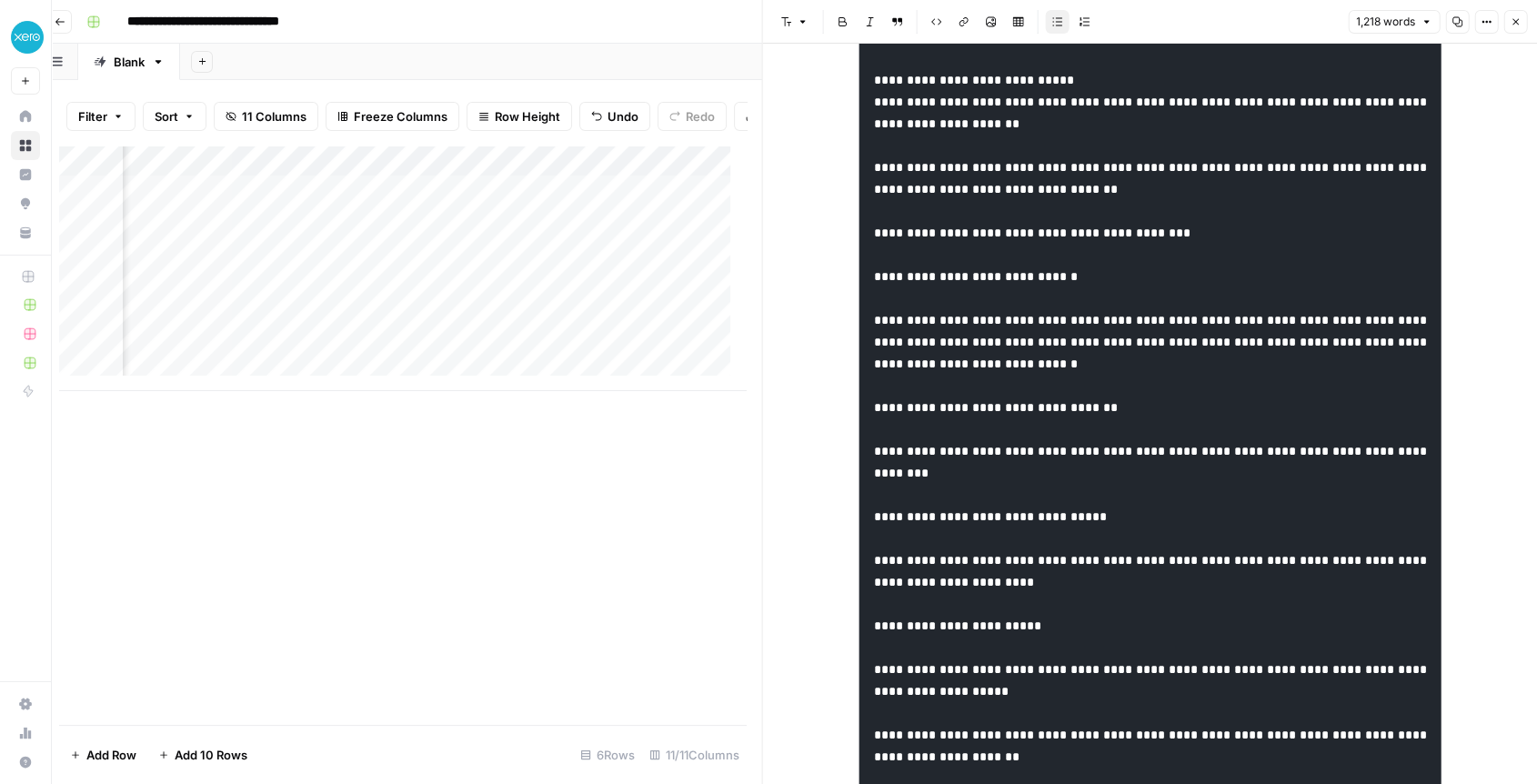
scroll to position [505, 0]
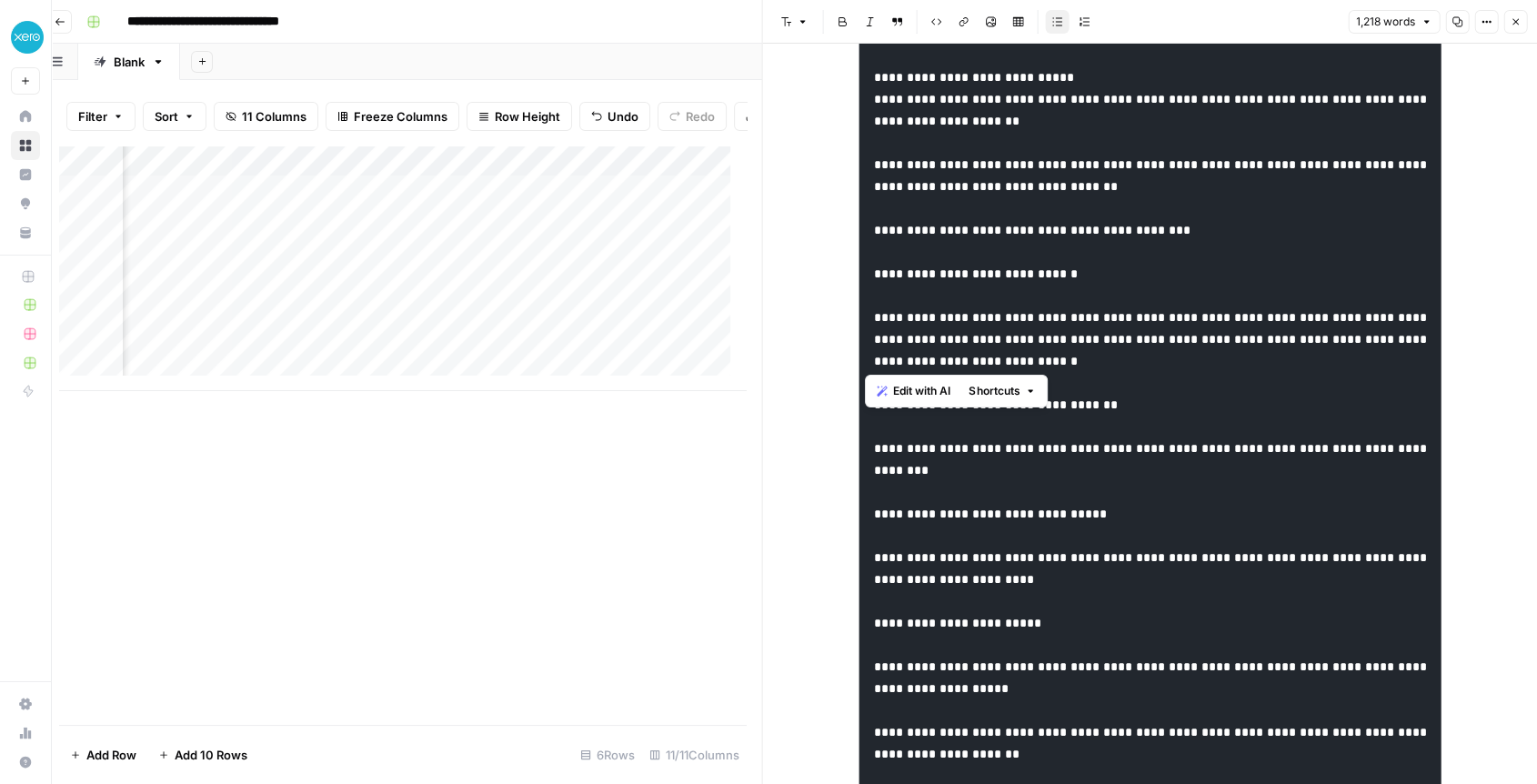
drag, startPoint x: 933, startPoint y: 285, endPoint x: 1192, endPoint y: 361, distance: 269.9
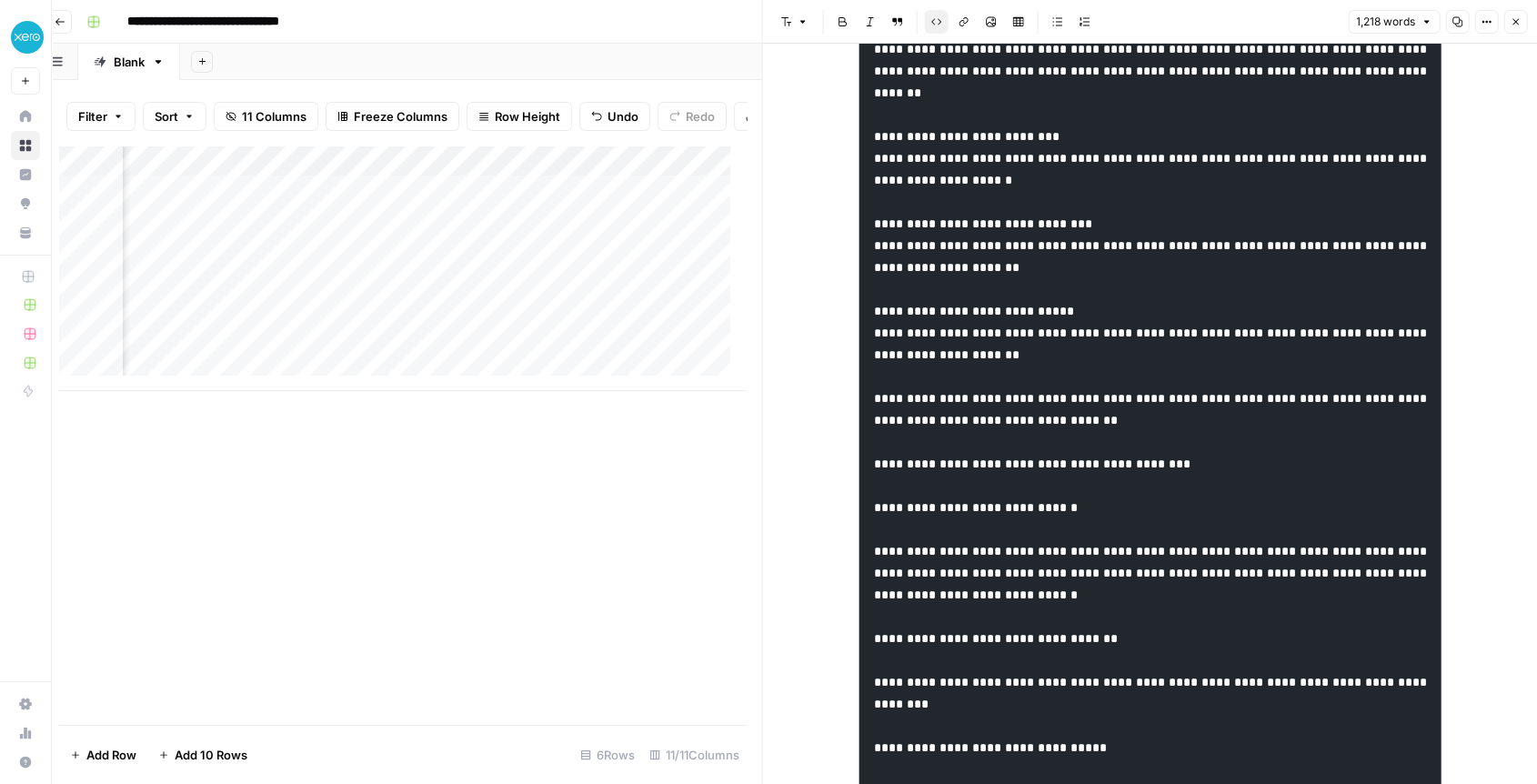
scroll to position [0, 0]
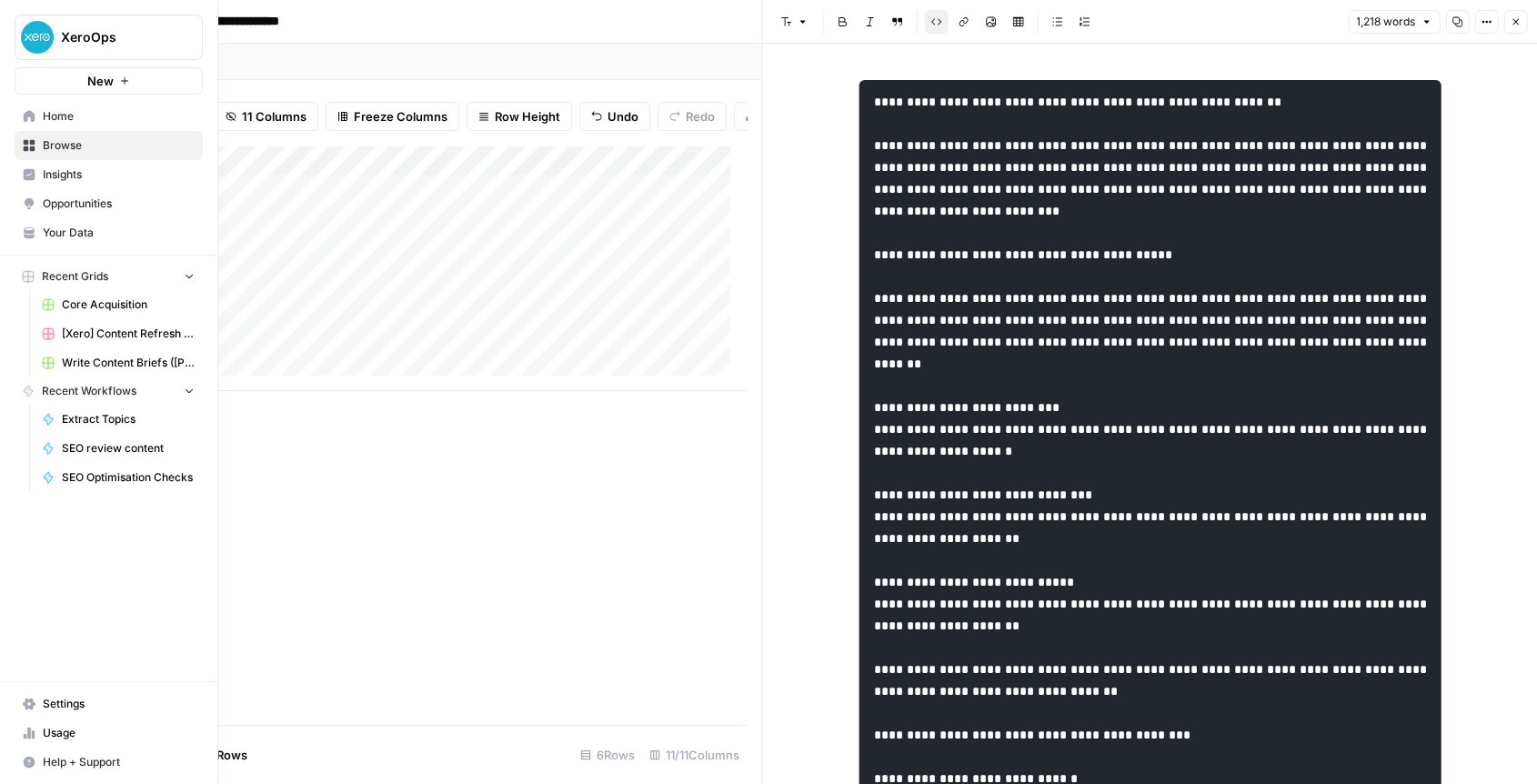
click at [50, 143] on span "Browse" at bounding box center [119, 145] width 152 height 16
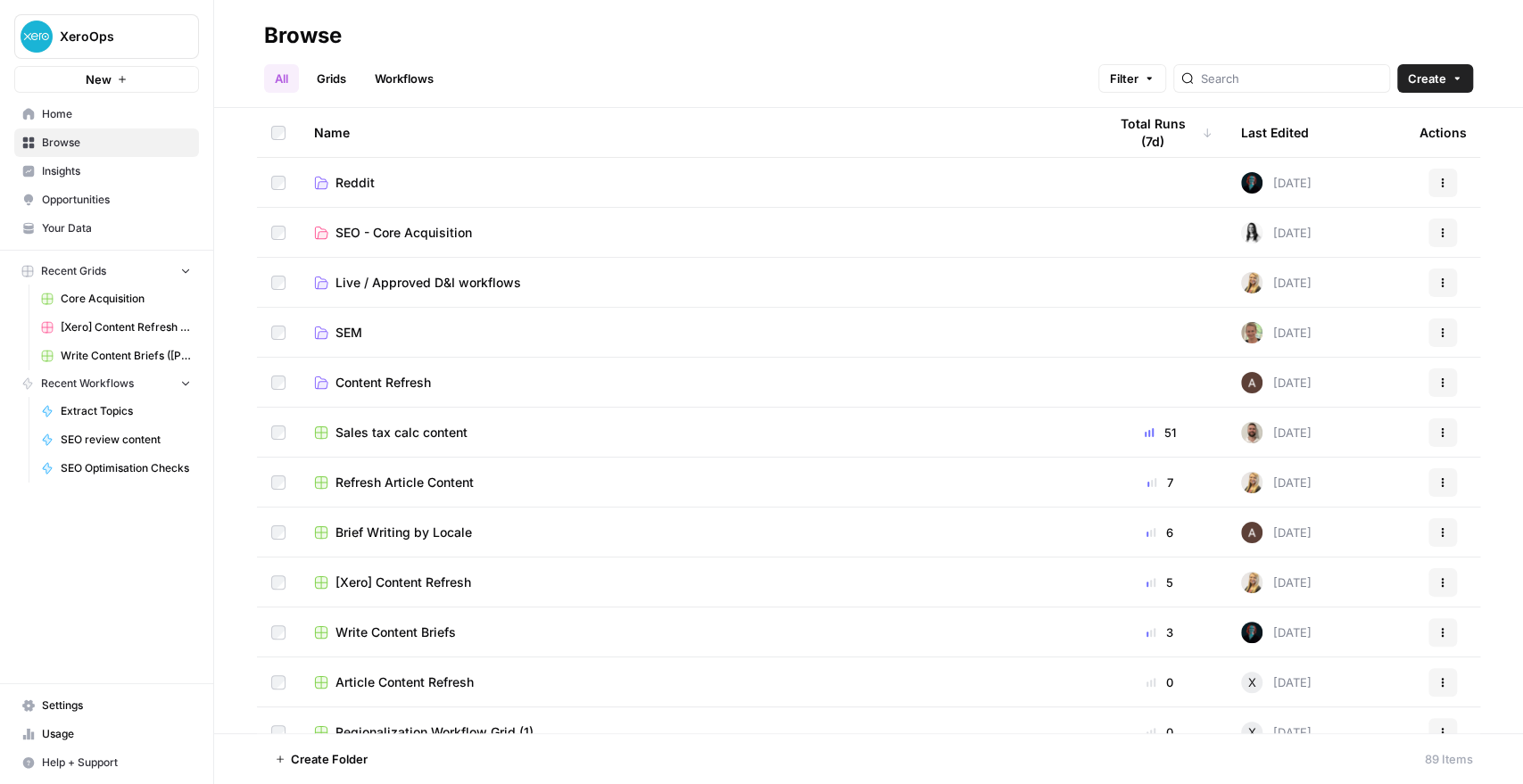
click at [428, 232] on span "SEO - Core Acquisition" at bounding box center [403, 232] width 136 height 18
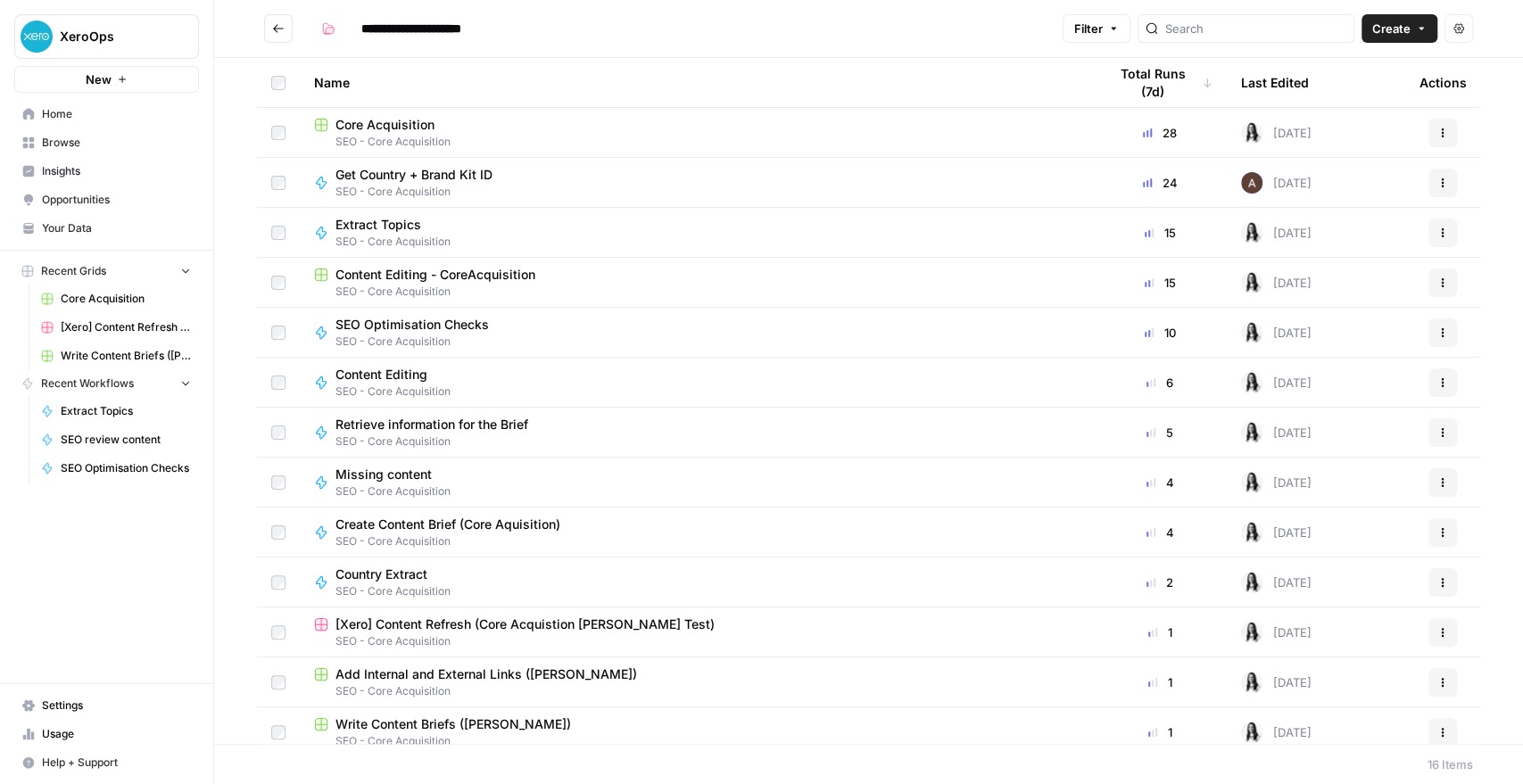
click at [466, 134] on span "SEO - Core Acquisition" at bounding box center [695, 142] width 764 height 16
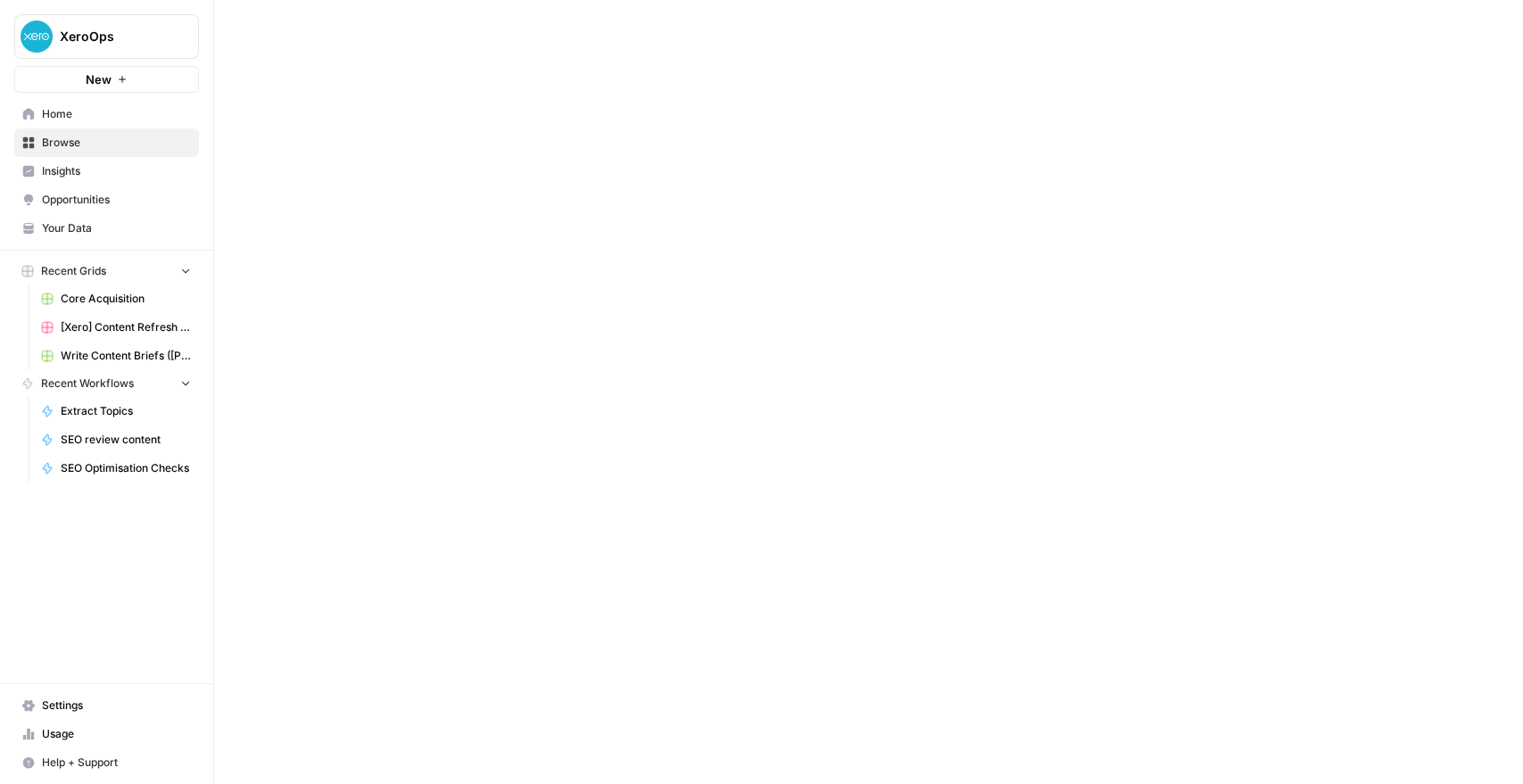
click at [466, 134] on div at bounding box center [868, 392] width 1309 height 784
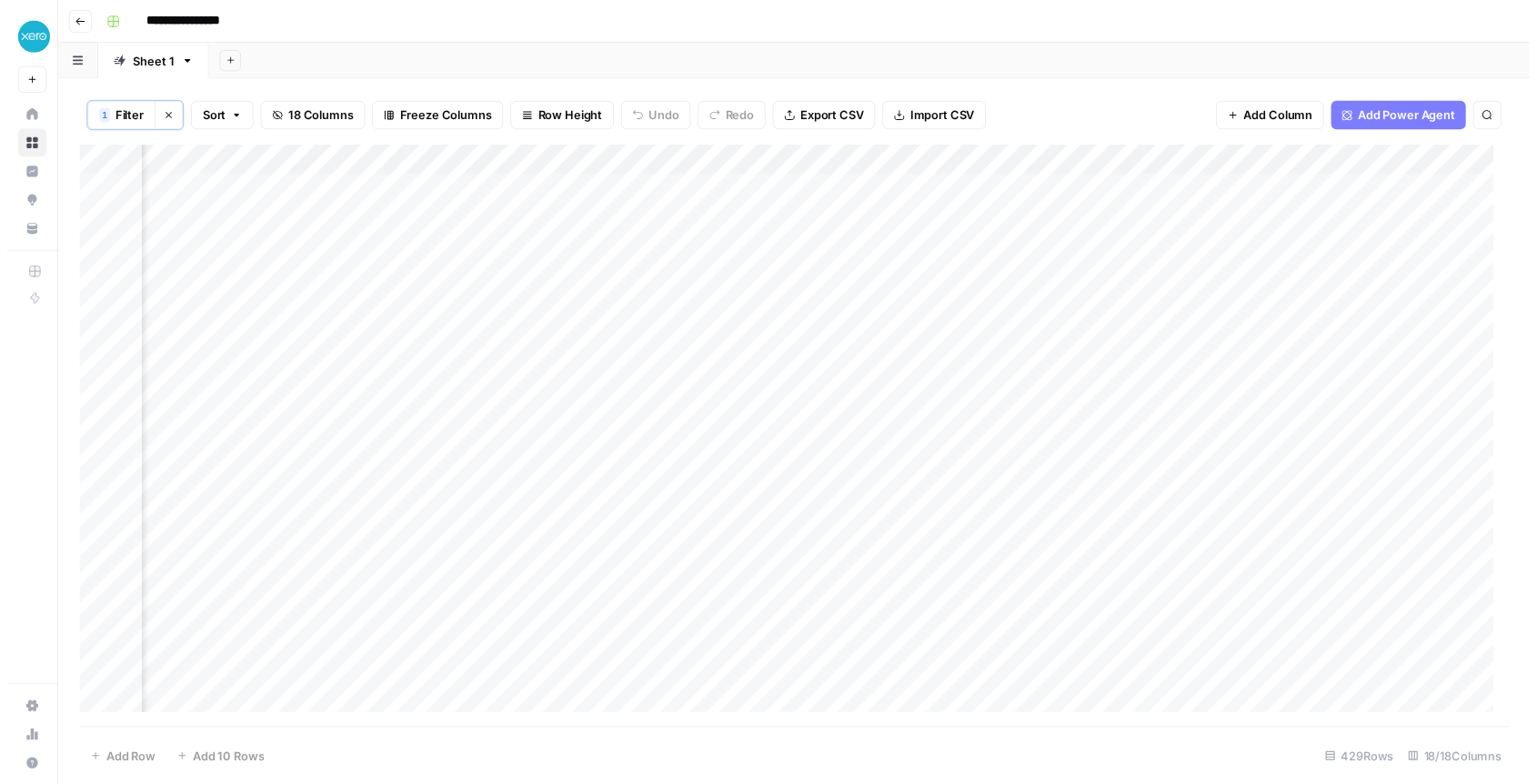
scroll to position [0, 1781]
click at [975, 198] on div "Add Column" at bounding box center [802, 444] width 1457 height 593
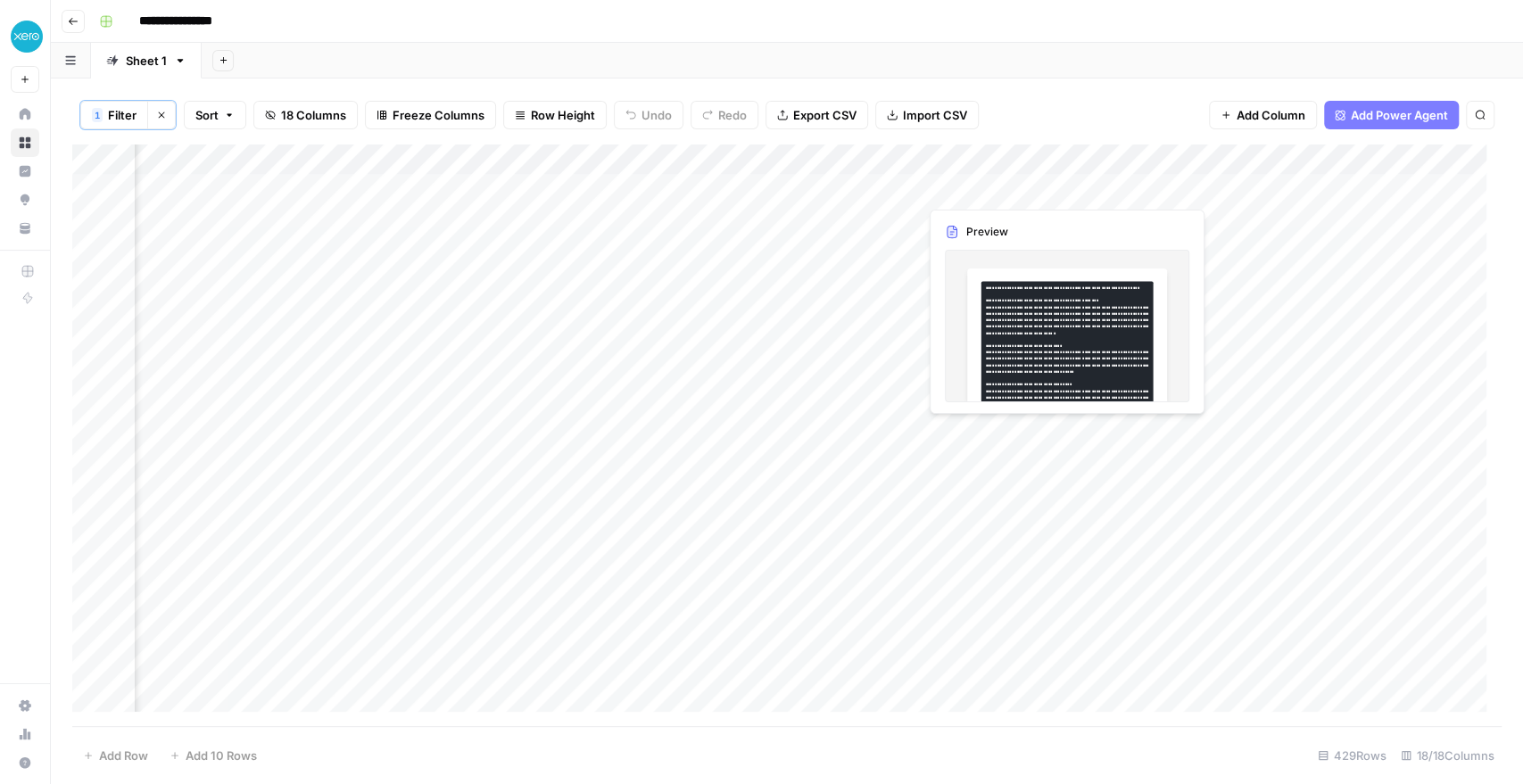
click at [956, 195] on div "Add Column" at bounding box center [786, 435] width 1429 height 582
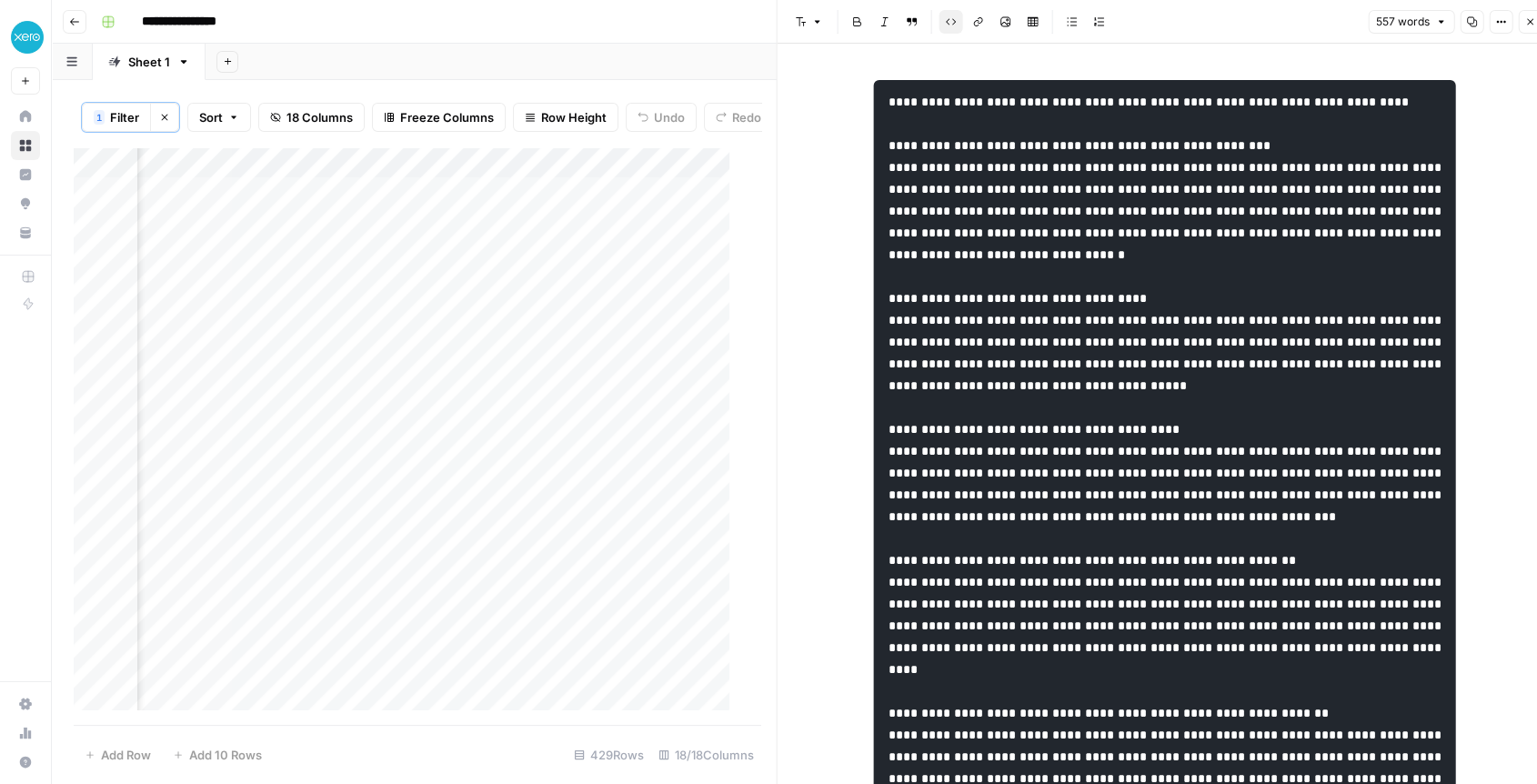
drag, startPoint x: 1077, startPoint y: 172, endPoint x: 1096, endPoint y: 314, distance: 143.3
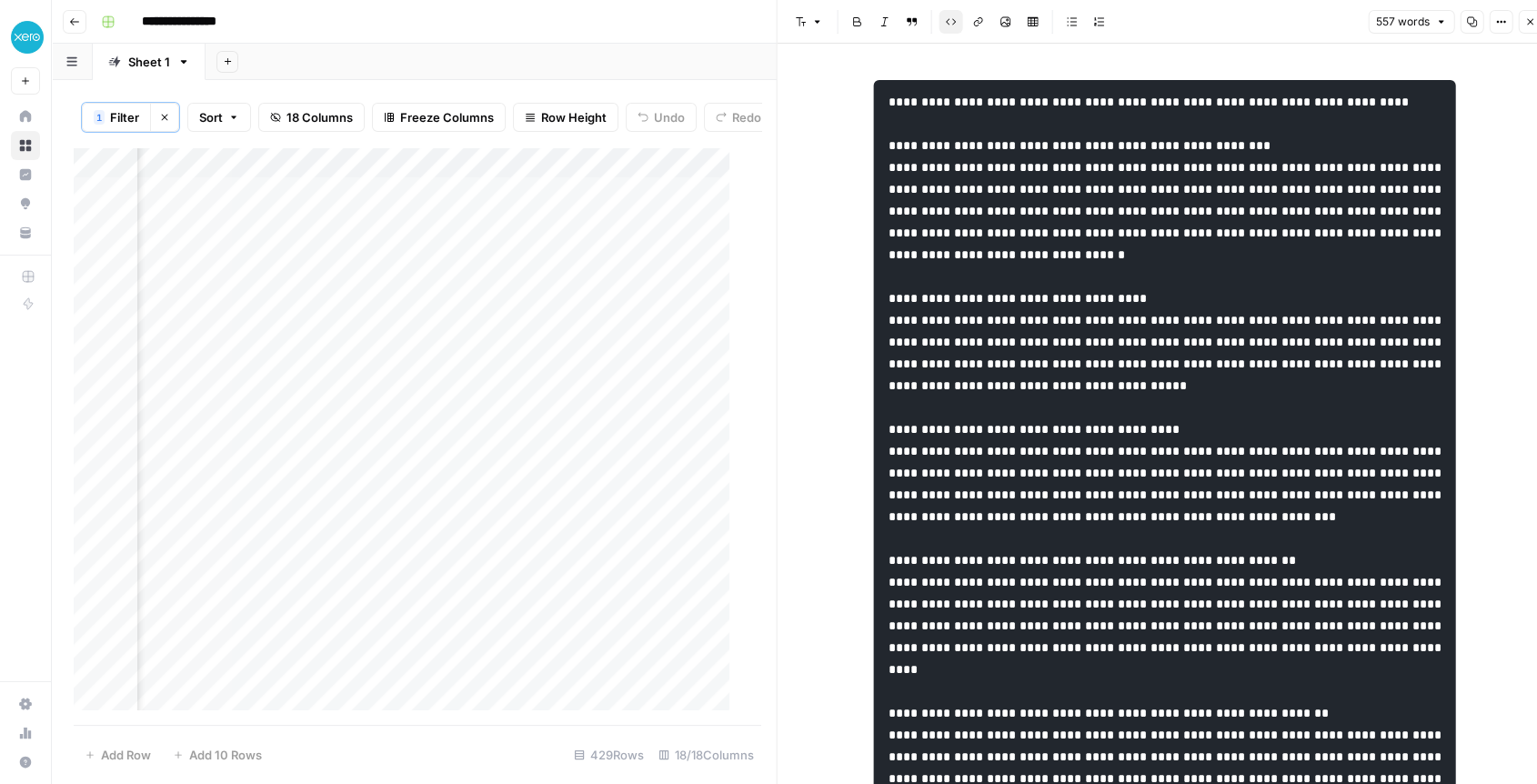
drag, startPoint x: 1059, startPoint y: 164, endPoint x: 1070, endPoint y: 407, distance: 243.2
drag, startPoint x: 911, startPoint y: 164, endPoint x: 1138, endPoint y: 161, distance: 227.0
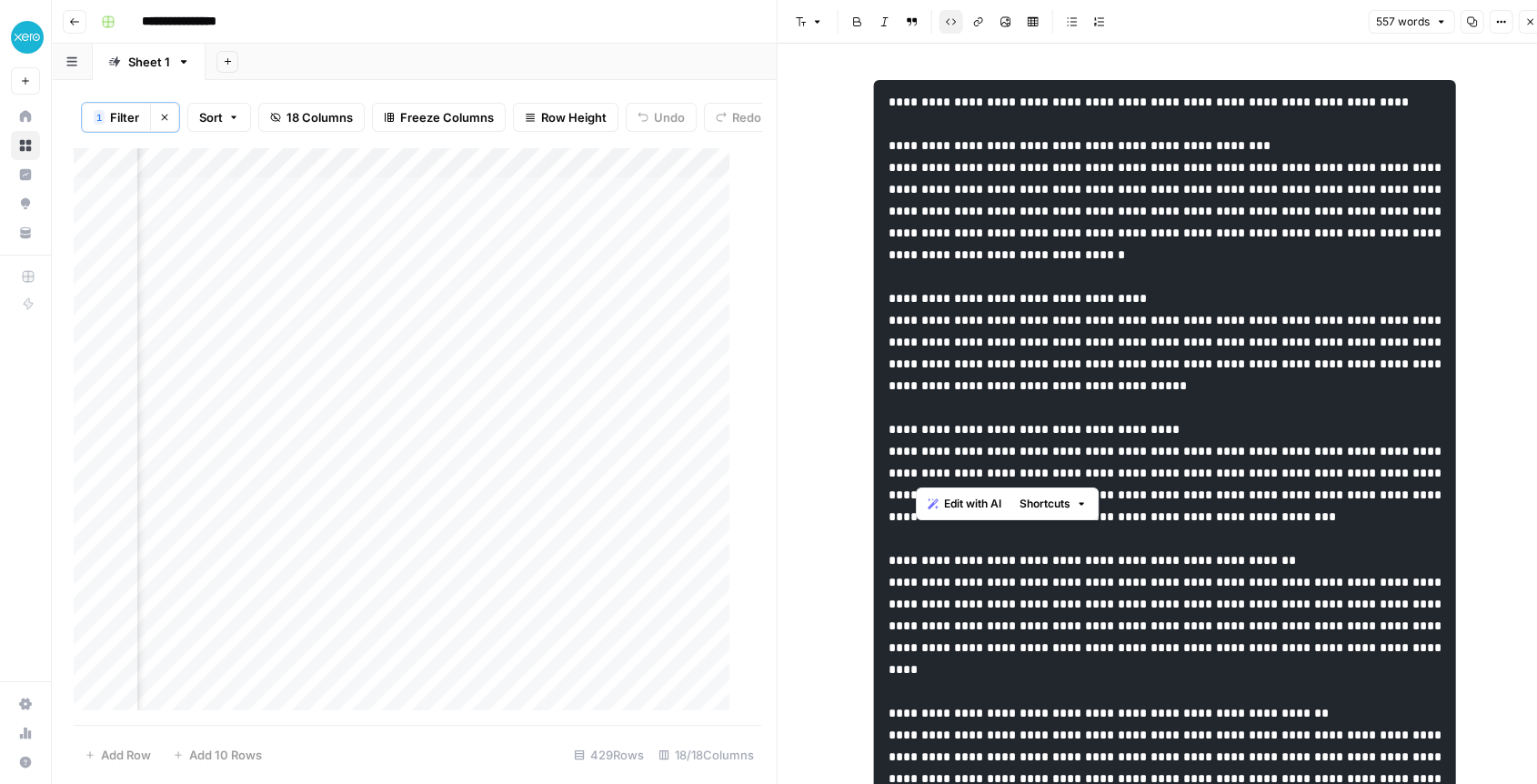
drag, startPoint x: 918, startPoint y: 465, endPoint x: 1188, endPoint y: 467, distance: 270.0
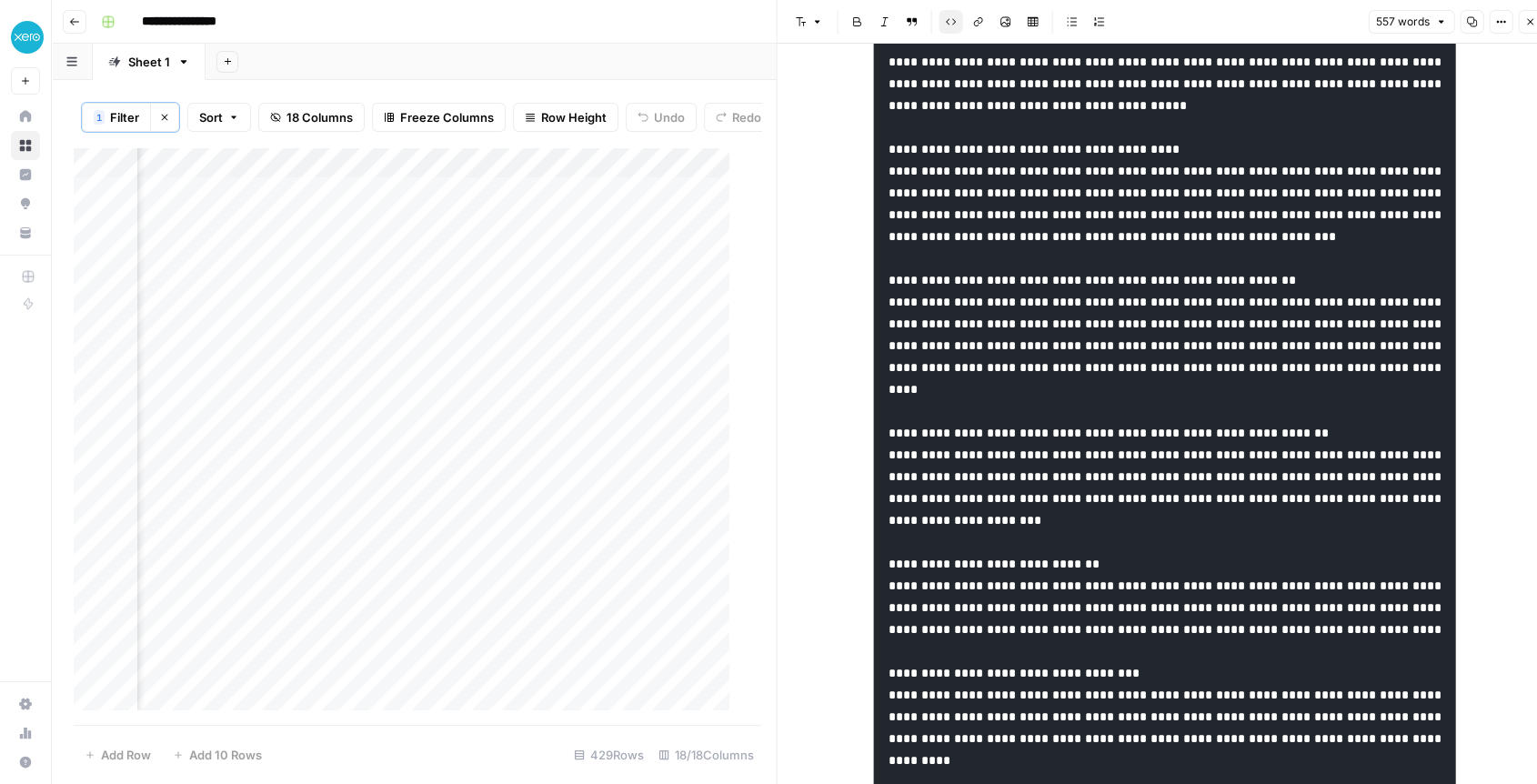
scroll to position [404, 0]
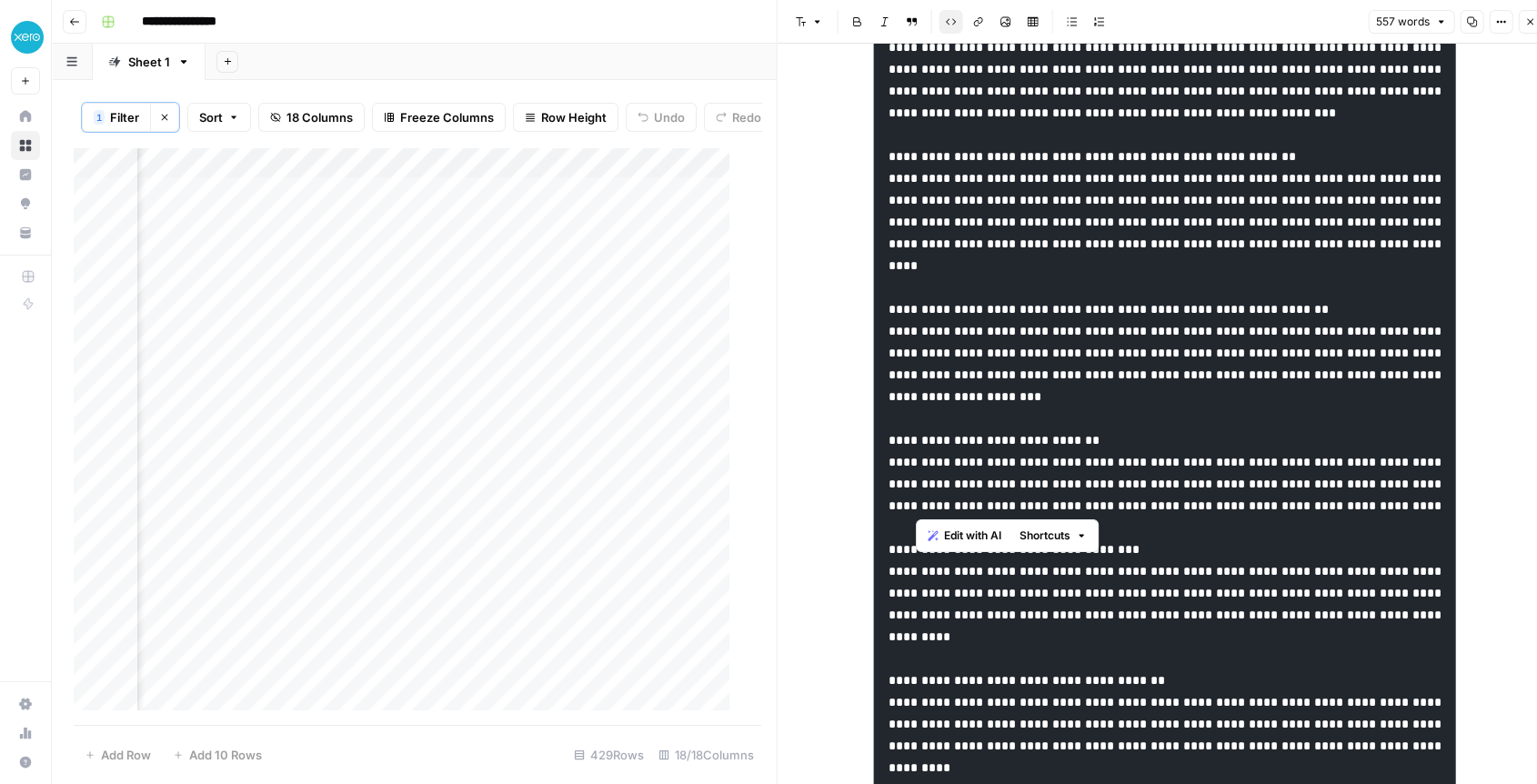
drag, startPoint x: 914, startPoint y: 496, endPoint x: 1101, endPoint y: 502, distance: 187.1
click at [1101, 502] on code at bounding box center [1167, 506] width 557 height 1628
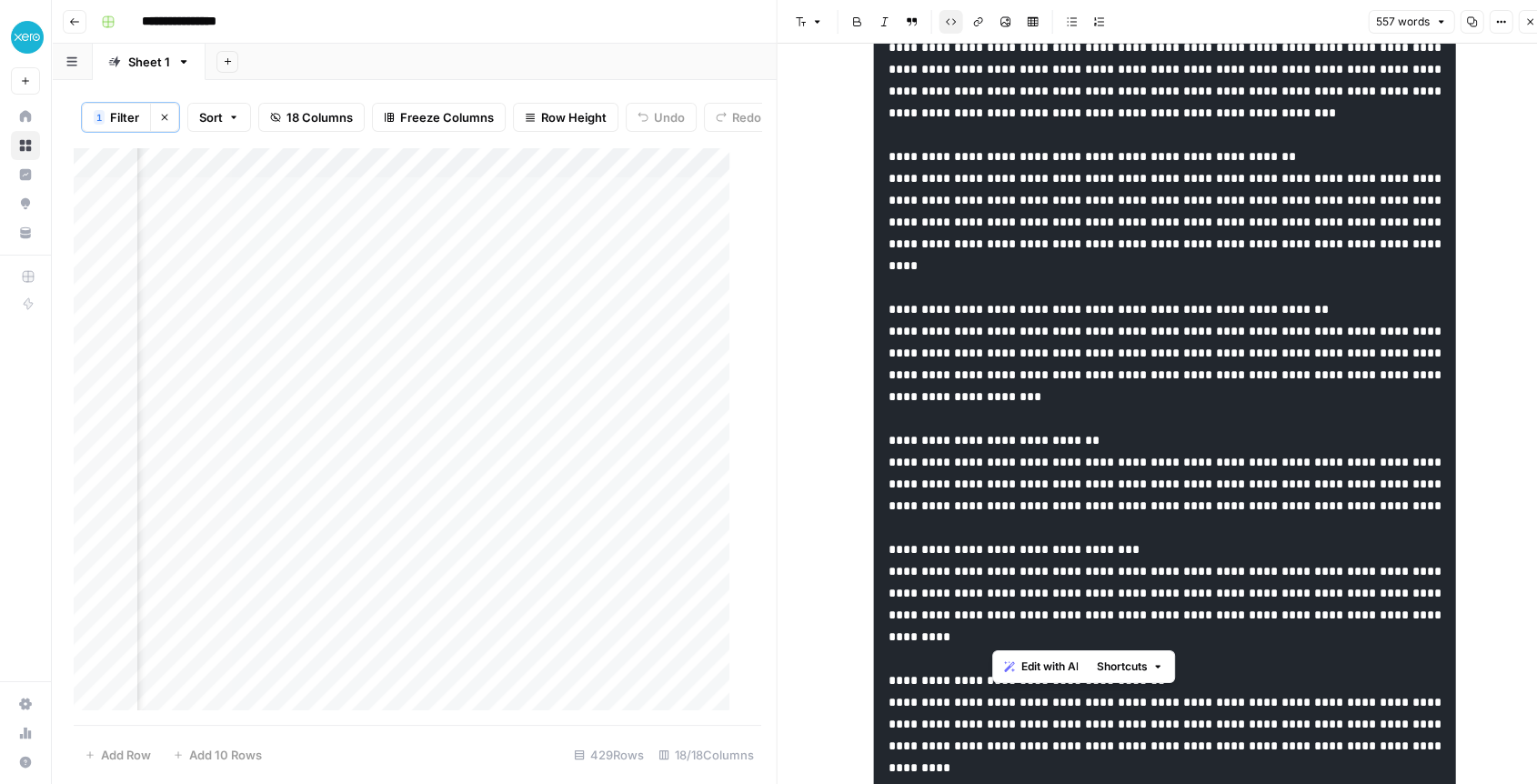
drag, startPoint x: 991, startPoint y: 632, endPoint x: 1174, endPoint y: 637, distance: 183.1
click at [1174, 637] on pre at bounding box center [1165, 506] width 582 height 1659
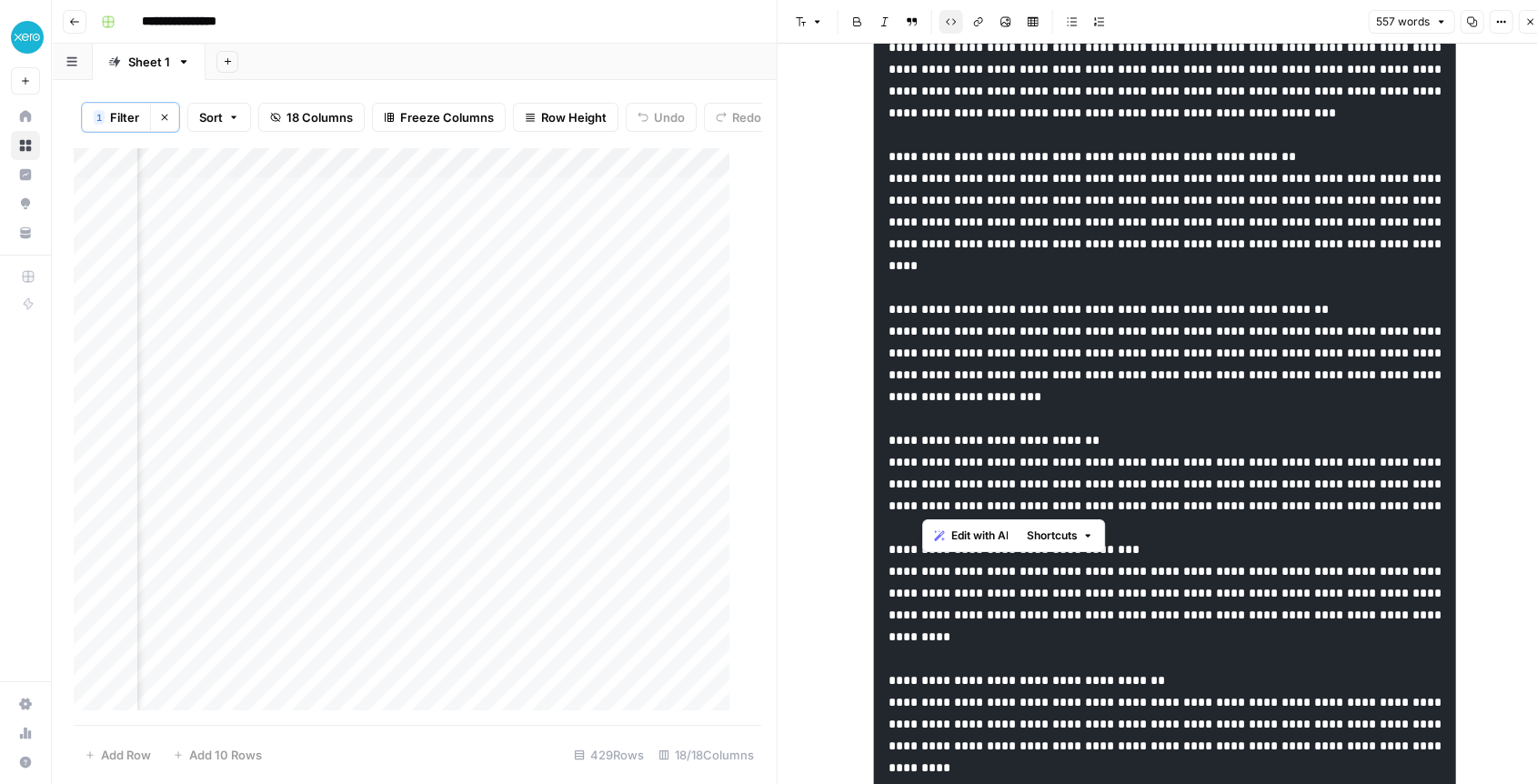
drag, startPoint x: 919, startPoint y: 502, endPoint x: 1099, endPoint y: 510, distance: 180.2
click at [1099, 510] on code at bounding box center [1167, 506] width 557 height 1628
click at [570, 208] on div "Add Column" at bounding box center [409, 436] width 672 height 578
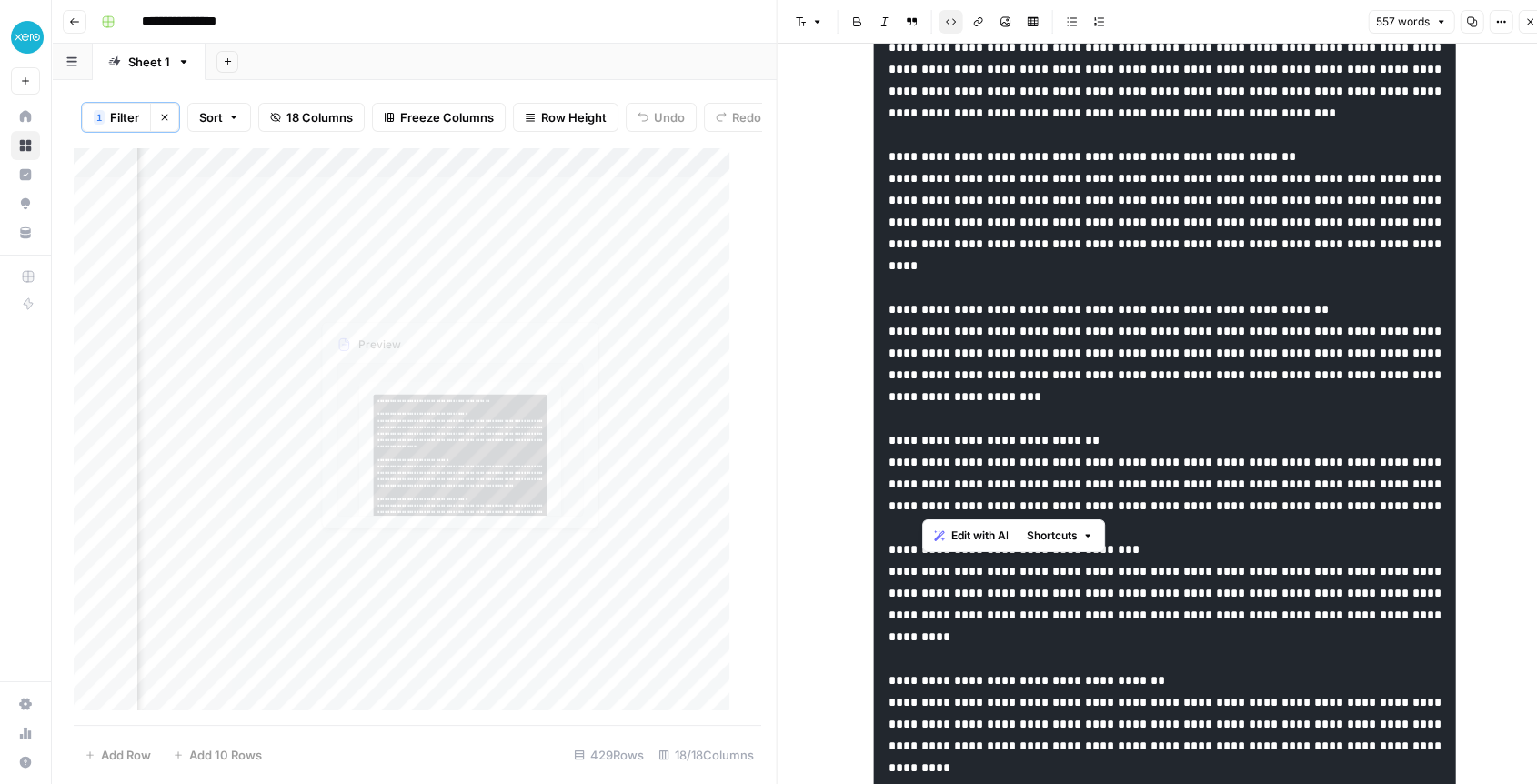
scroll to position [212, 0]
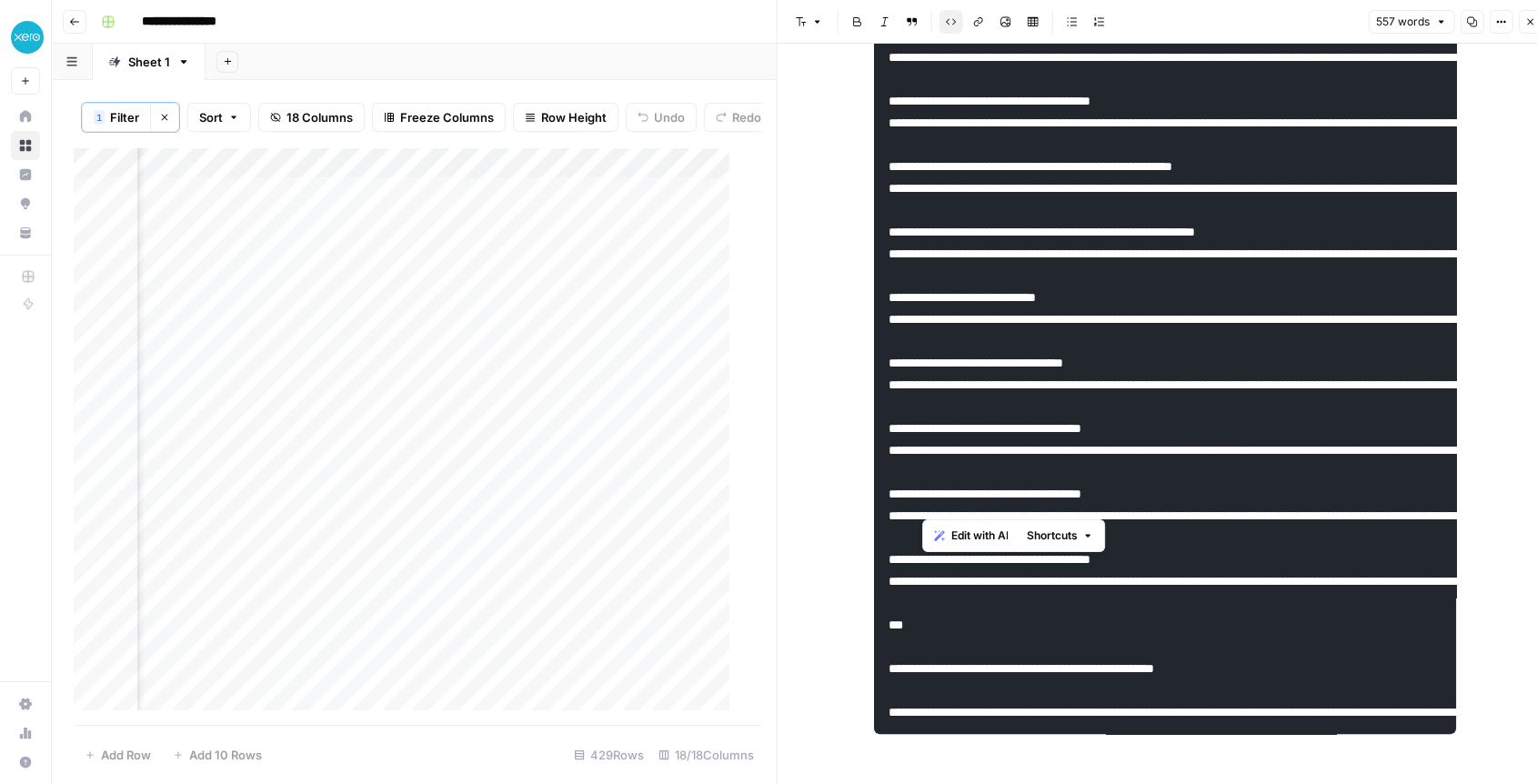
click at [460, 175] on div "Add Column" at bounding box center [409, 436] width 672 height 578
click at [268, 178] on div "Add Column" at bounding box center [409, 436] width 672 height 578
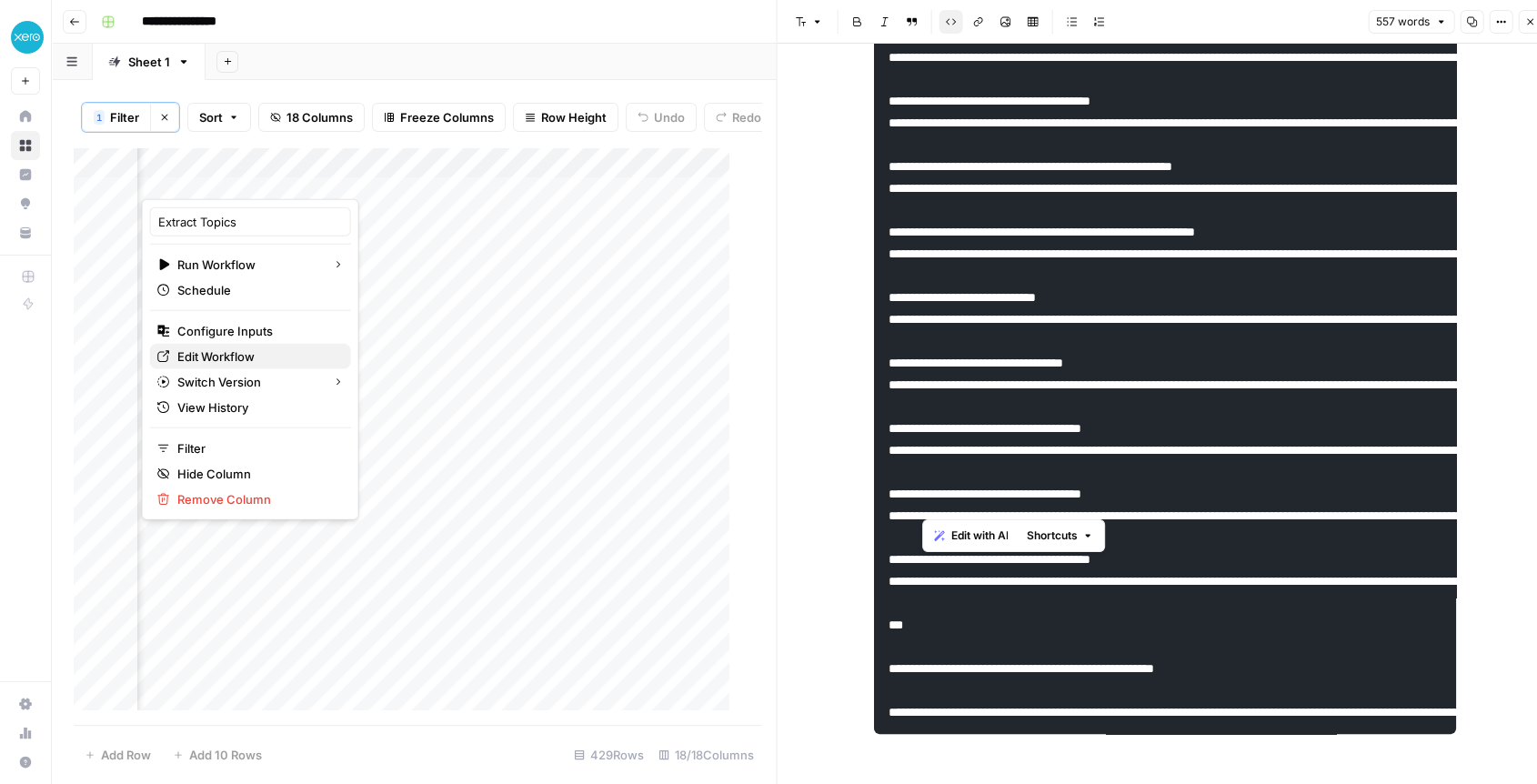
click at [234, 355] on span "Edit Workflow" at bounding box center [256, 356] width 159 height 18
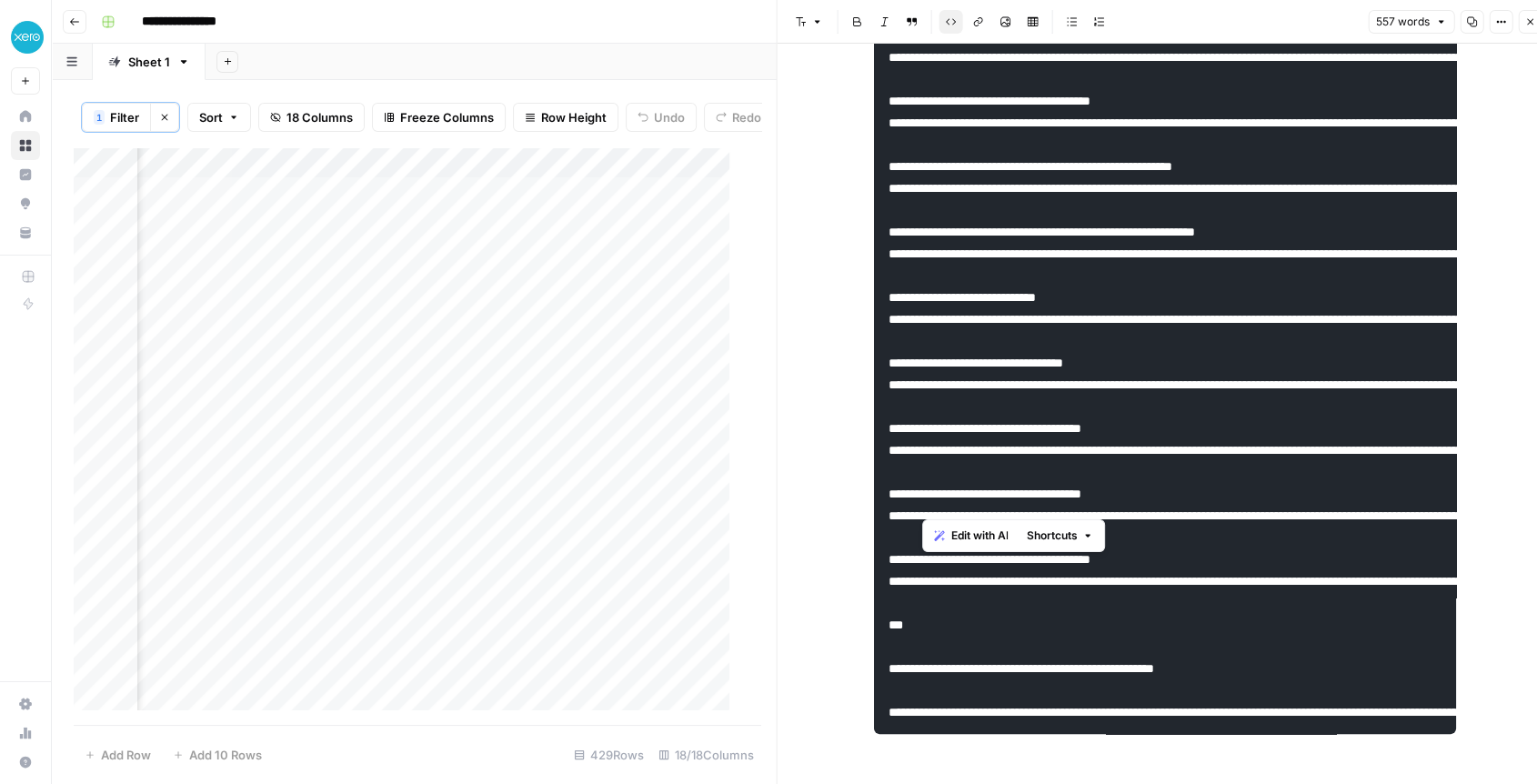
scroll to position [0, 2737]
click at [370, 174] on div "Add Column" at bounding box center [409, 436] width 672 height 578
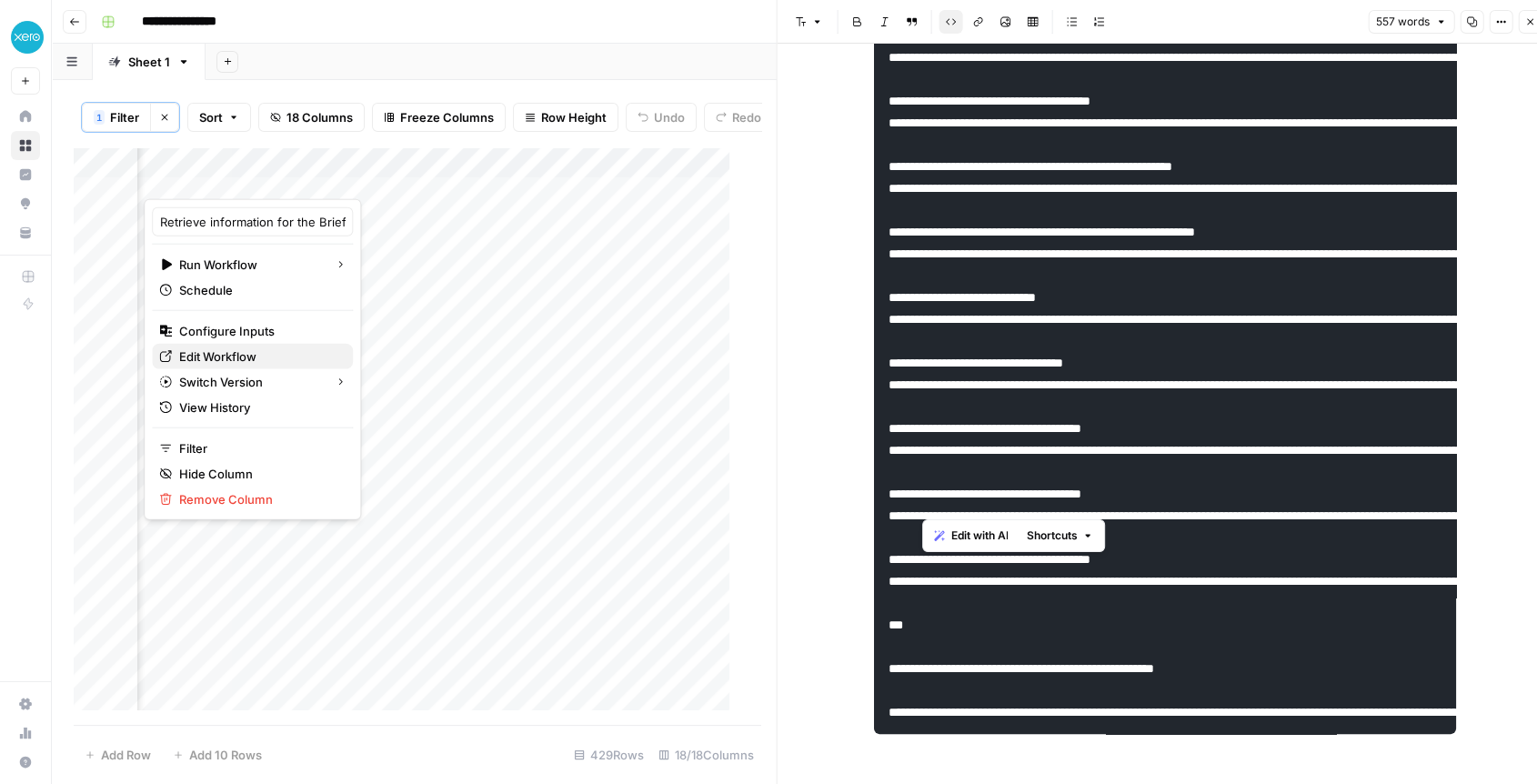
click at [243, 356] on span "Edit Workflow" at bounding box center [258, 356] width 159 height 18
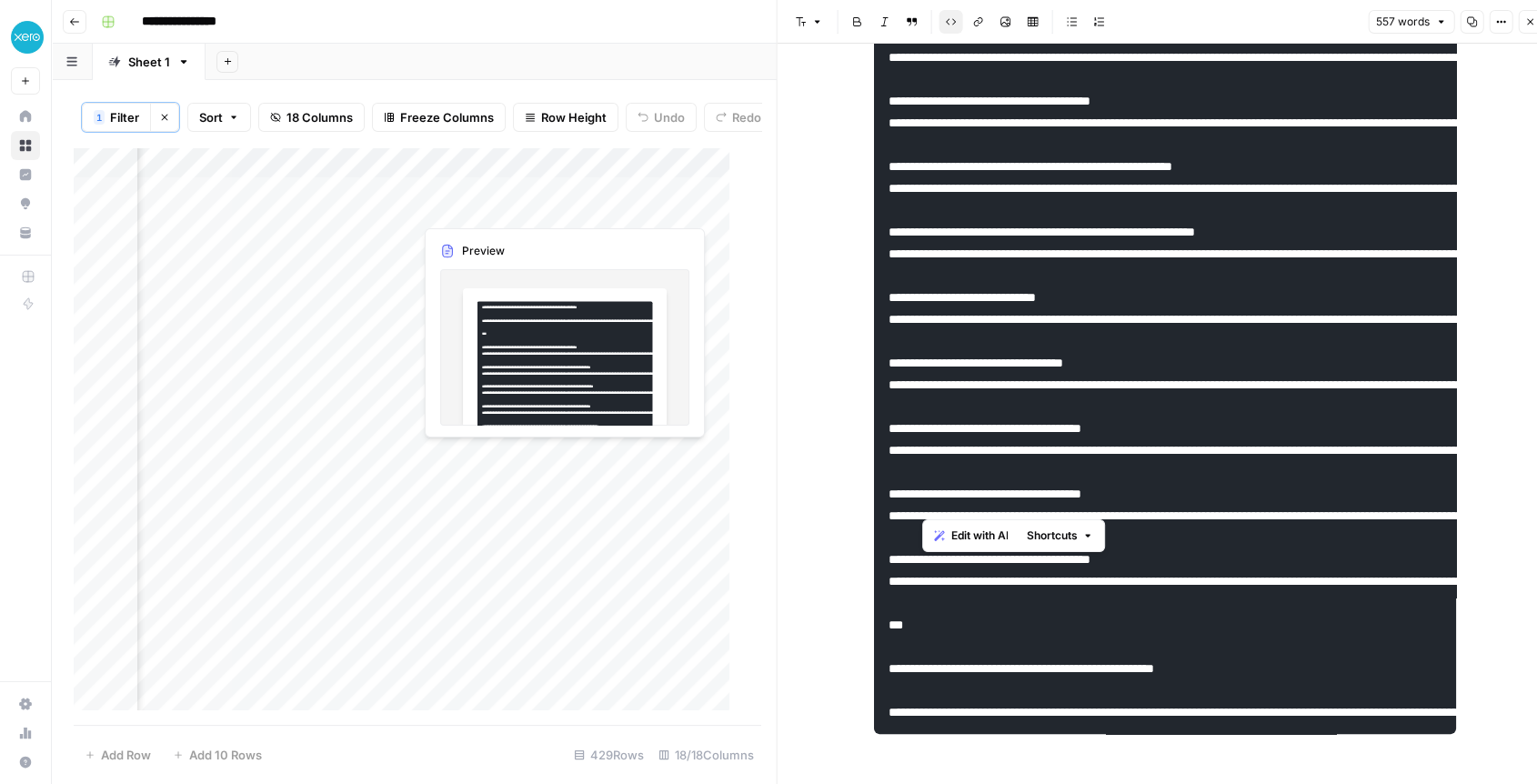
click at [487, 204] on div "Add Column" at bounding box center [409, 436] width 672 height 578
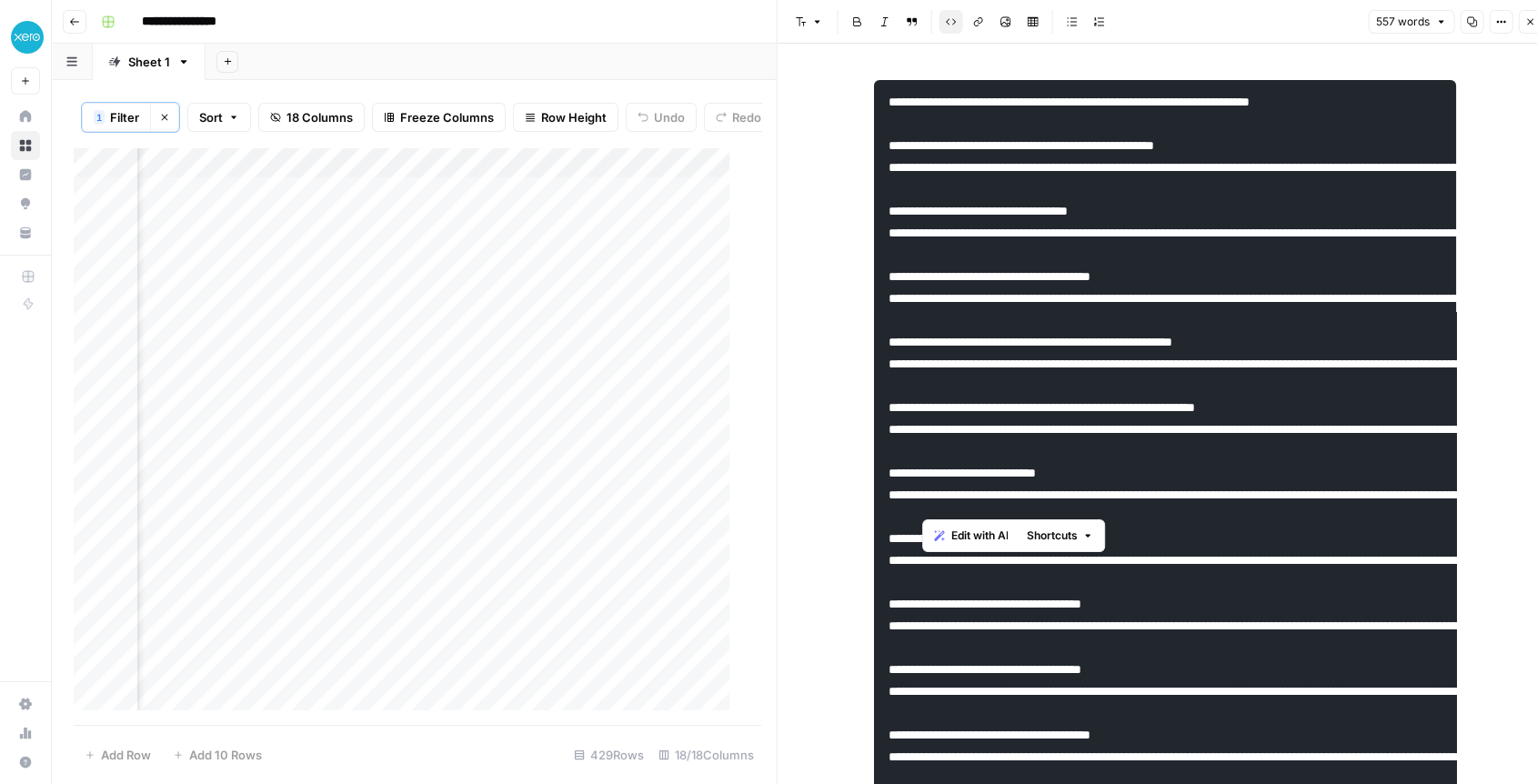
scroll to position [0, 2344]
click at [457, 205] on div "Add Column" at bounding box center [409, 436] width 672 height 578
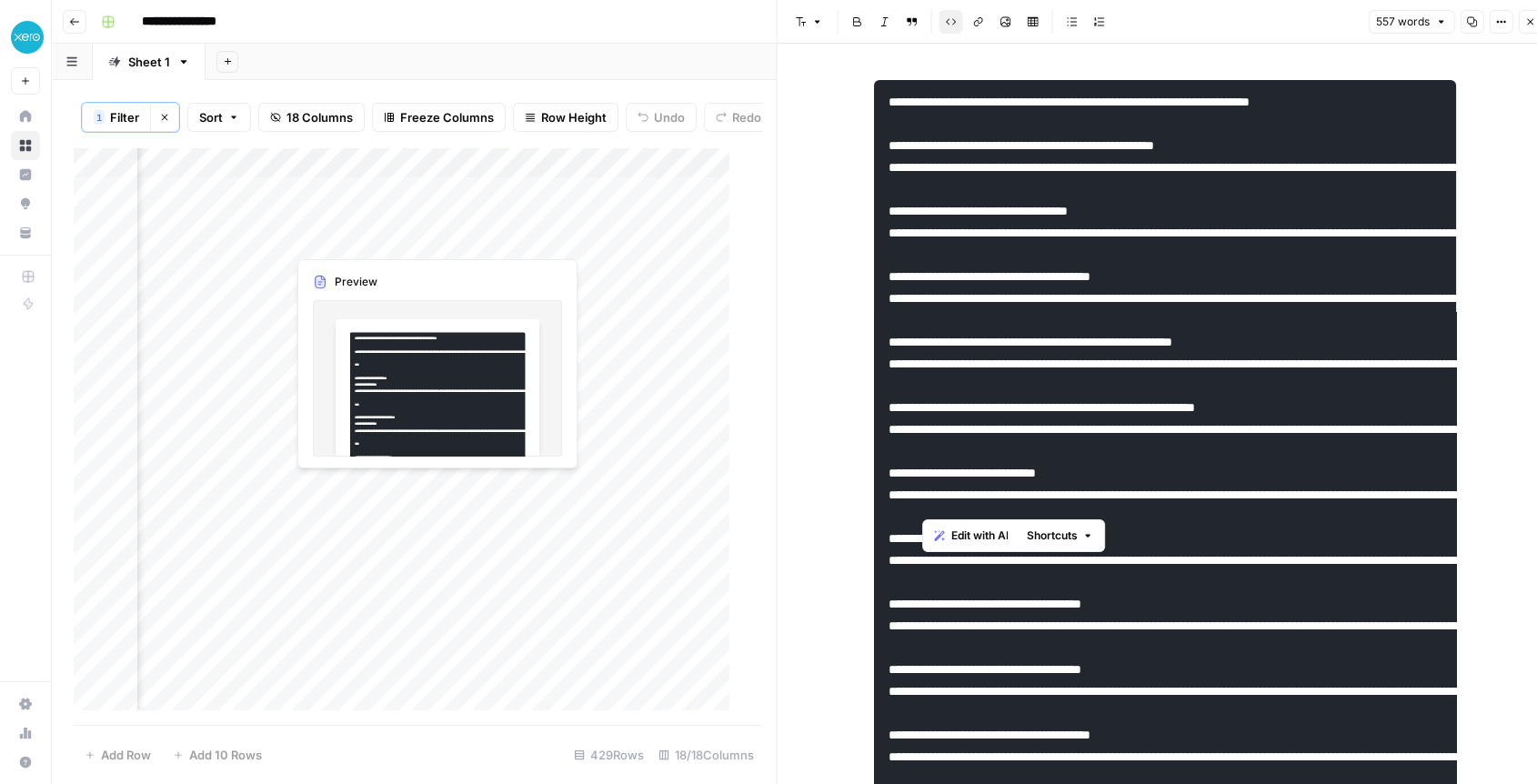
click at [340, 243] on div "Add Column" at bounding box center [409, 436] width 672 height 578
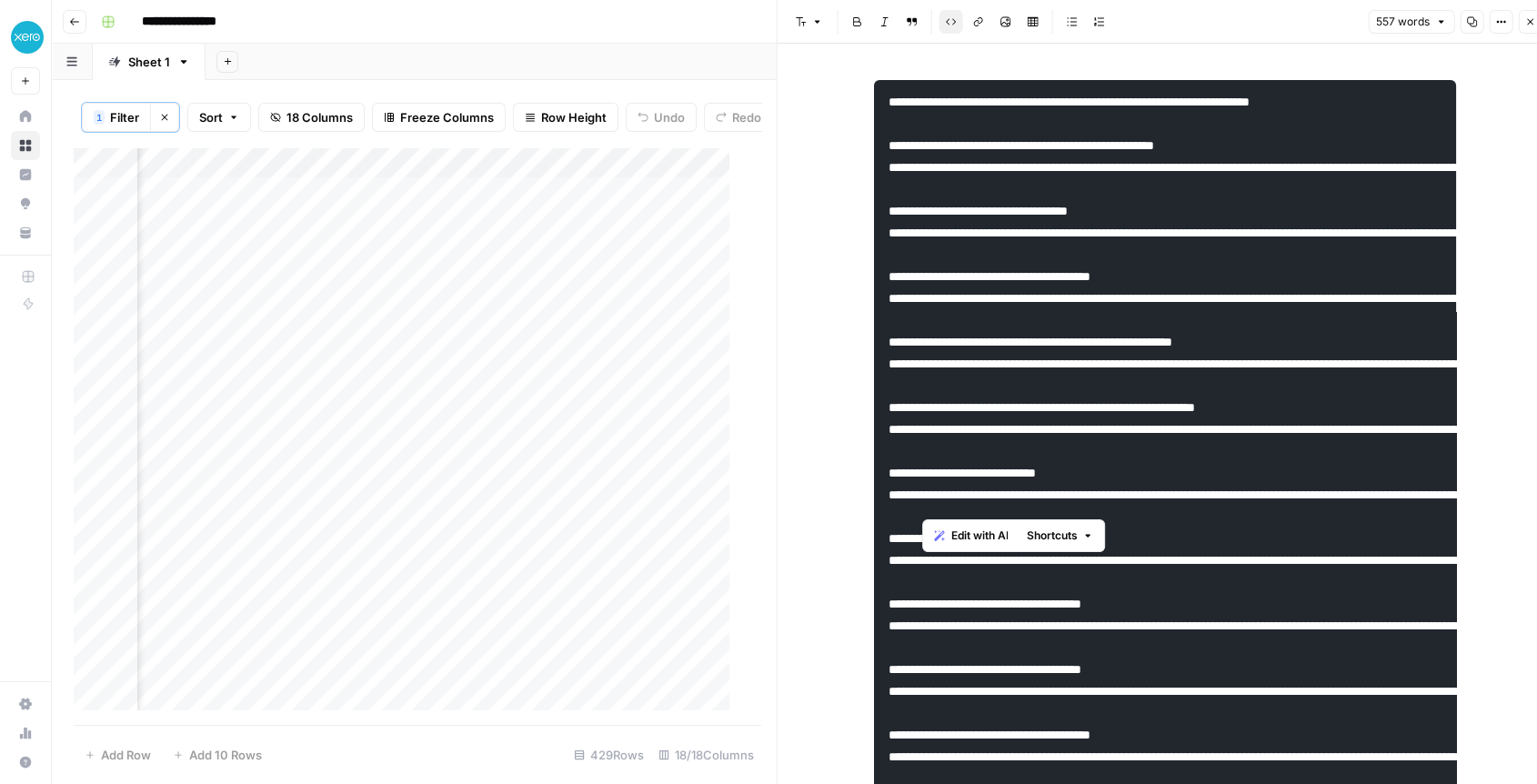
scroll to position [212, 0]
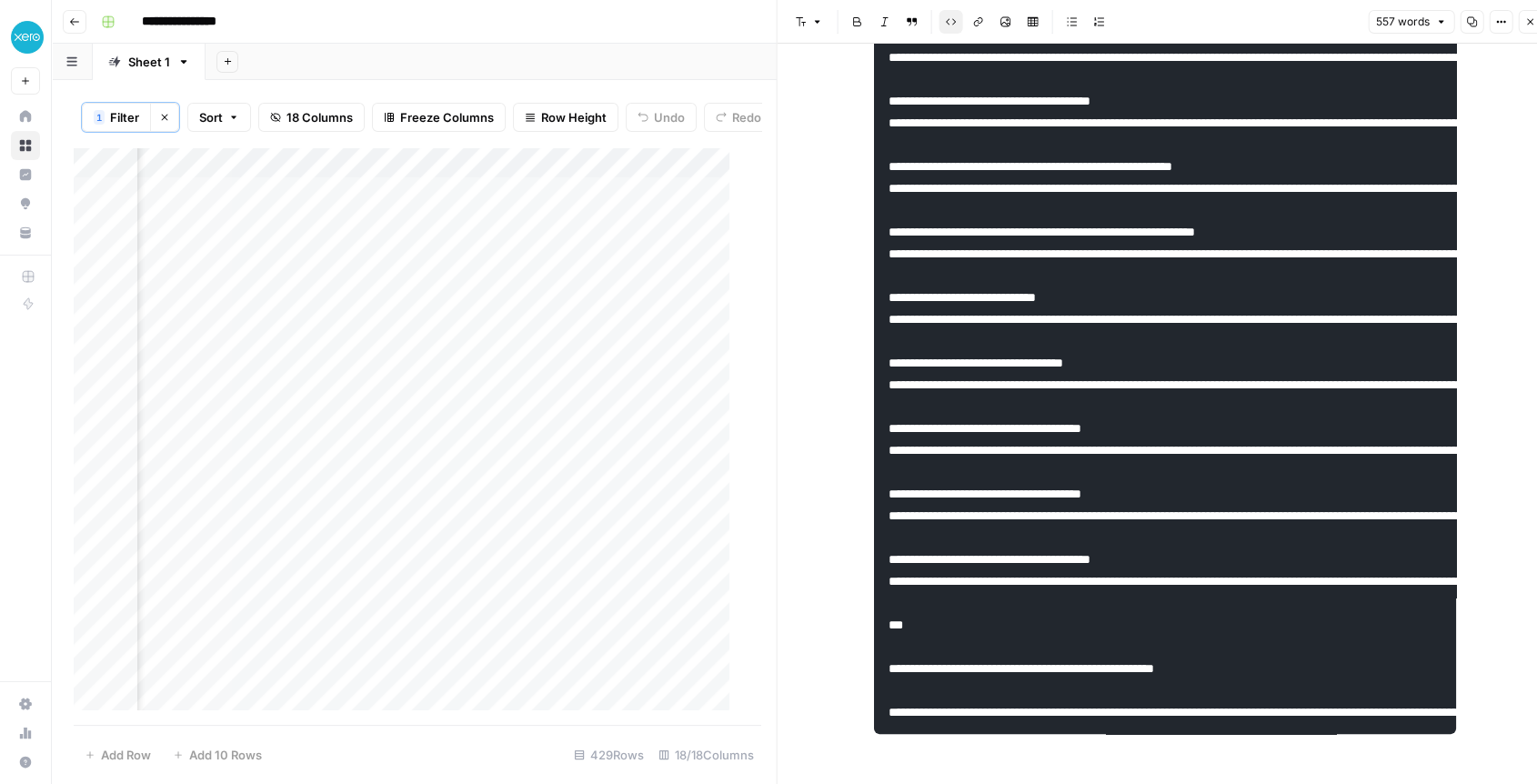
click at [1225, 440] on pre at bounding box center [1165, 319] width 582 height 829
drag, startPoint x: 981, startPoint y: 264, endPoint x: 1012, endPoint y: 393, distance: 132.7
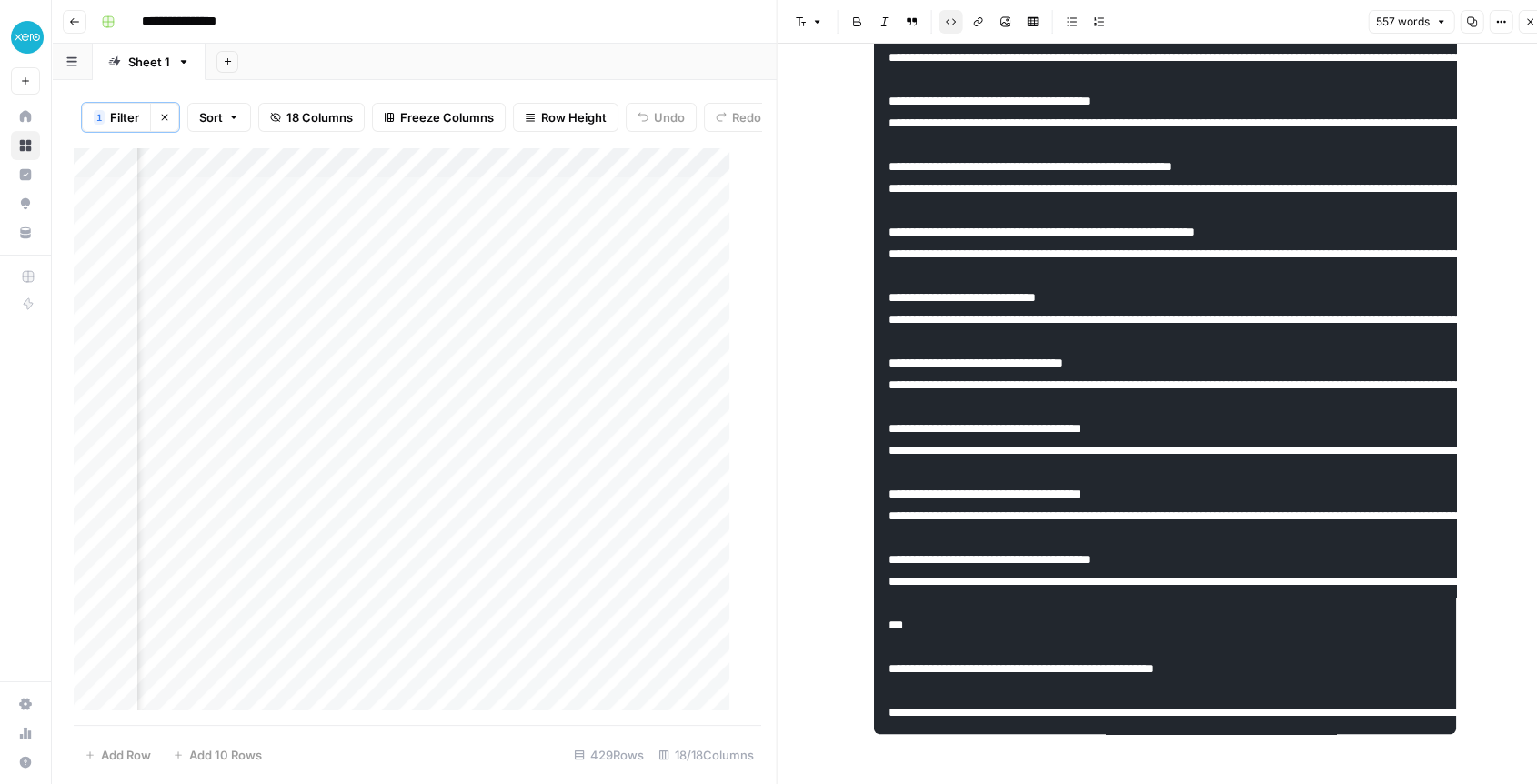
drag, startPoint x: 1026, startPoint y: 340, endPoint x: 1130, endPoint y: 349, distance: 104.4
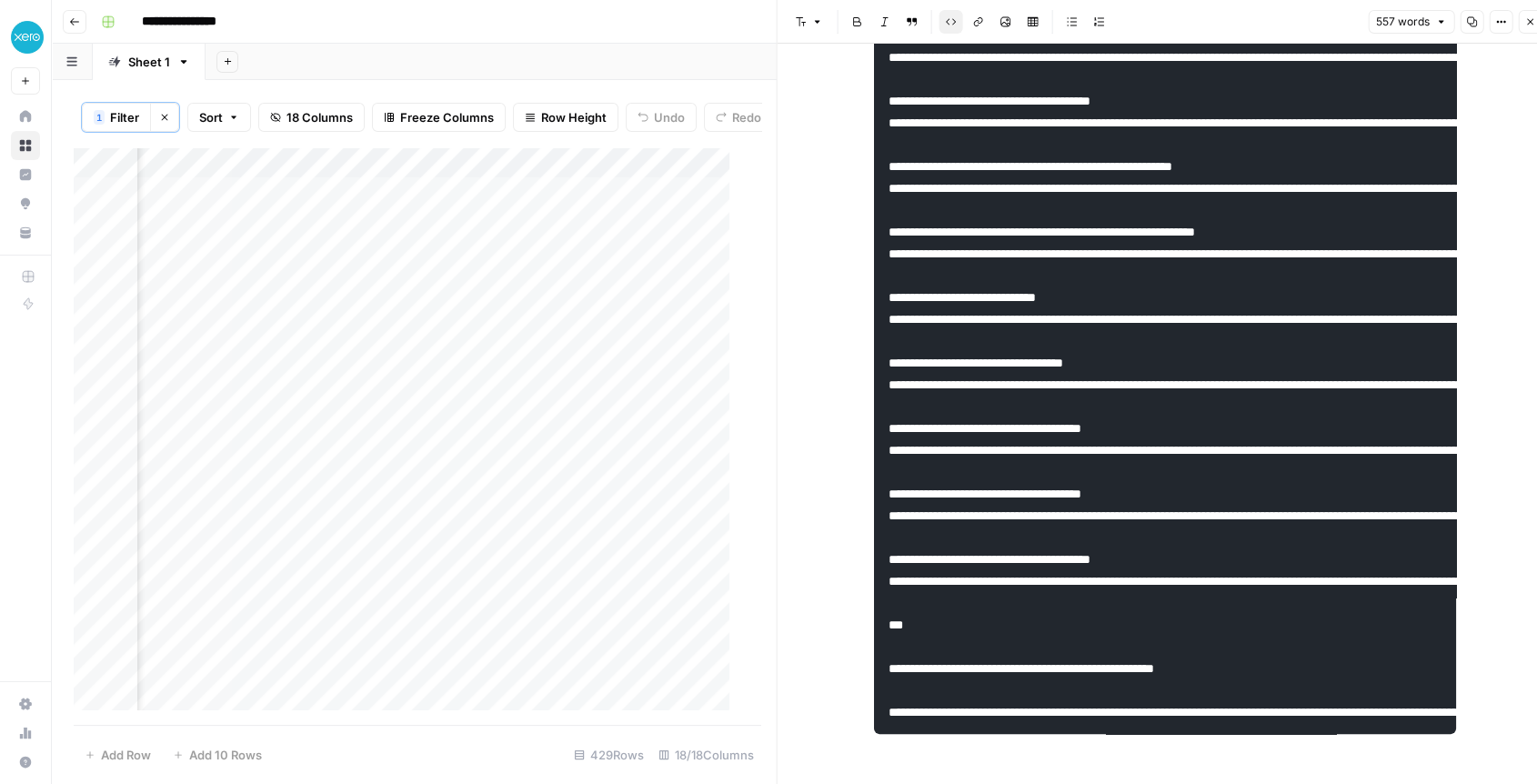
click at [1106, 338] on pre at bounding box center [1165, 319] width 582 height 829
click at [1004, 337] on pre at bounding box center [1165, 319] width 582 height 829
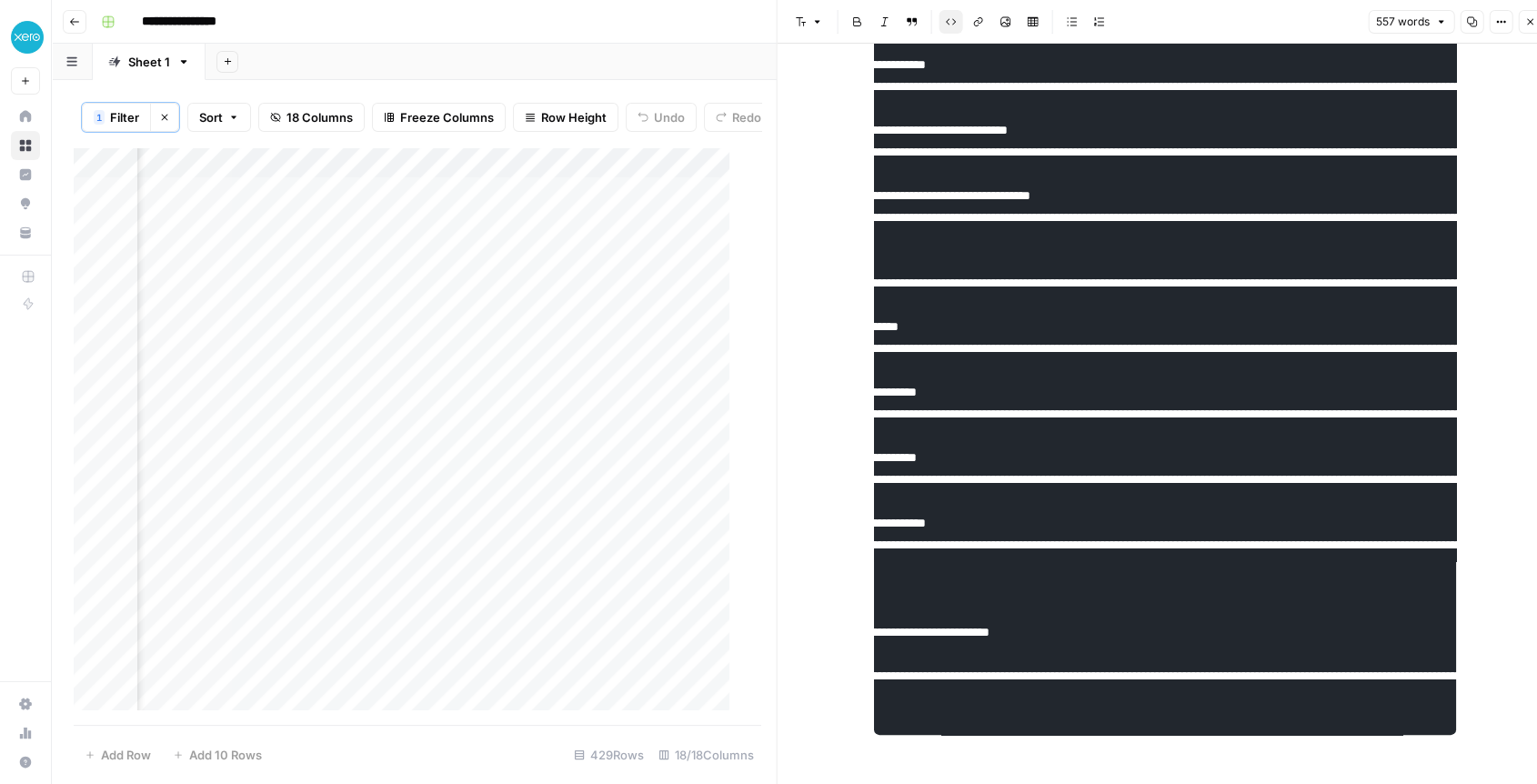
scroll to position [0, 138]
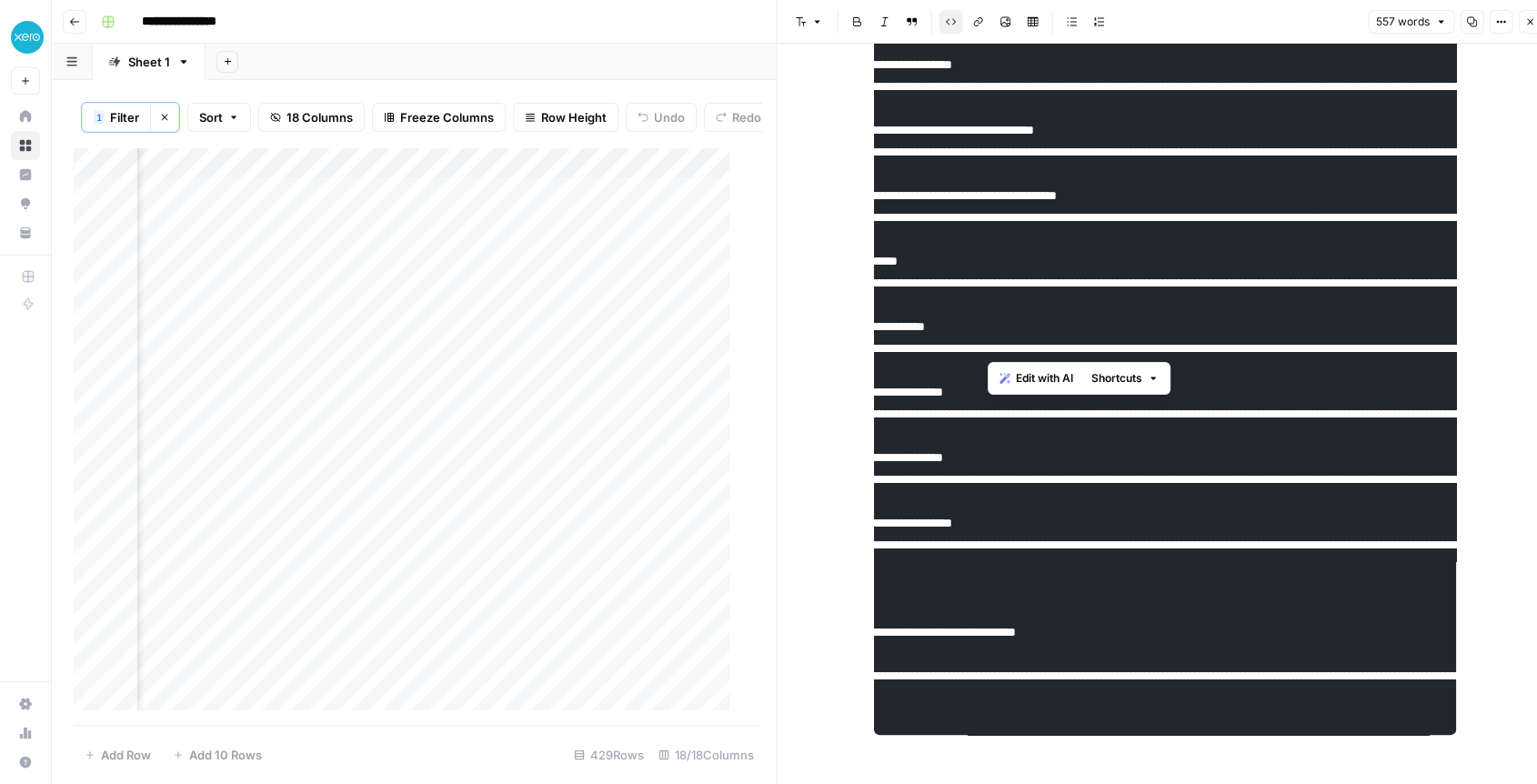
drag, startPoint x: 987, startPoint y: 335, endPoint x: 1085, endPoint y: 346, distance: 98.6
click at [1085, 346] on pre at bounding box center [1165, 301] width 582 height 867
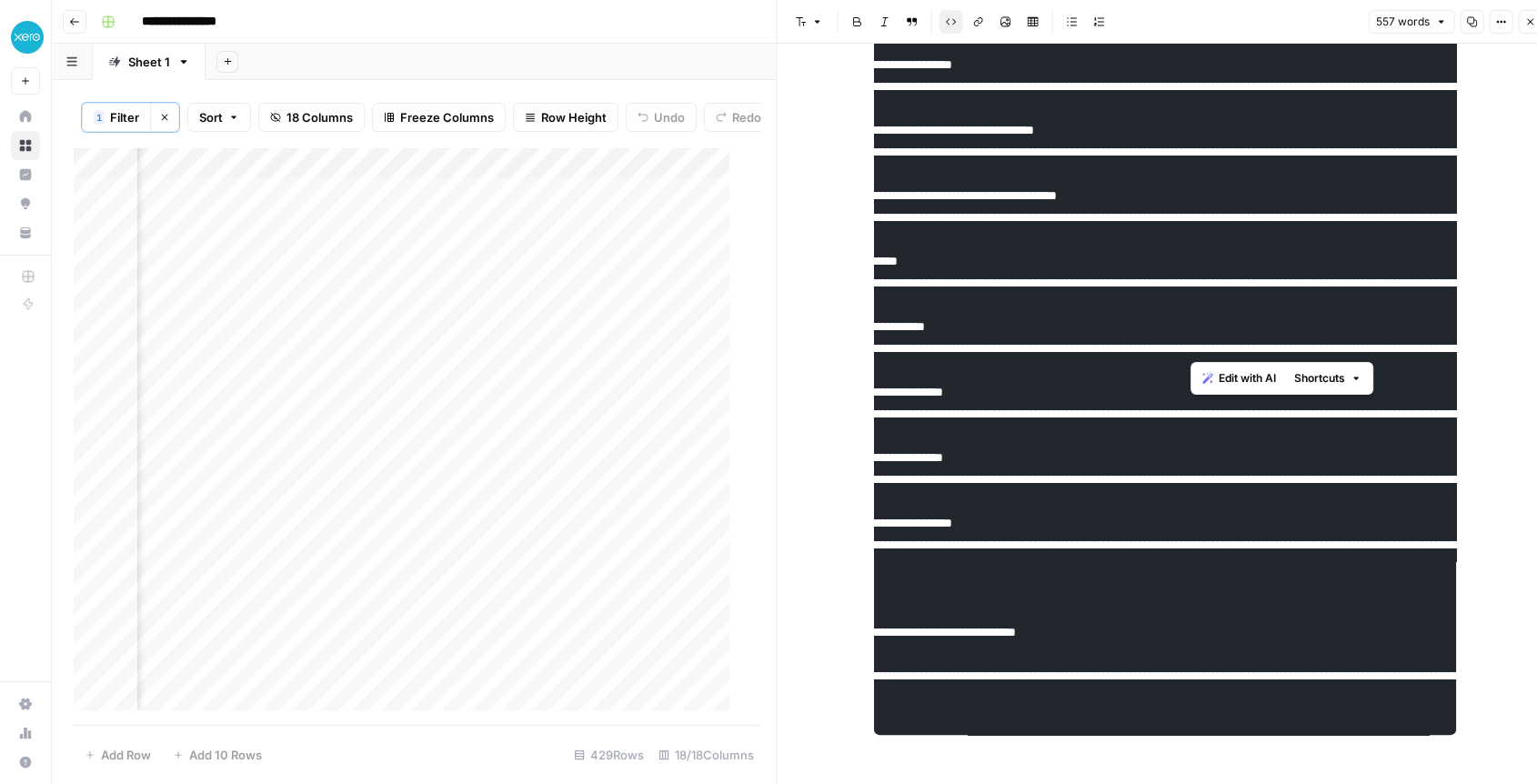
drag, startPoint x: 1187, startPoint y: 348, endPoint x: 1389, endPoint y: 346, distance: 202.0
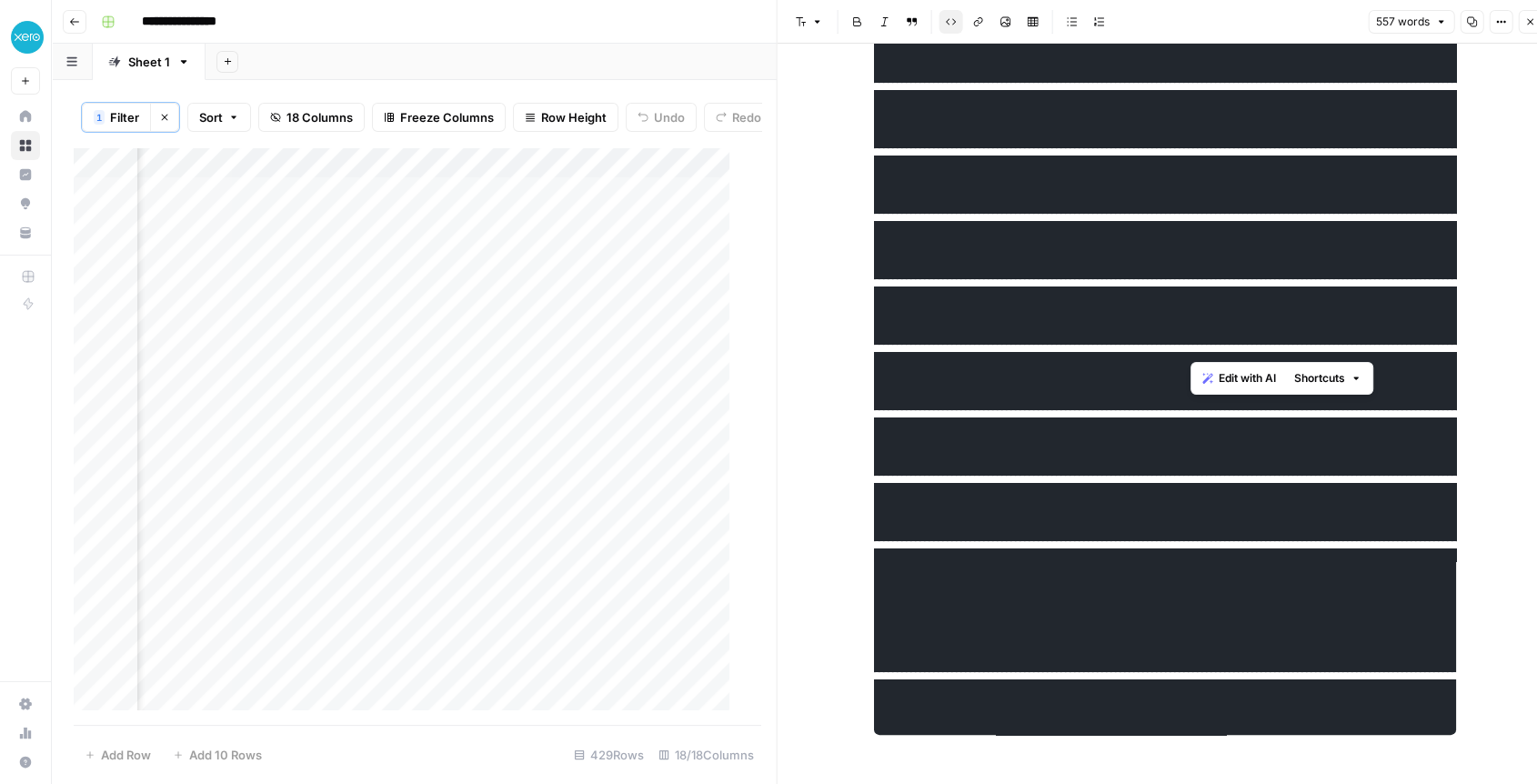
scroll to position [0, 598]
drag, startPoint x: 1067, startPoint y: 343, endPoint x: 1395, endPoint y: 349, distance: 328.1
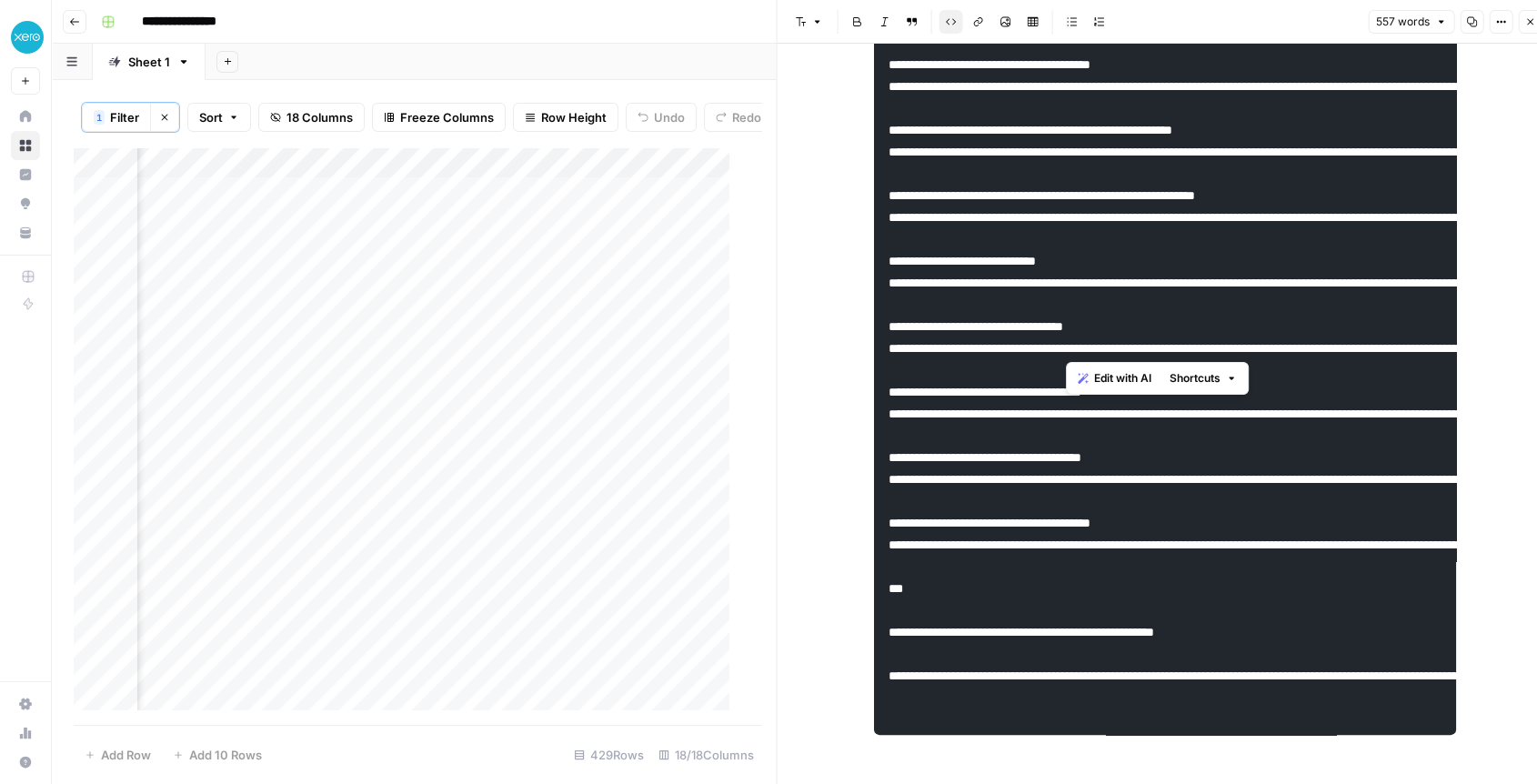
scroll to position [0, 3195]
click at [493, 200] on div "Add Column" at bounding box center [409, 436] width 672 height 578
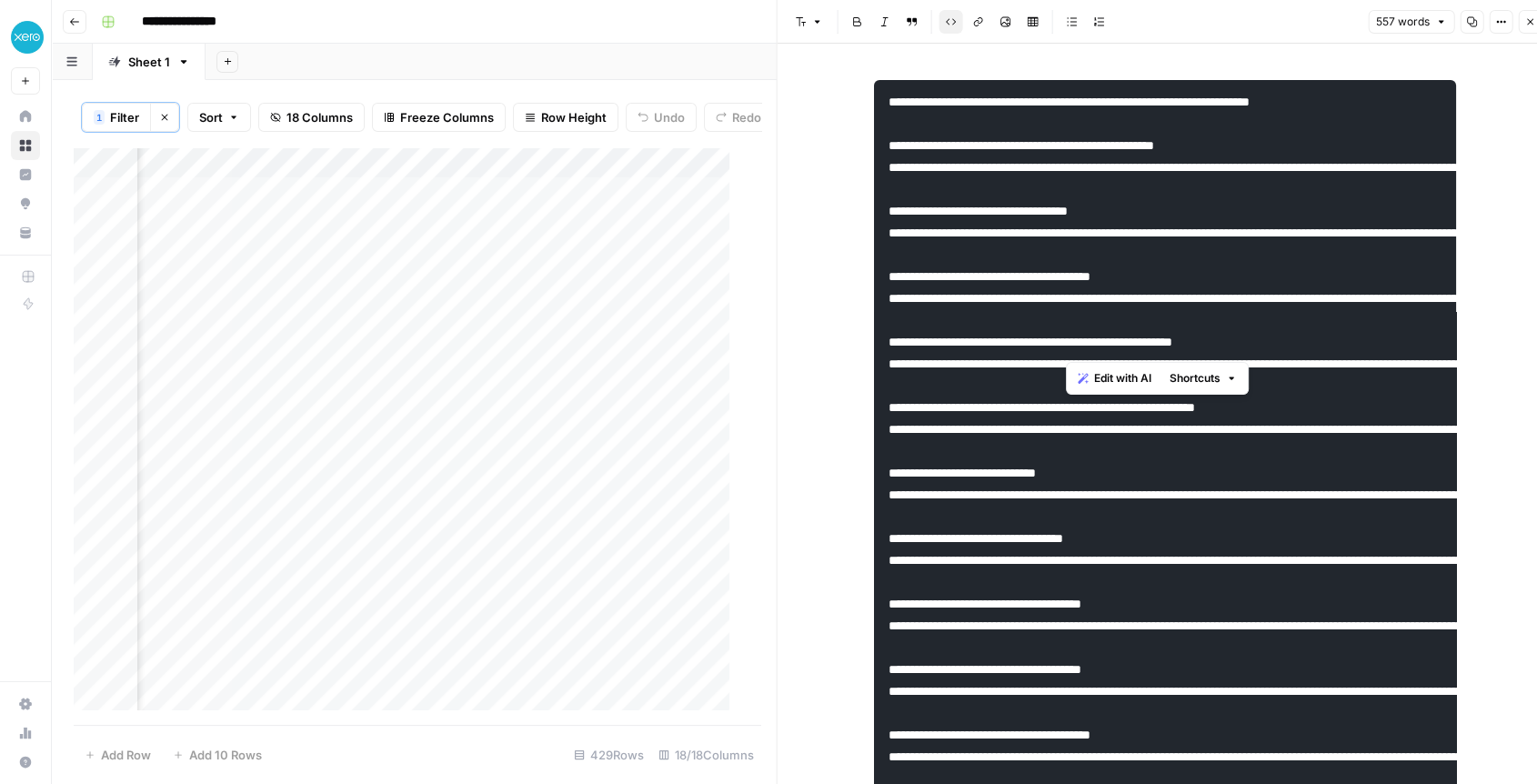
scroll to position [0, 3411]
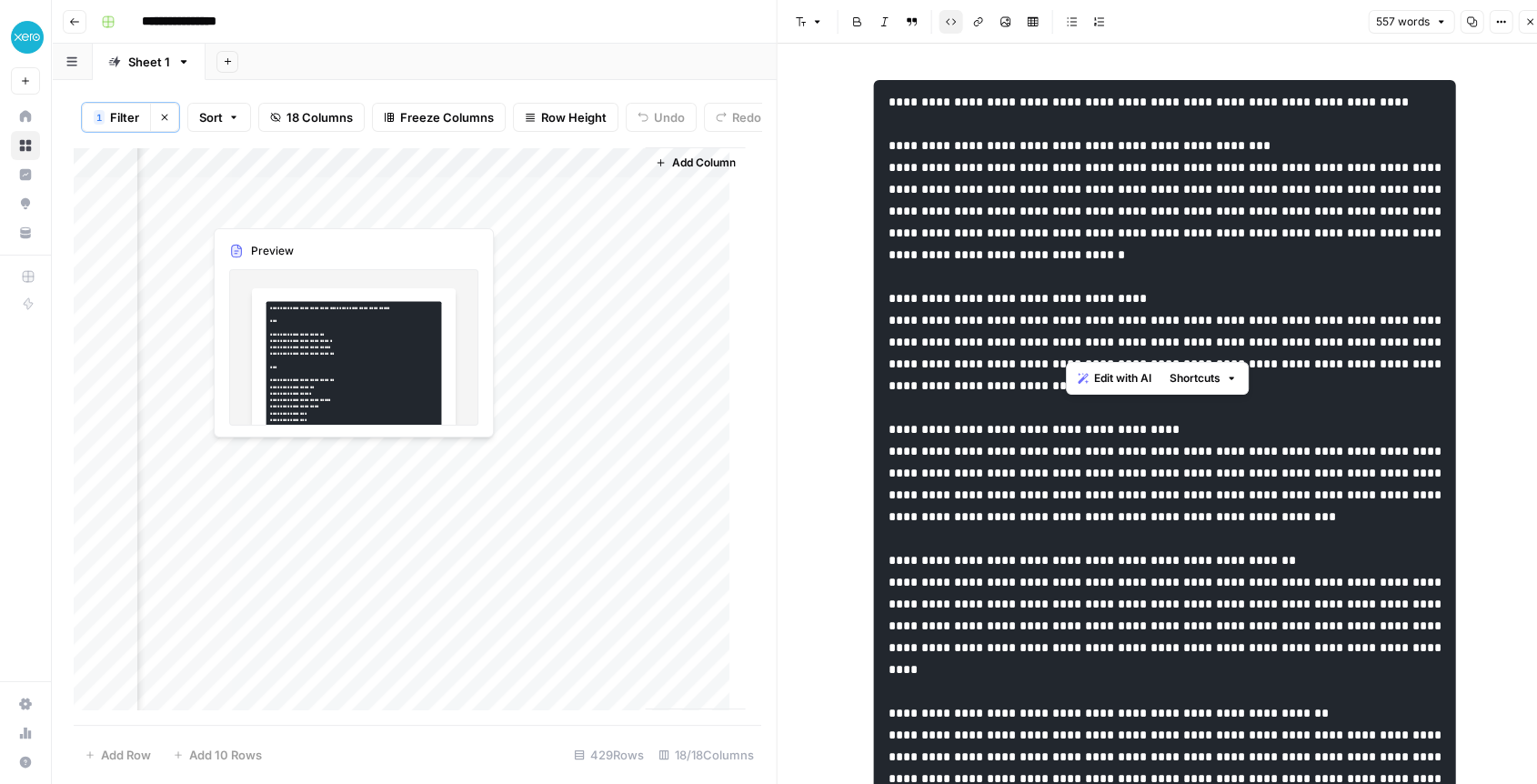
click at [258, 211] on div "Add Column" at bounding box center [409, 436] width 672 height 578
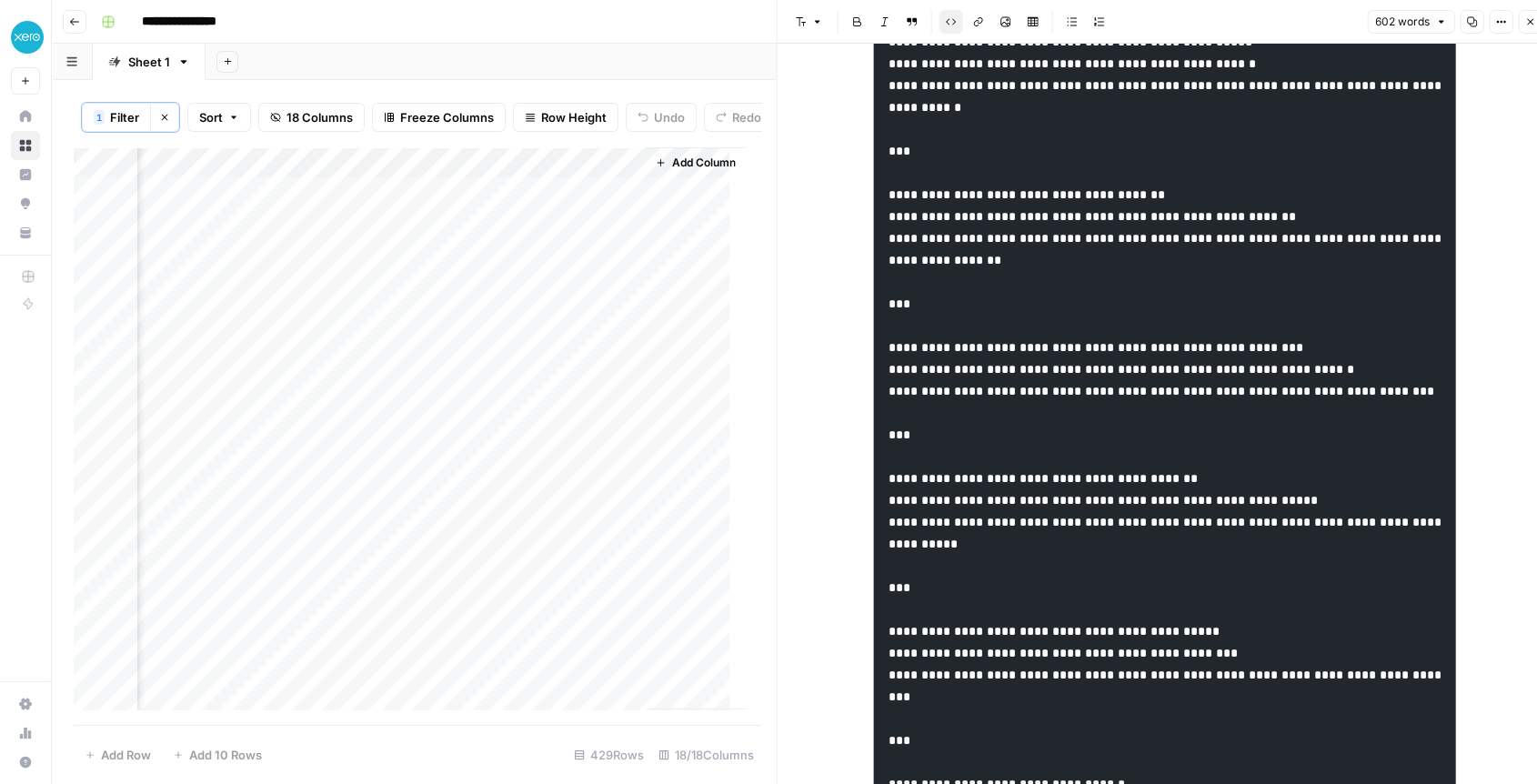
scroll to position [2015, 0]
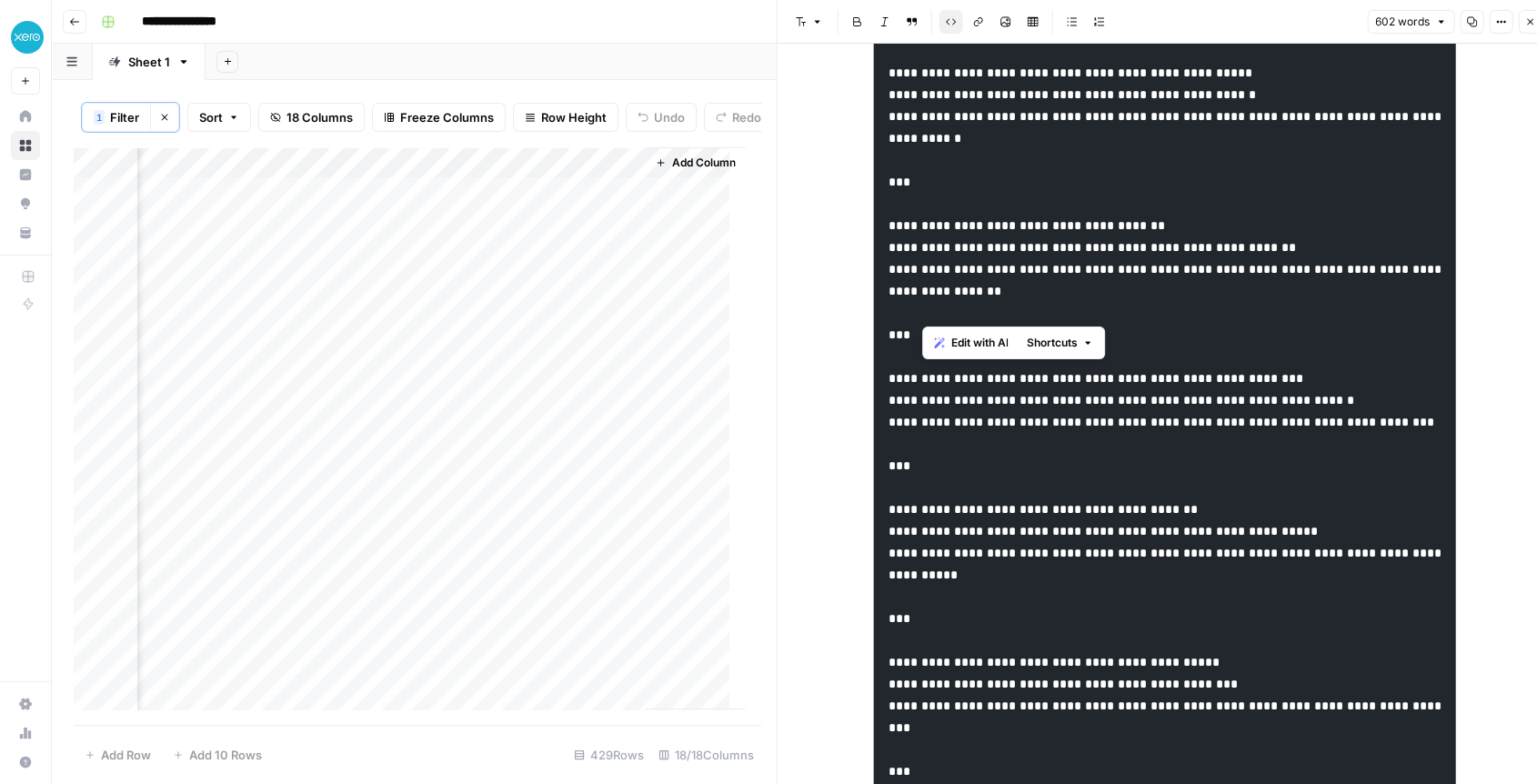
drag, startPoint x: 923, startPoint y: 249, endPoint x: 1159, endPoint y: 317, distance: 245.6
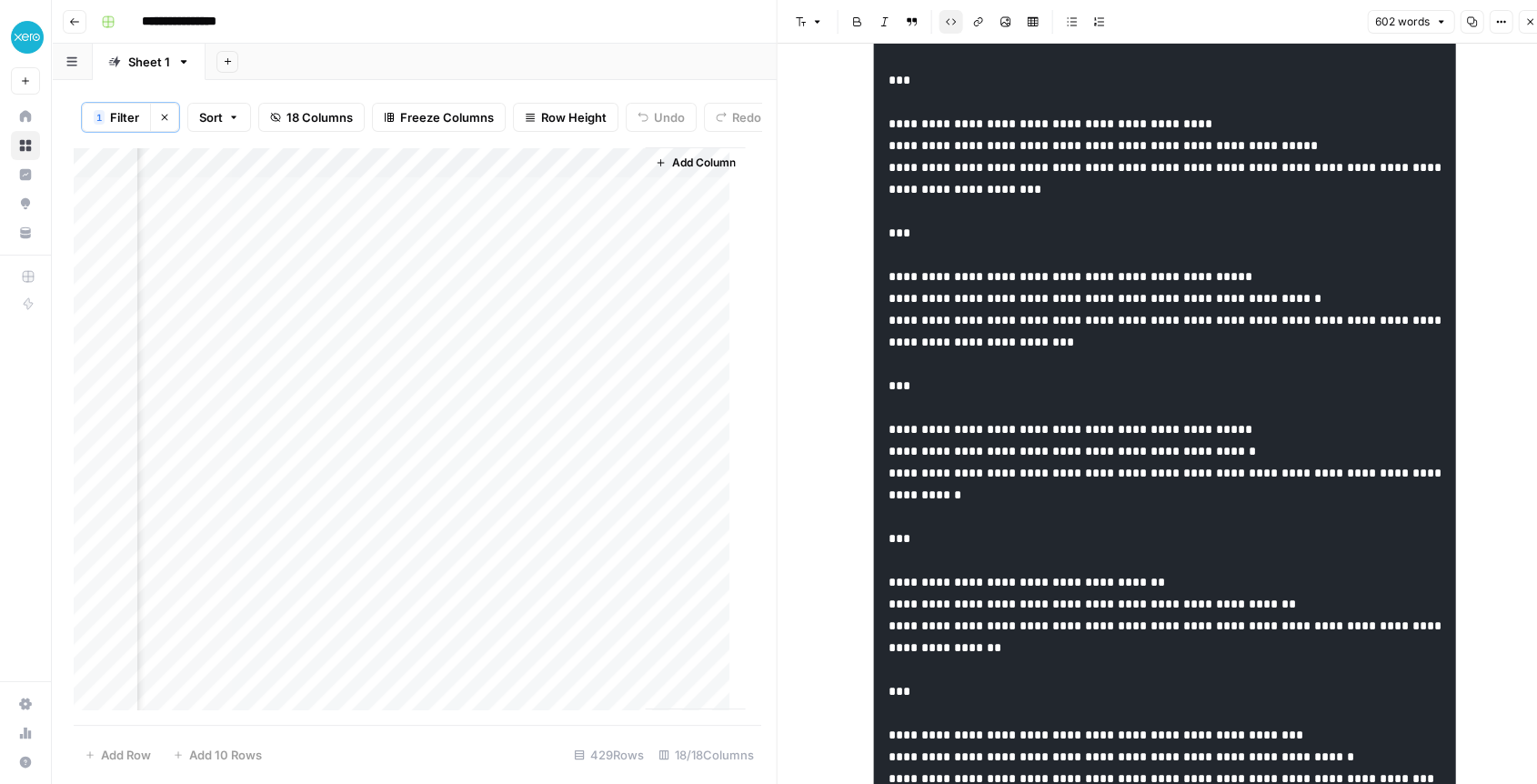
scroll to position [1611, 0]
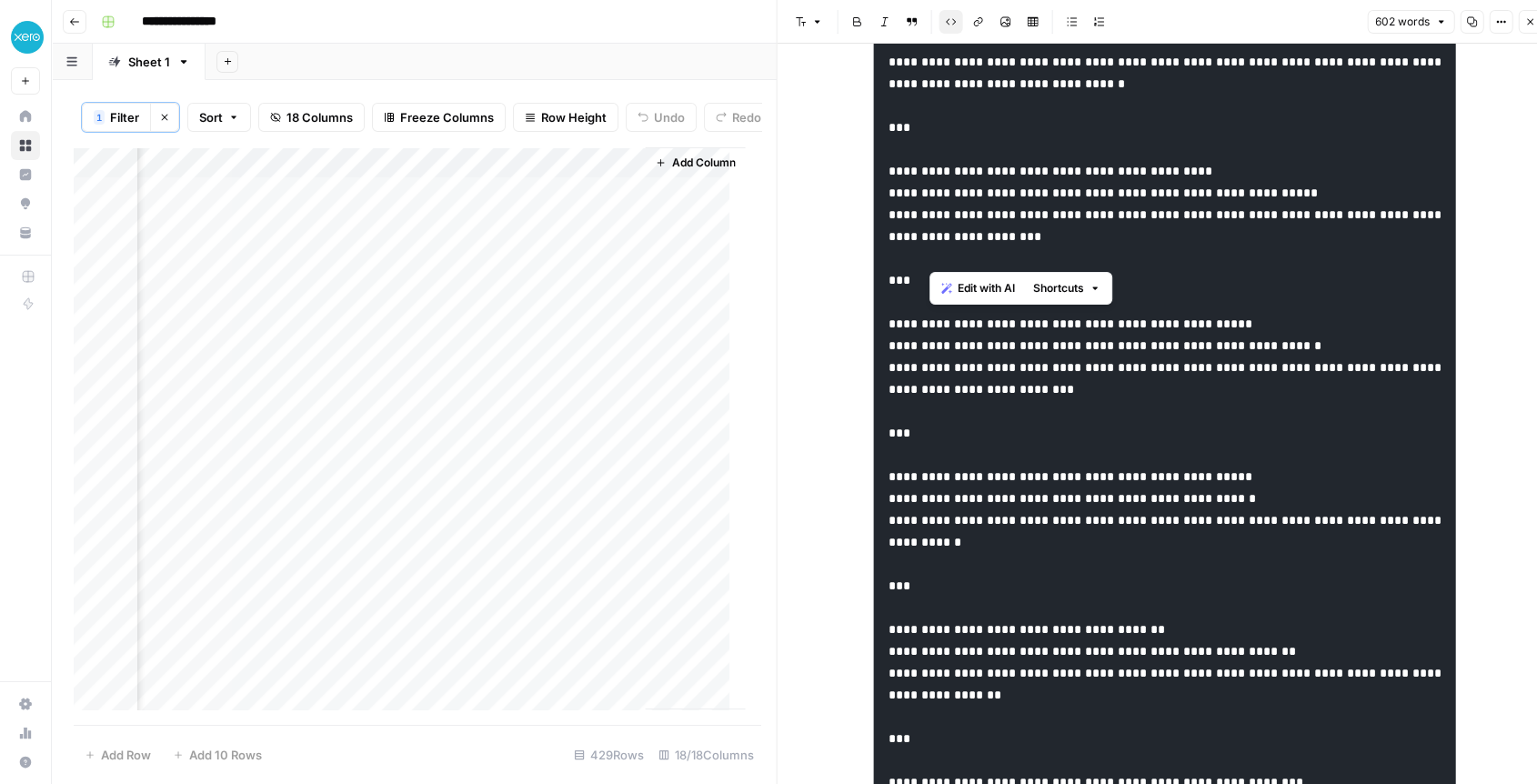
drag, startPoint x: 926, startPoint y: 187, endPoint x: 1033, endPoint y: 267, distance: 133.6
click at [1057, 290] on body "**********" at bounding box center [768, 392] width 1537 height 784
click at [1233, 297] on pre at bounding box center [1165, 214] width 582 height 3491
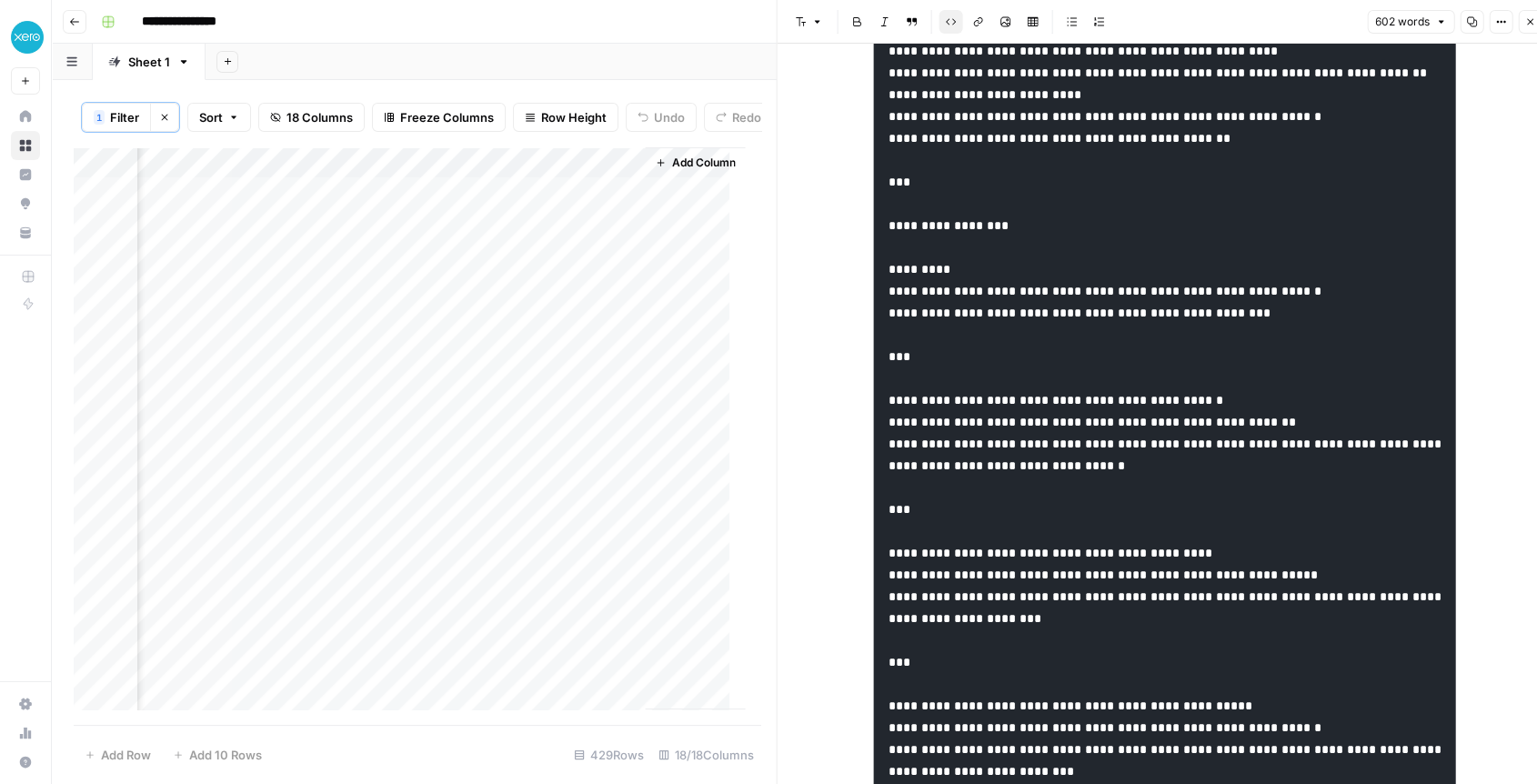
scroll to position [1208, 0]
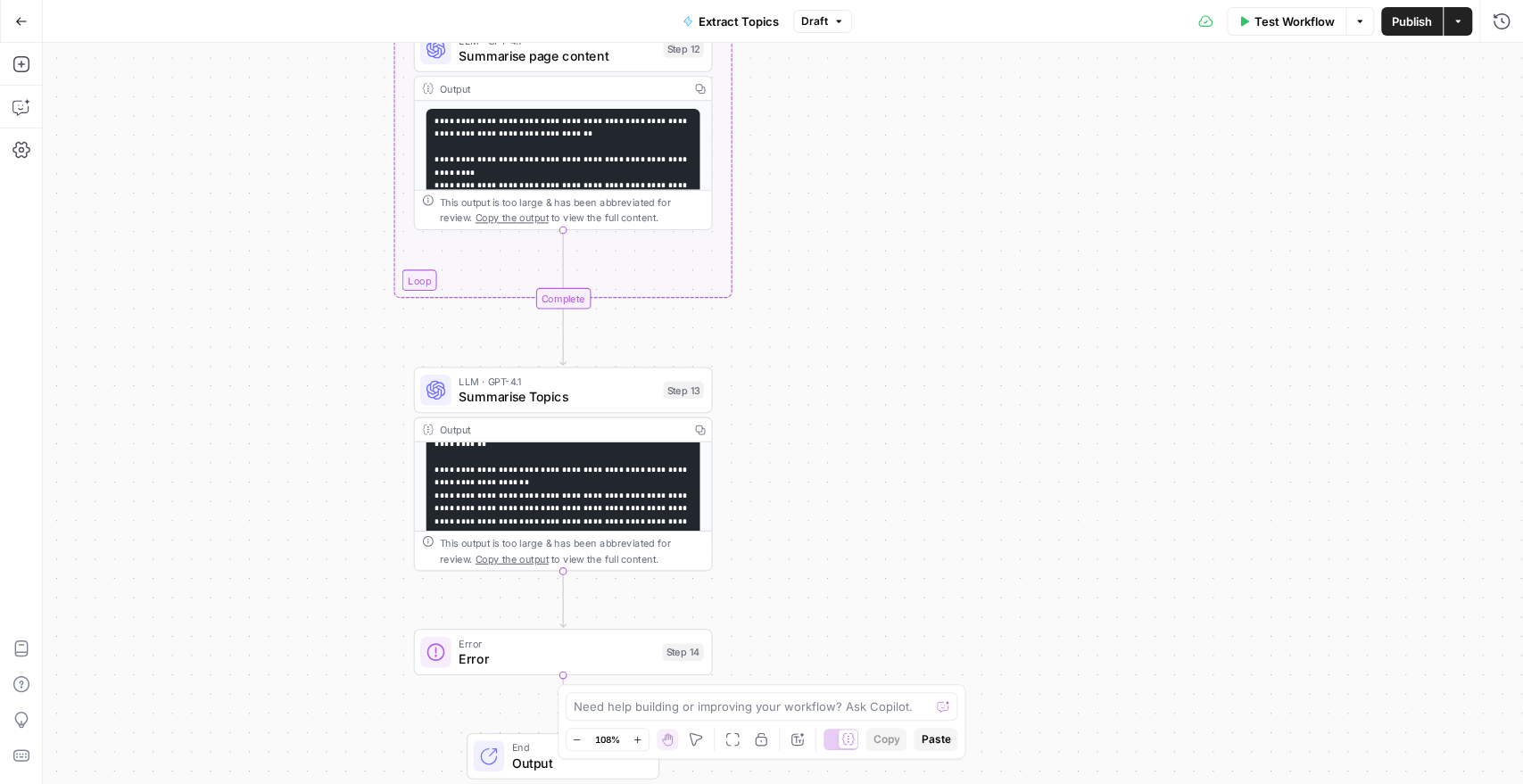
scroll to position [198, 0]
click at [998, 532] on div "**********" at bounding box center [782, 413] width 1480 height 741
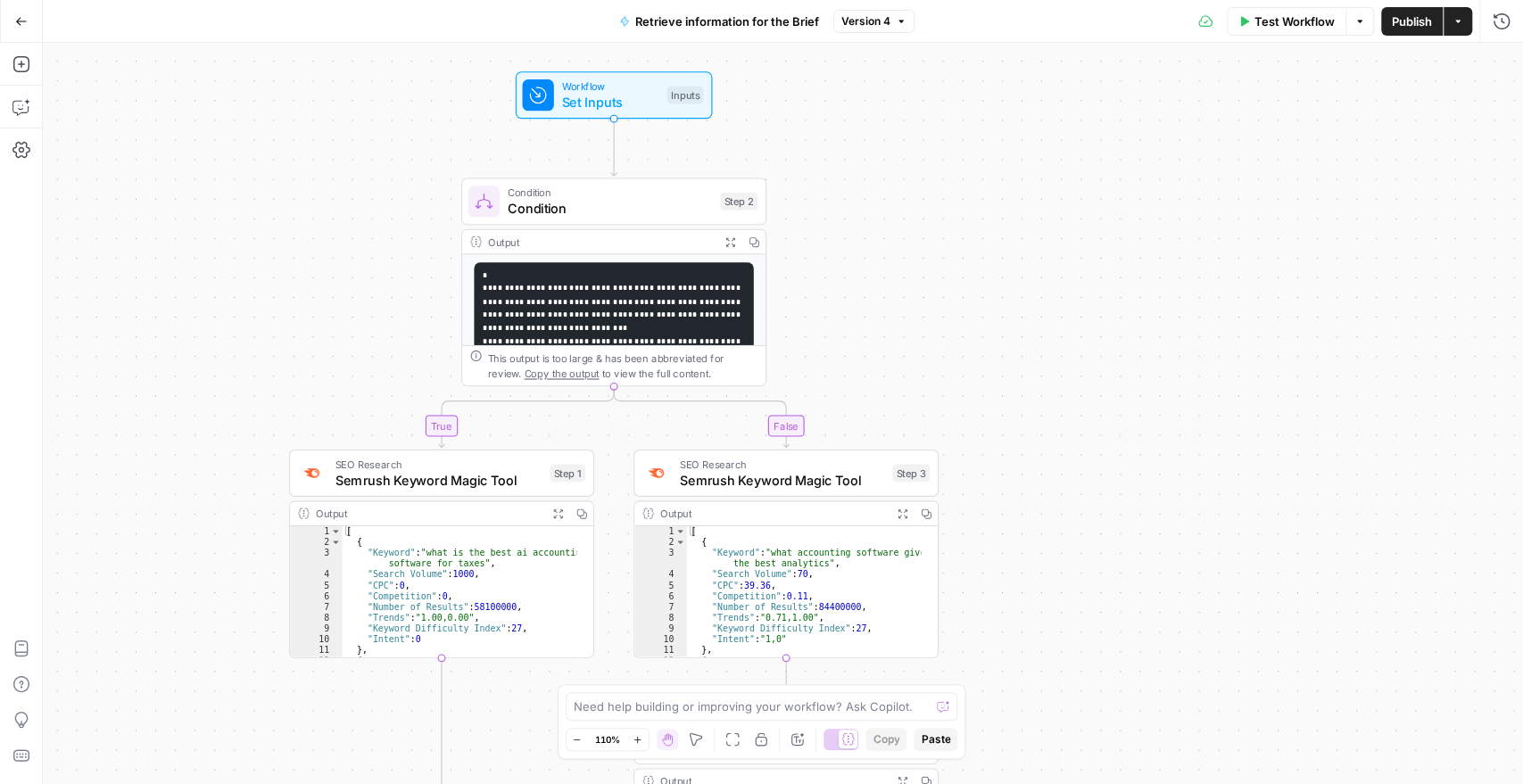
click at [592, 312] on code "**********" at bounding box center [612, 401] width 260 height 261
click at [585, 293] on pre "**********" at bounding box center [612, 401] width 279 height 279
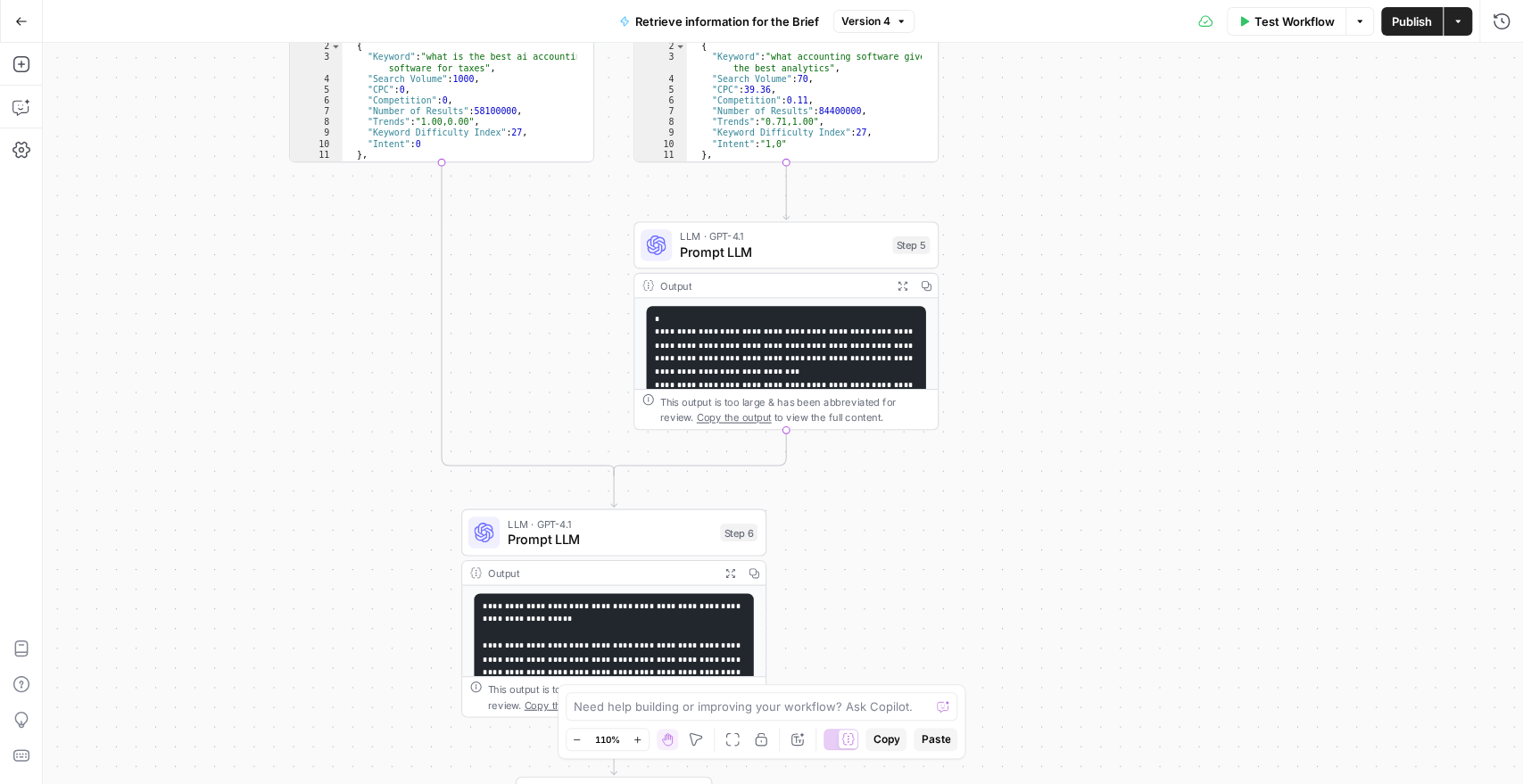
click at [578, 642] on code "**********" at bounding box center [612, 772] width 260 height 340
click at [585, 612] on pre "**********" at bounding box center [612, 773] width 279 height 359
